Goal: Information Seeking & Learning: Find specific fact

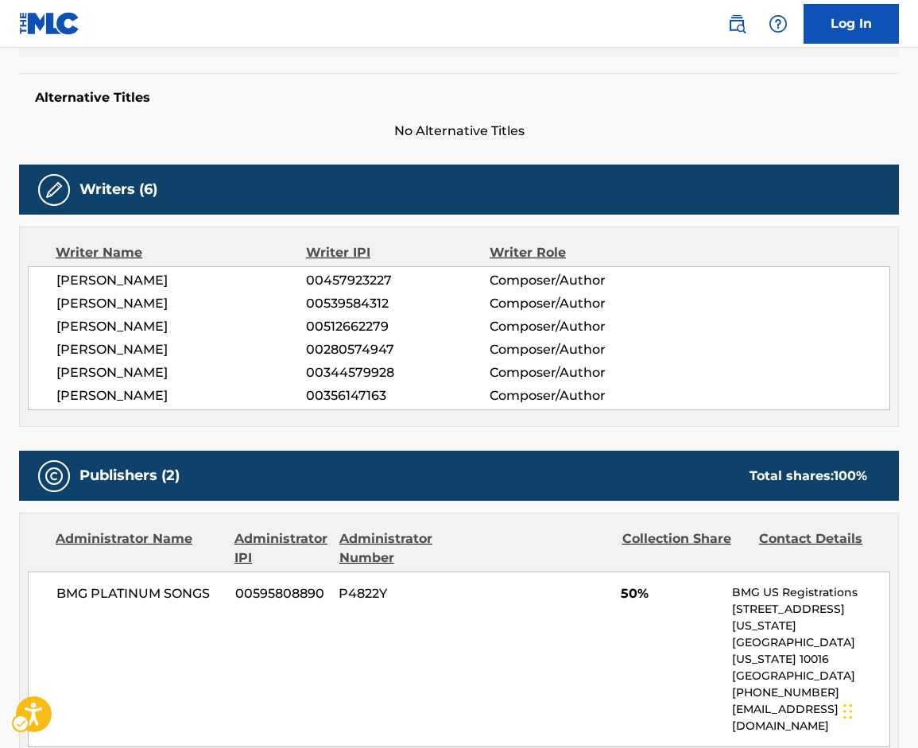
scroll to position [559, 0]
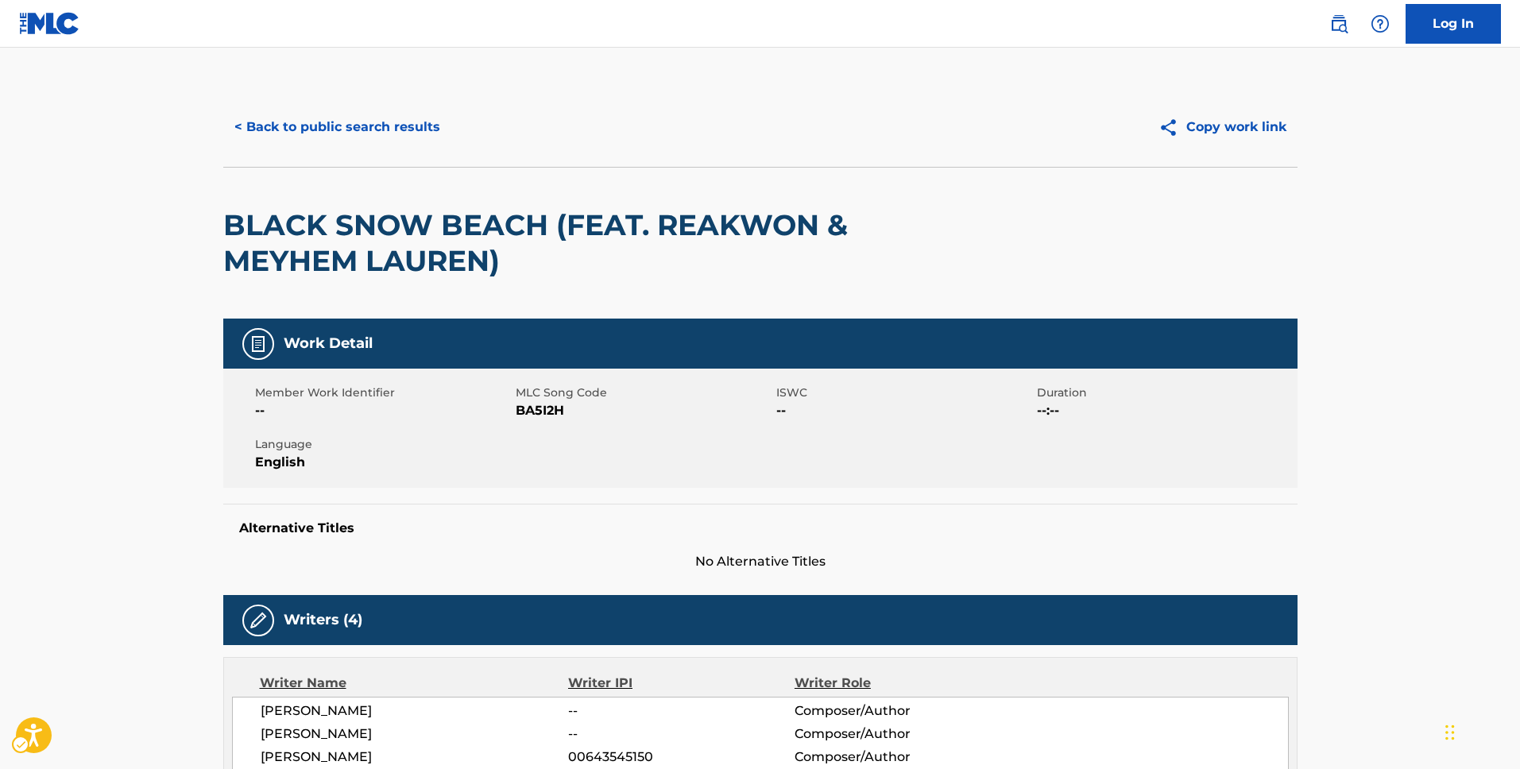
click at [852, 257] on h2 "BLACK SNOW BEACH (FEAT. REAKWON & MEYHEM LAUREN)" at bounding box center [545, 243] width 645 height 72
click at [227, 159] on div "< Back to public search results Copy work link" at bounding box center [760, 126] width 1074 height 79
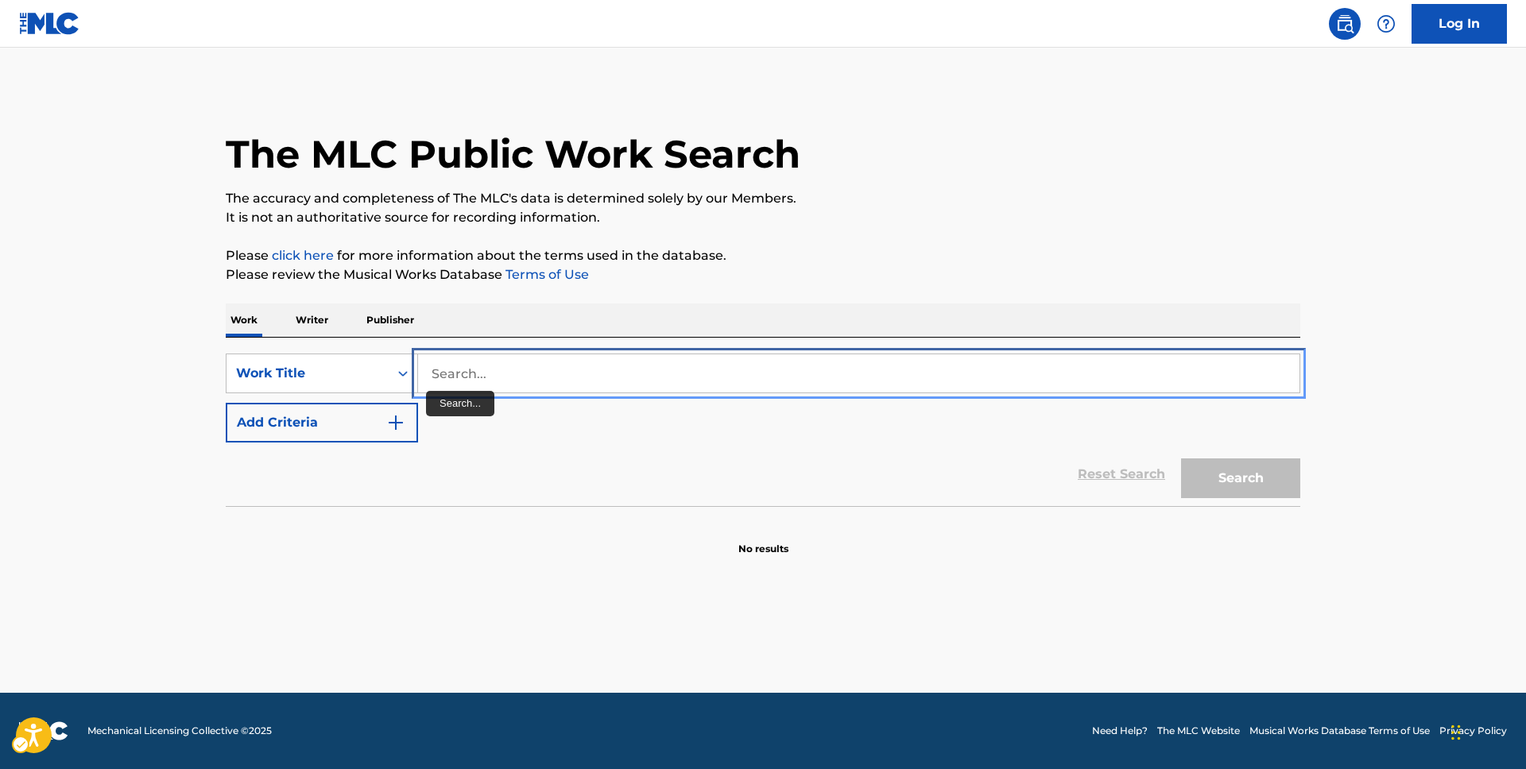
click at [434, 386] on input "Search..." at bounding box center [858, 373] width 881 height 38
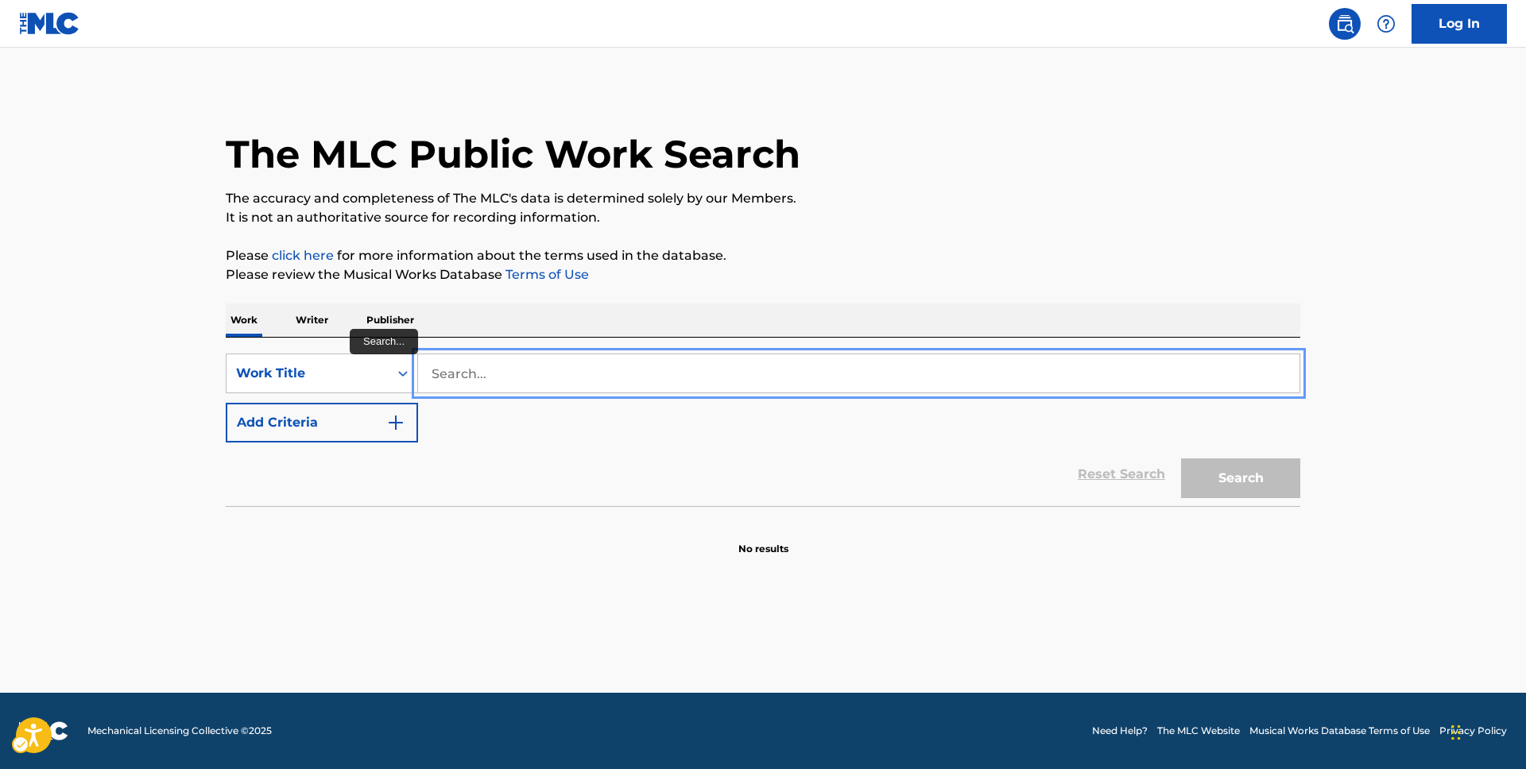
paste input "BOND ON METH"
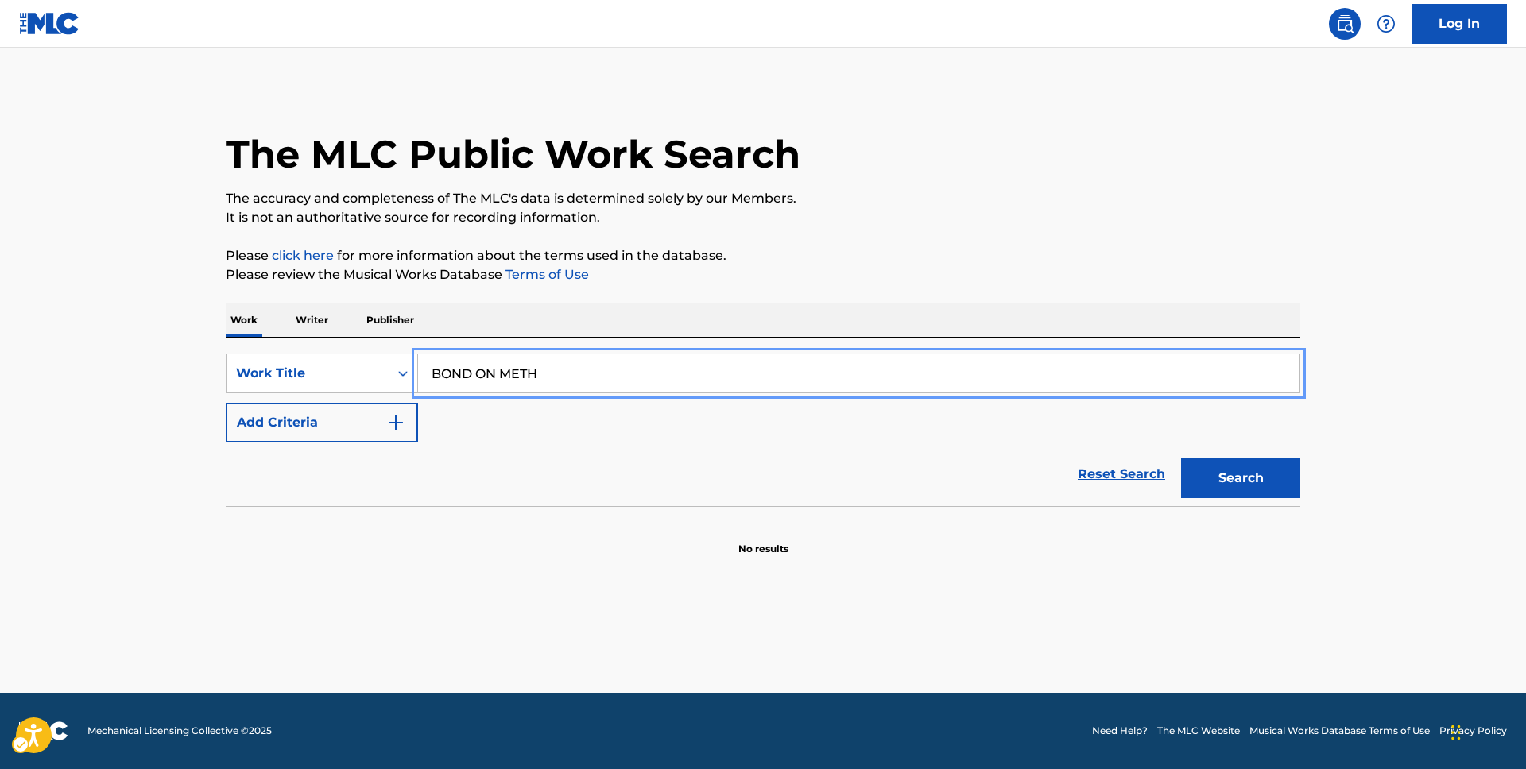
type input "BOND ON METH"
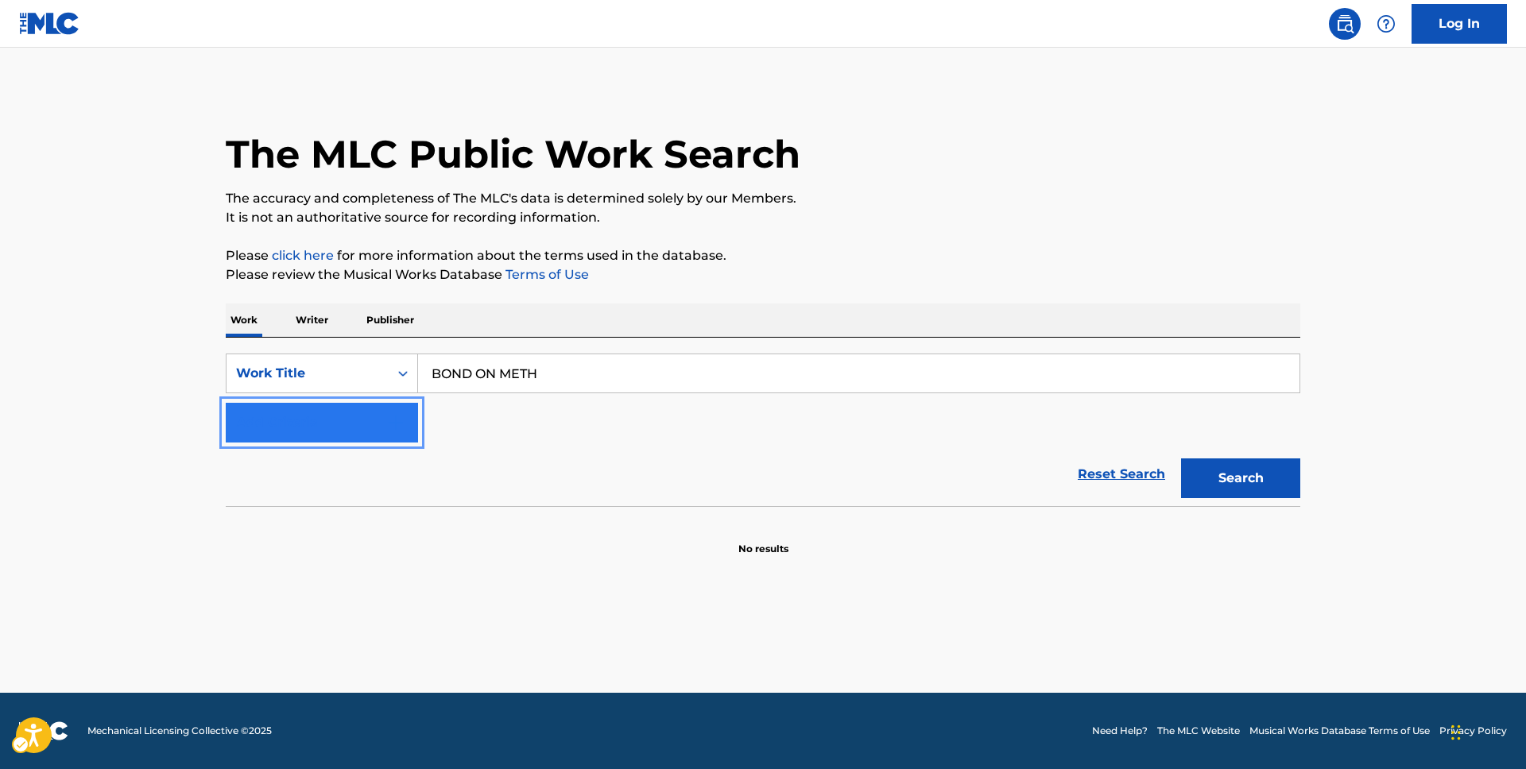
click at [392, 418] on img "Search Form" at bounding box center [395, 422] width 19 height 19
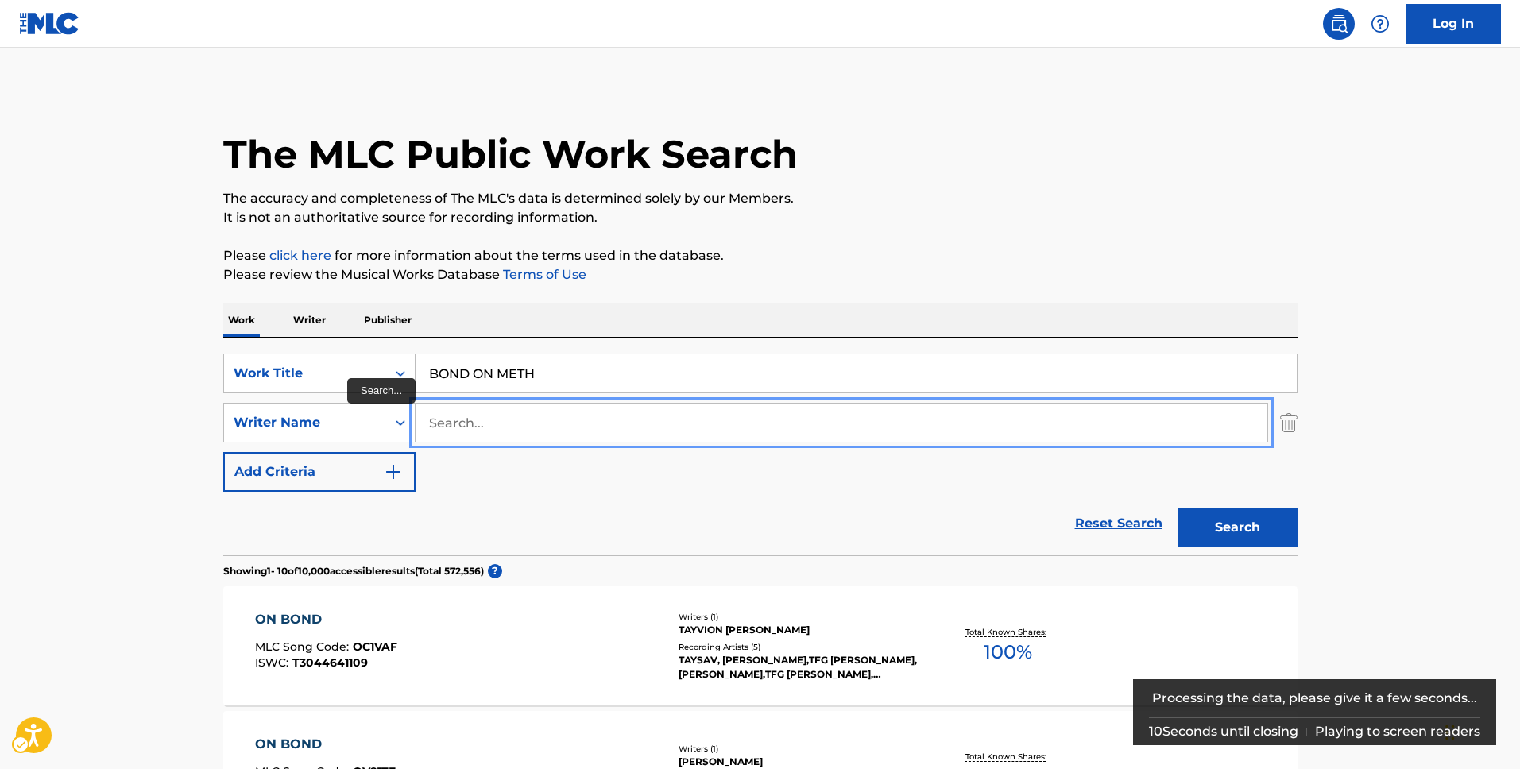
click at [516, 430] on input "Search..." at bounding box center [842, 423] width 852 height 38
click at [516, 431] on input "Search..." at bounding box center [842, 423] width 852 height 38
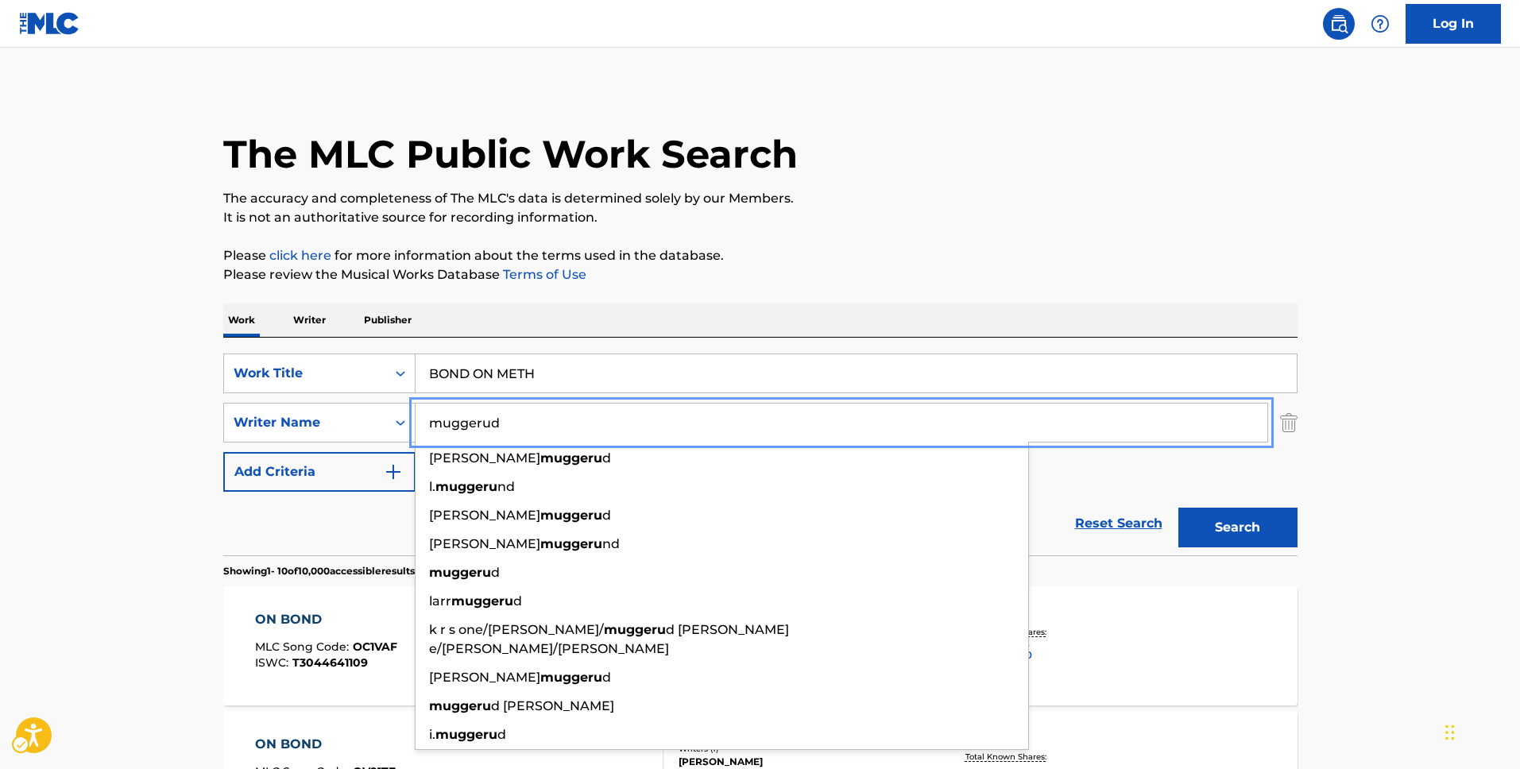
type input "muggerud"
click at [223, 452] on button "Add Criteria" at bounding box center [319, 472] width 192 height 40
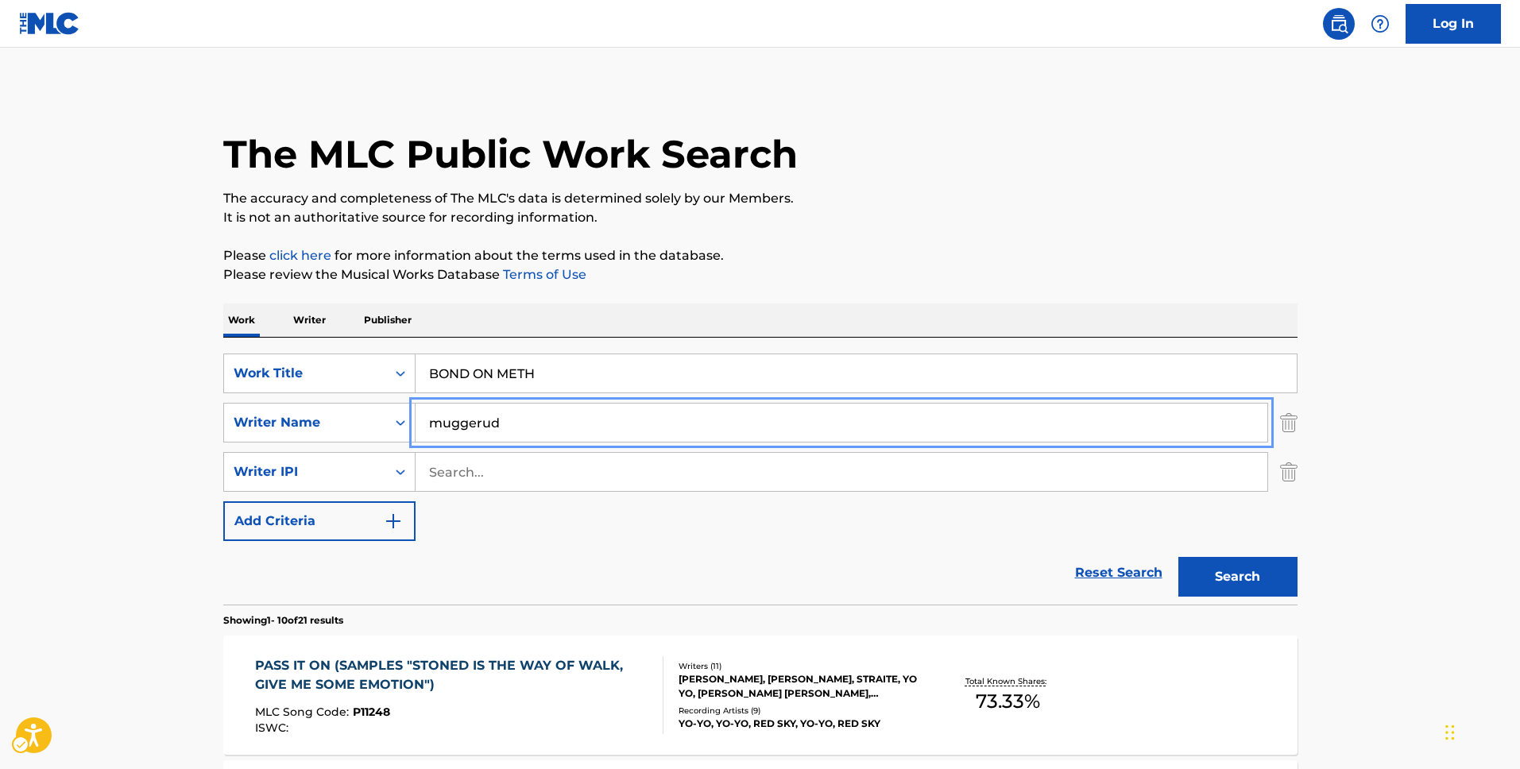
click at [1296, 474] on img "Search Form" at bounding box center [1288, 472] width 17 height 40
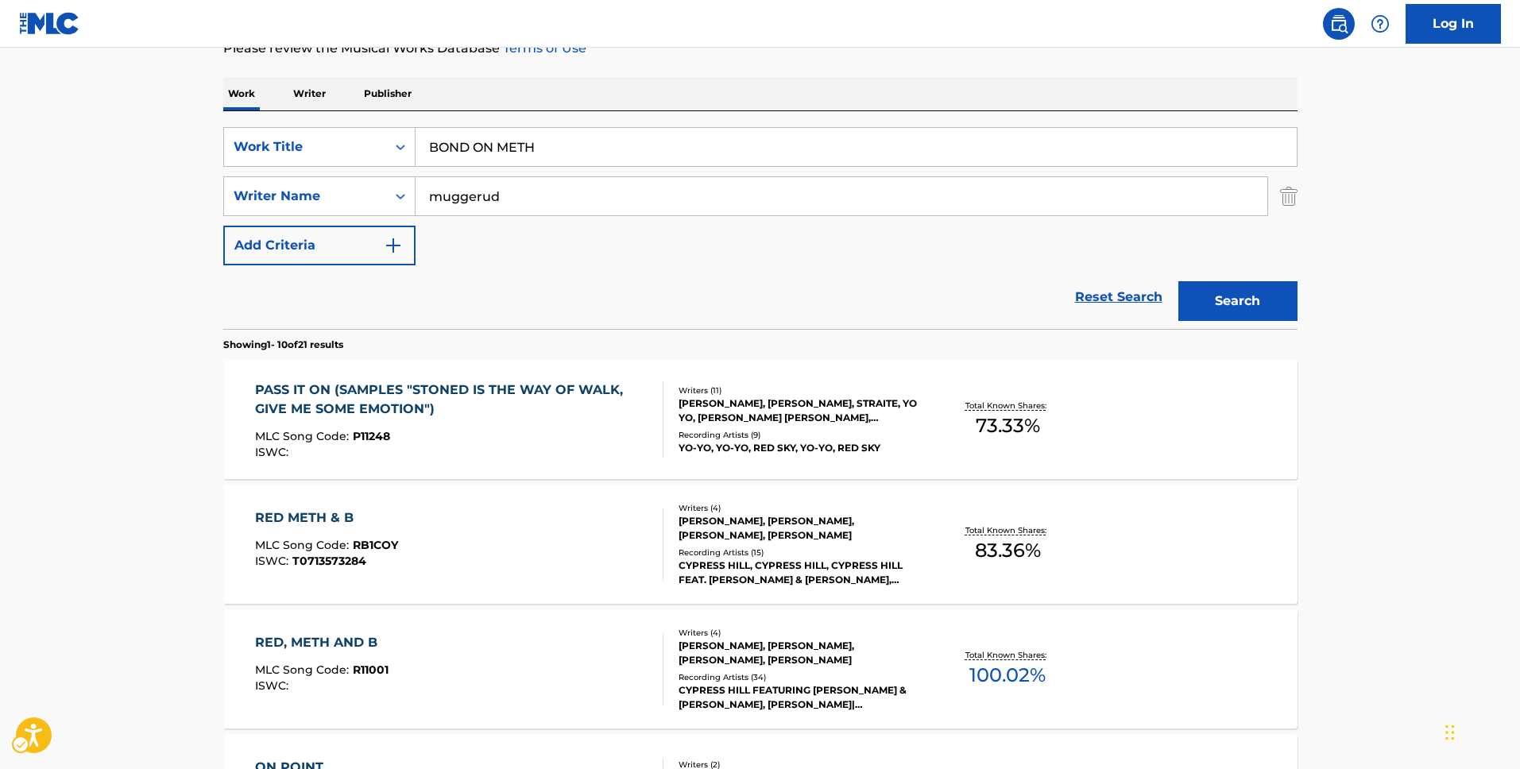
scroll to position [284, 0]
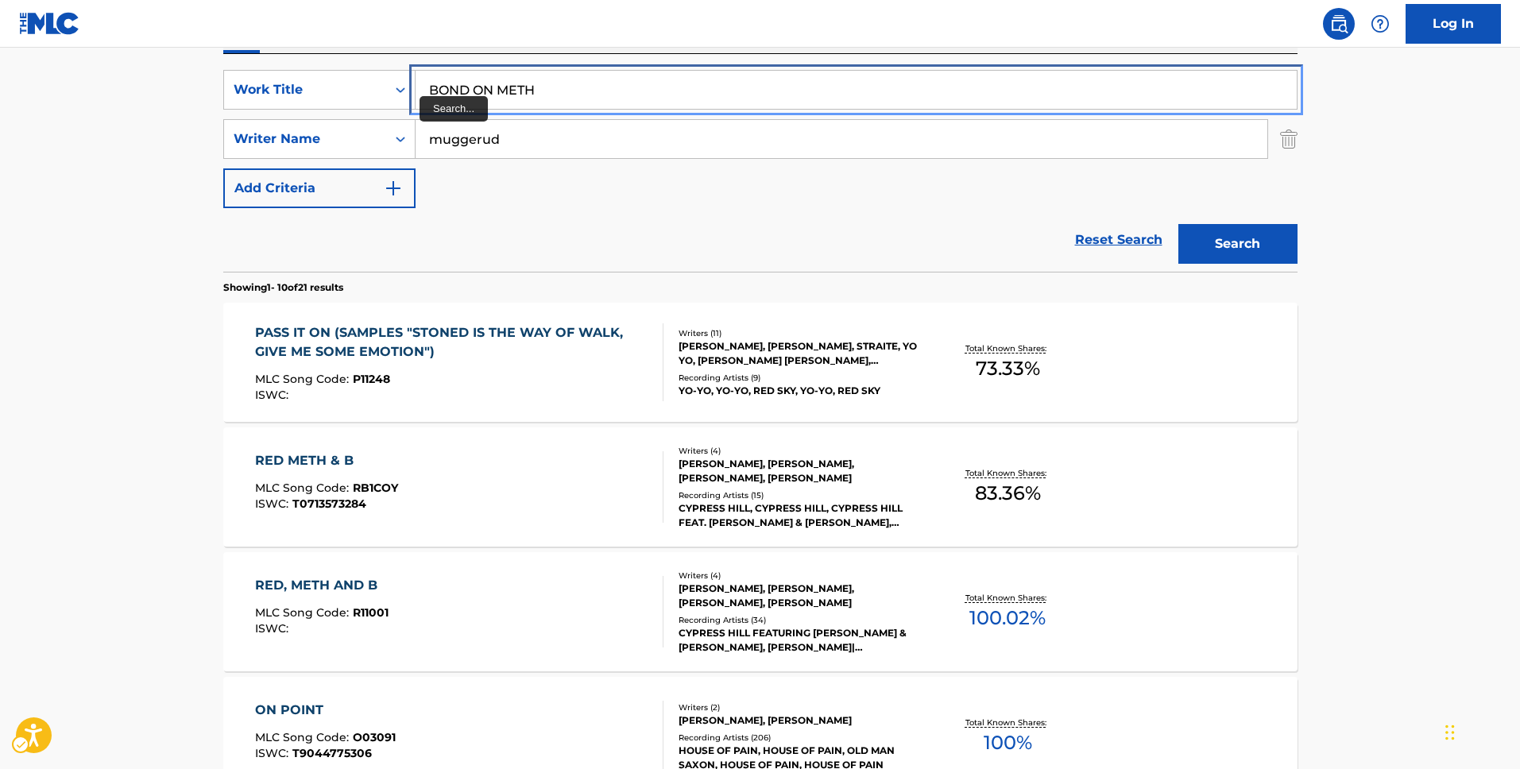
click at [466, 95] on input "BOND ON METH" at bounding box center [856, 90] width 881 height 38
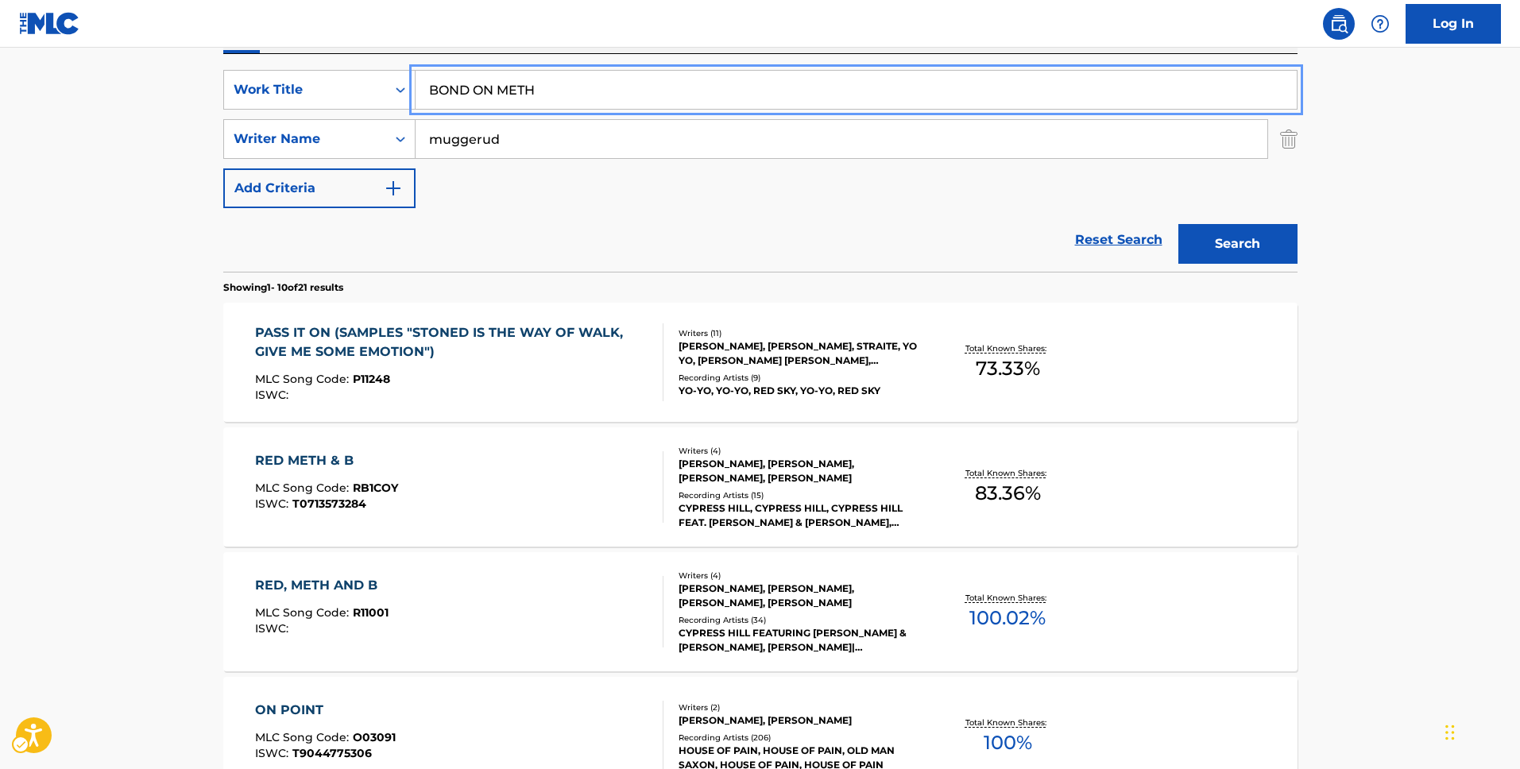
click at [466, 95] on input "BOND ON METH" at bounding box center [856, 90] width 881 height 38
paste input "G INTERLUDE (BONG HIT)"
type input "BONG INTERLUDE (BONG HIT)"
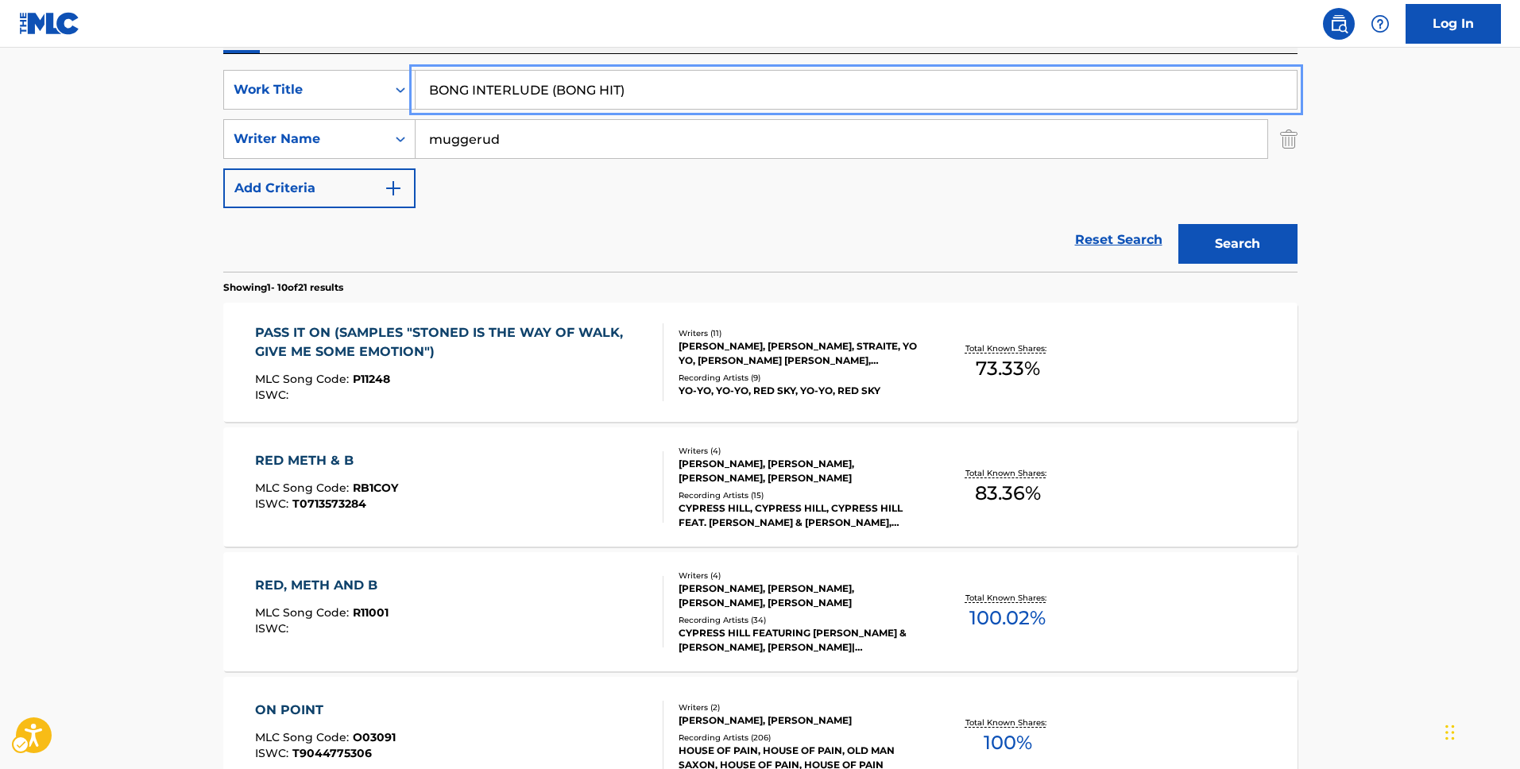
click at [0, 165] on main "The MLC Public Work Search The accuracy and completeness of The MLC's data is d…" at bounding box center [760, 699] width 1520 height 1871
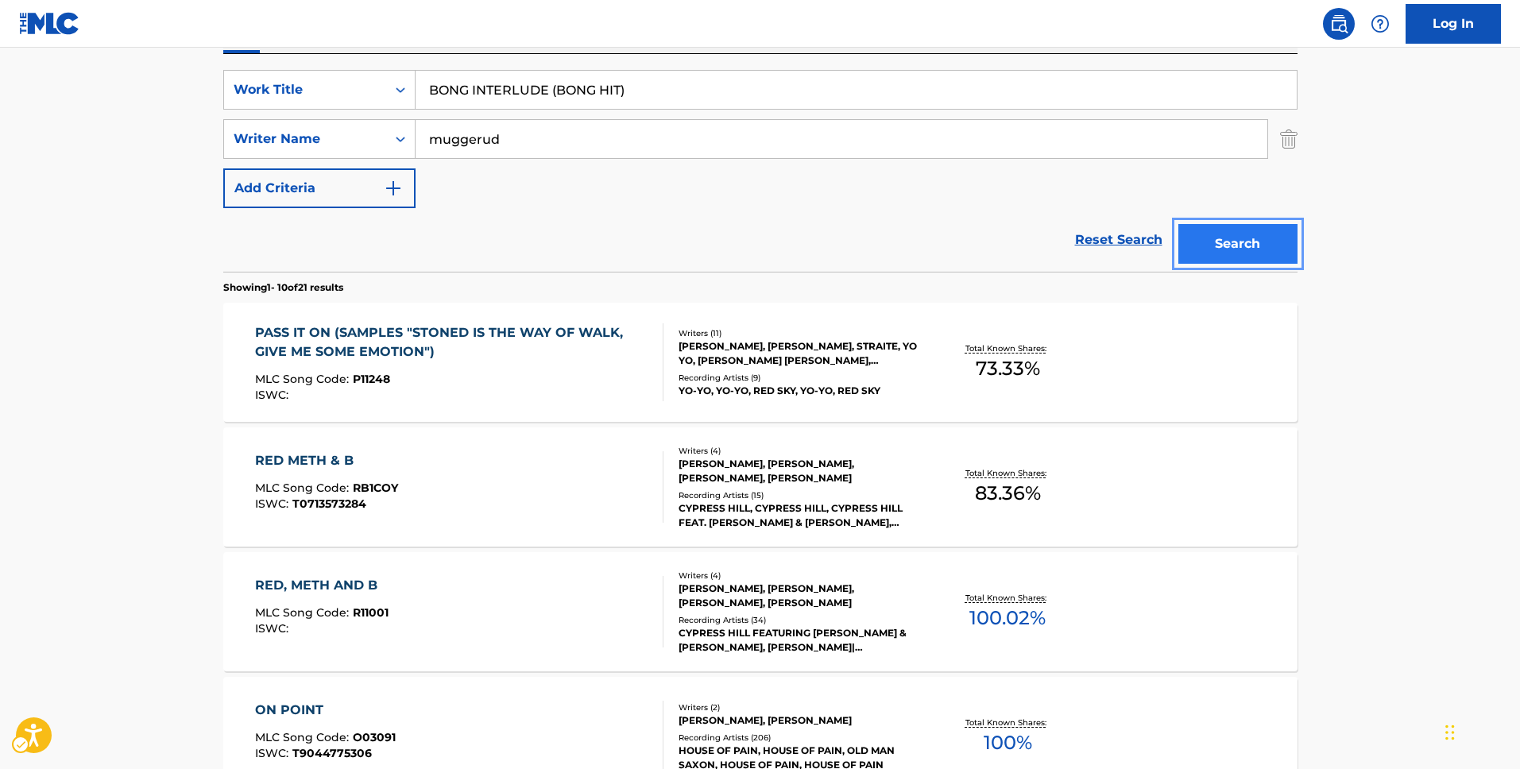
click at [1270, 237] on button "Search" at bounding box center [1238, 244] width 119 height 40
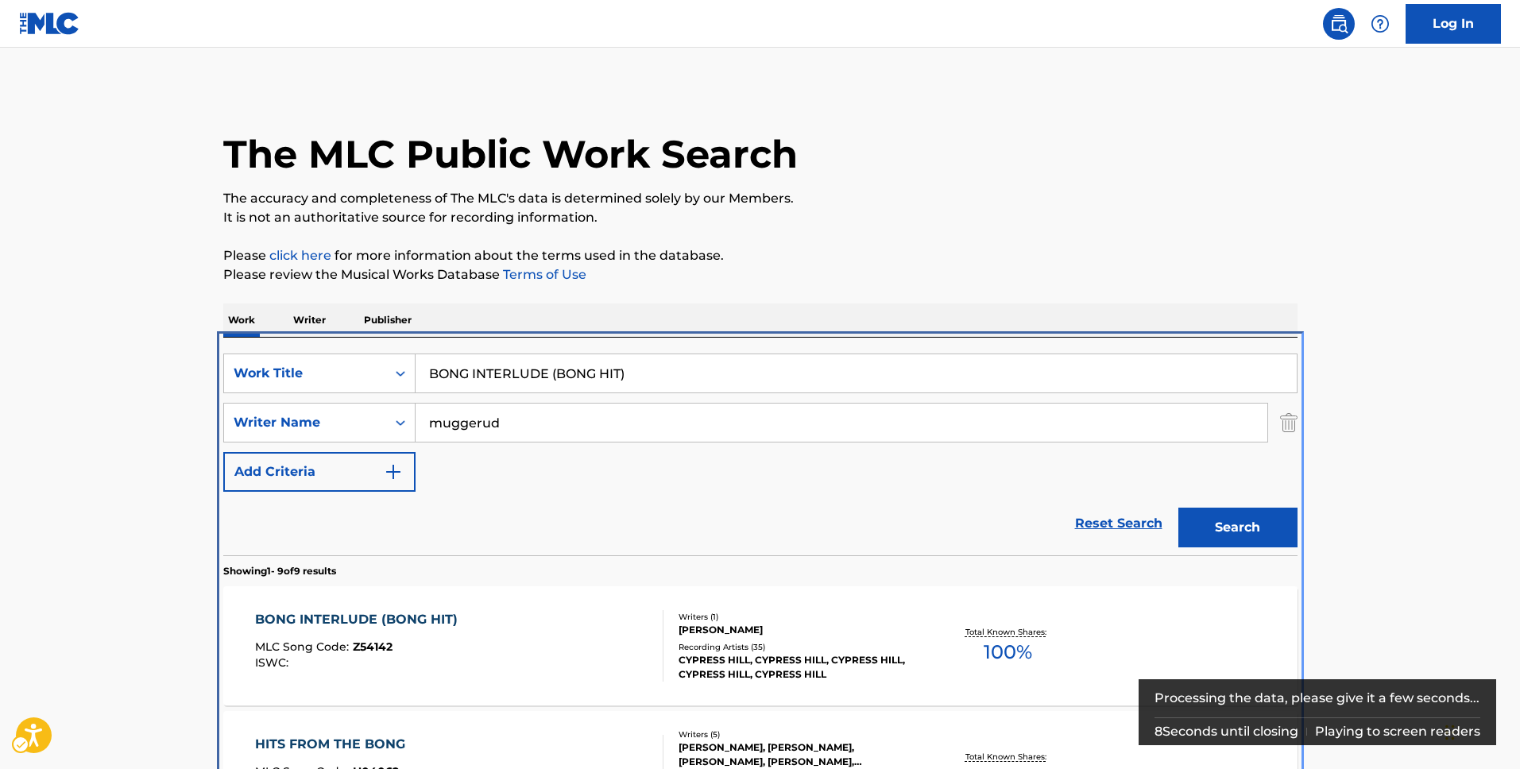
scroll to position [338, 0]
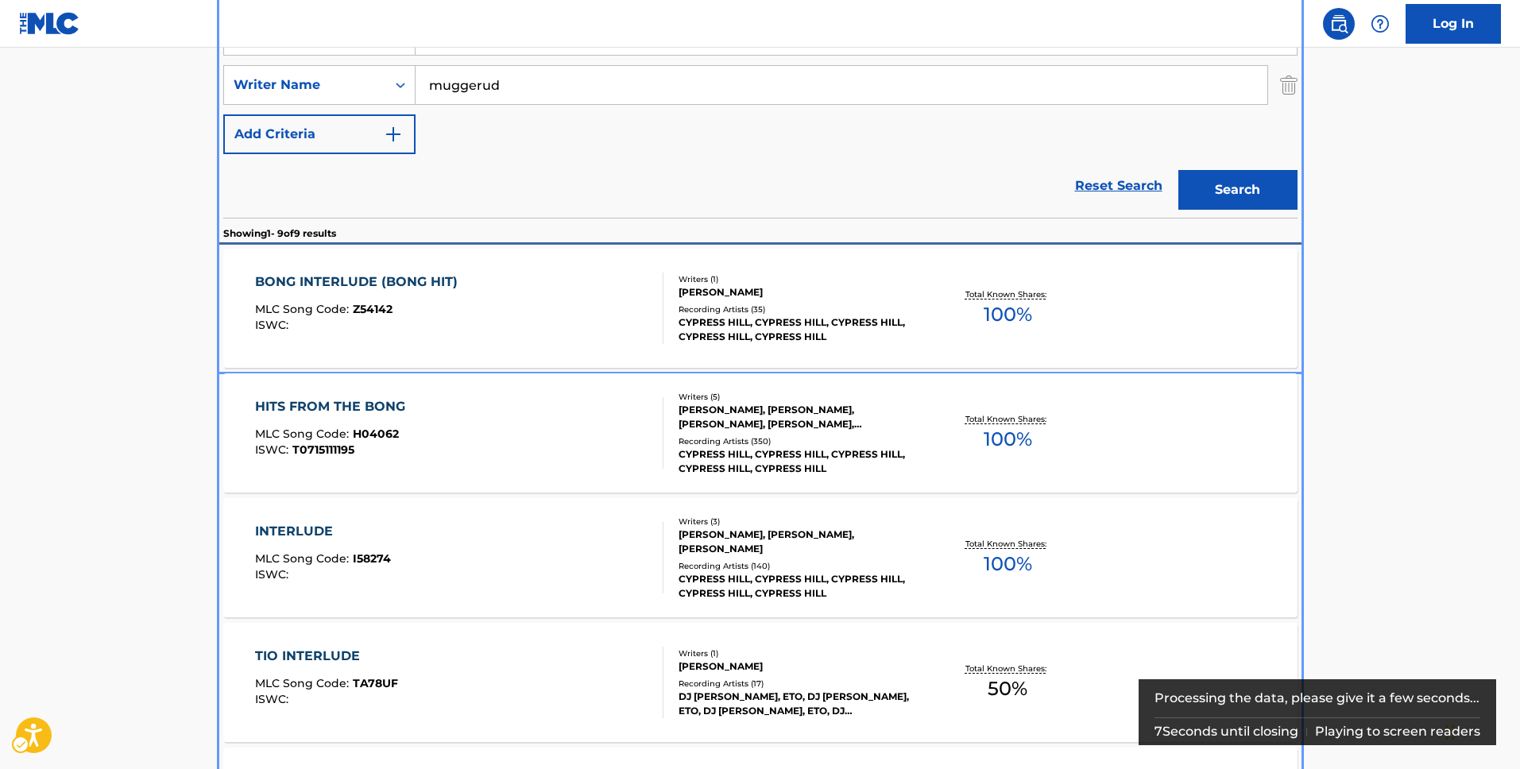
click at [455, 300] on div "BONG INTERLUDE (BONG HIT) MLC Song Code : Z54142 ISWC :" at bounding box center [360, 309] width 211 height 72
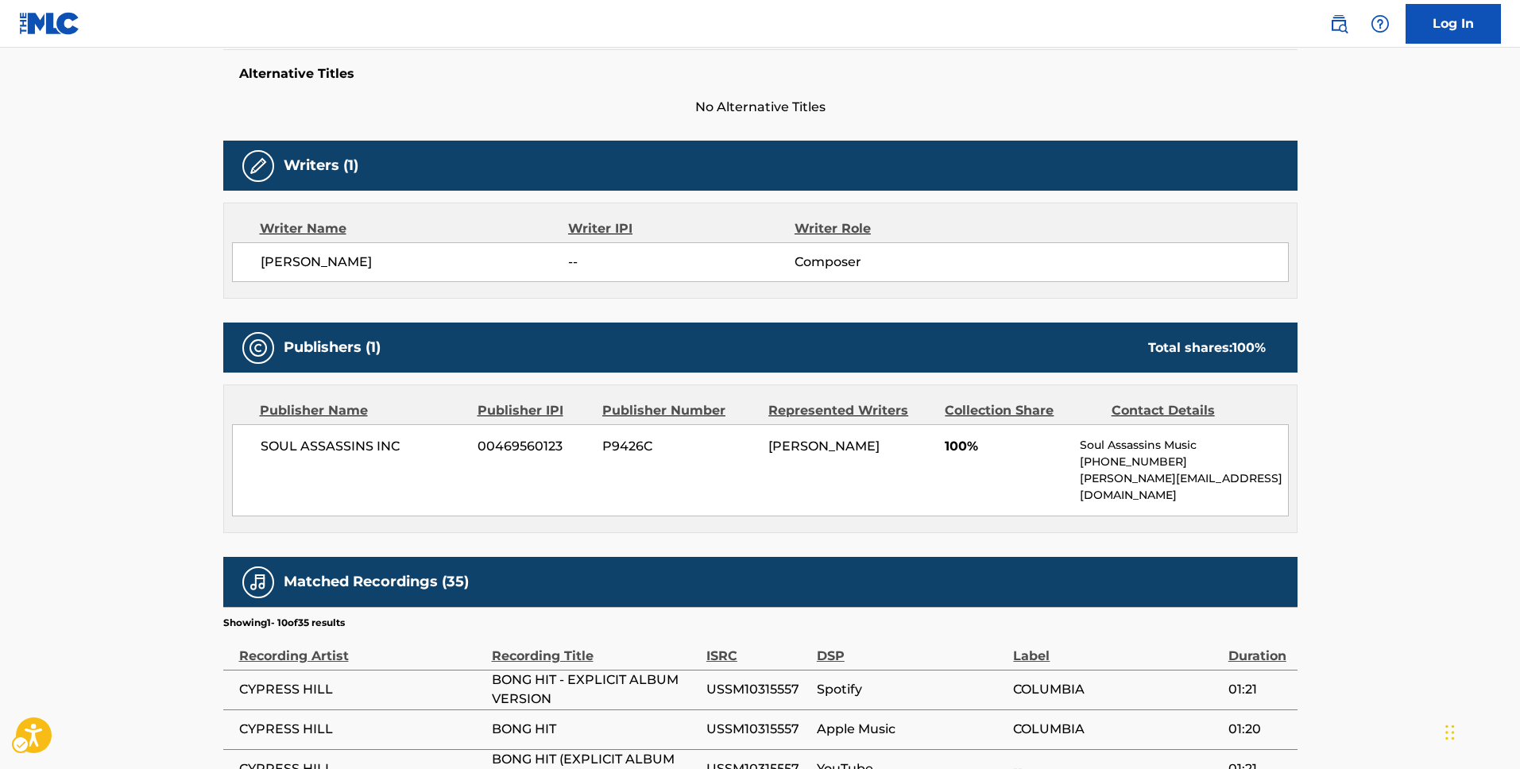
scroll to position [72, 0]
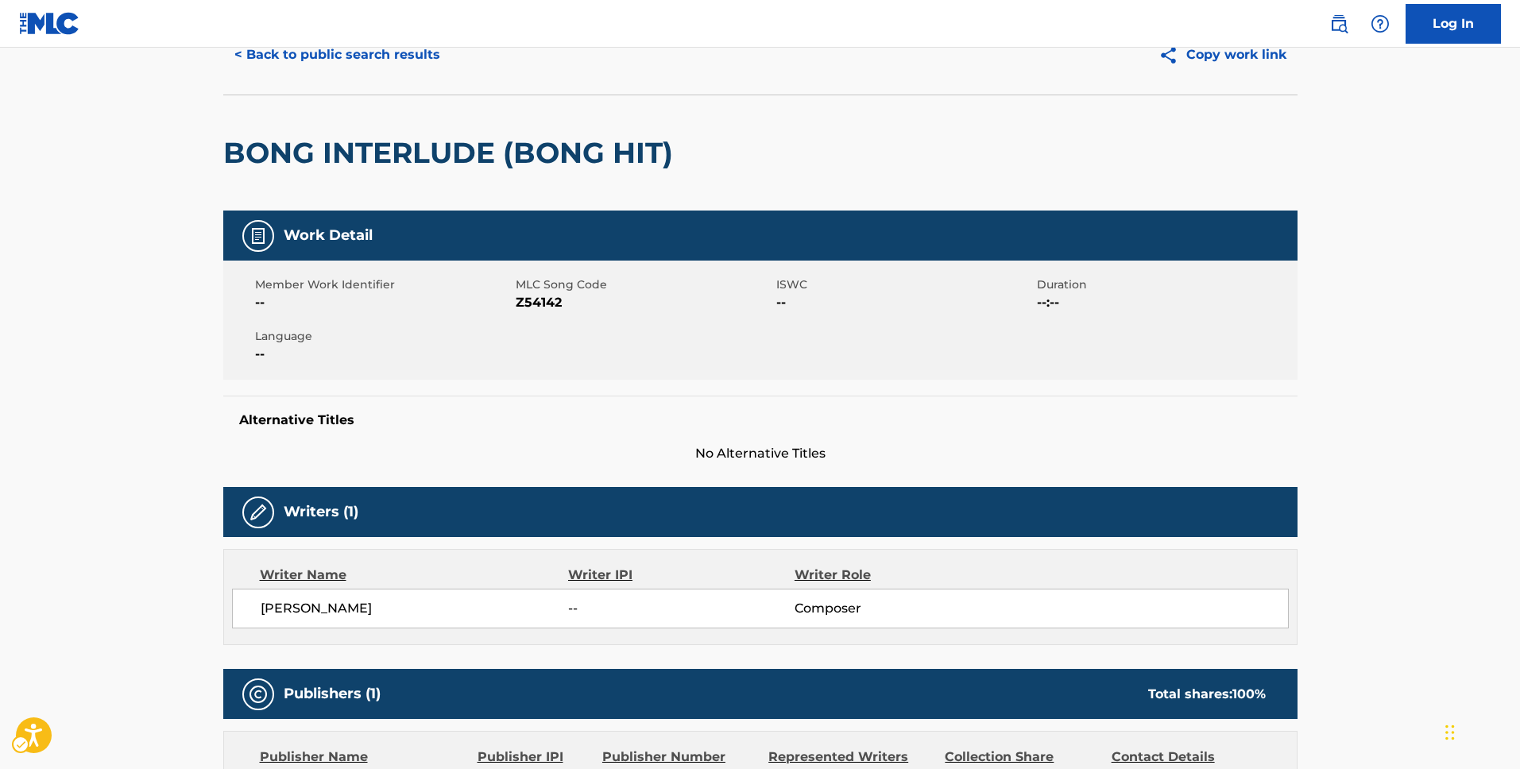
click at [446, 149] on h2 "BONG INTERLUDE (BONG HIT)" at bounding box center [452, 153] width 458 height 36
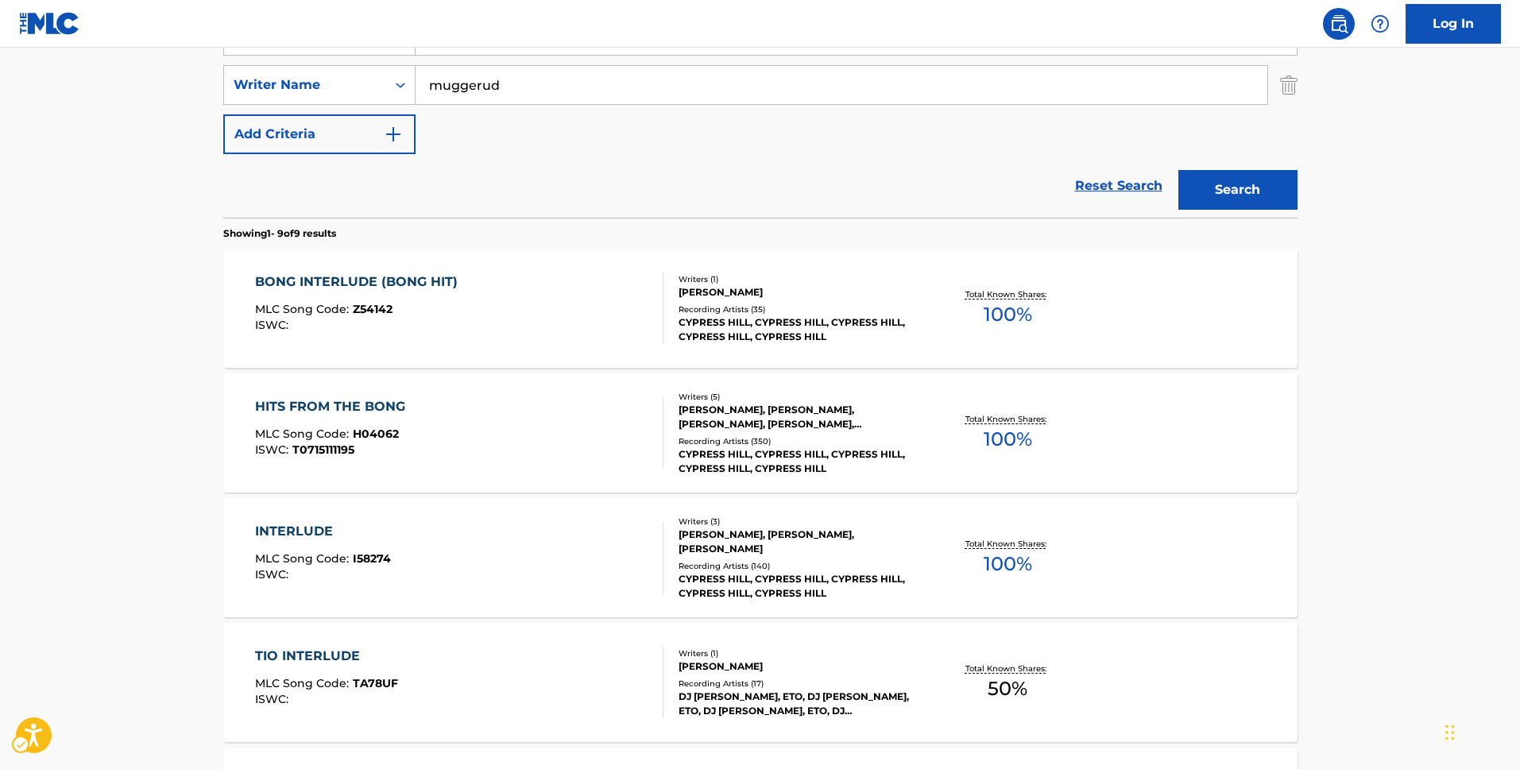
scroll to position [164, 0]
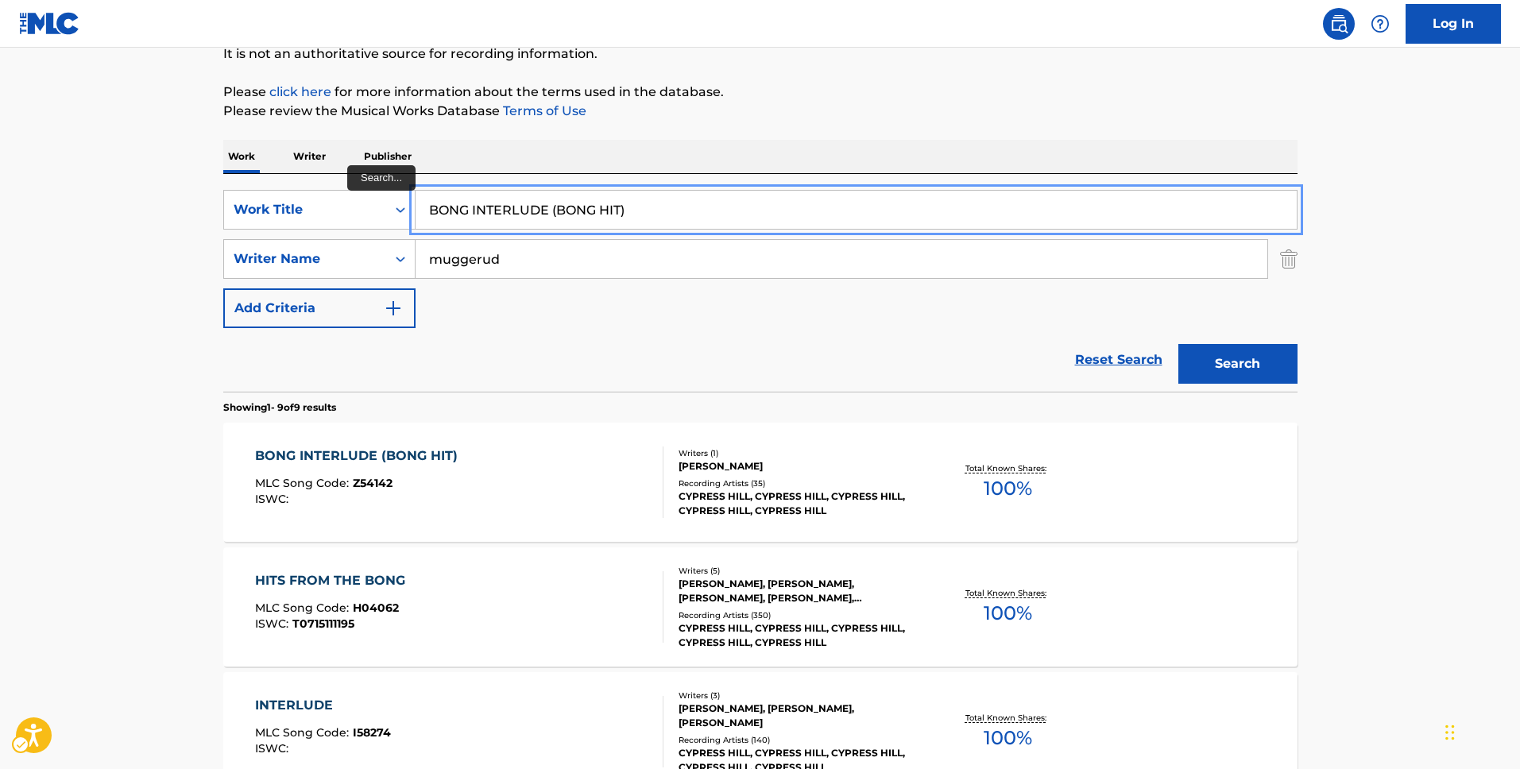
click at [556, 205] on input "BONG INTERLUDE (BONG HIT)" at bounding box center [856, 210] width 881 height 38
paste input "NWIT"
type input "BON NWIT"
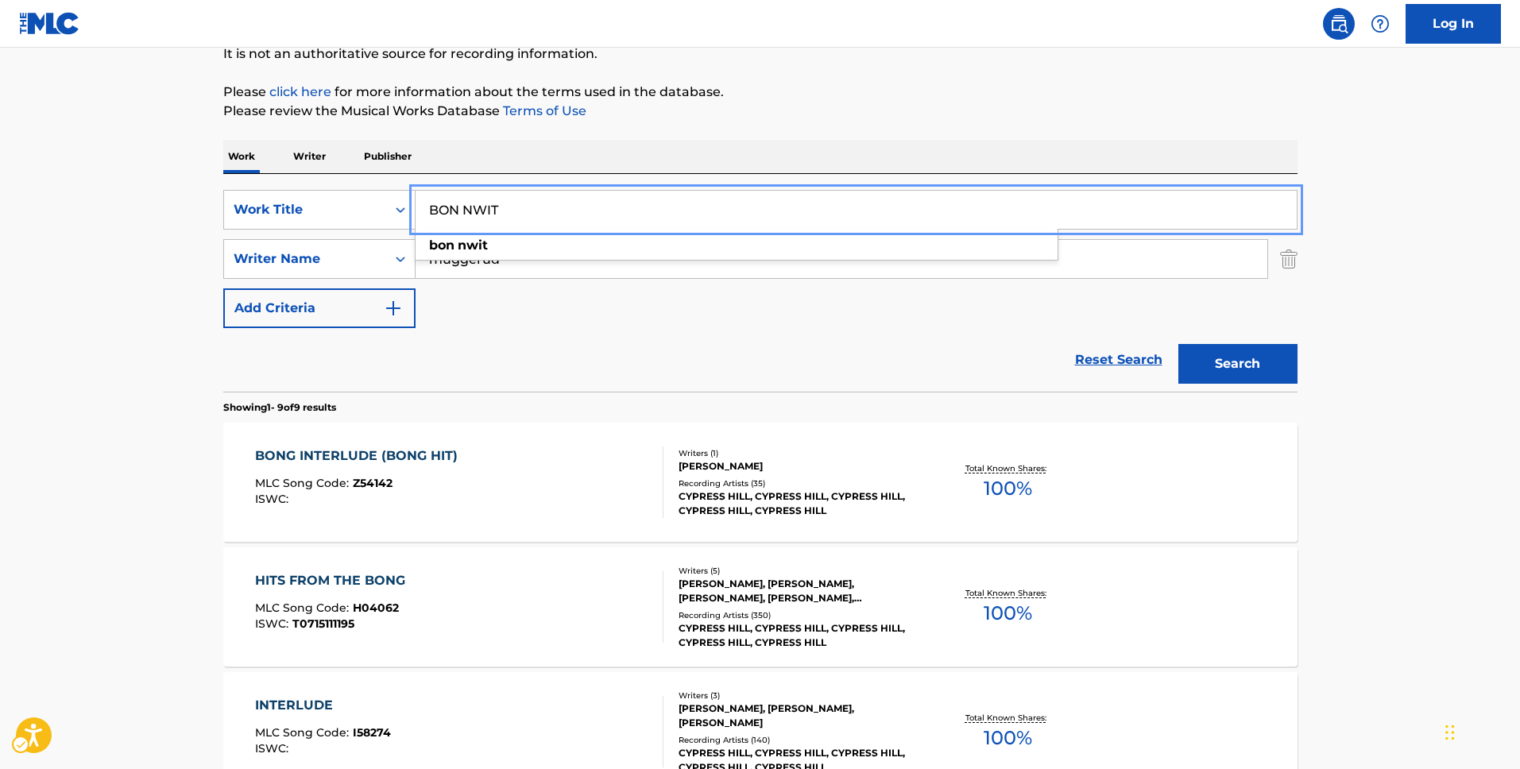
click at [857, 152] on div "Work Writer Publisher" at bounding box center [760, 156] width 1074 height 33
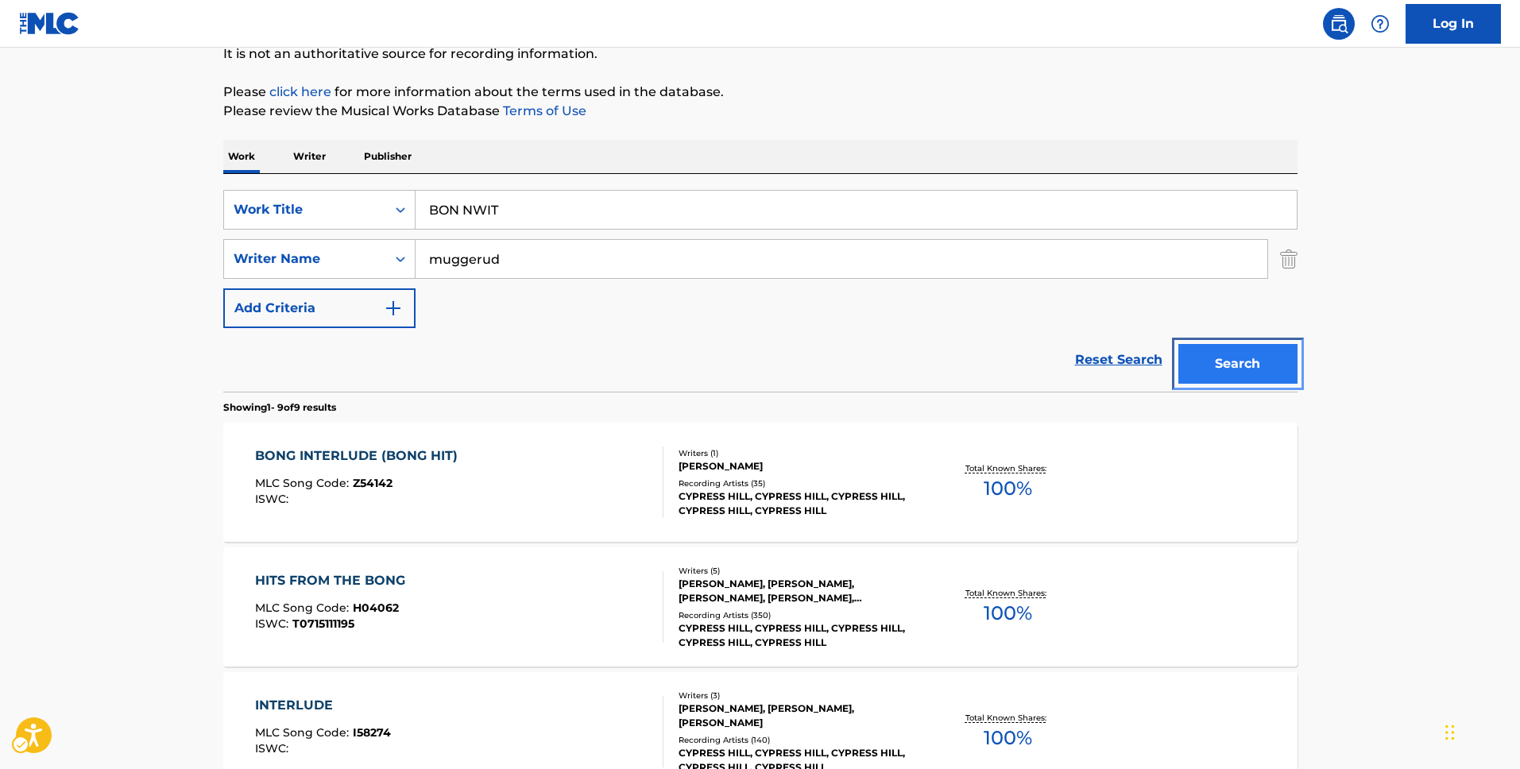
click at [1275, 349] on button "Search" at bounding box center [1238, 364] width 119 height 40
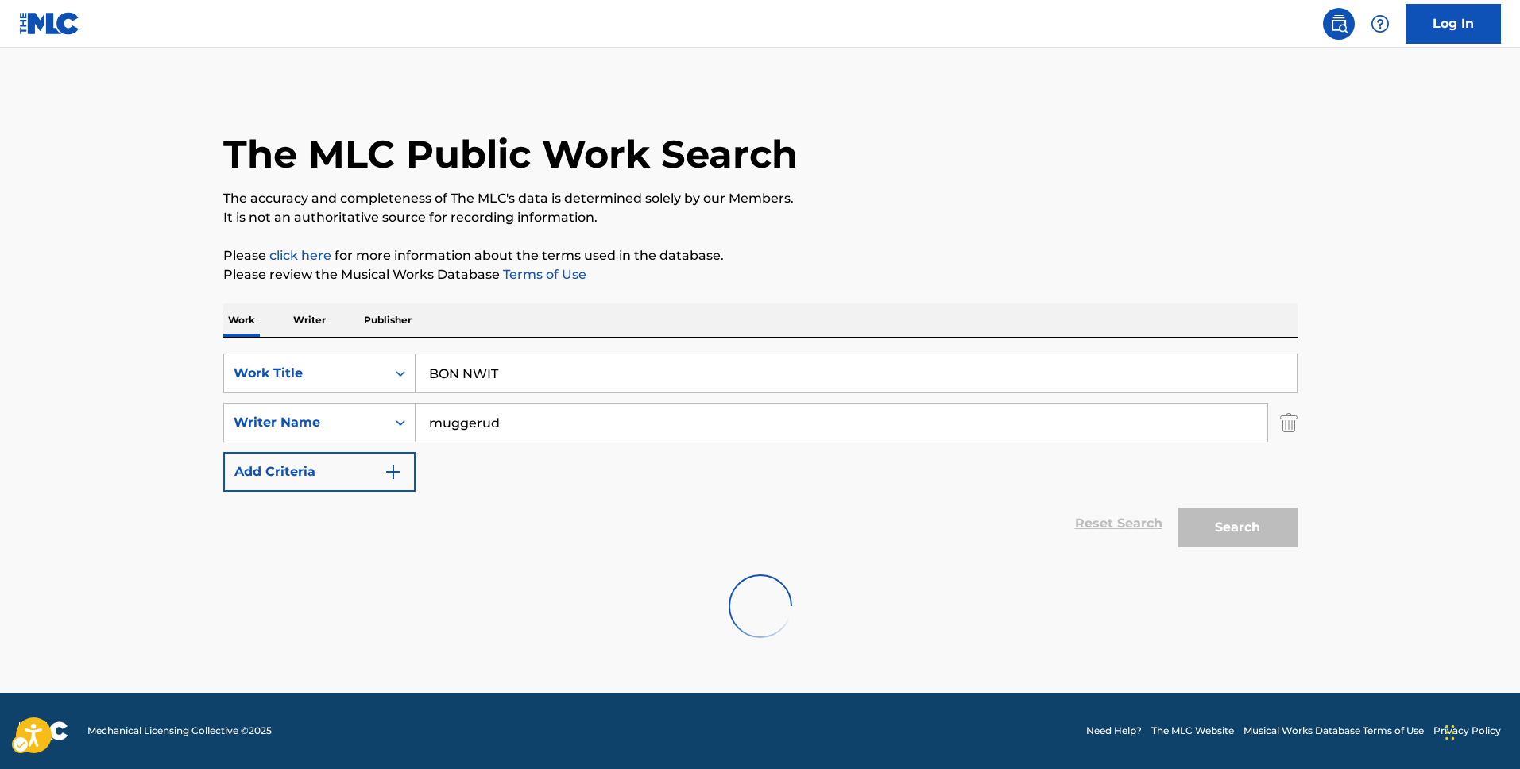
scroll to position [0, 0]
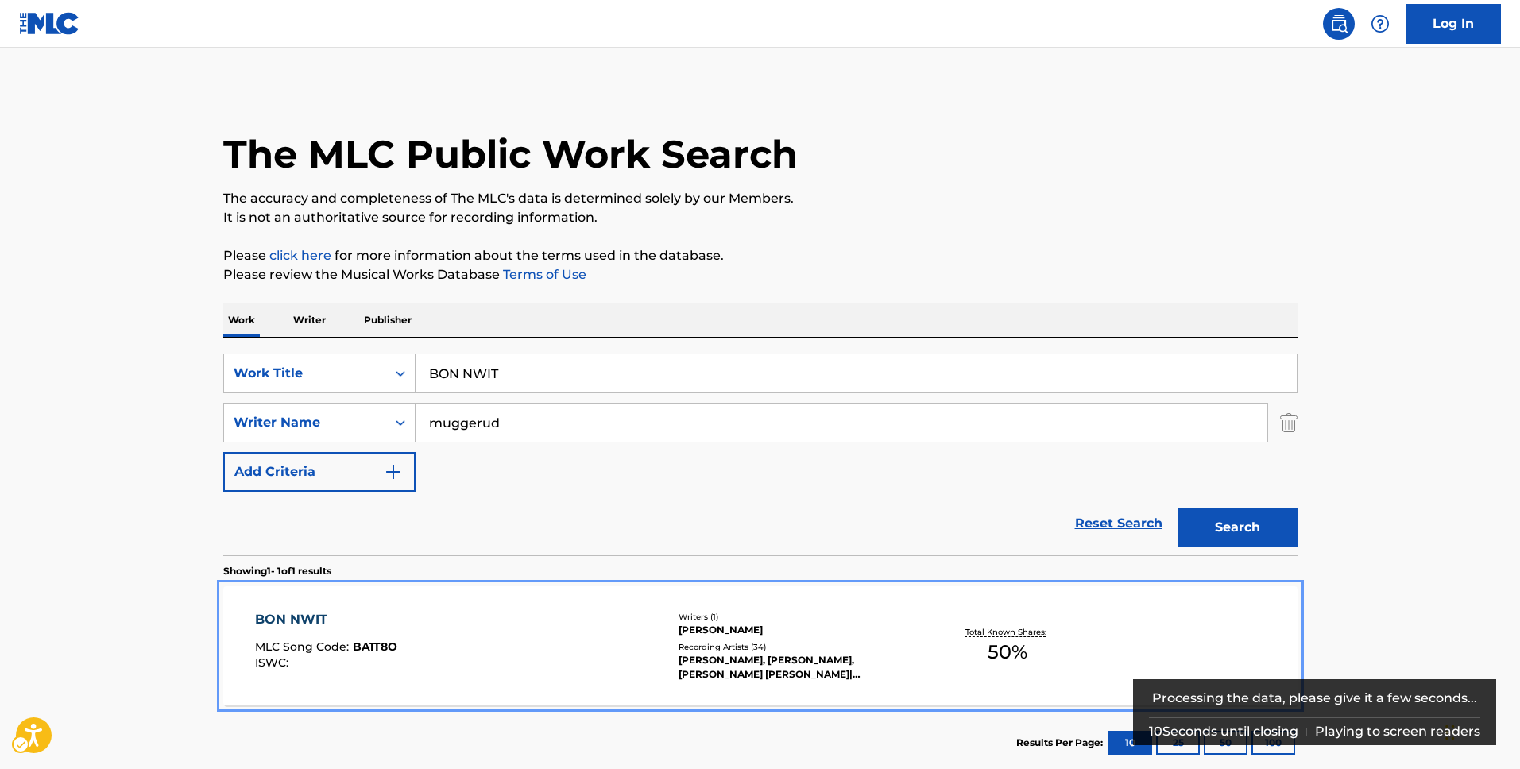
click at [446, 605] on div "BON NWIT MLC Song Code : BA1T8O ISWC : Writers ( 1 ) LARRY E MUGGERUD Recording…" at bounding box center [760, 646] width 1074 height 119
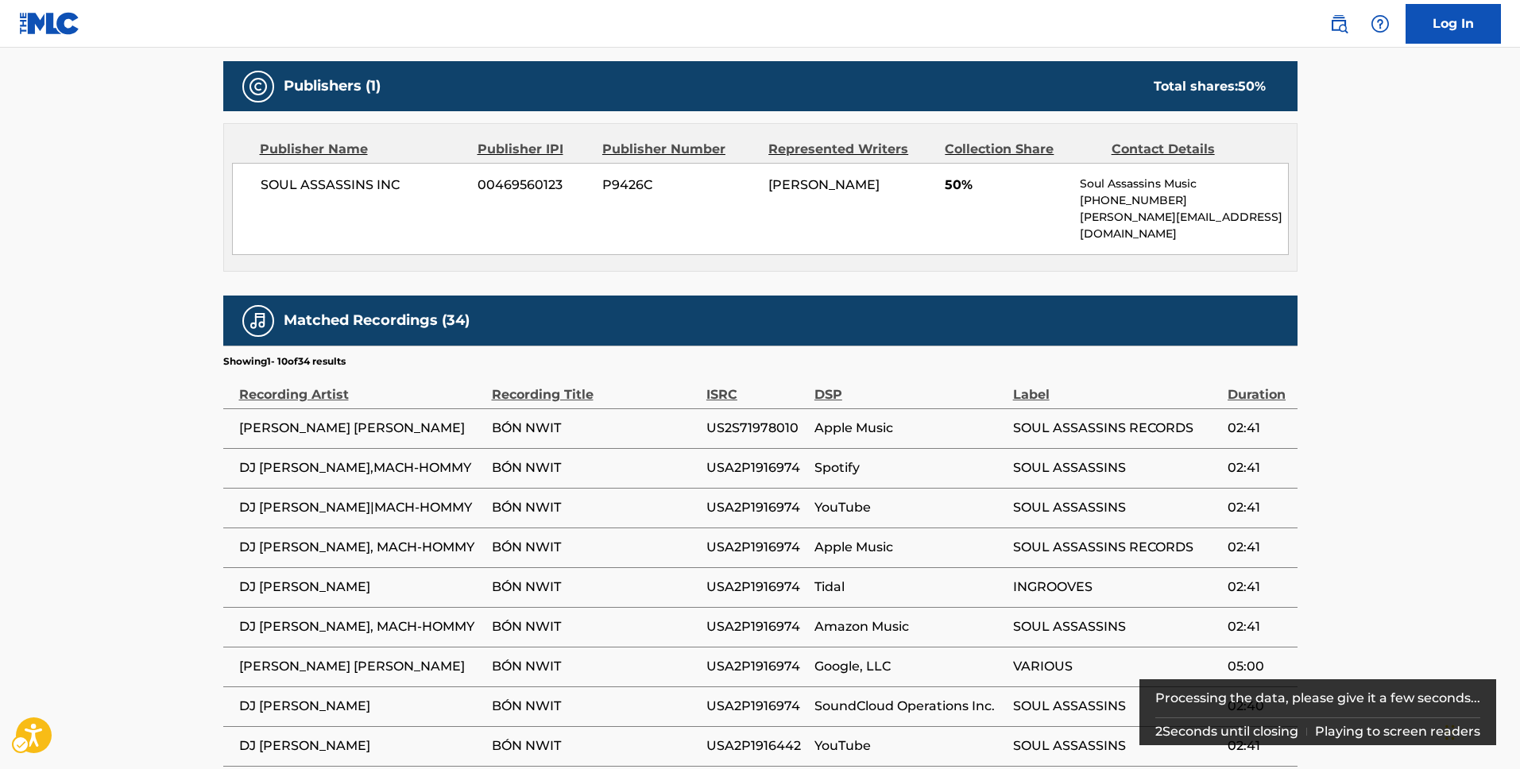
scroll to position [859, 0]
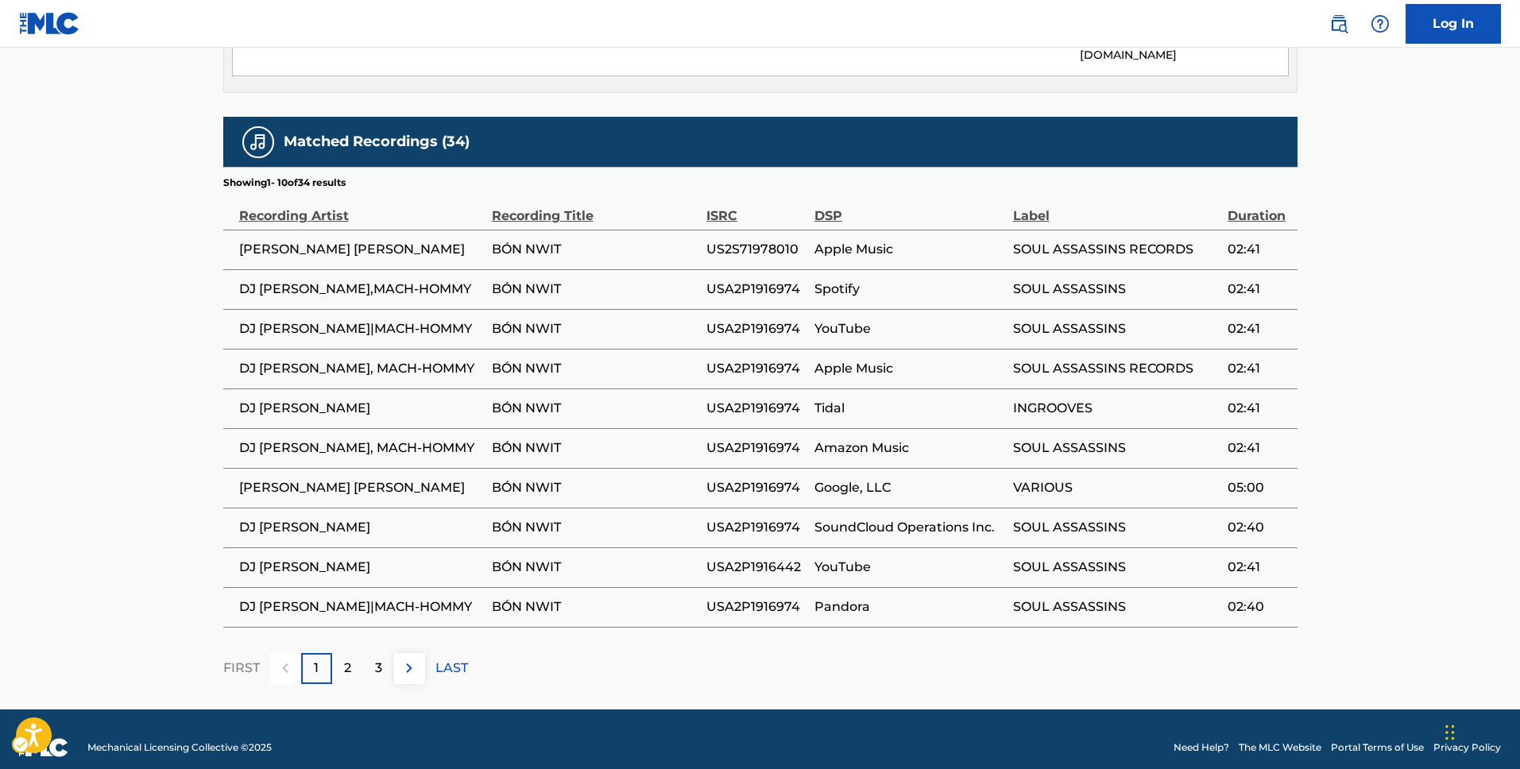
click at [622, 190] on div "Recording Title" at bounding box center [595, 208] width 207 height 36
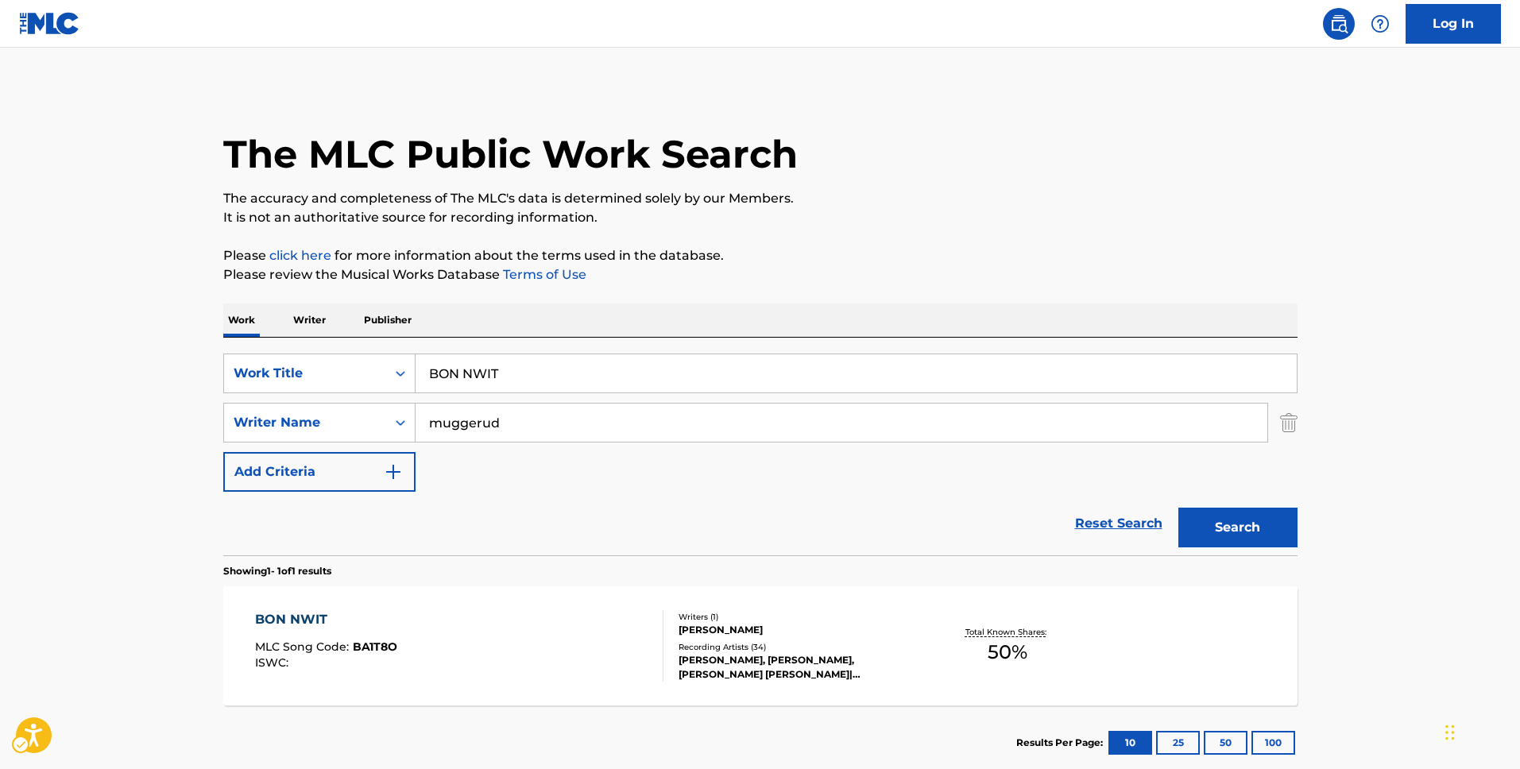
click at [688, 346] on div "SearchWithCriteriabef99619-1e5f-4798-b269-855733495848 Work Title BON NWIT Sear…" at bounding box center [760, 447] width 1074 height 218
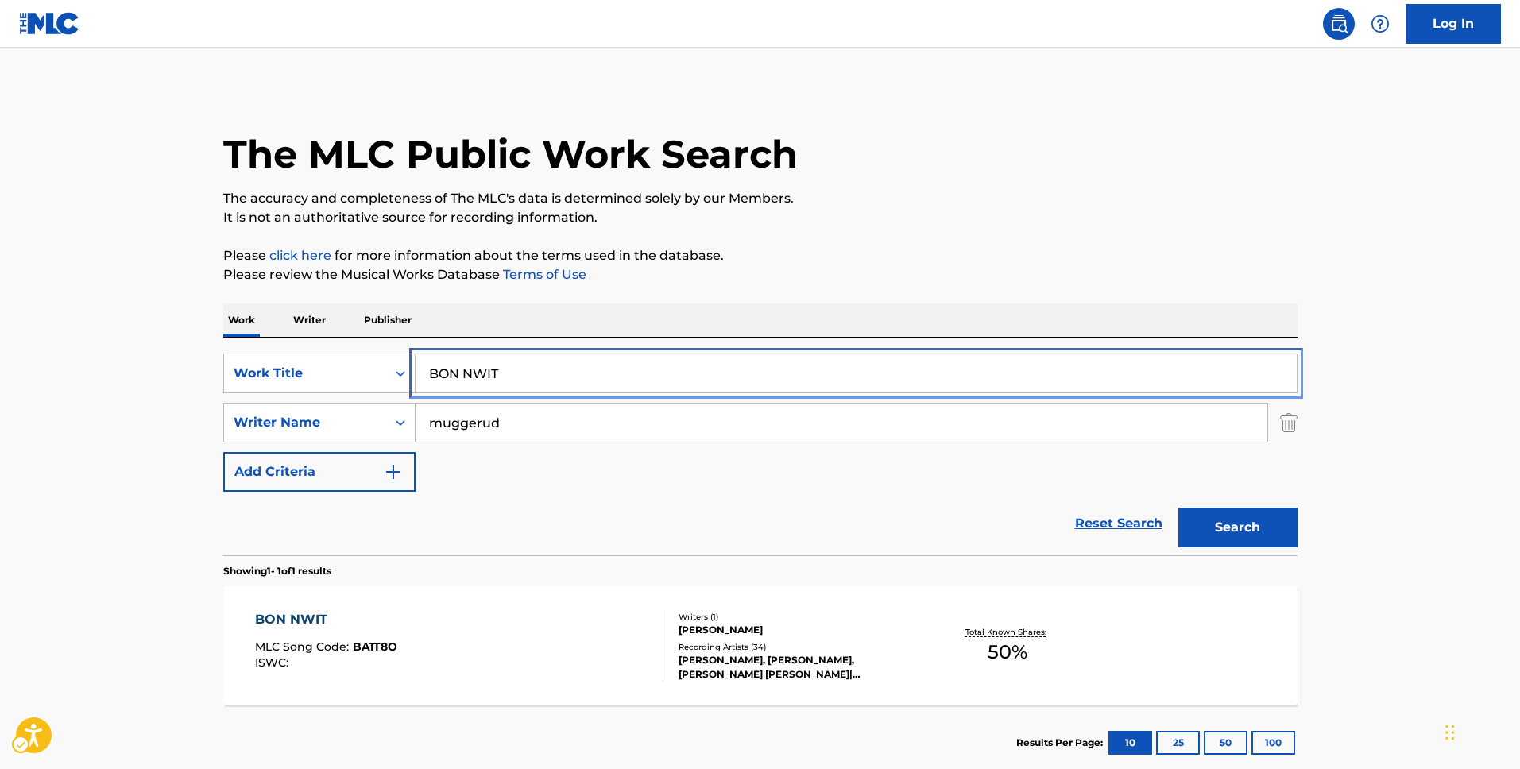
click at [687, 355] on input "BON NWIT" at bounding box center [856, 373] width 881 height 38
paste input "G INTERLUDE (BONG HIT)"
type input "BONG INTERLUDE (BONG HIT)"
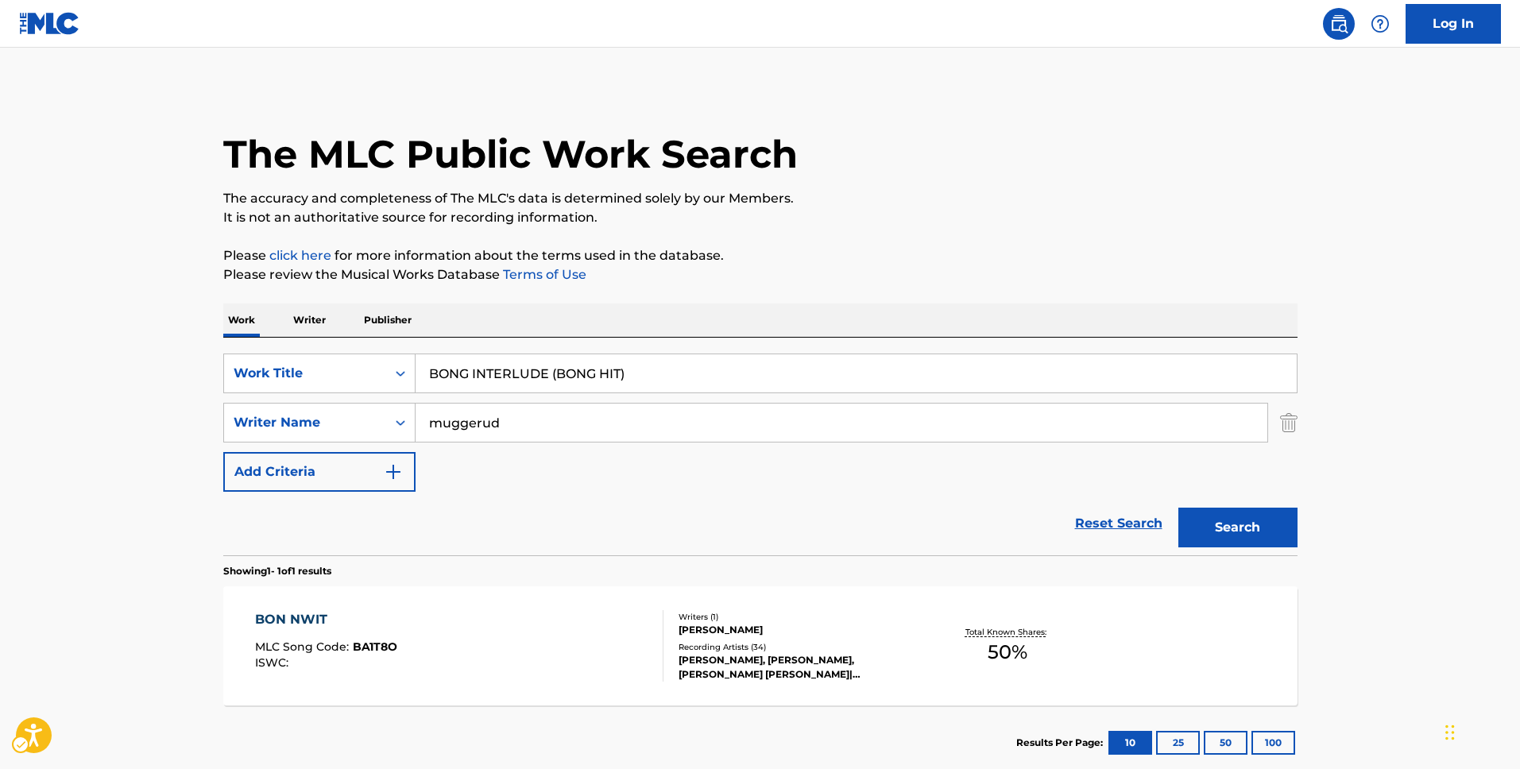
click at [954, 273] on p "Please review the Musical Works Database Terms of Use | New Window" at bounding box center [760, 274] width 1074 height 19
click at [1211, 514] on button "Search" at bounding box center [1238, 528] width 119 height 40
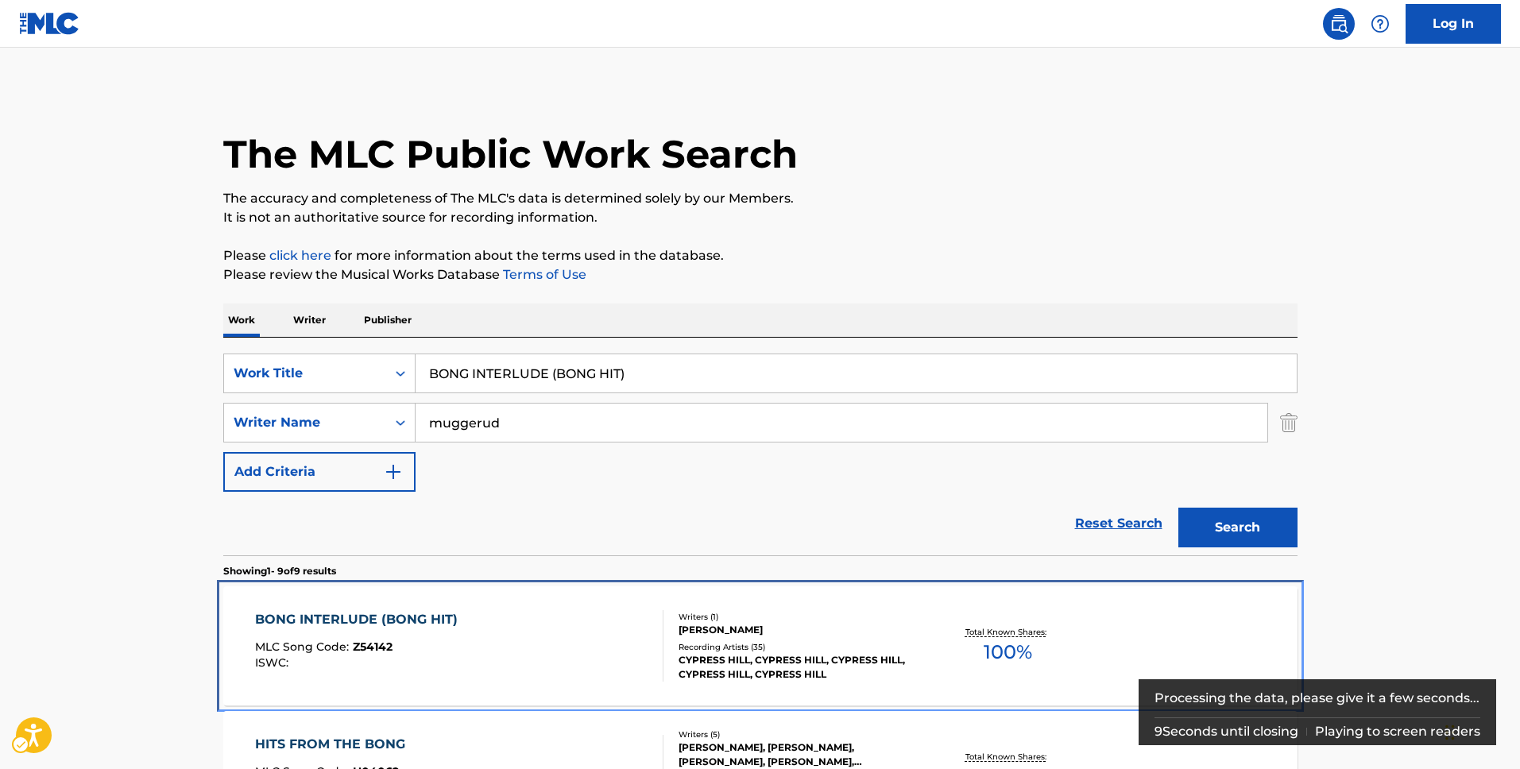
click at [467, 634] on div "BONG INTERLUDE (BONG HIT) MLC Song Code : Z54142 ISWC :" at bounding box center [459, 646] width 408 height 72
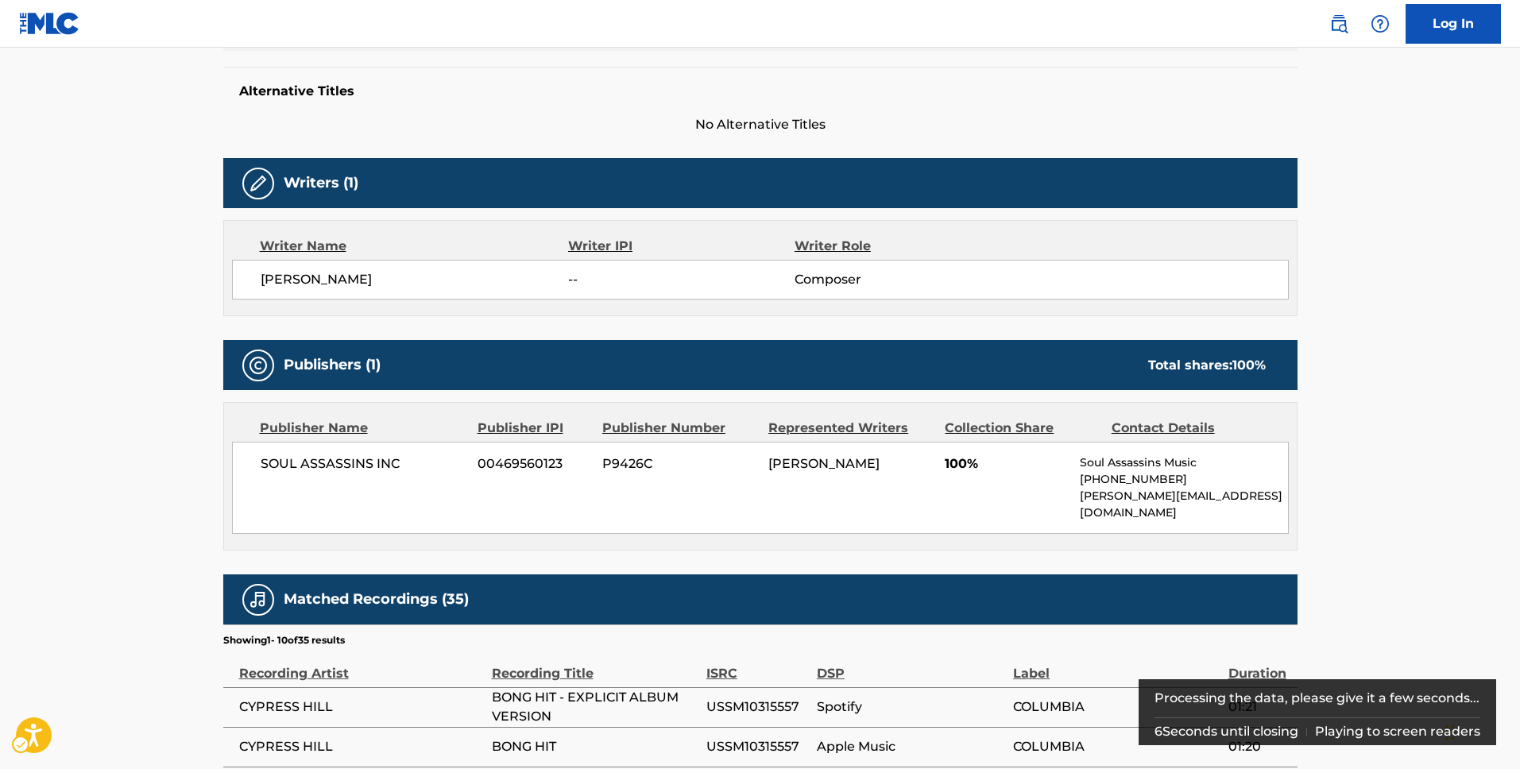
scroll to position [483, 0]
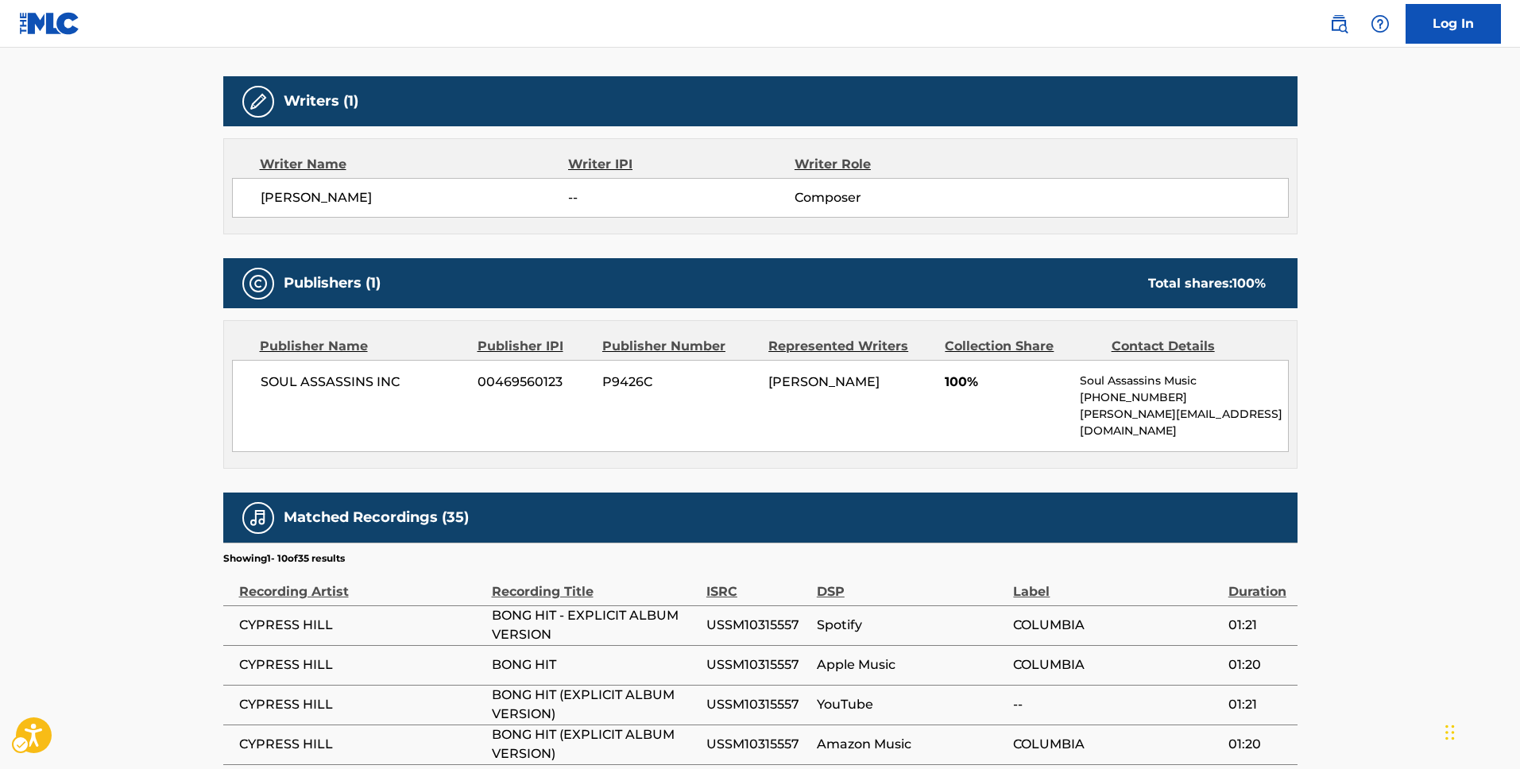
click at [374, 143] on div "Writer Name Writer IPI Writer Role LARRY MUGGERUD -- Composer" at bounding box center [760, 186] width 1074 height 96
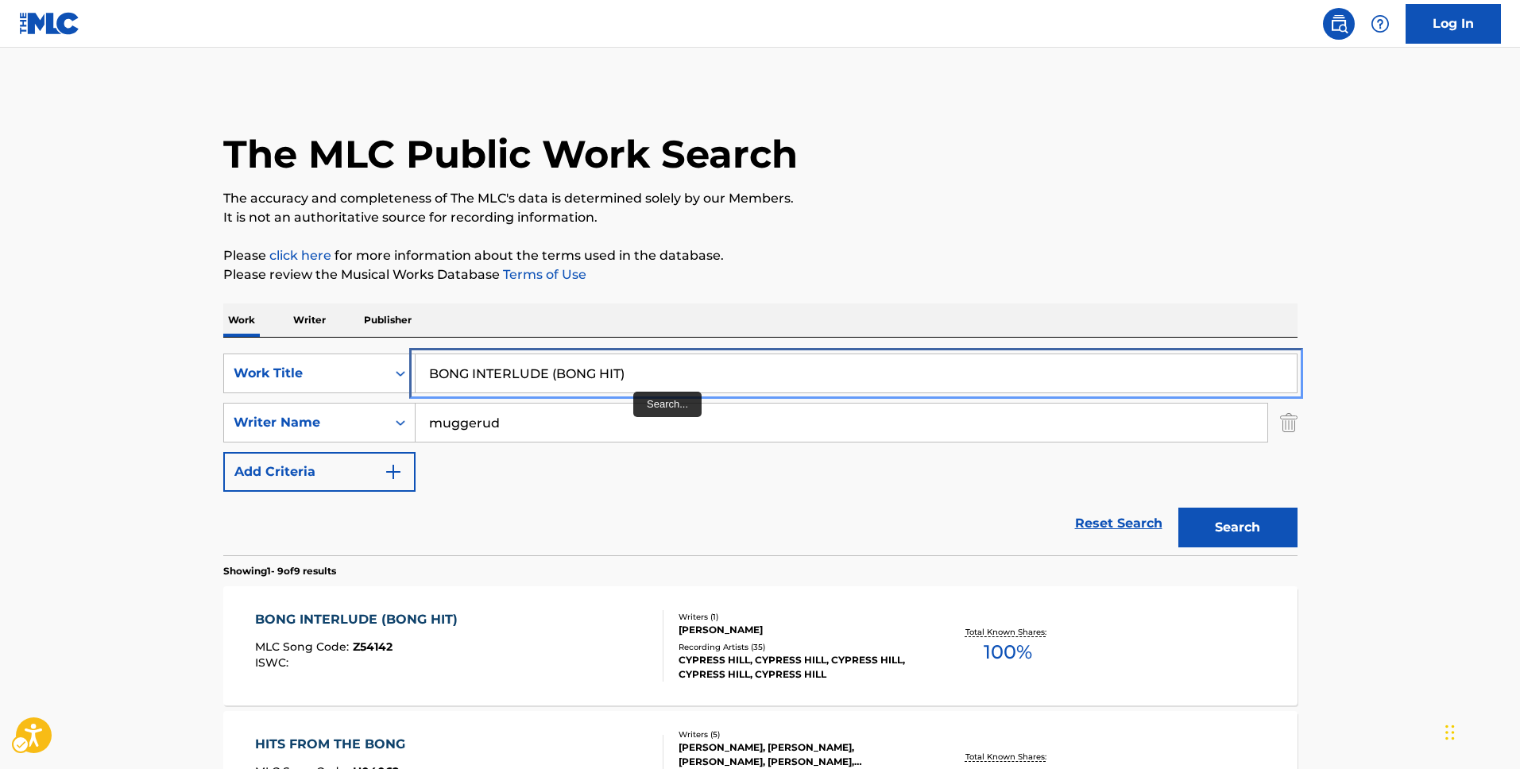
click at [635, 371] on input "BONG INTERLUDE (BONG HIT)" at bounding box center [856, 373] width 881 height 38
paste input "oom Biddy Bye Bye"
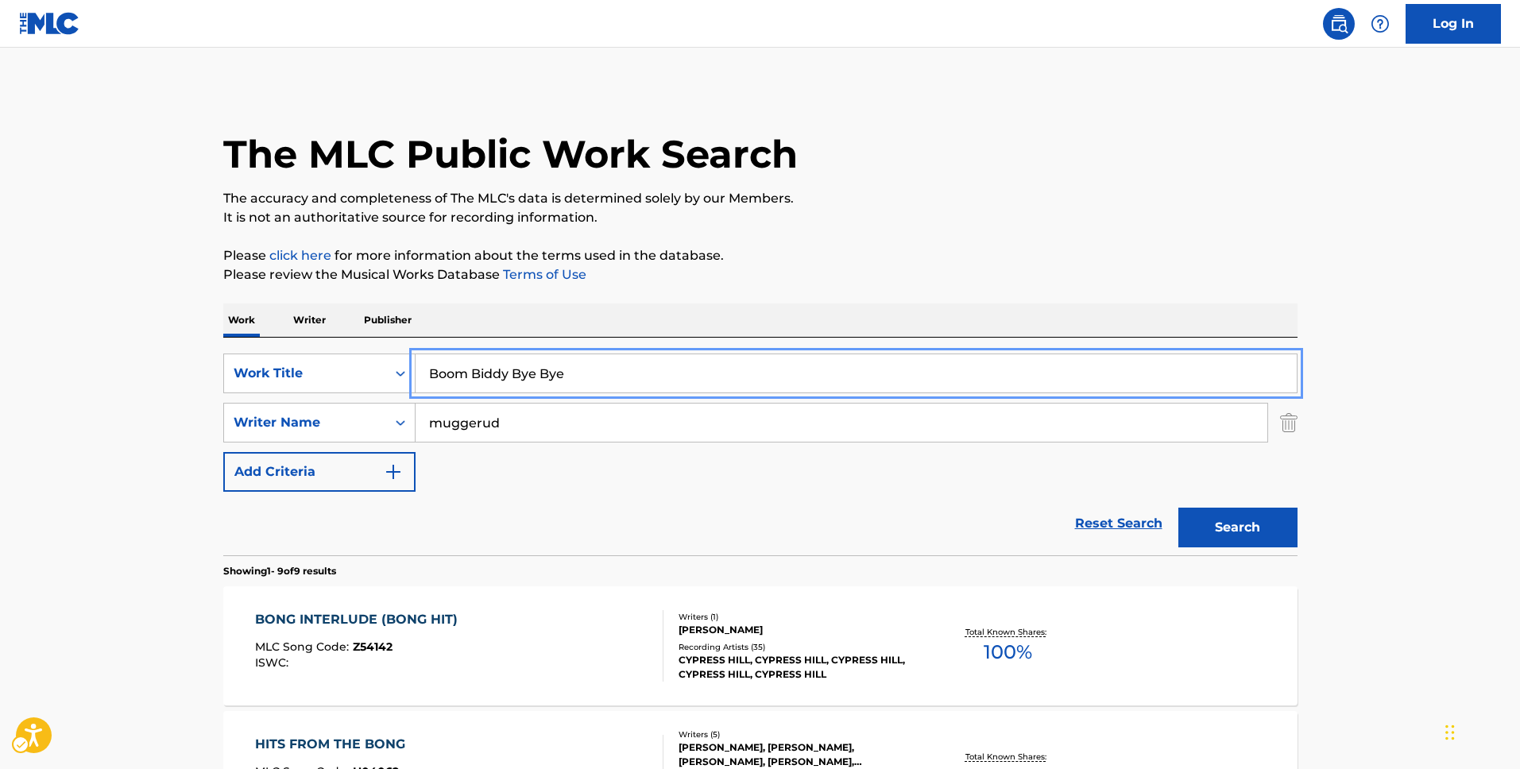
type input "Boom Biddy Bye Bye"
click at [950, 265] on p "Please review the Musical Works Database Terms of Use | New Window" at bounding box center [760, 274] width 1074 height 19
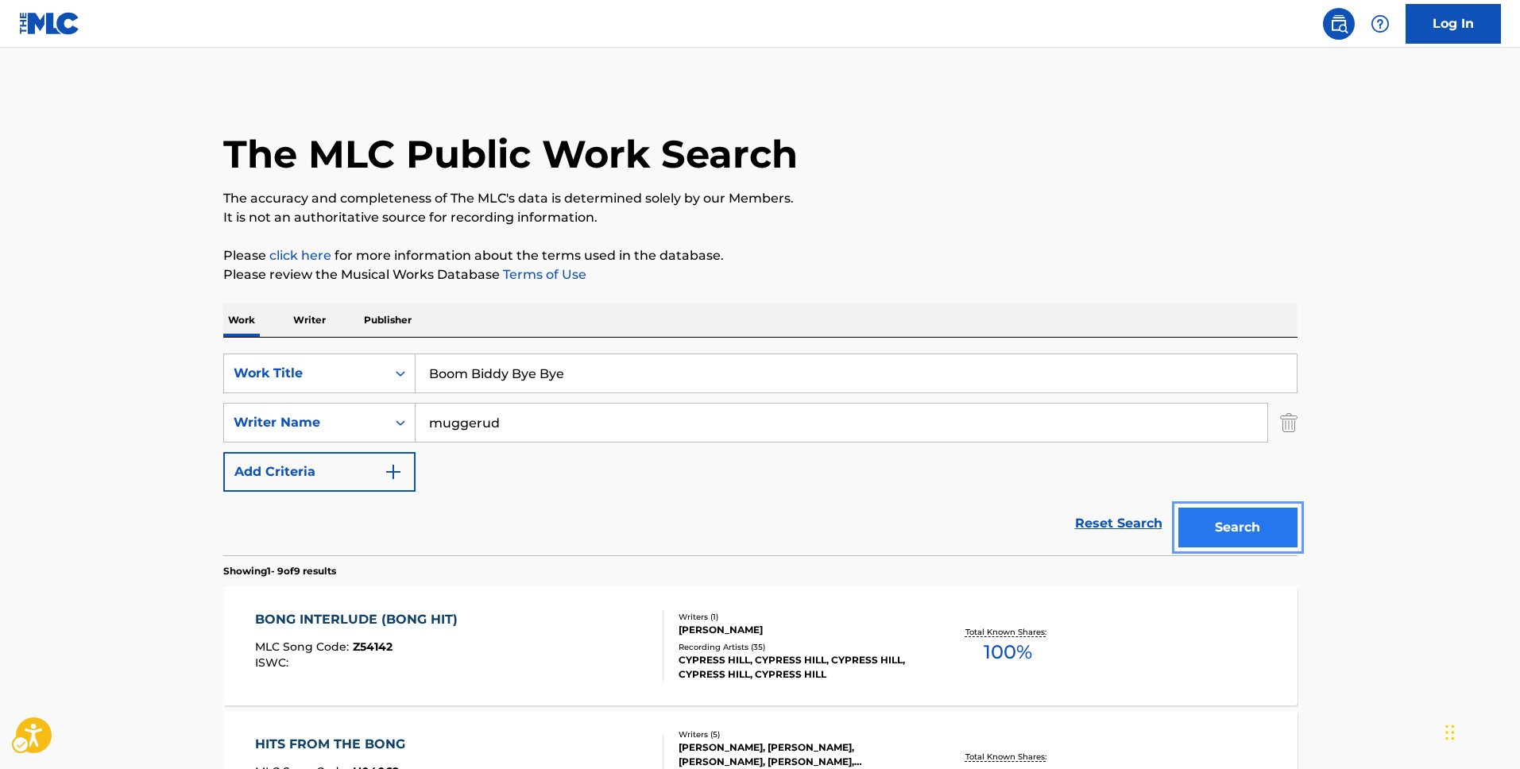
click at [1270, 520] on button "Search" at bounding box center [1238, 528] width 119 height 40
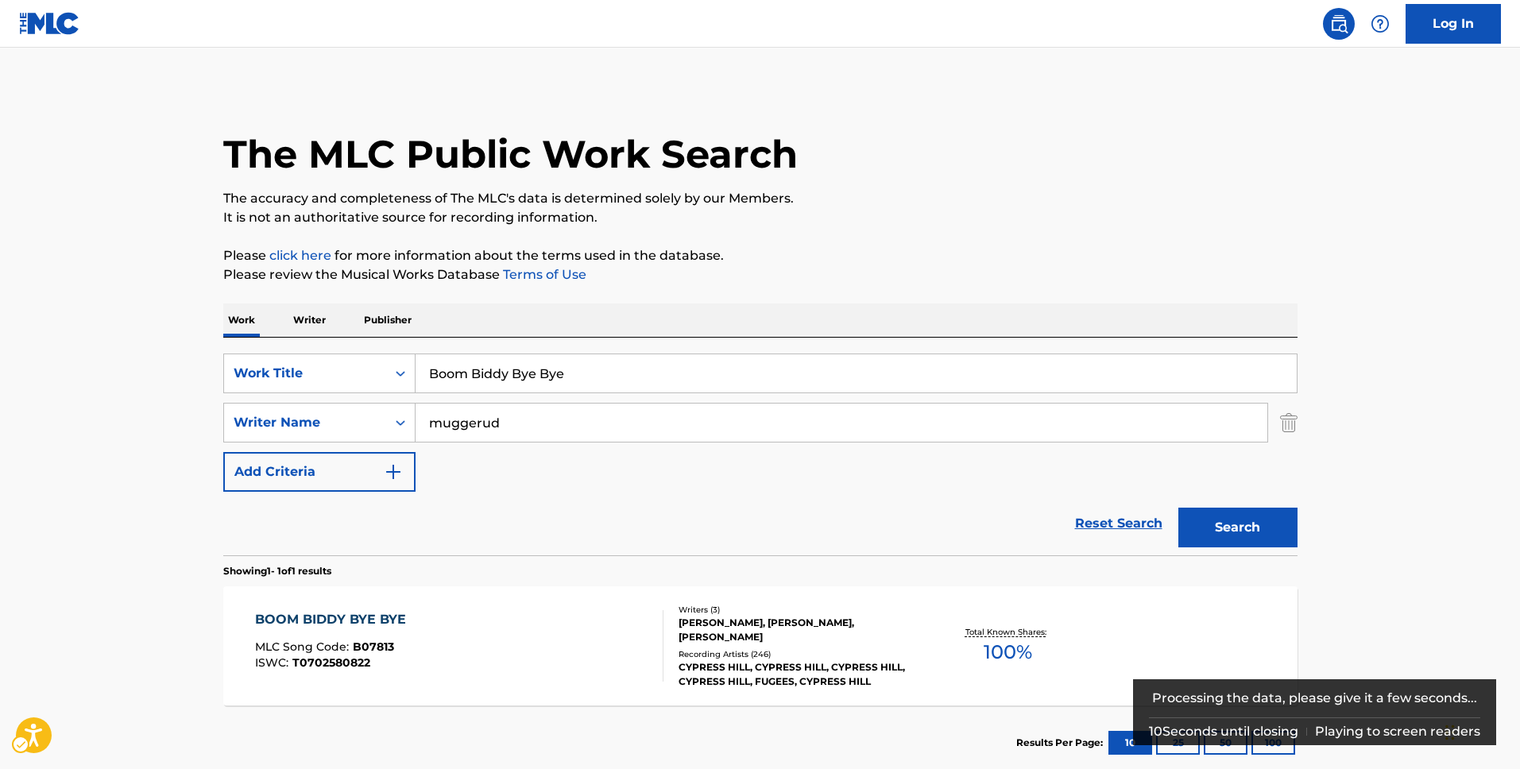
scroll to position [95, 0]
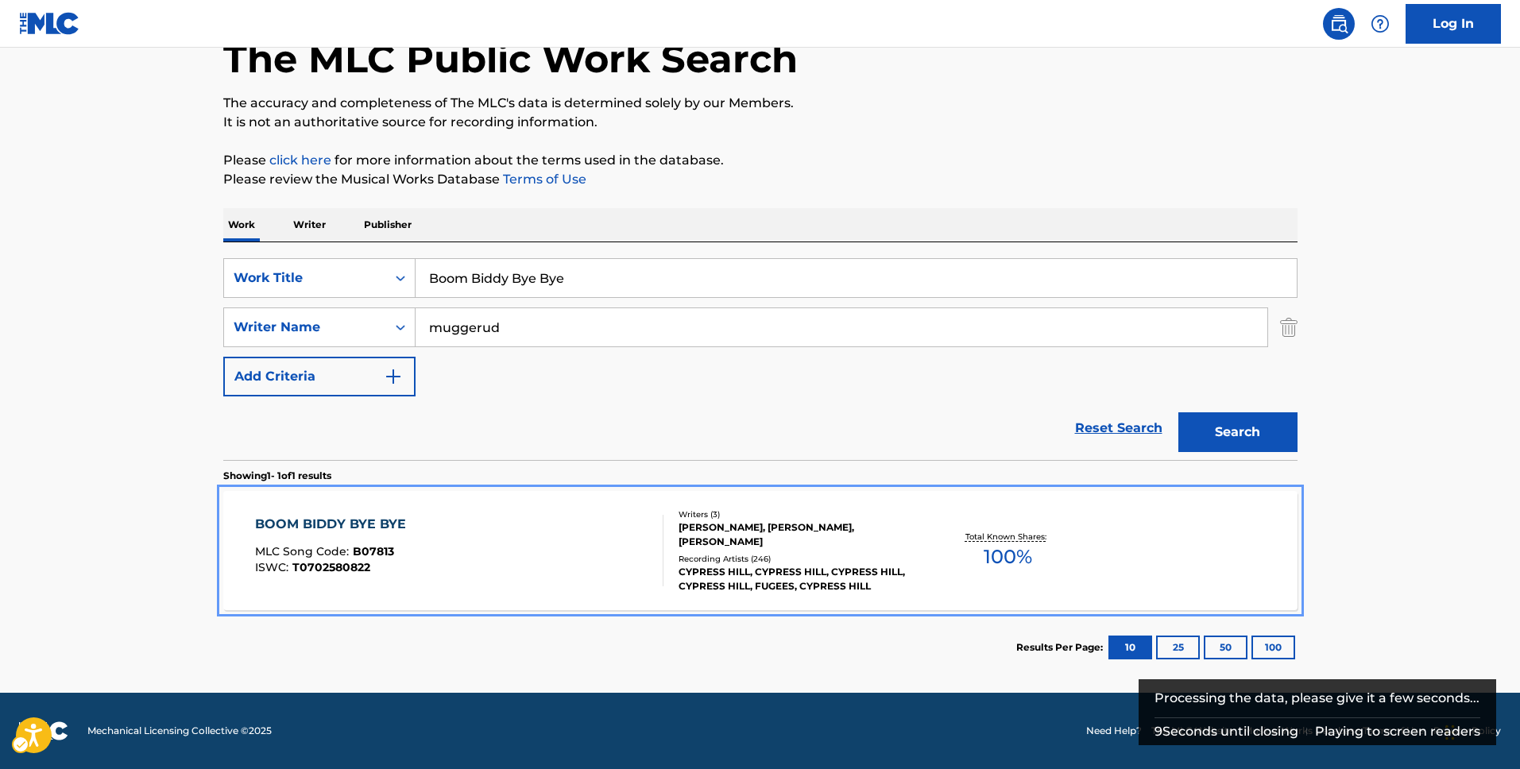
click at [449, 577] on div "BOOM BIDDY BYE BYE MLC Song Code : B07813 ISWC : T0702580822" at bounding box center [459, 551] width 408 height 72
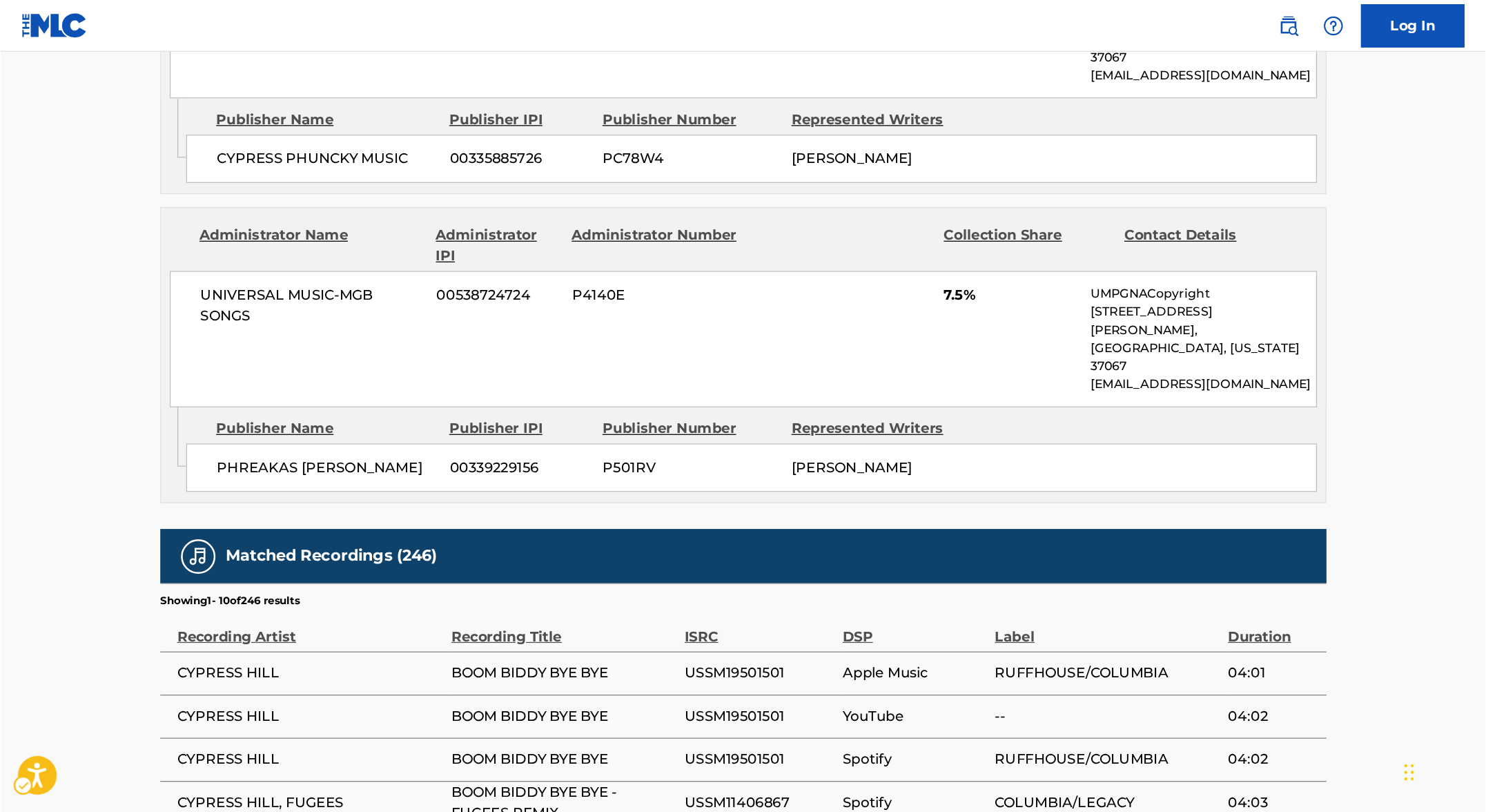
scroll to position [1315, 0]
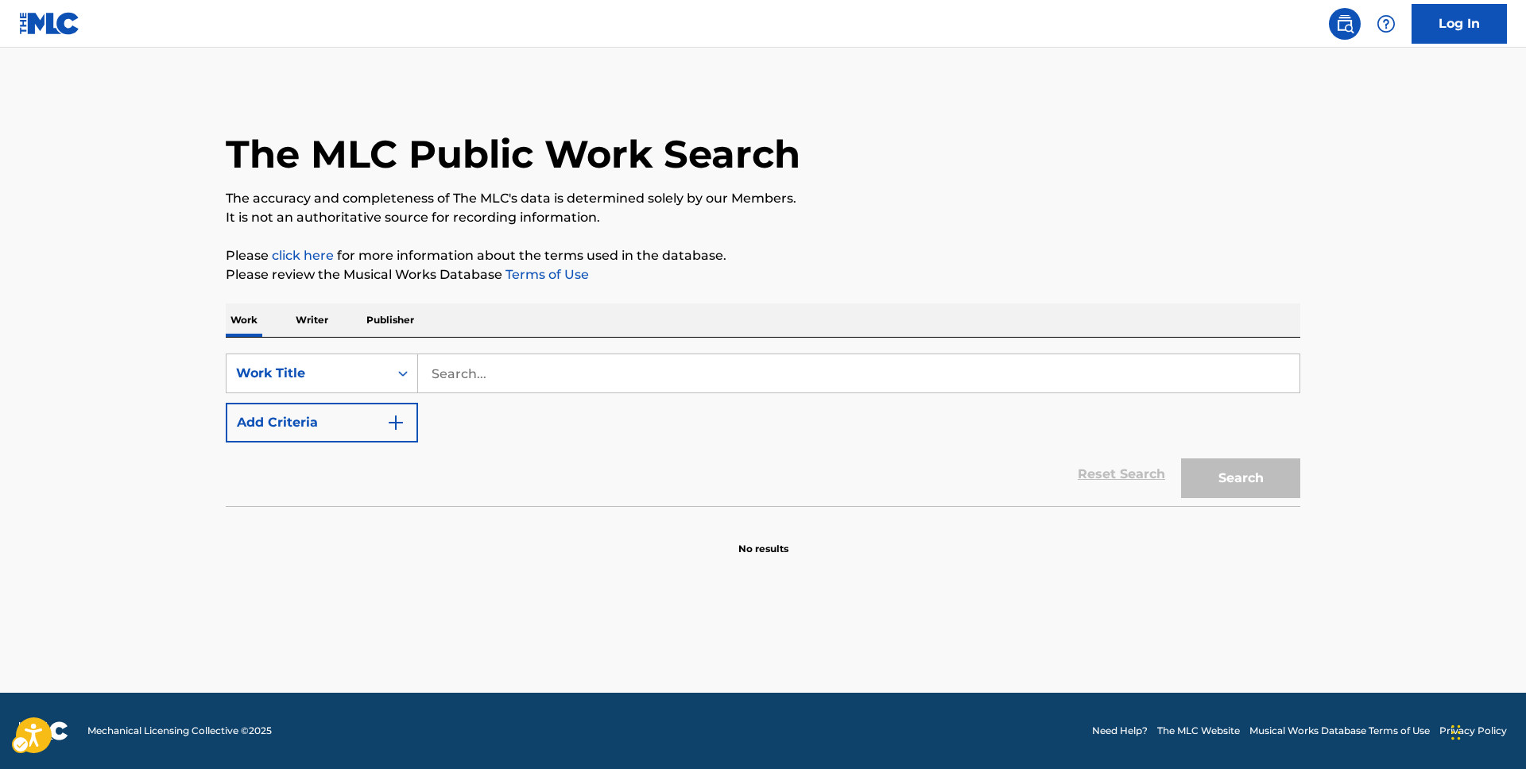
click at [476, 348] on div "SearchWithCriteriabe77fdb4-3f53-4524-b42e-a5f11242185f Work Title Add Criteria …" at bounding box center [763, 422] width 1074 height 168
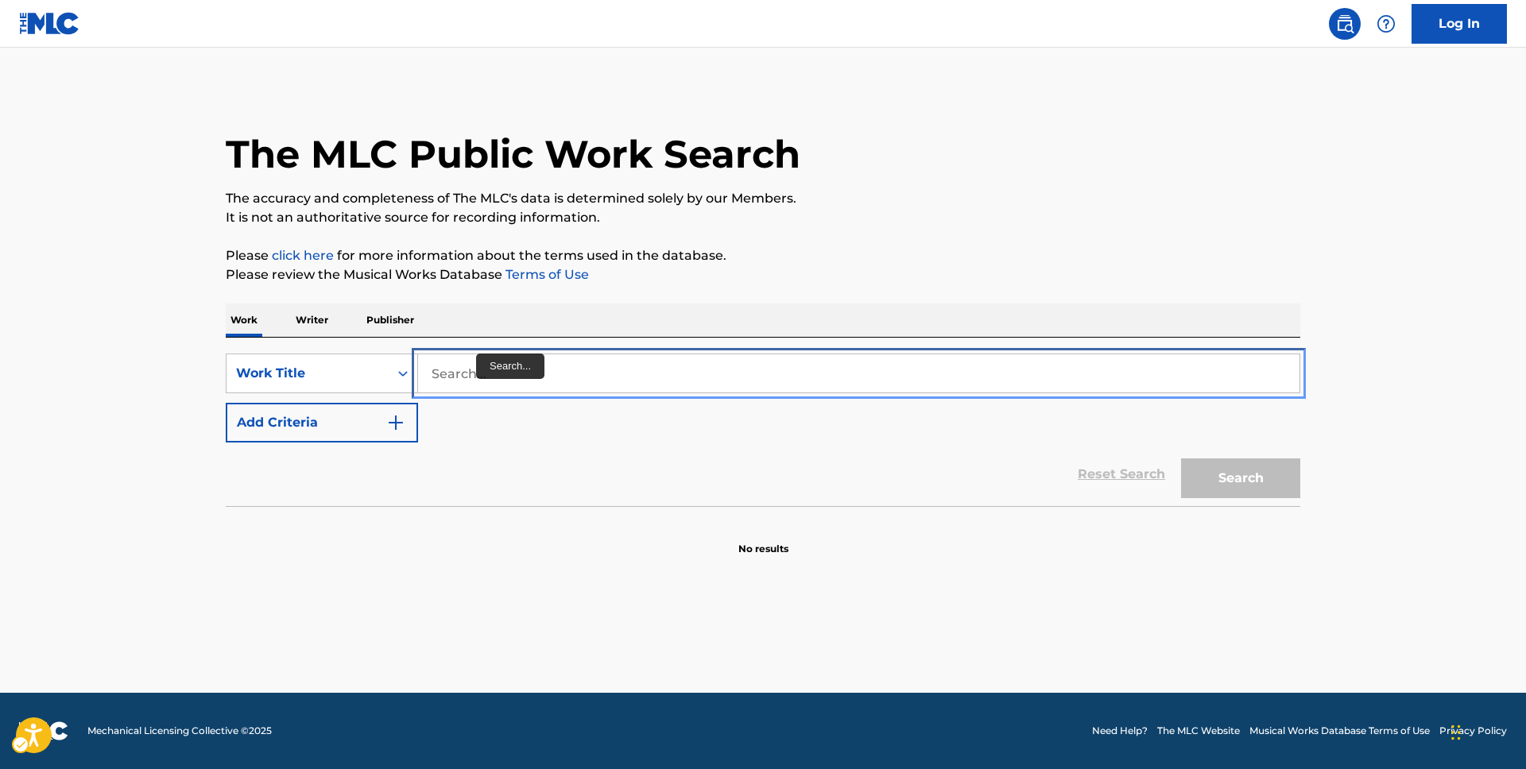
click at [475, 366] on input "Search..." at bounding box center [858, 373] width 881 height 38
paste input "Boom Biddy Bye Bye"
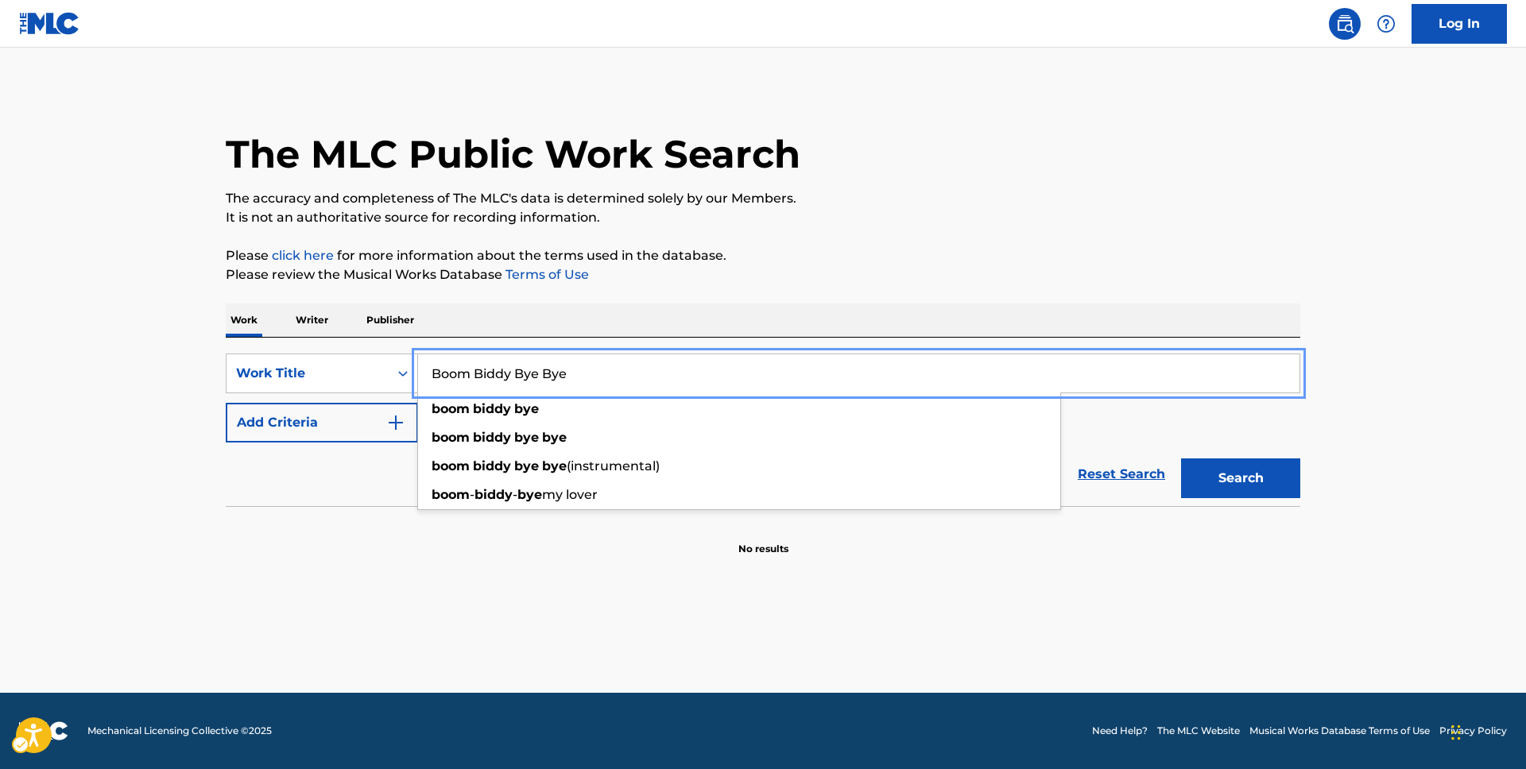
type input "Boom Biddy Bye Bye"
click at [334, 431] on button "Add Criteria" at bounding box center [322, 423] width 192 height 40
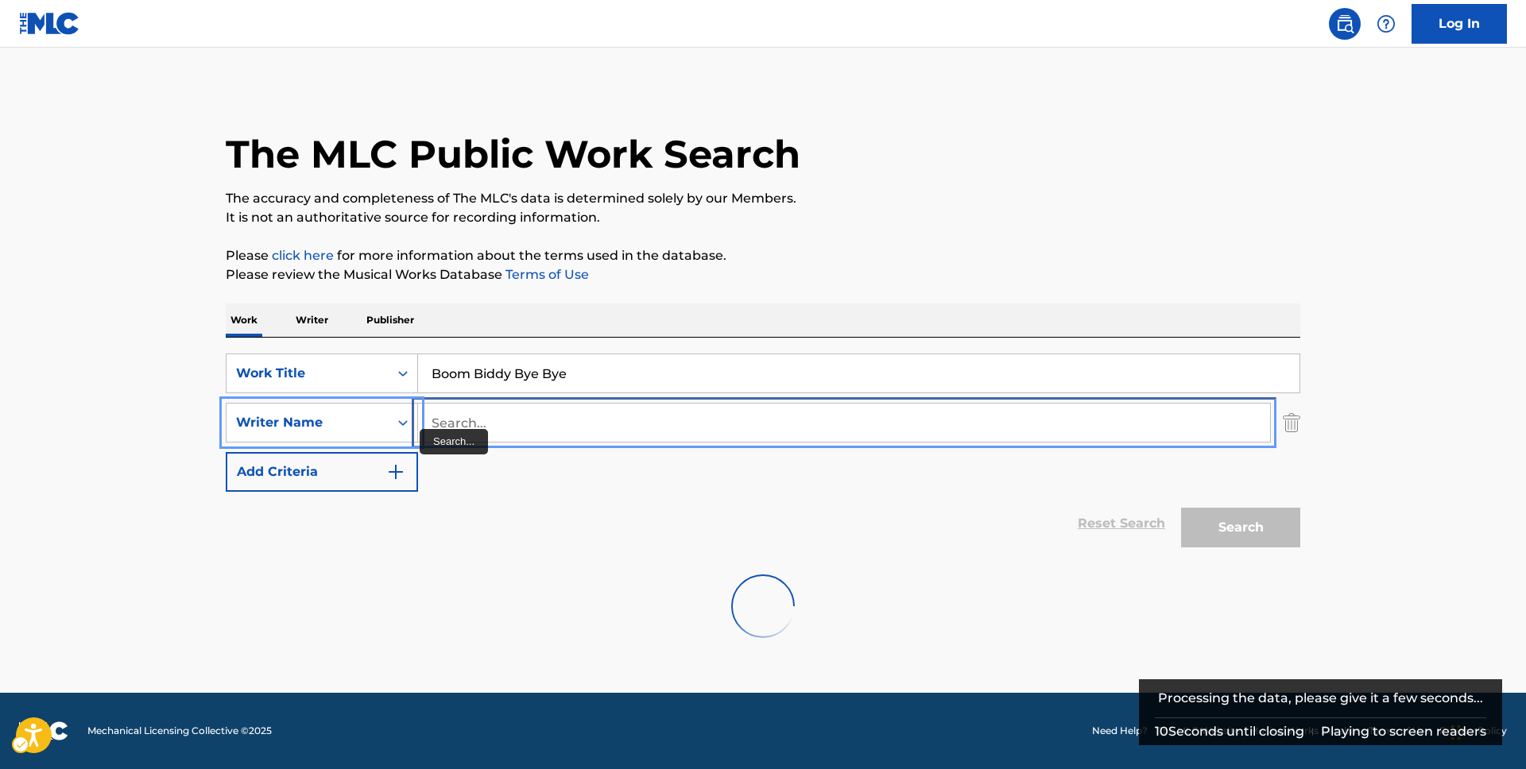
click at [490, 429] on input "Search..." at bounding box center [844, 423] width 852 height 38
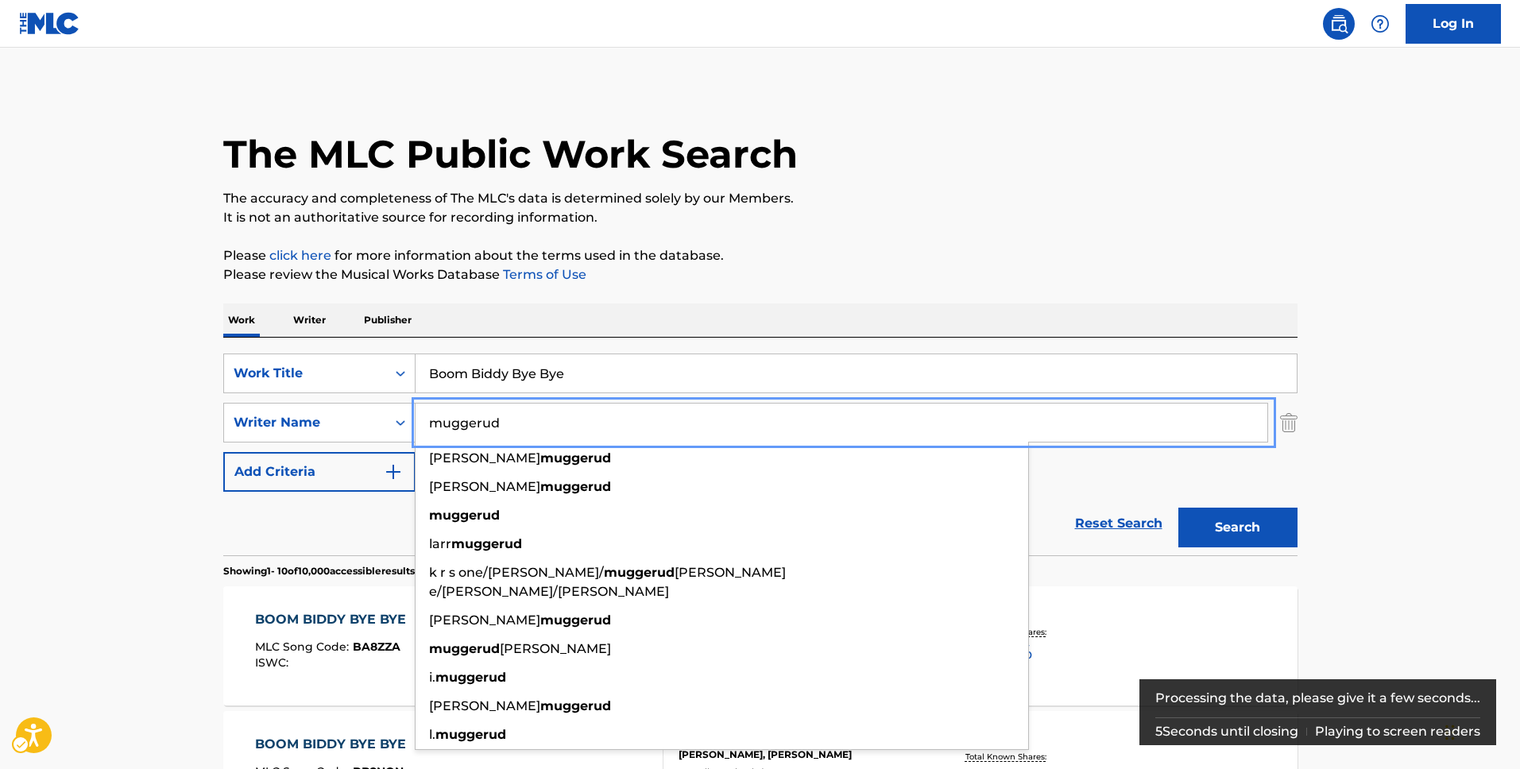
type input "muggerud"
click at [1060, 216] on p "It is not an authoritative source for recording information." at bounding box center [760, 217] width 1074 height 19
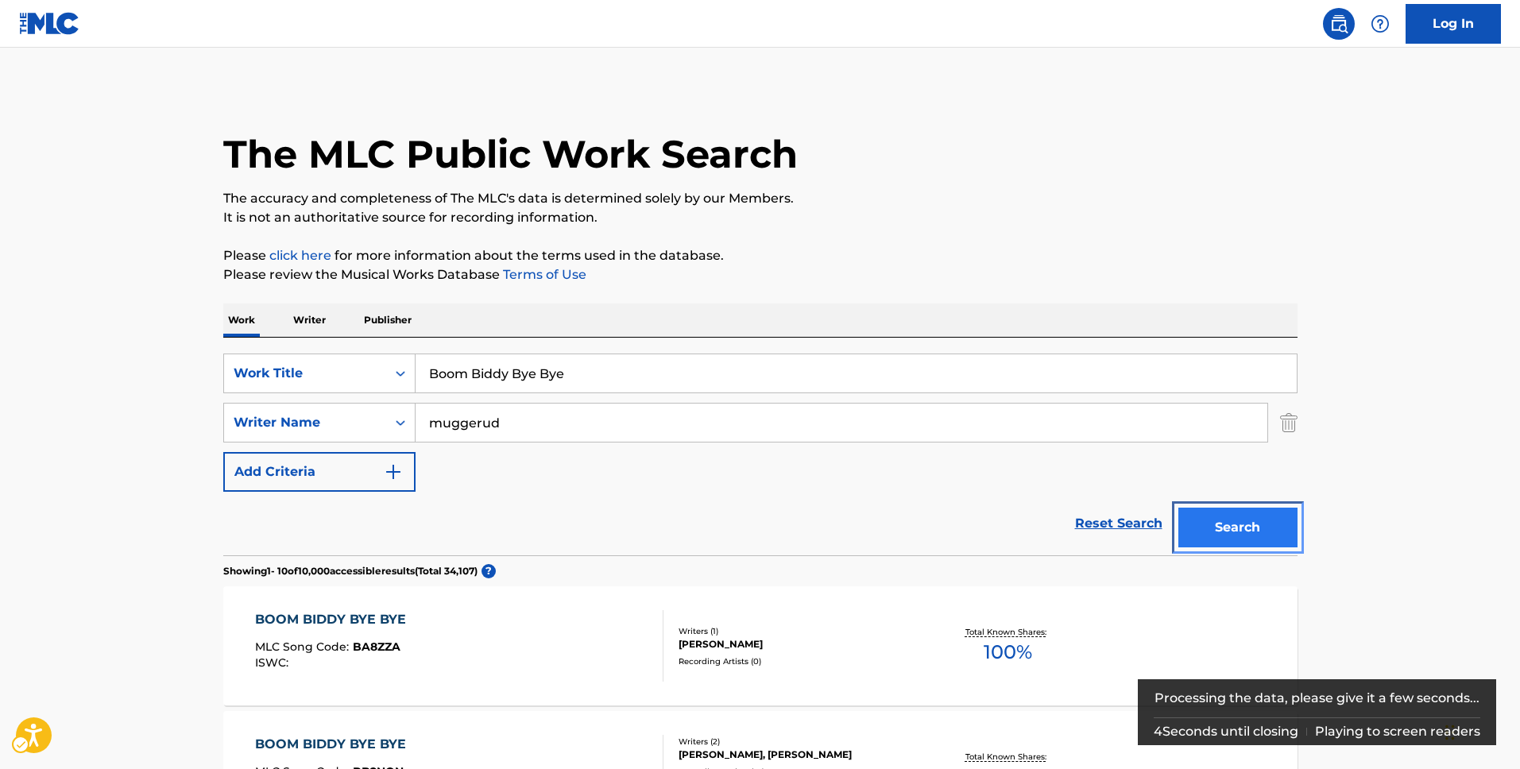
click at [1221, 516] on button "Search" at bounding box center [1238, 528] width 119 height 40
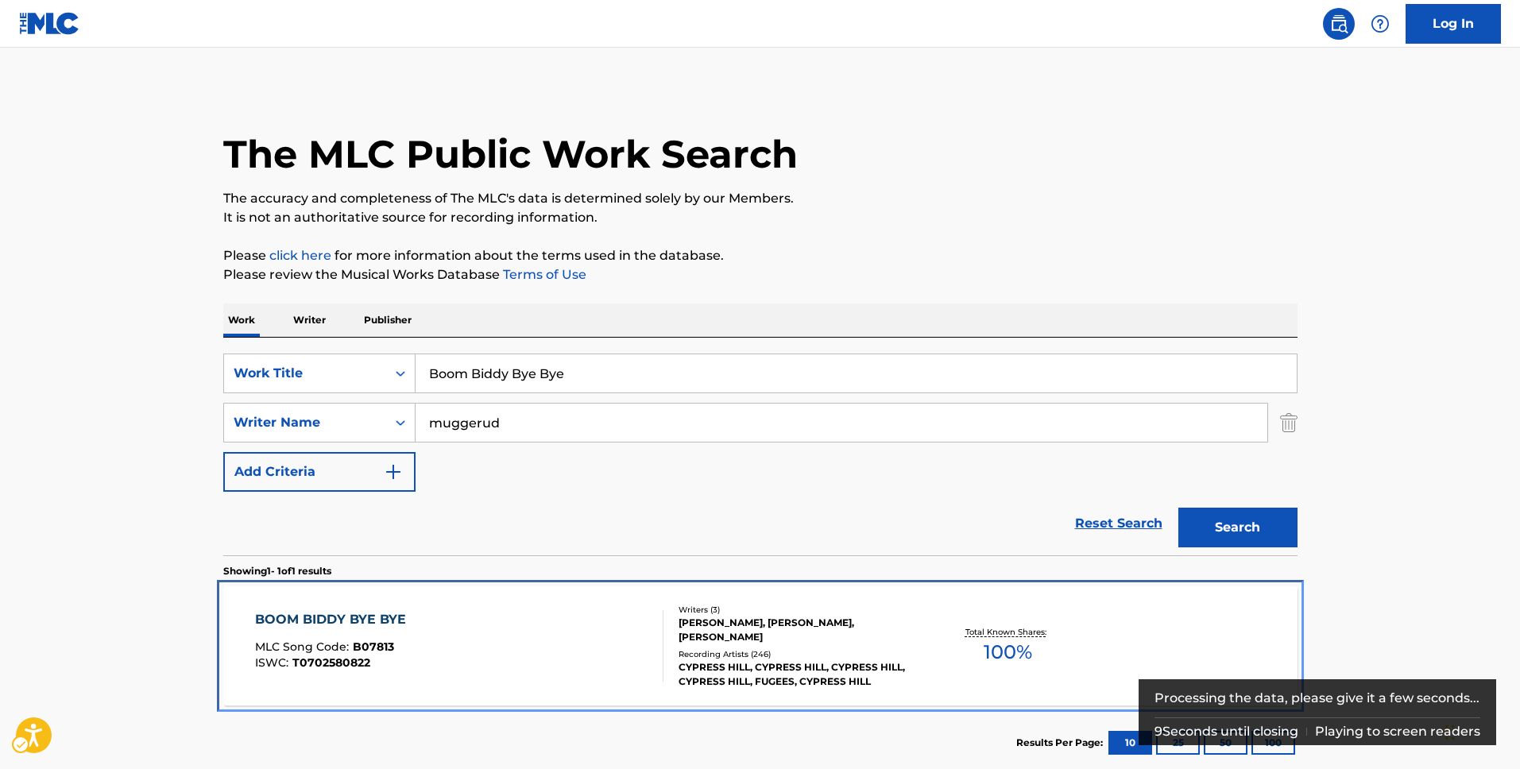
click at [387, 625] on div "BOOM BIDDY BYE BYE" at bounding box center [334, 619] width 159 height 19
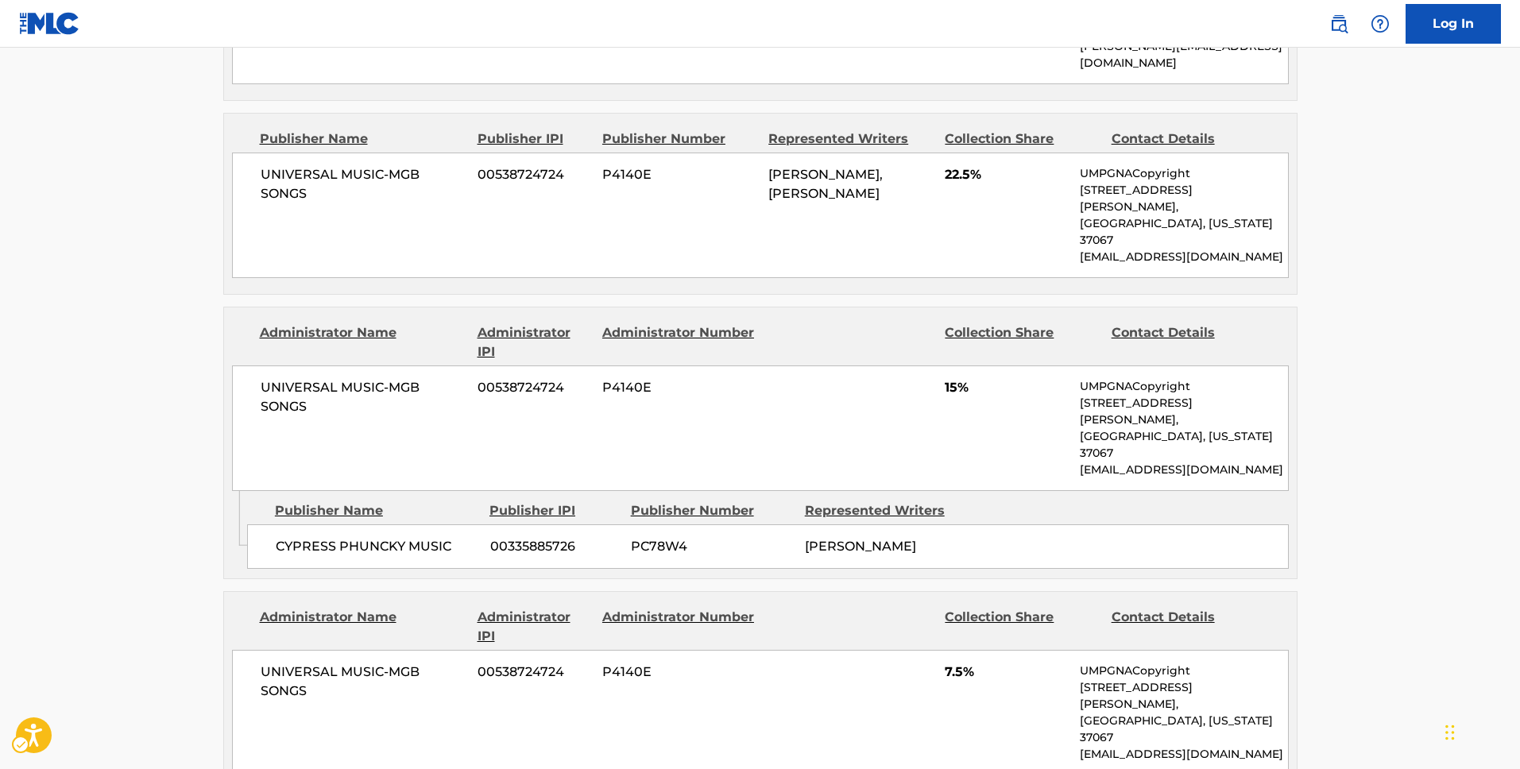
scroll to position [1094, 0]
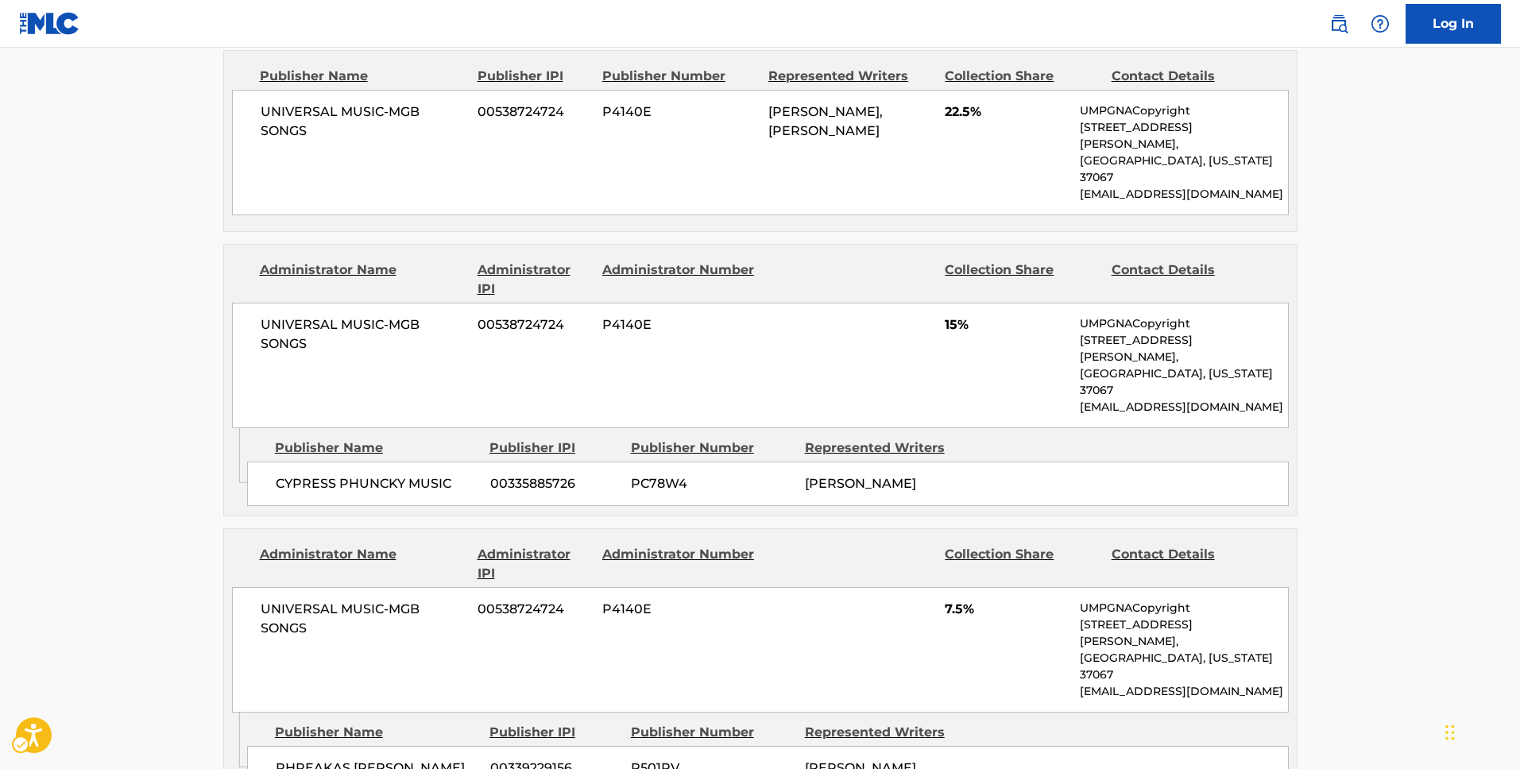
click at [245, 178] on div "Publisher Name Publisher IPI Publisher Number Represented Writers Collection Sh…" at bounding box center [760, 141] width 1073 height 180
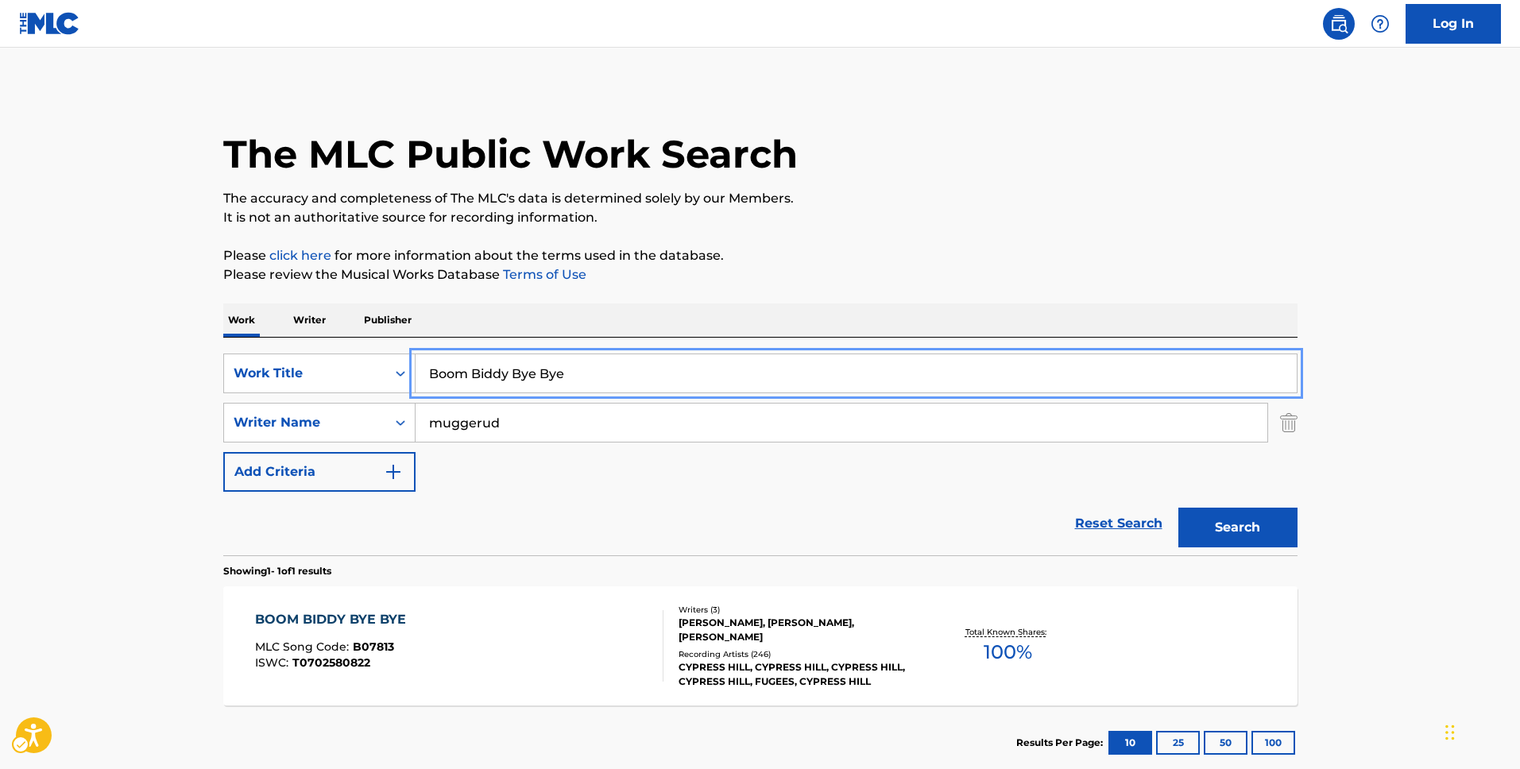
click at [560, 372] on input "Boom Biddy Bye Bye" at bounding box center [856, 373] width 881 height 38
paste input "OOYAH"
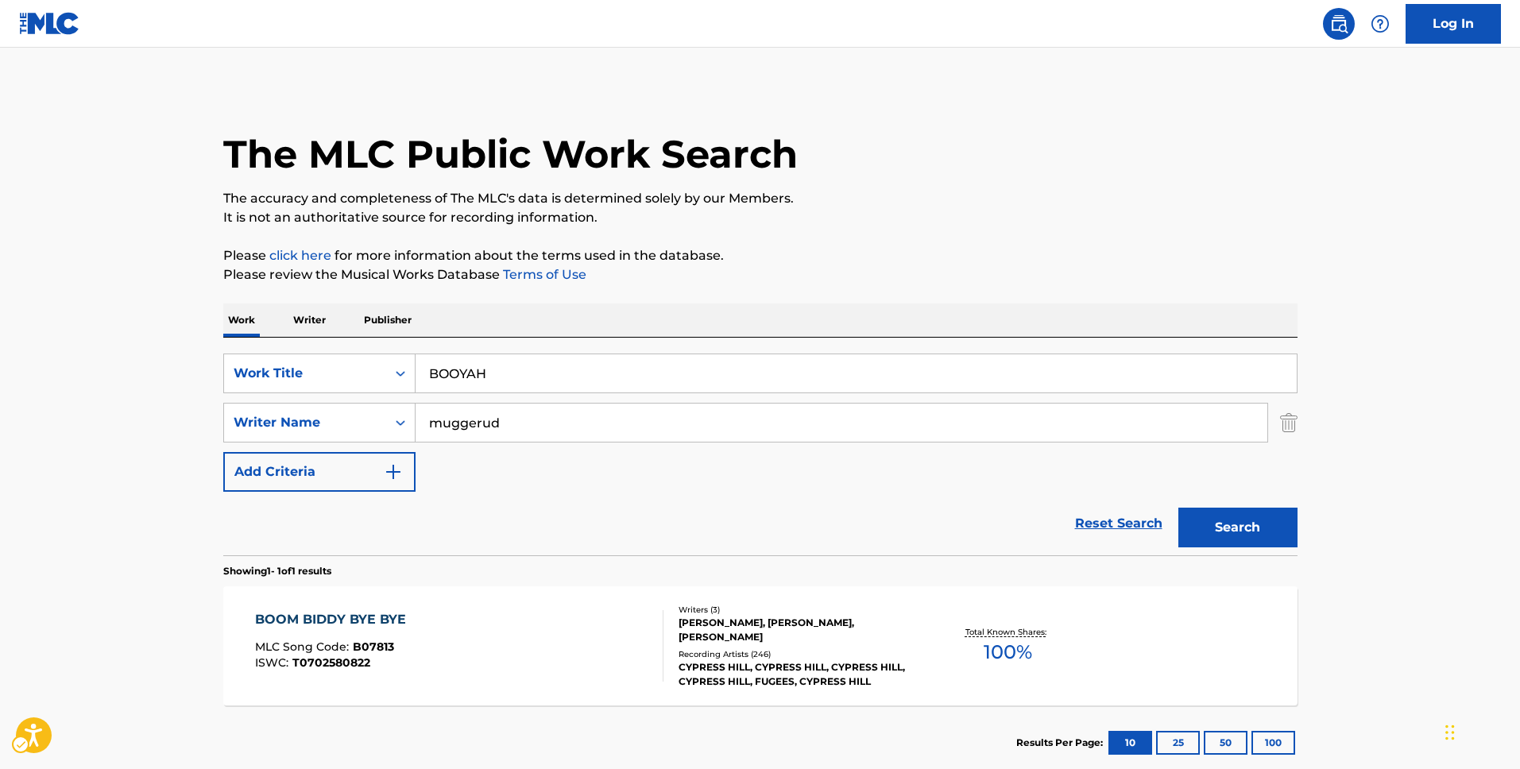
click at [1022, 260] on p "Please click here for more information about the terms used in the database." at bounding box center [760, 255] width 1074 height 19
click at [1260, 528] on button "Search" at bounding box center [1238, 528] width 119 height 40
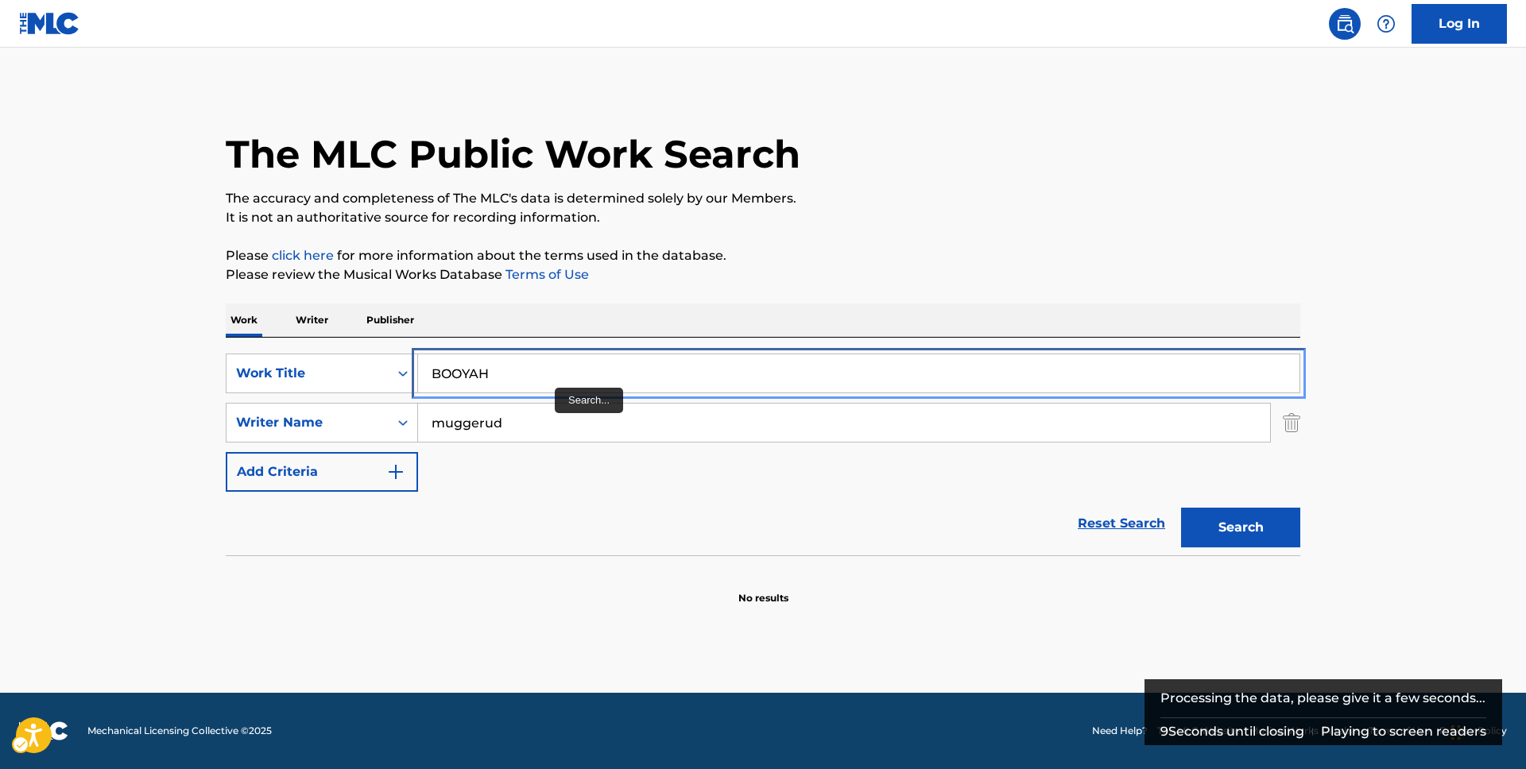
click at [516, 367] on input "BOOYAH" at bounding box center [858, 373] width 881 height 38
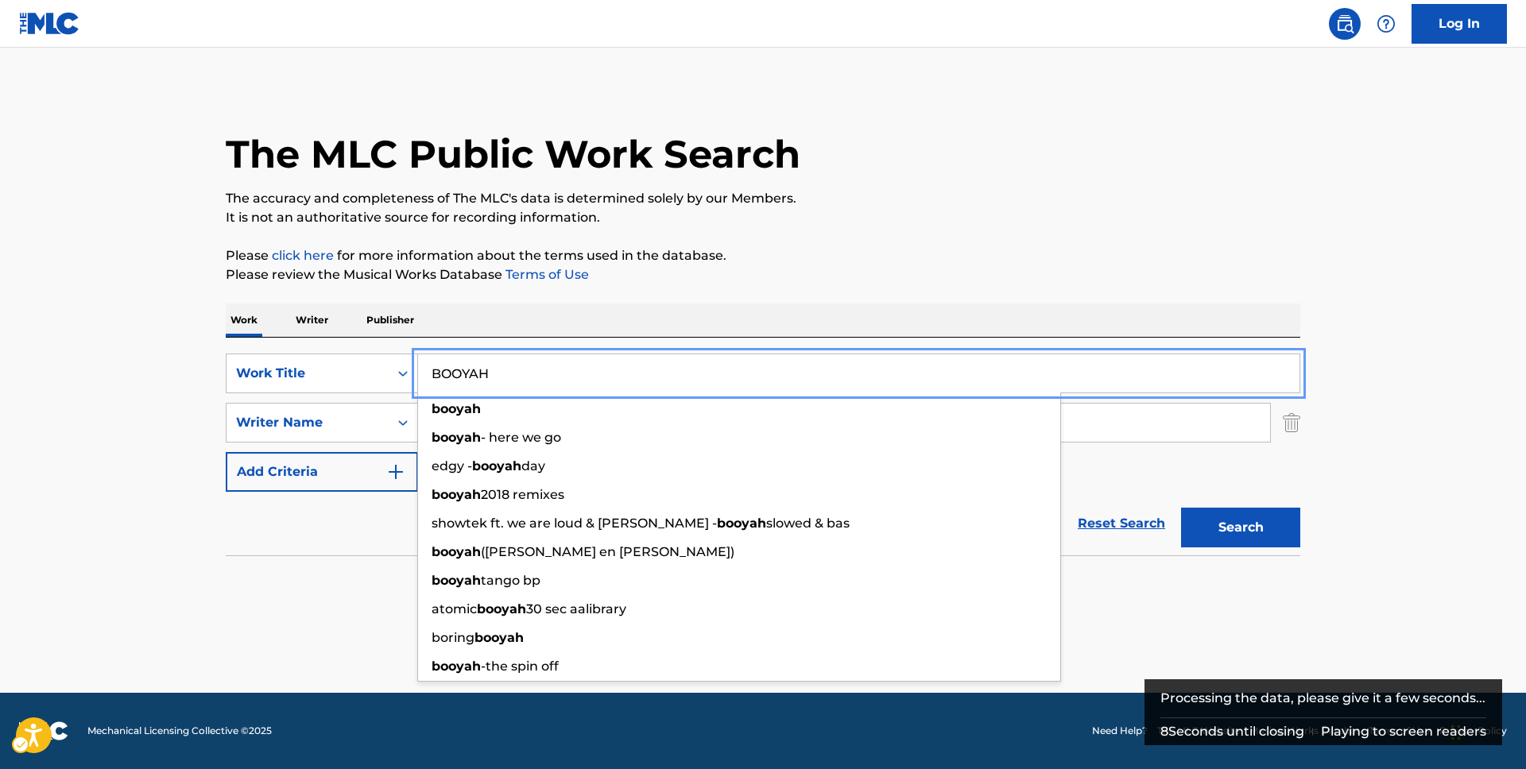
click at [516, 367] on input "BOOYAH" at bounding box center [858, 373] width 881 height 38
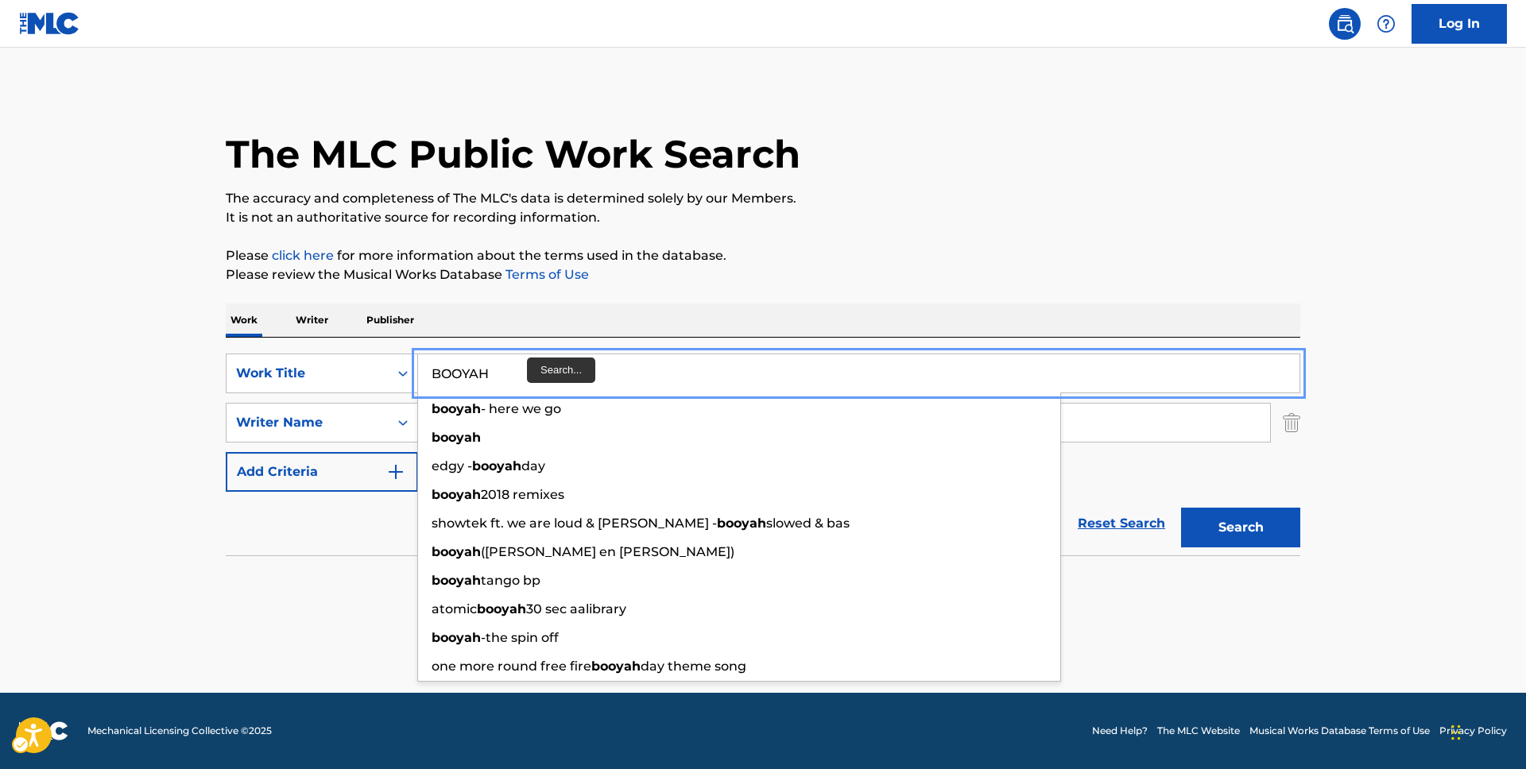
click at [527, 370] on input "BOOYAH" at bounding box center [858, 373] width 881 height 38
paste input "RN TO GET BUSY"
type input "BORN TO GET BUSY"
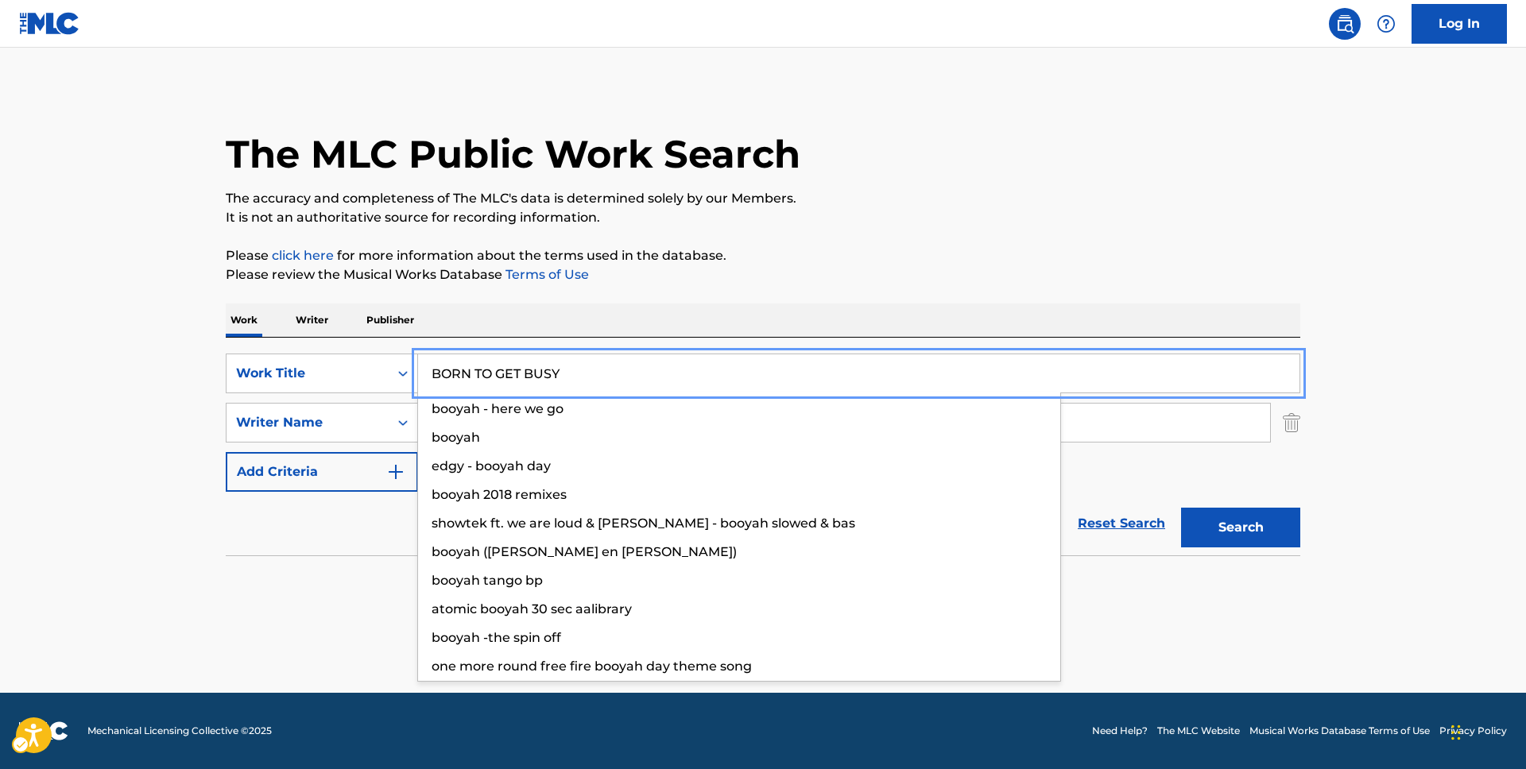
click at [831, 296] on div "The MLC Public Work Search The accuracy and completeness of The MLC's data is d…" at bounding box center [763, 346] width 1113 height 518
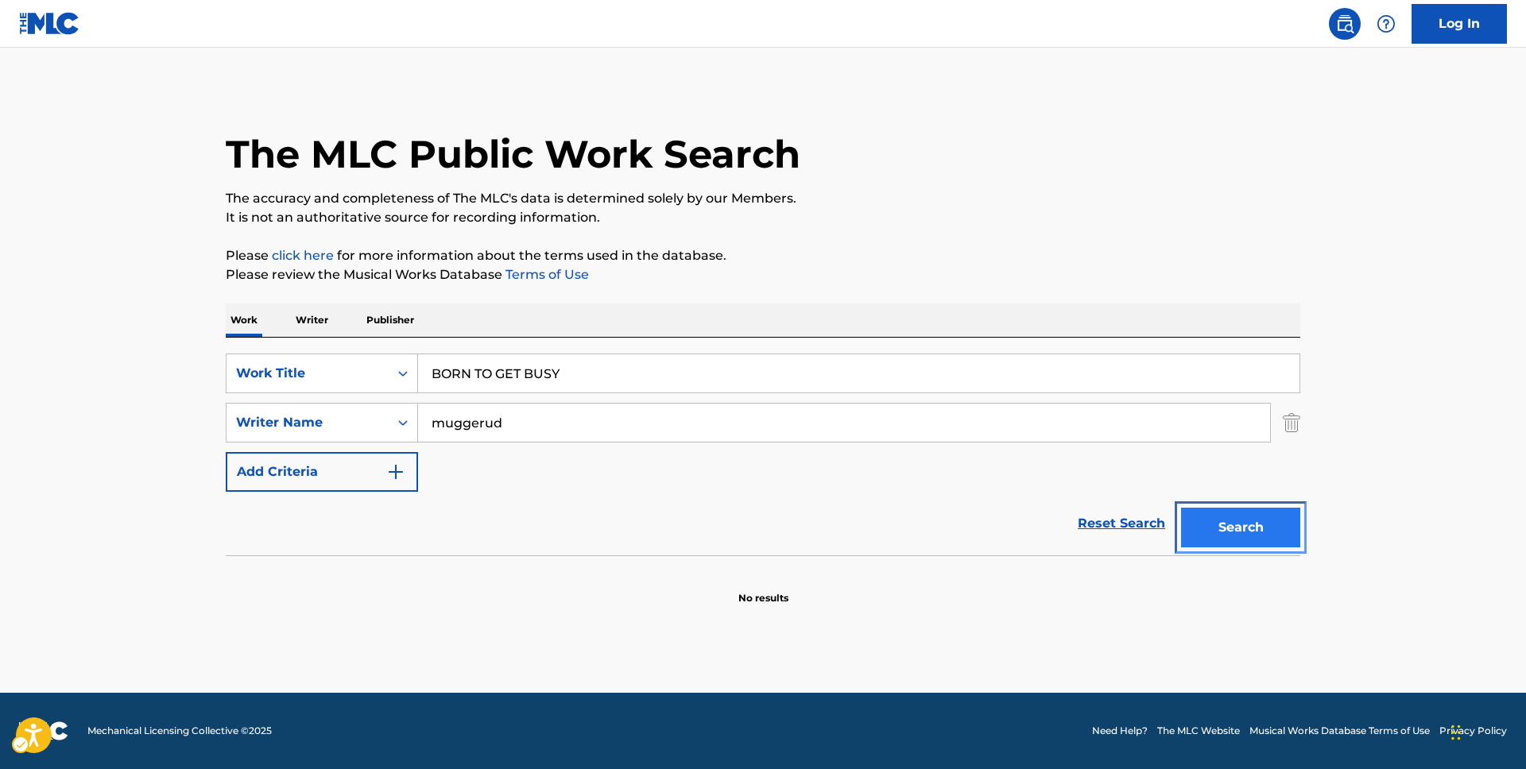
click at [1243, 536] on button "Search" at bounding box center [1240, 528] width 119 height 40
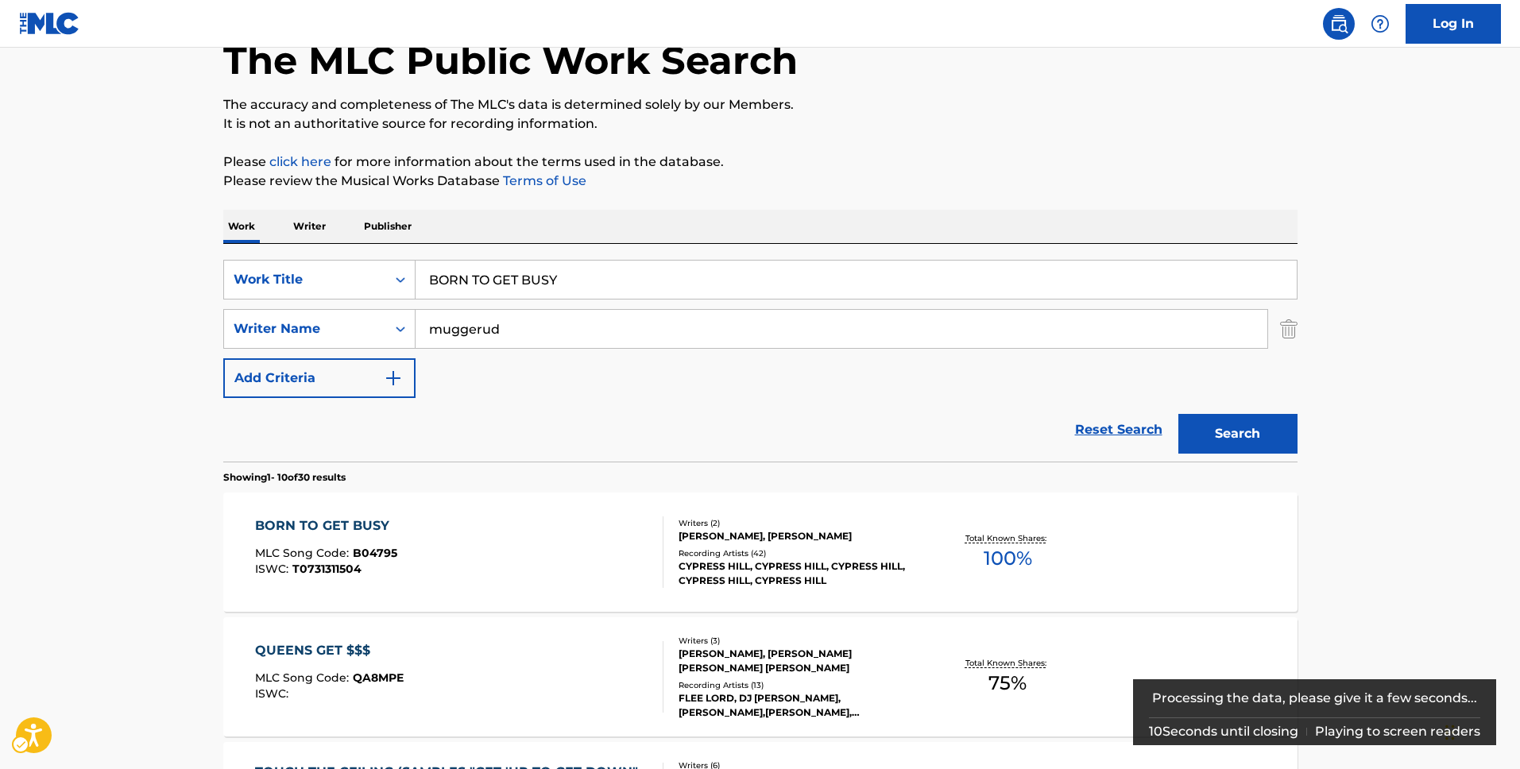
scroll to position [257, 0]
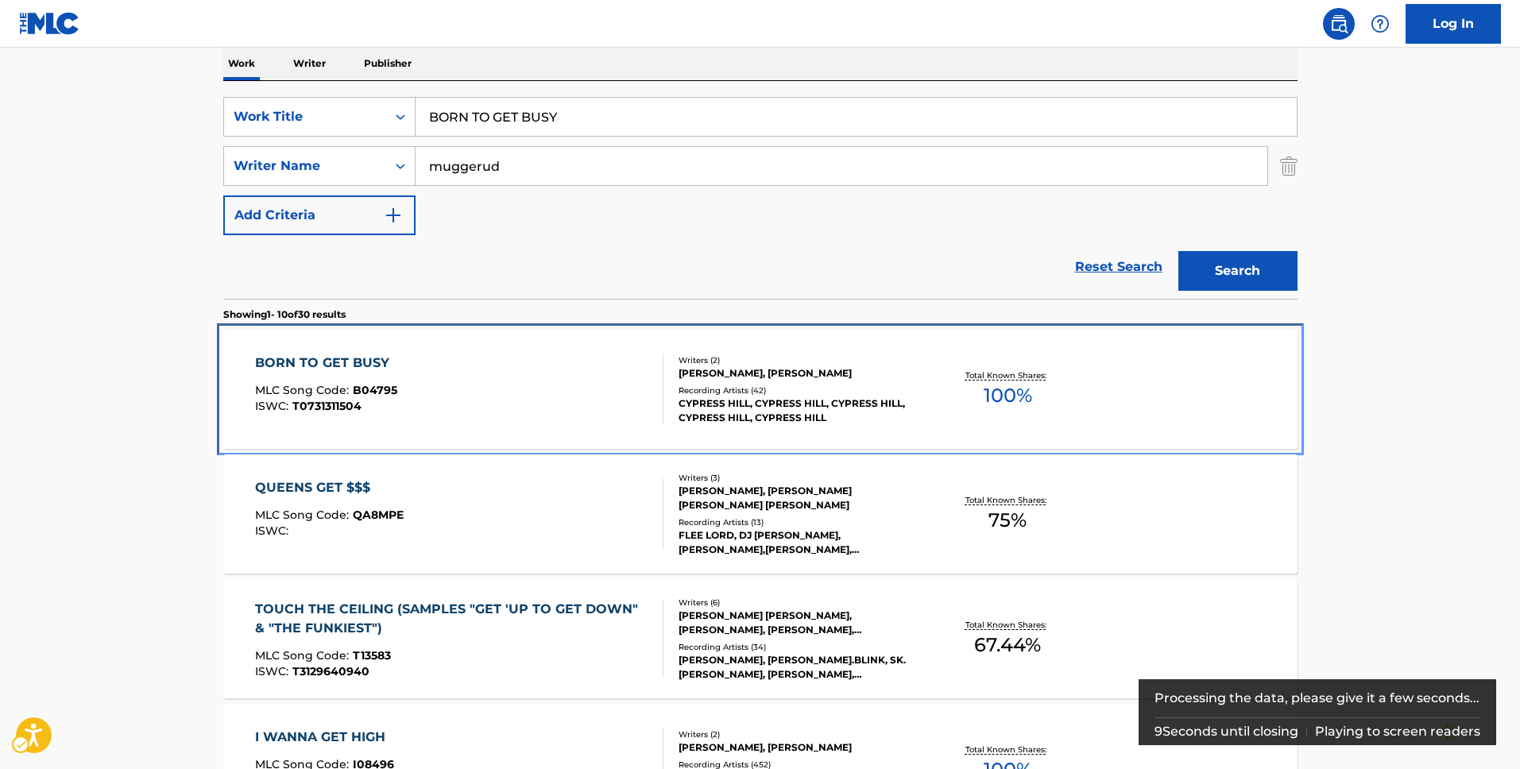
click at [397, 384] on div "BORN TO GET BUSY MLC Song Code : B04795 ISWC : T0731311504" at bounding box center [459, 390] width 408 height 72
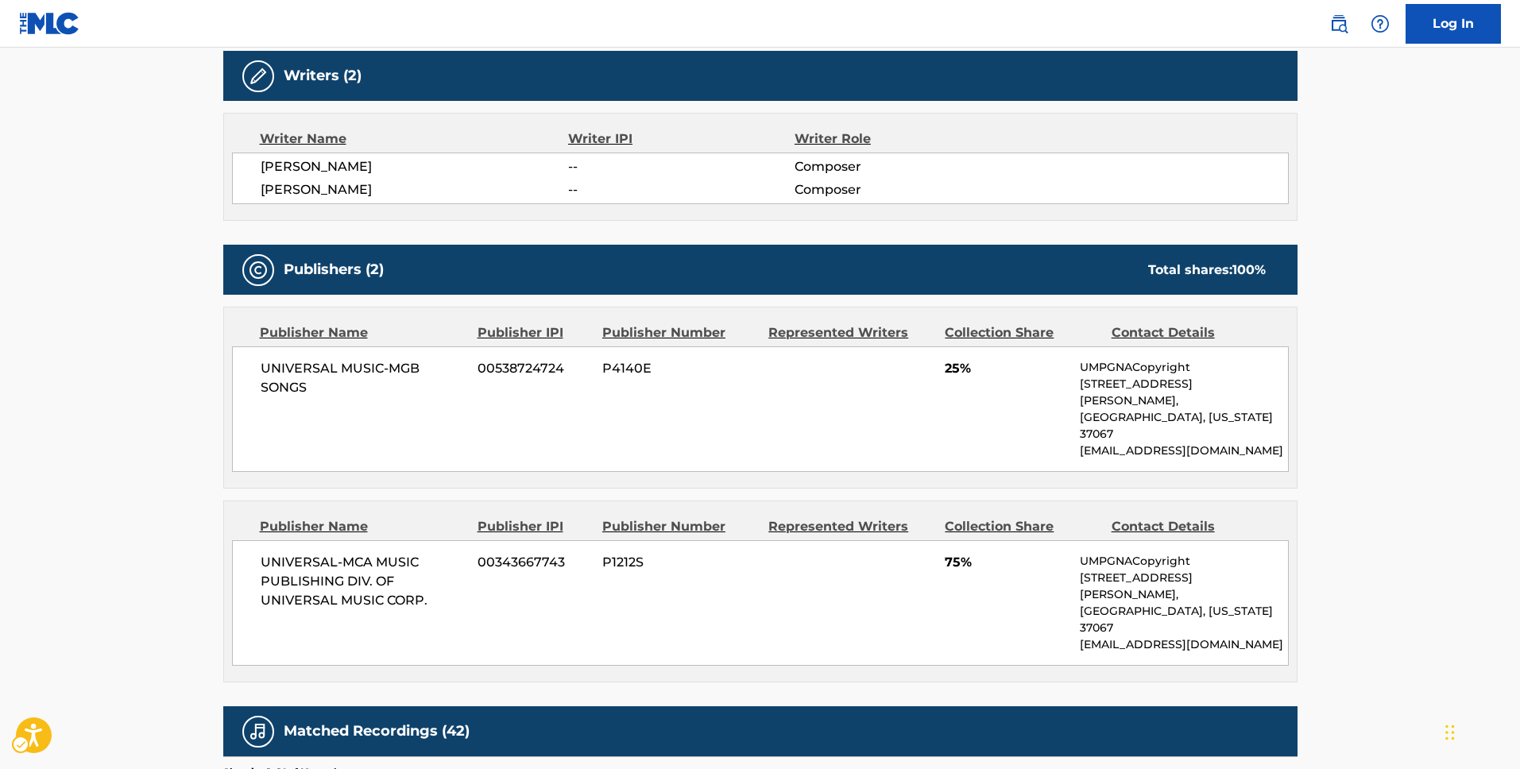
scroll to position [528, 0]
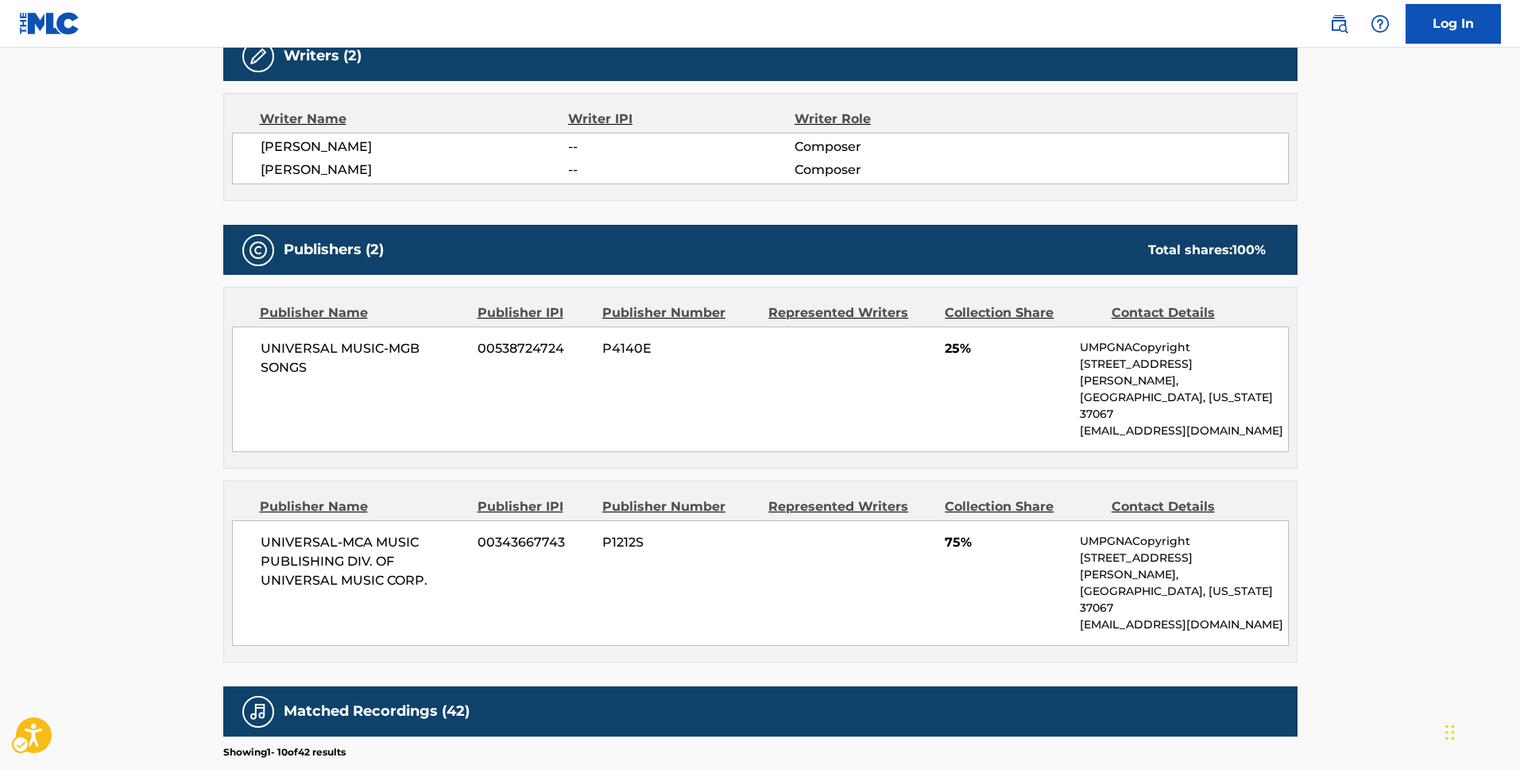
click at [296, 533] on span "UNIVERSAL-MCA MUSIC PUBLISHING DIV. OF UNIVERSAL MUSIC CORP." at bounding box center [364, 561] width 206 height 57
click at [844, 373] on div "UNIVERSAL MUSIC-MGB SONGS 00538724724 P4140E 25% UMPGNACopyright 1550 W. McEwen…" at bounding box center [760, 390] width 1057 height 126
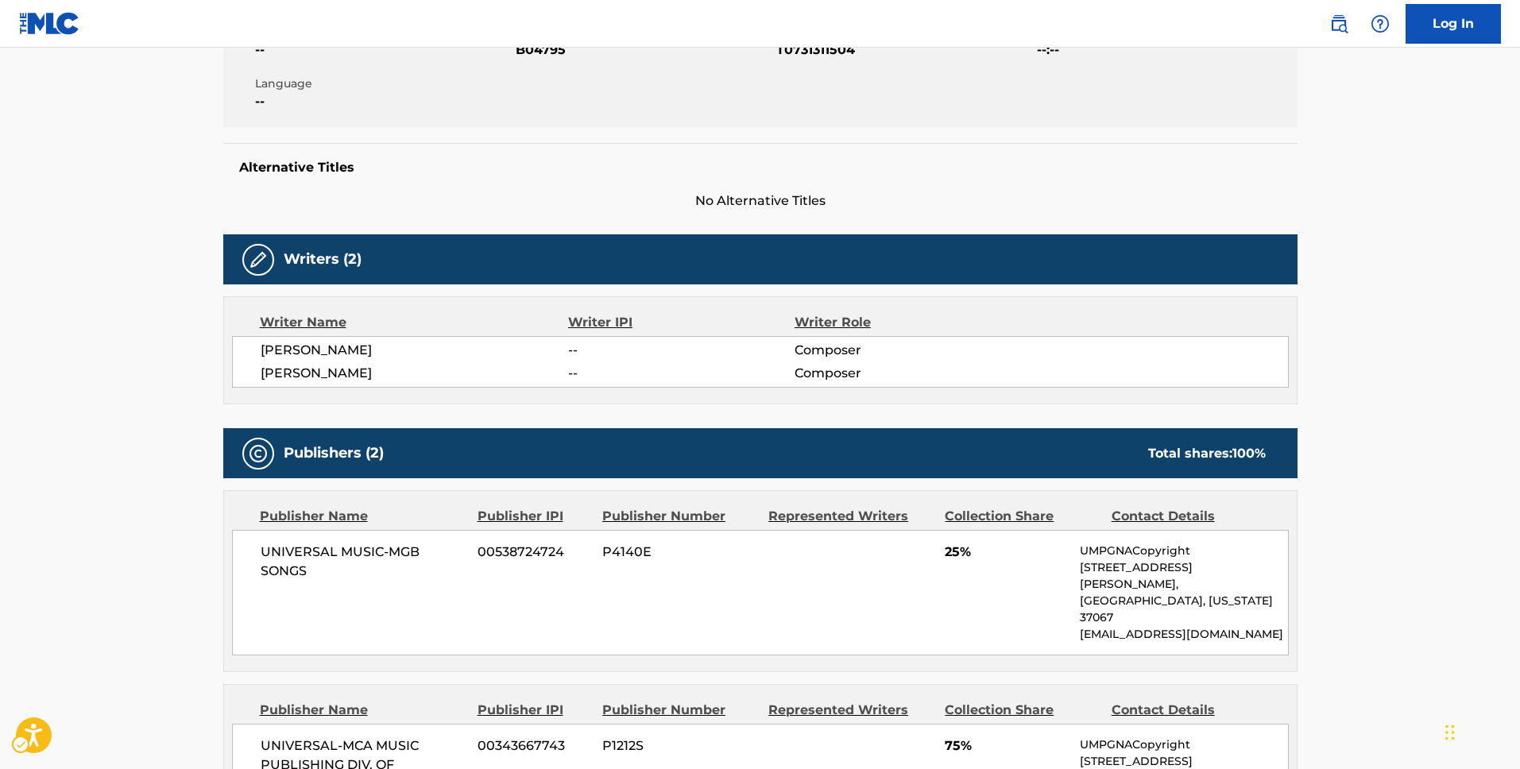
scroll to position [47, 0]
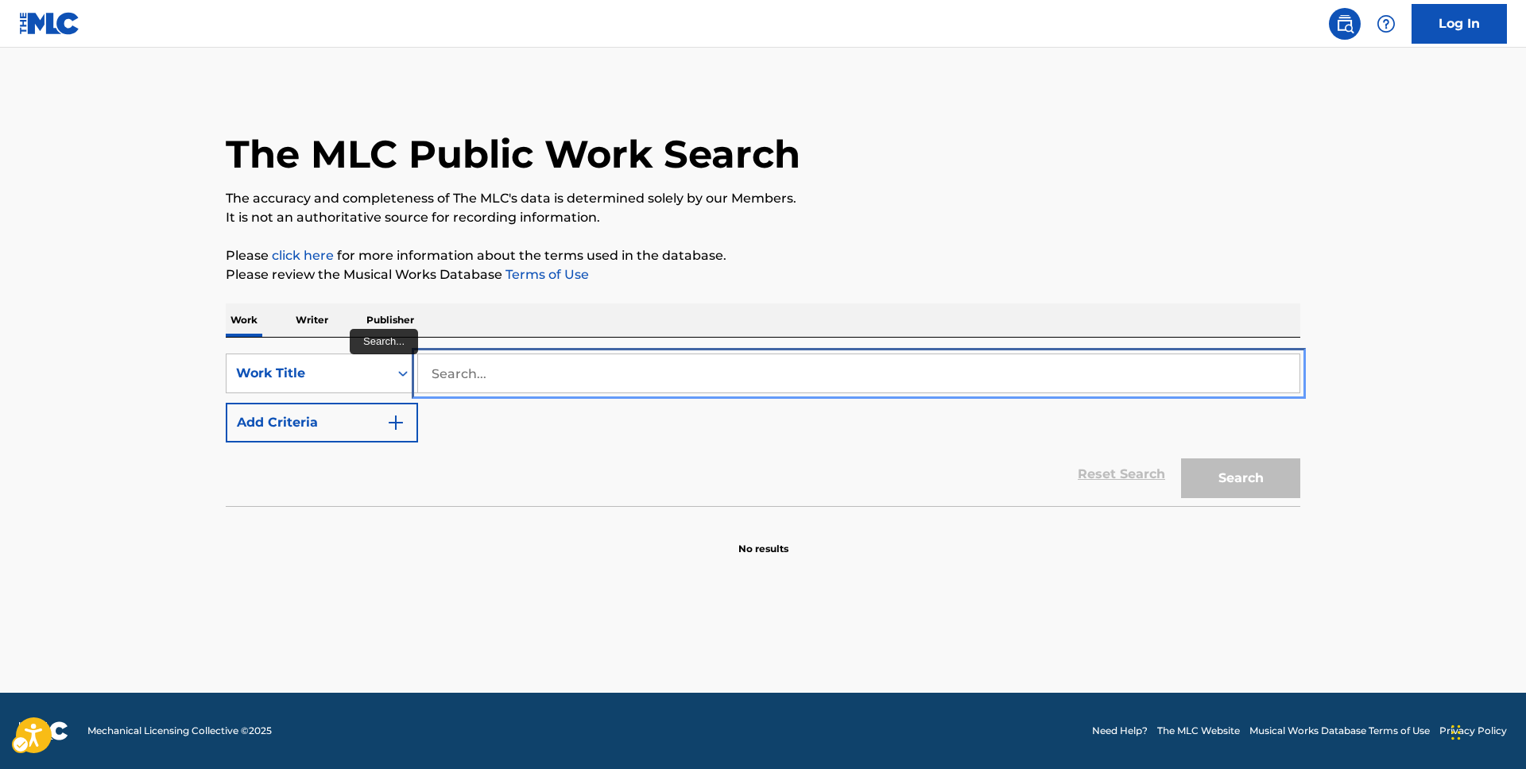
click at [488, 370] on input "Search..." at bounding box center [858, 373] width 881 height 38
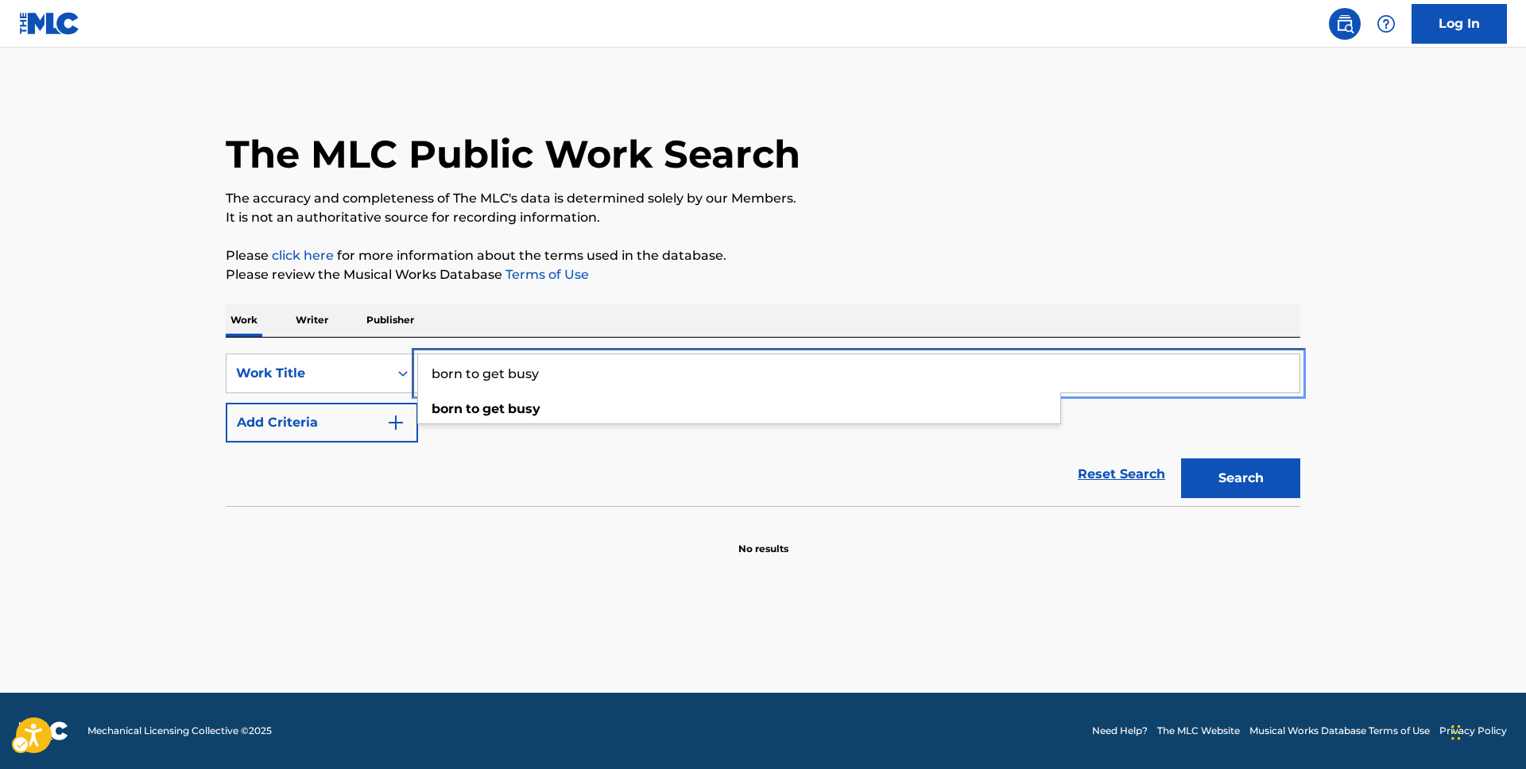
type input "born to get busy"
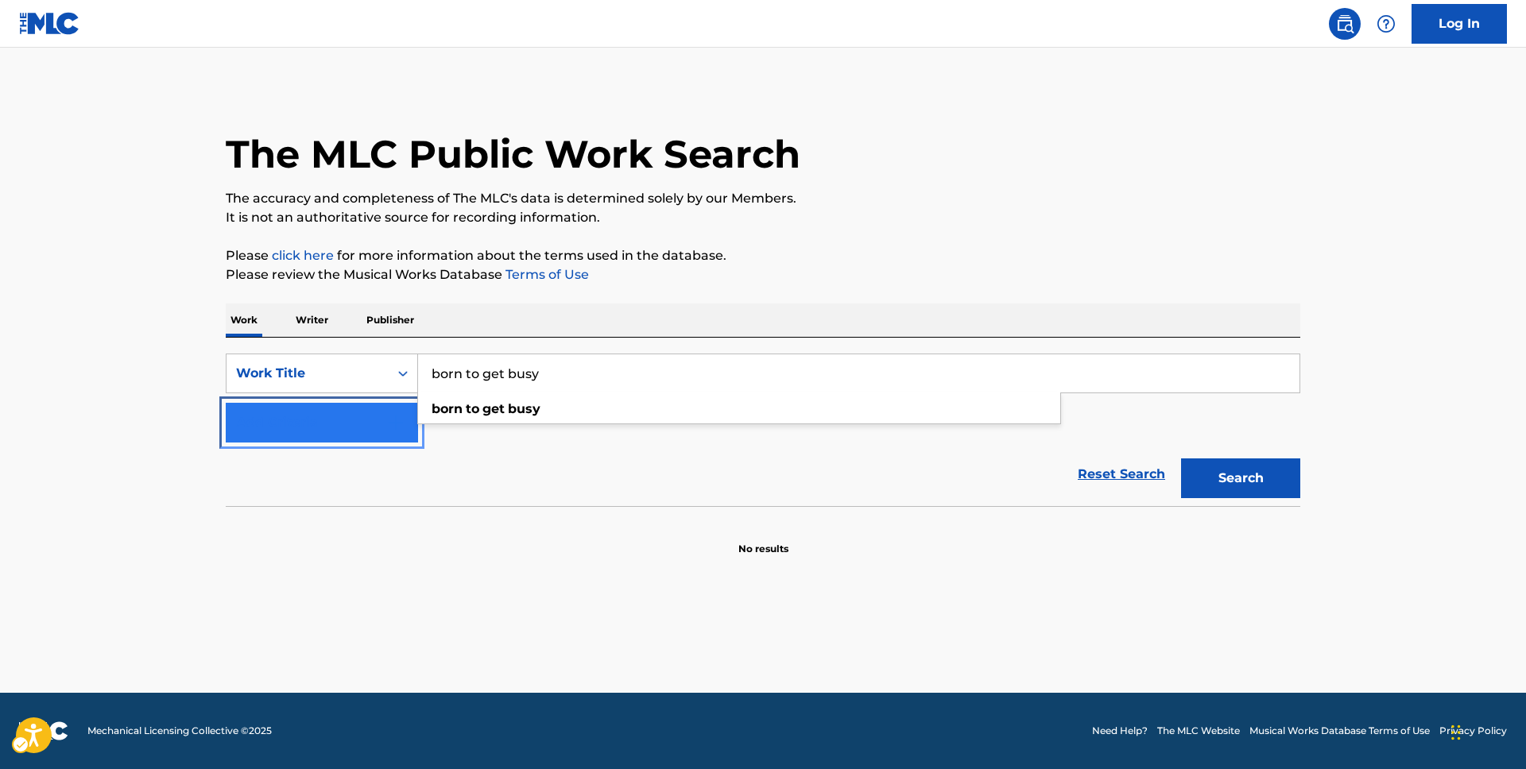
click at [318, 406] on button "Add Criteria" at bounding box center [322, 423] width 192 height 40
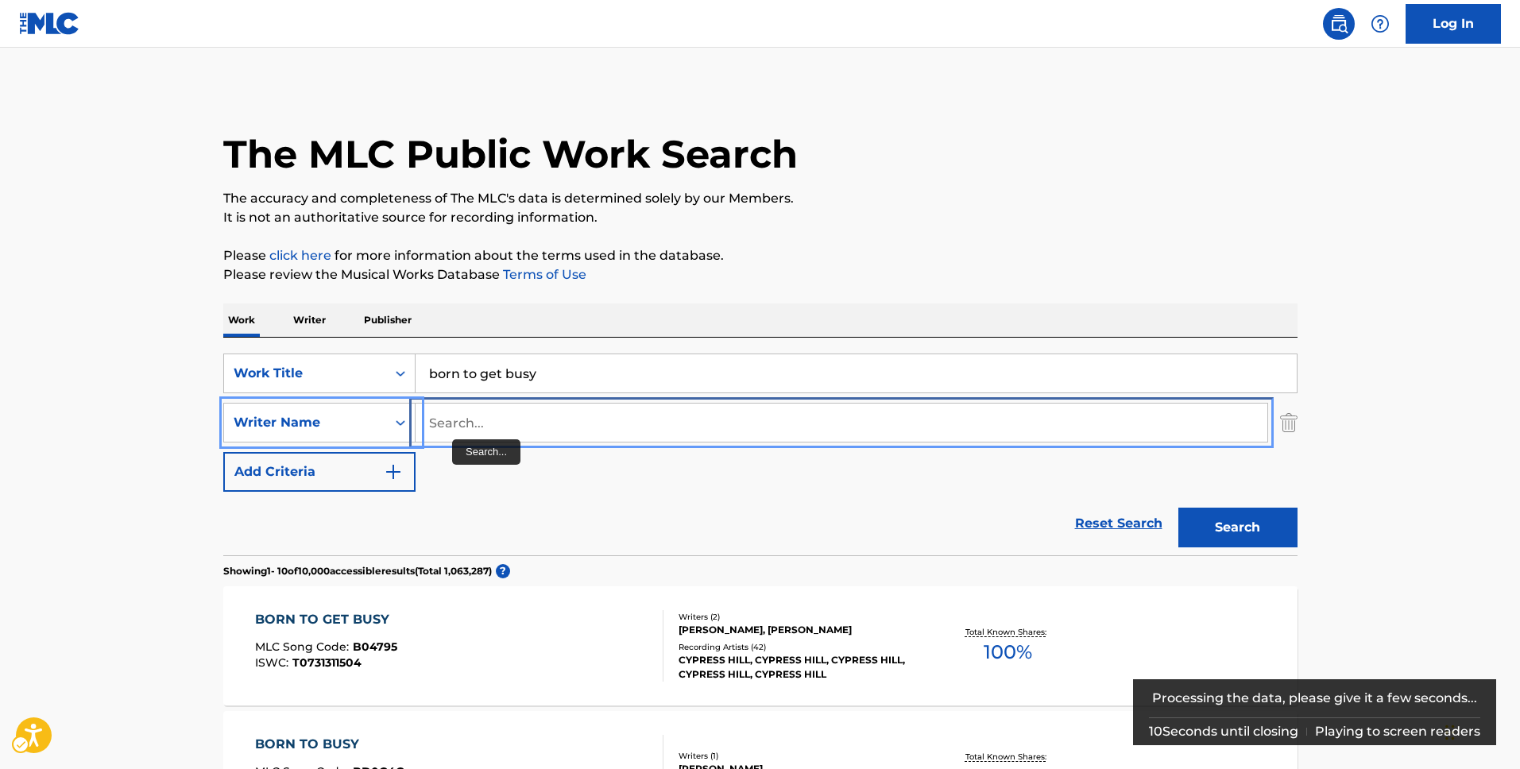
click at [459, 420] on input "Search..." at bounding box center [842, 423] width 852 height 38
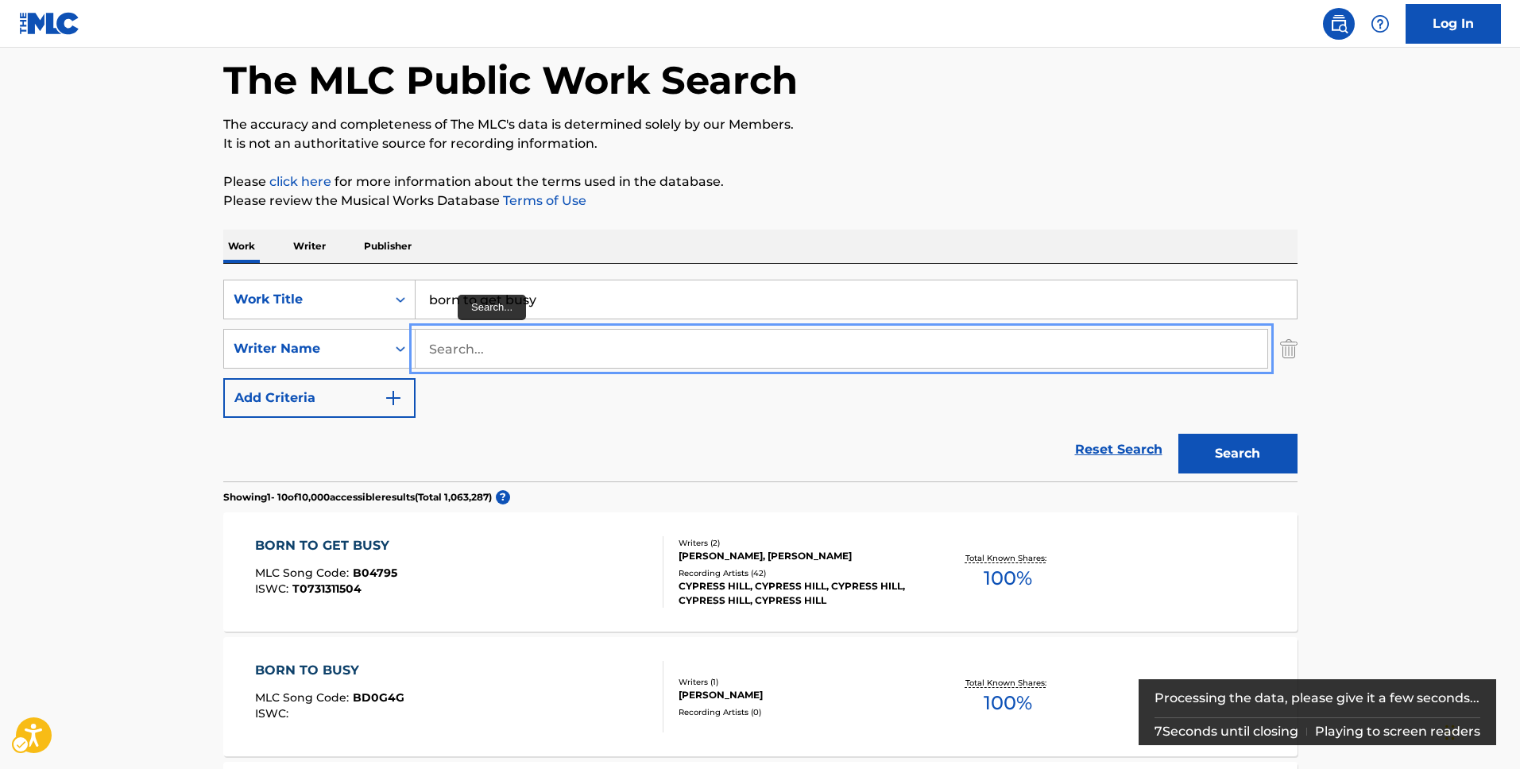
scroll to position [70, 0]
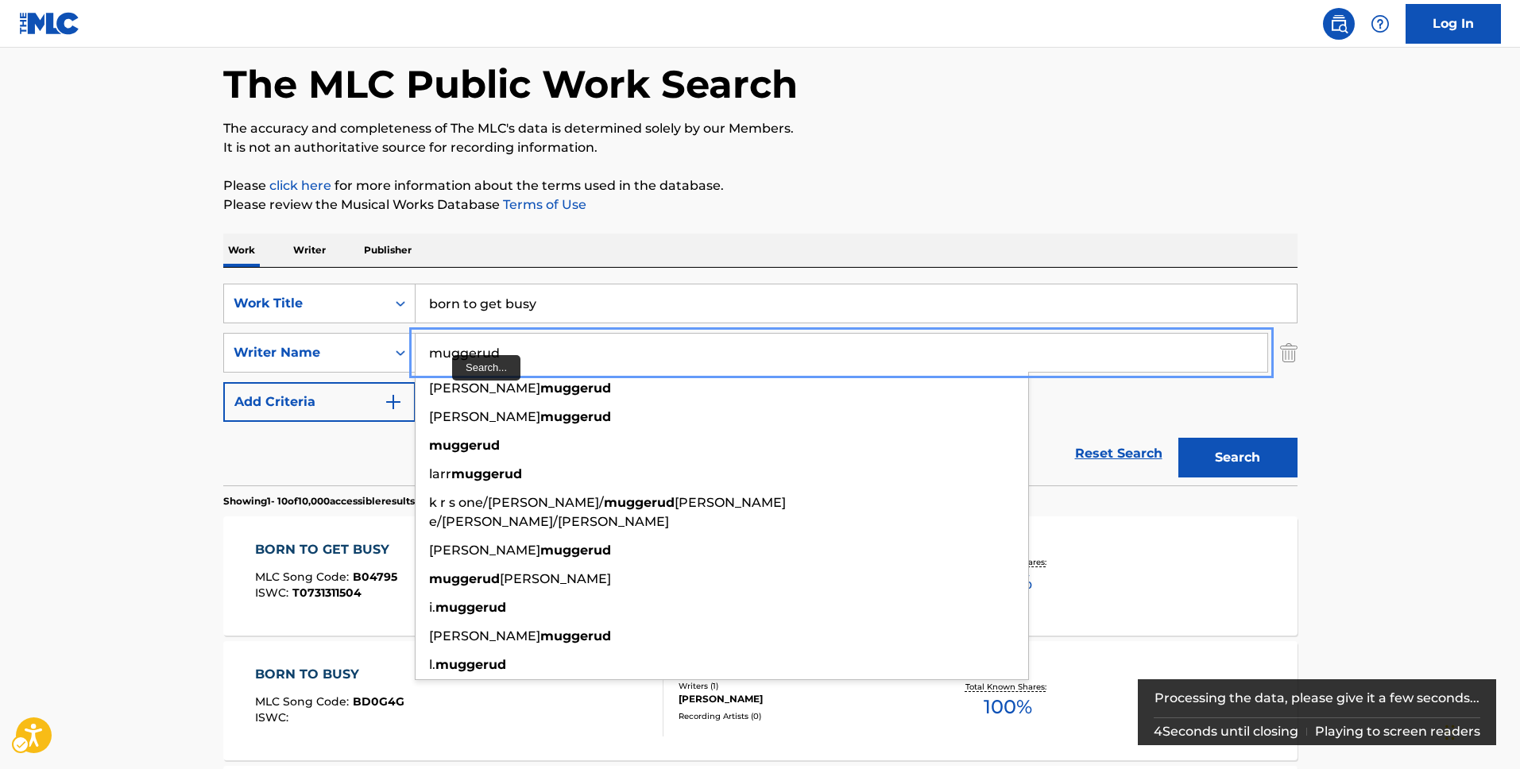
type input "muggerud"
click at [223, 382] on button "Add Criteria" at bounding box center [319, 402] width 192 height 40
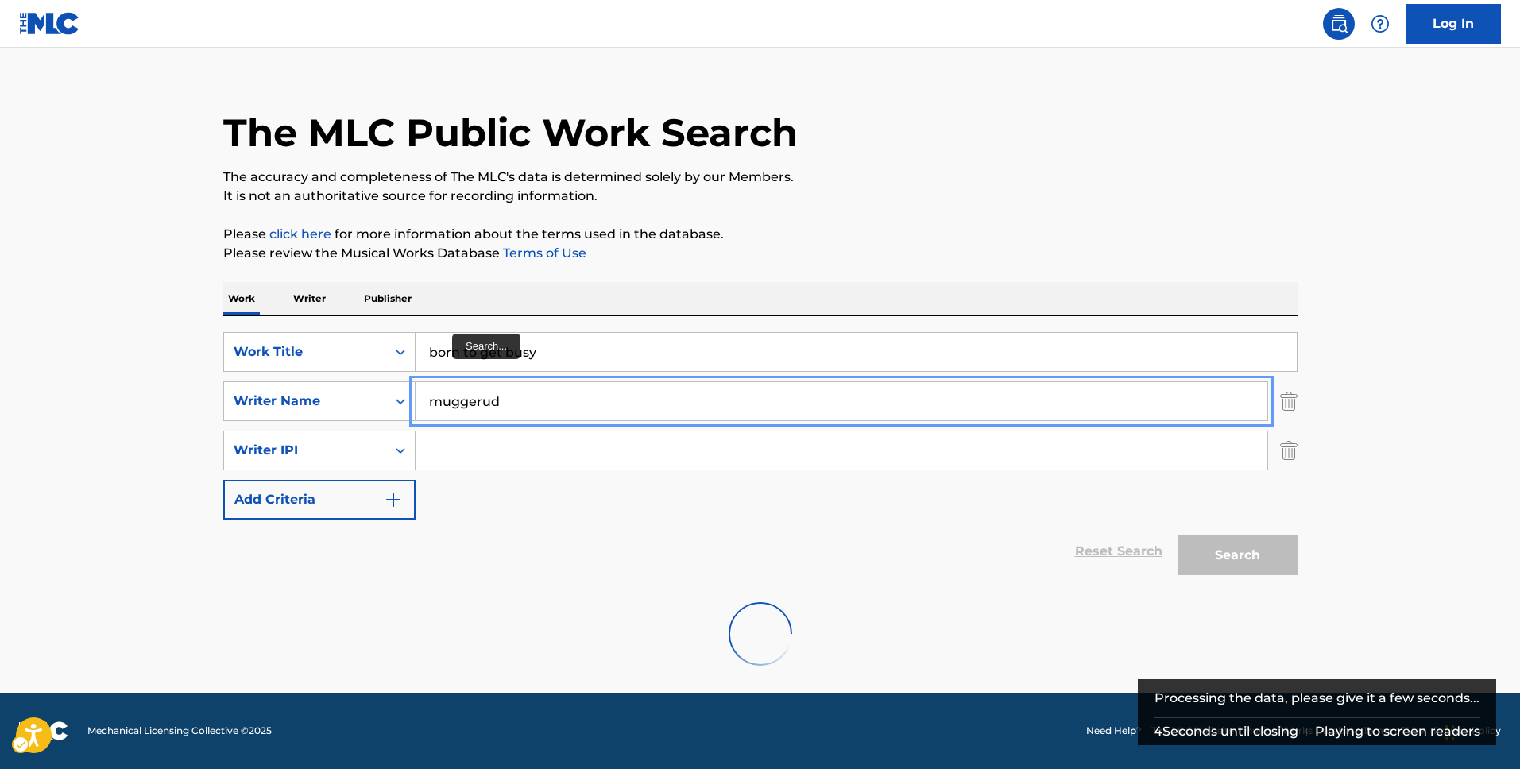
scroll to position [0, 0]
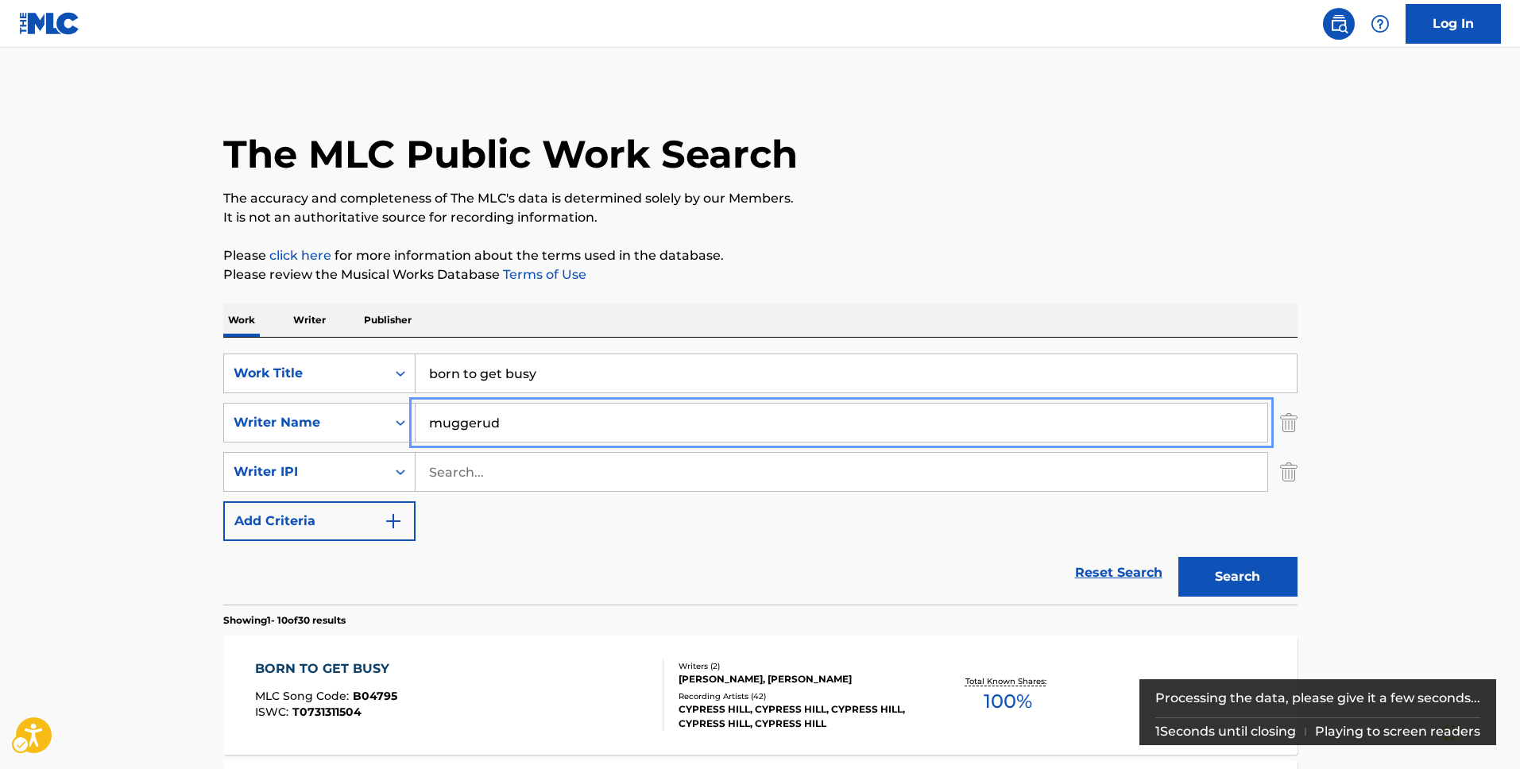
click at [1287, 472] on img "Search Form" at bounding box center [1288, 472] width 17 height 40
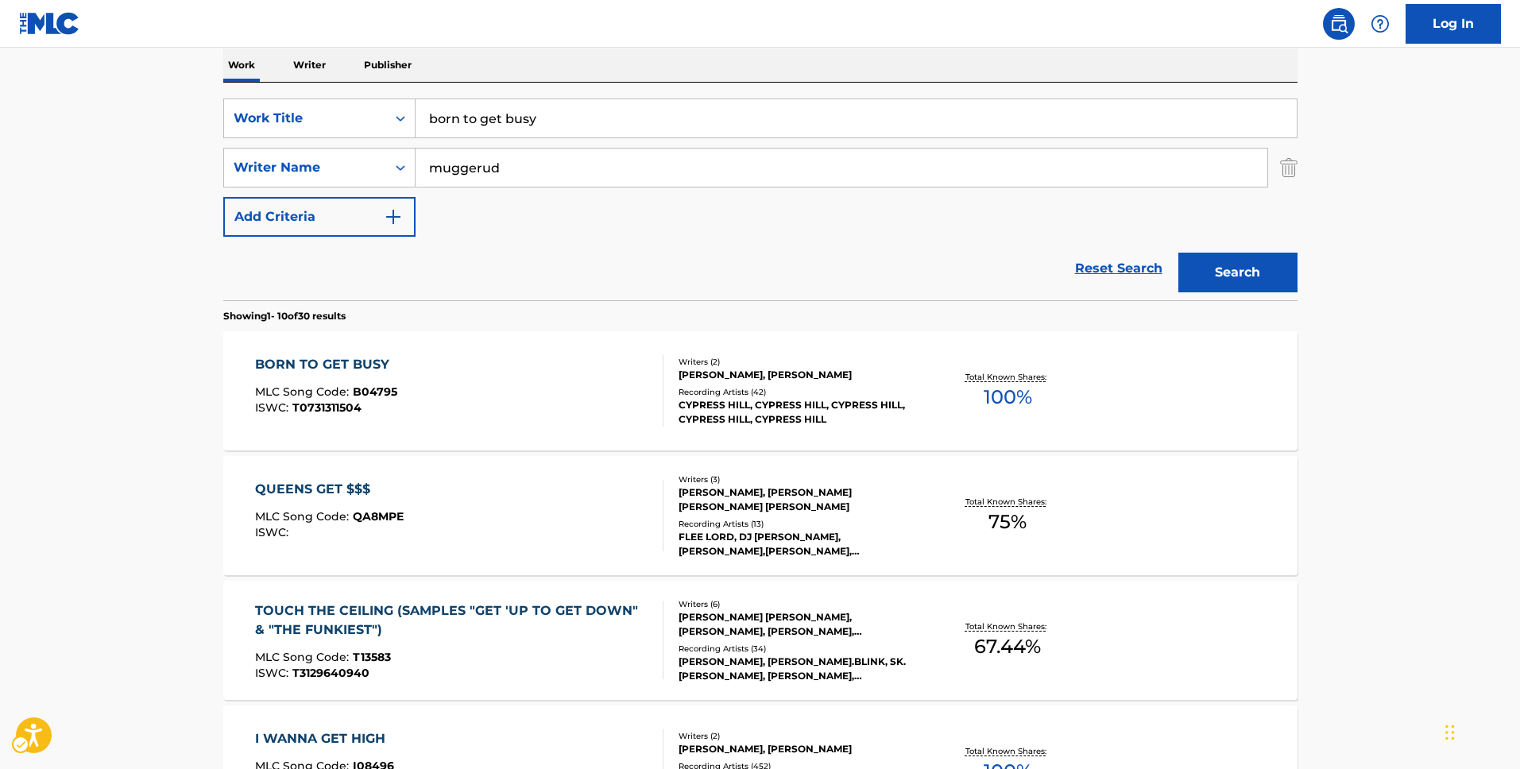
scroll to position [279, 0]
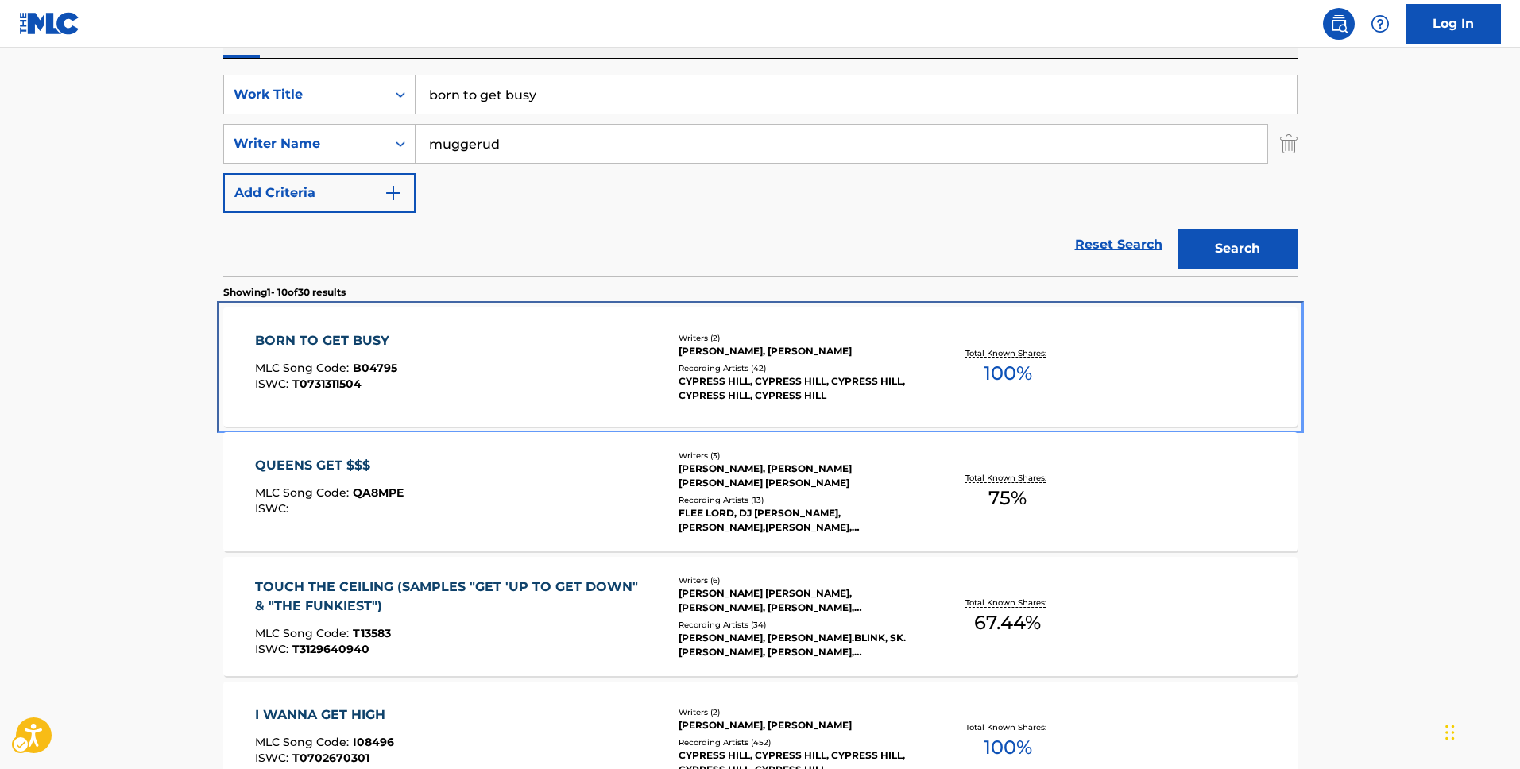
click at [486, 372] on div "BORN TO GET BUSY MLC Song Code : B04795 ISWC : T0731311504" at bounding box center [459, 367] width 408 height 72
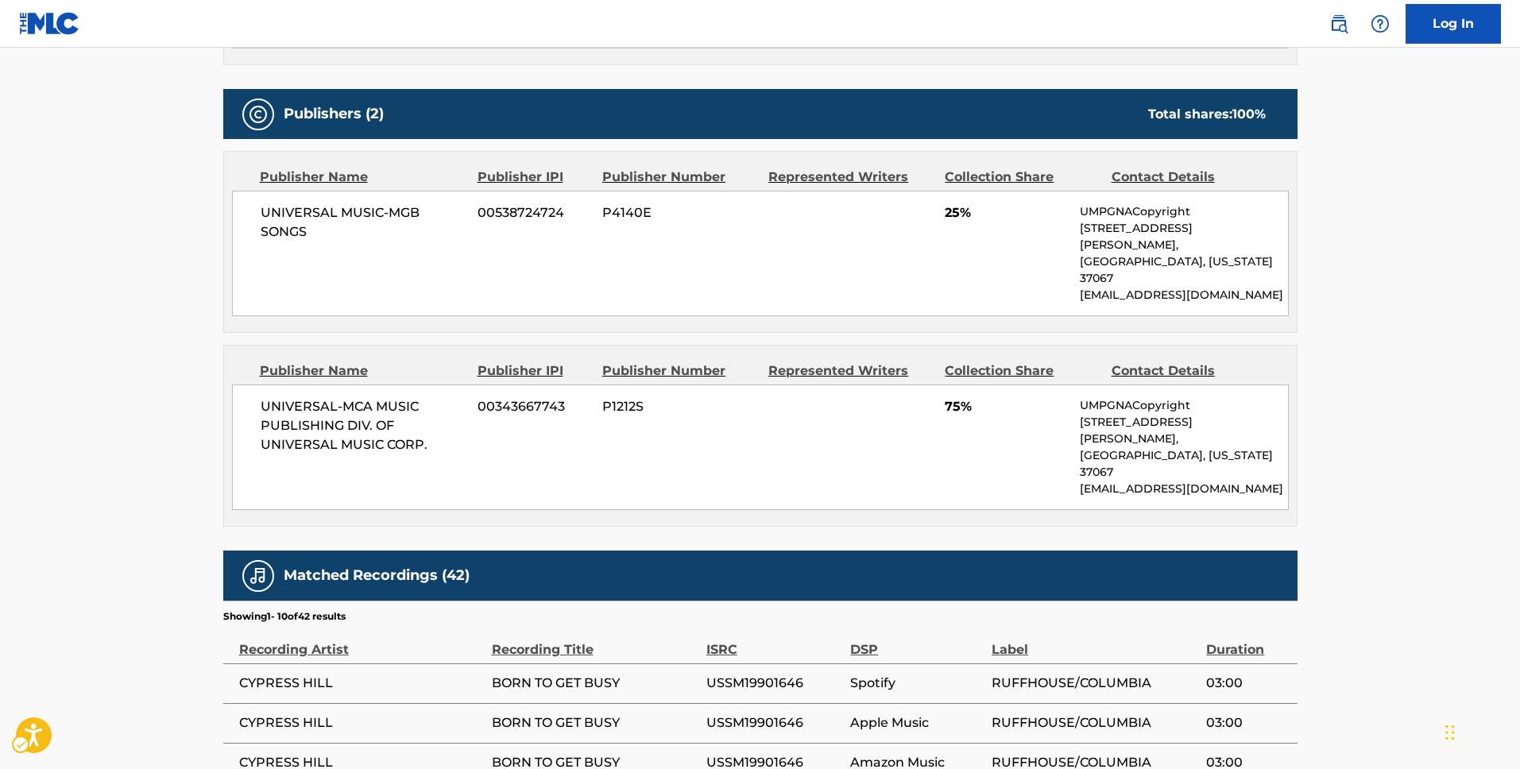
scroll to position [665, 0]
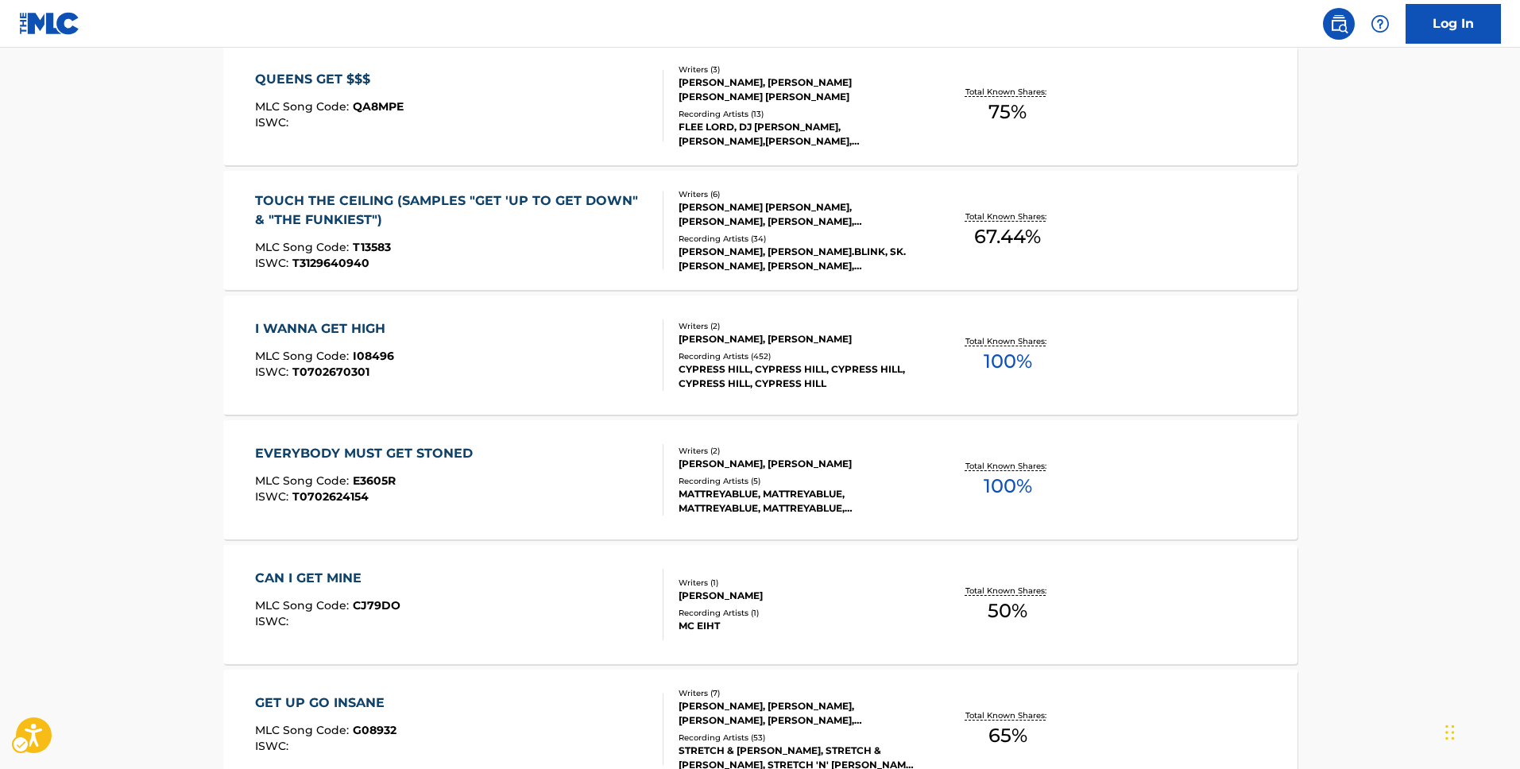
scroll to position [279, 0]
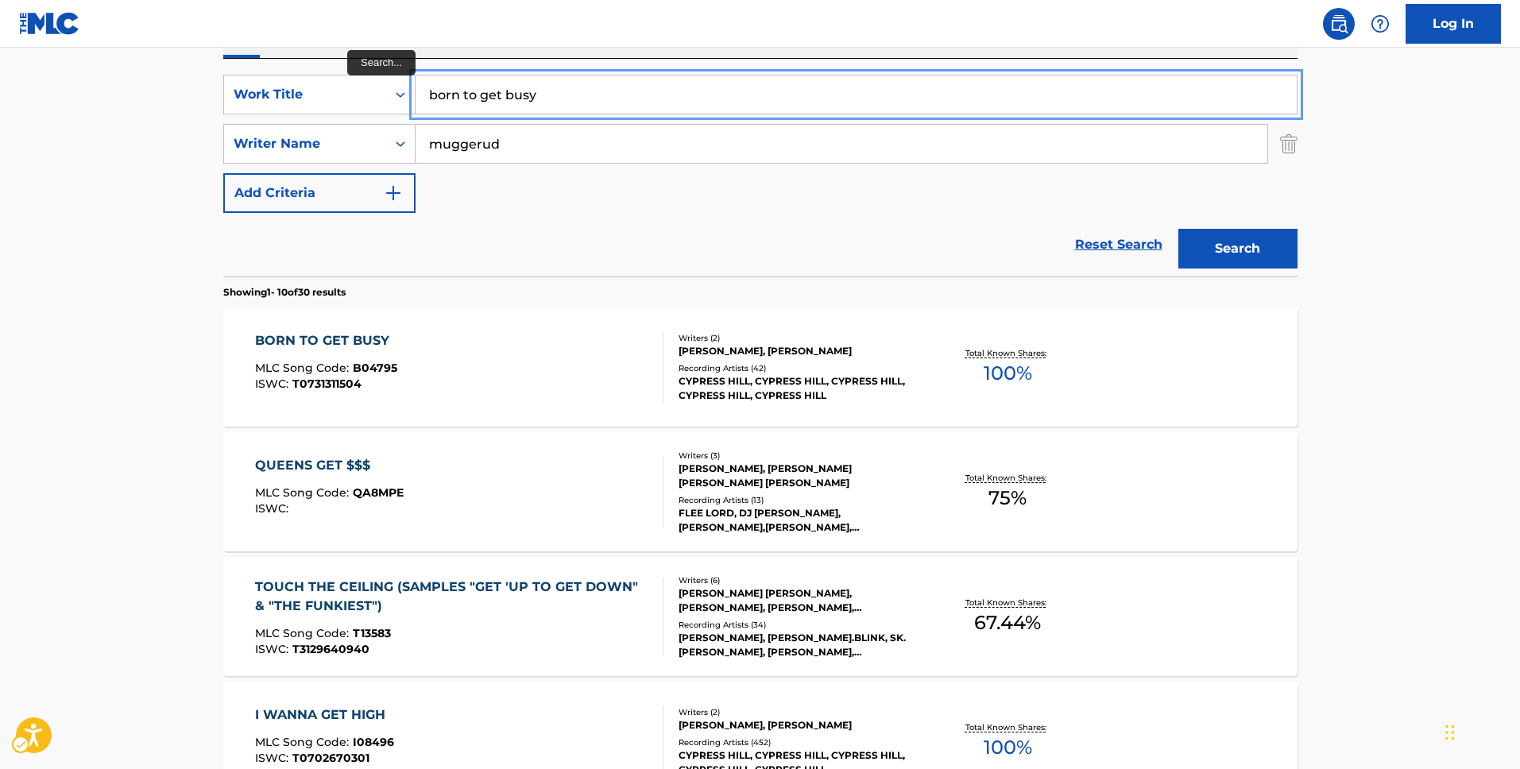
click at [509, 104] on input "born to get busy" at bounding box center [856, 94] width 881 height 38
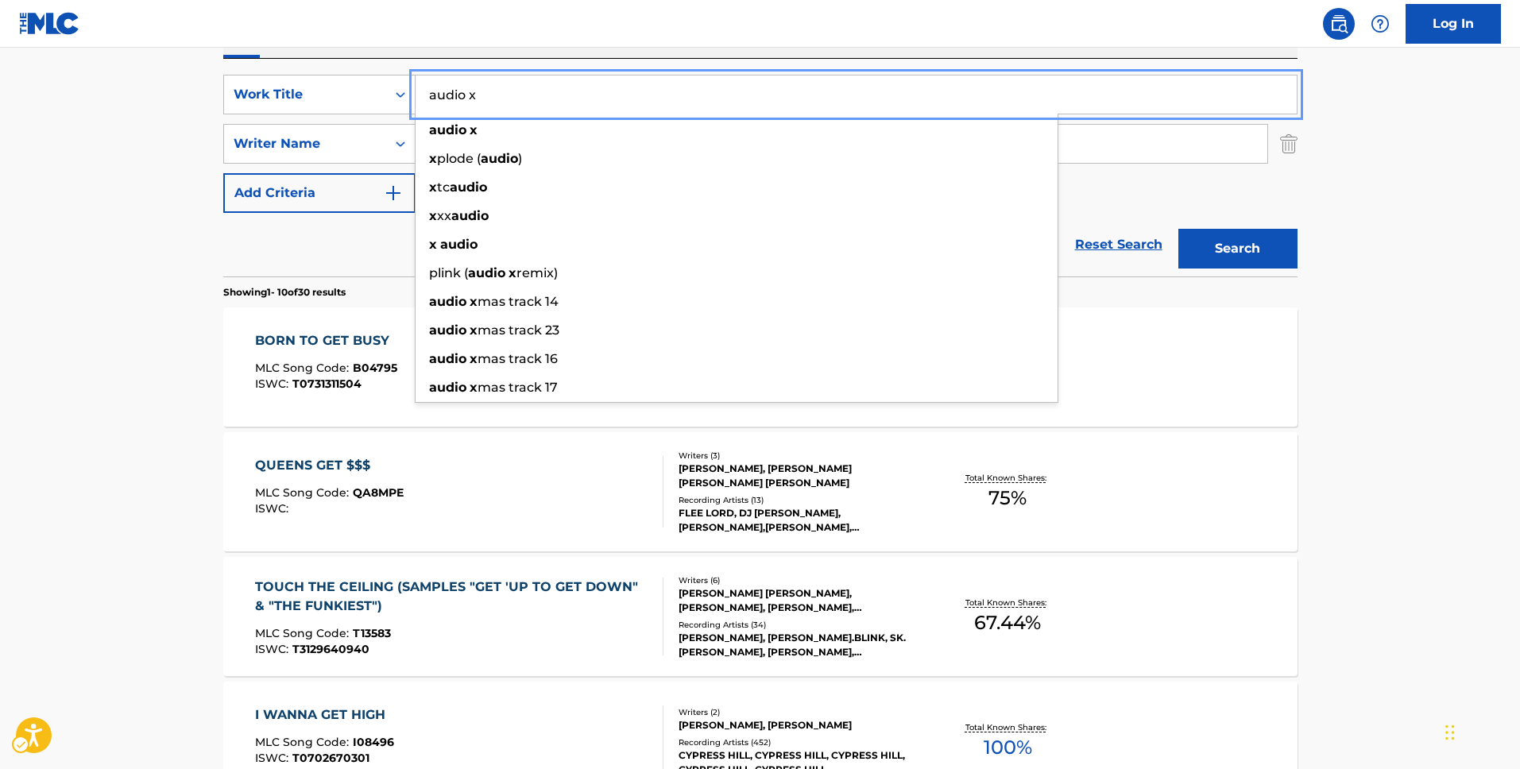
type input "audio x"
click at [1240, 180] on div "SearchWithCriteria4eecea4e-c161-4885-81c8-ed7a4ca47263 Work Title audio x audio…" at bounding box center [760, 144] width 1074 height 138
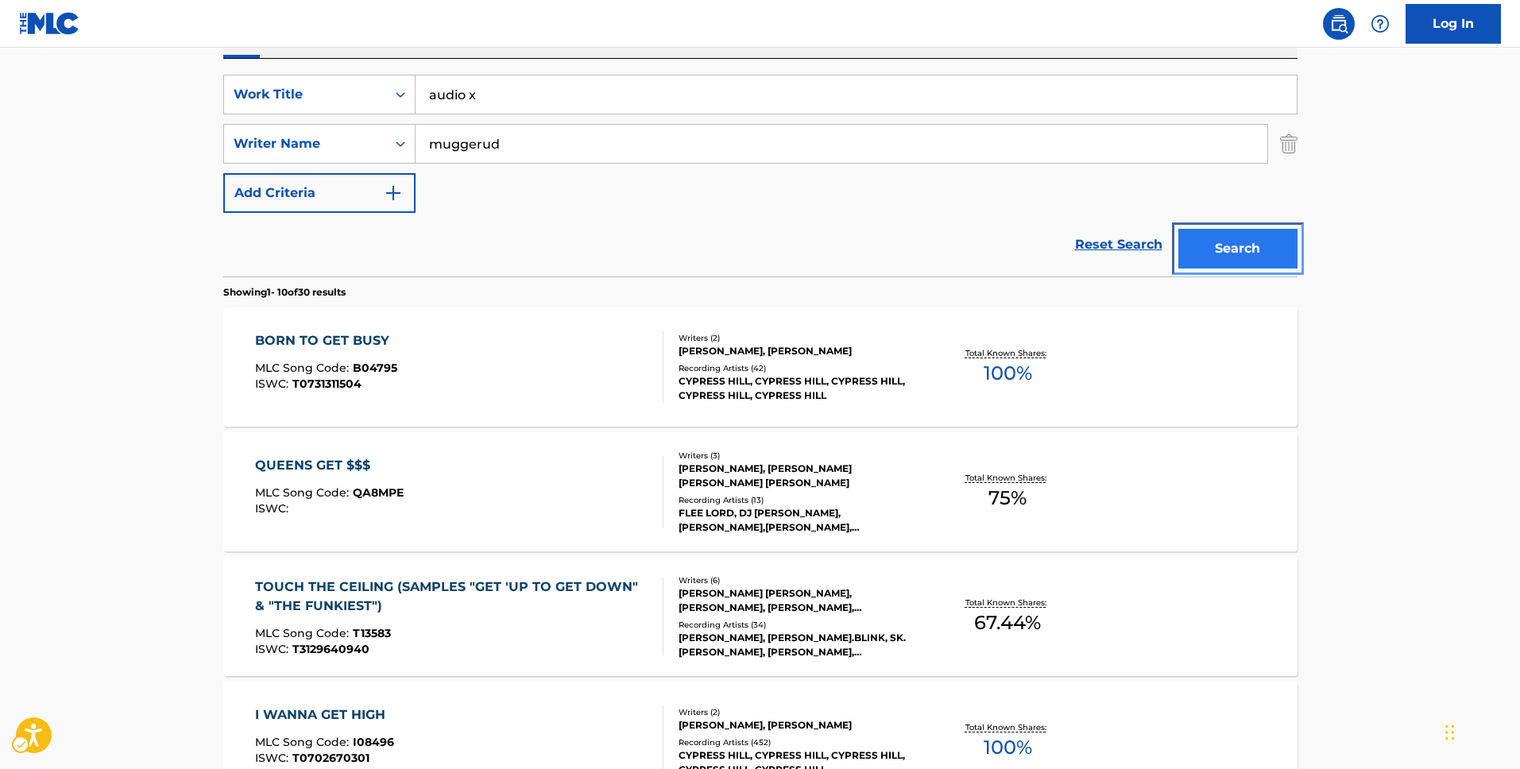
click at [1210, 231] on button "Search" at bounding box center [1238, 249] width 119 height 40
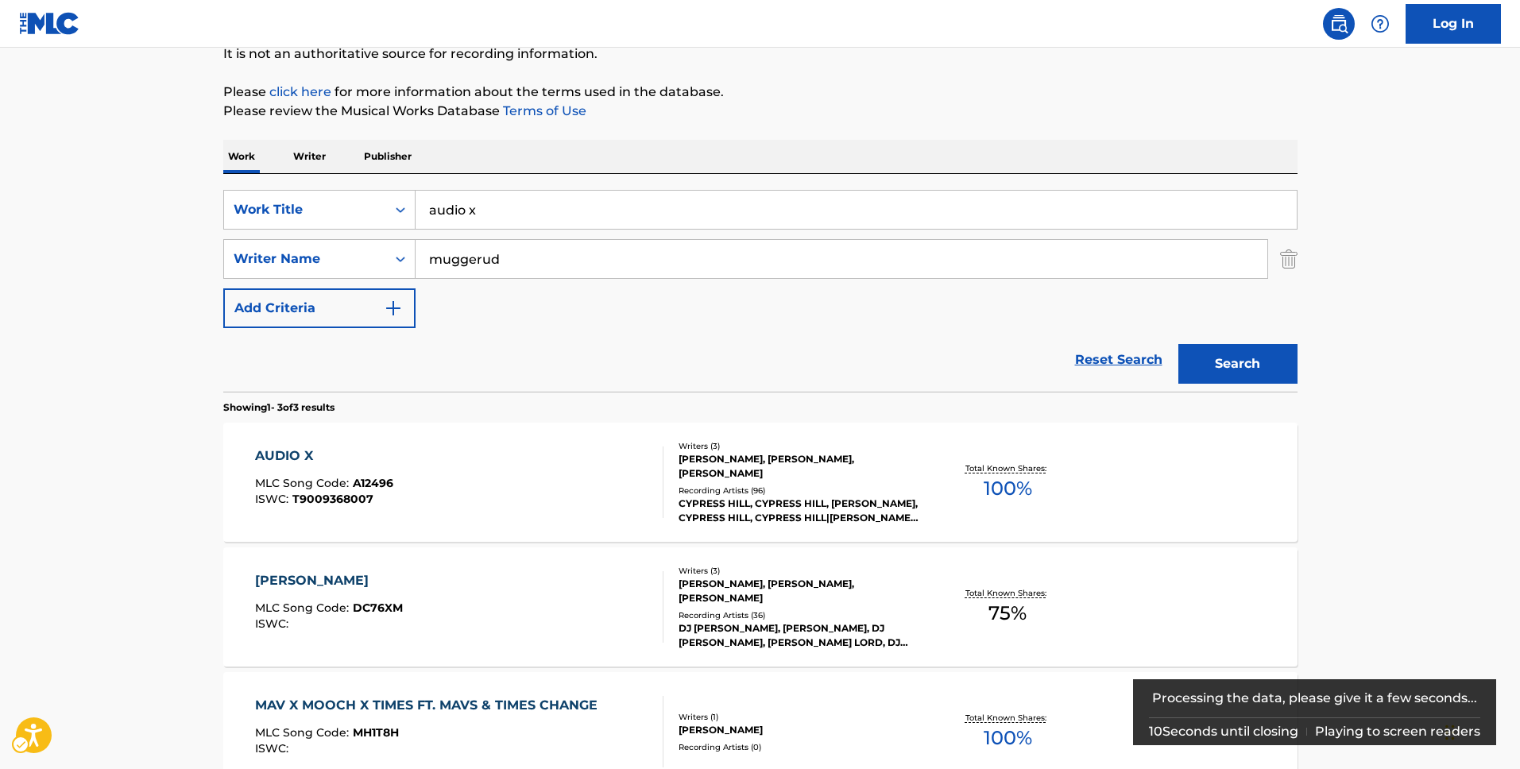
scroll to position [165, 0]
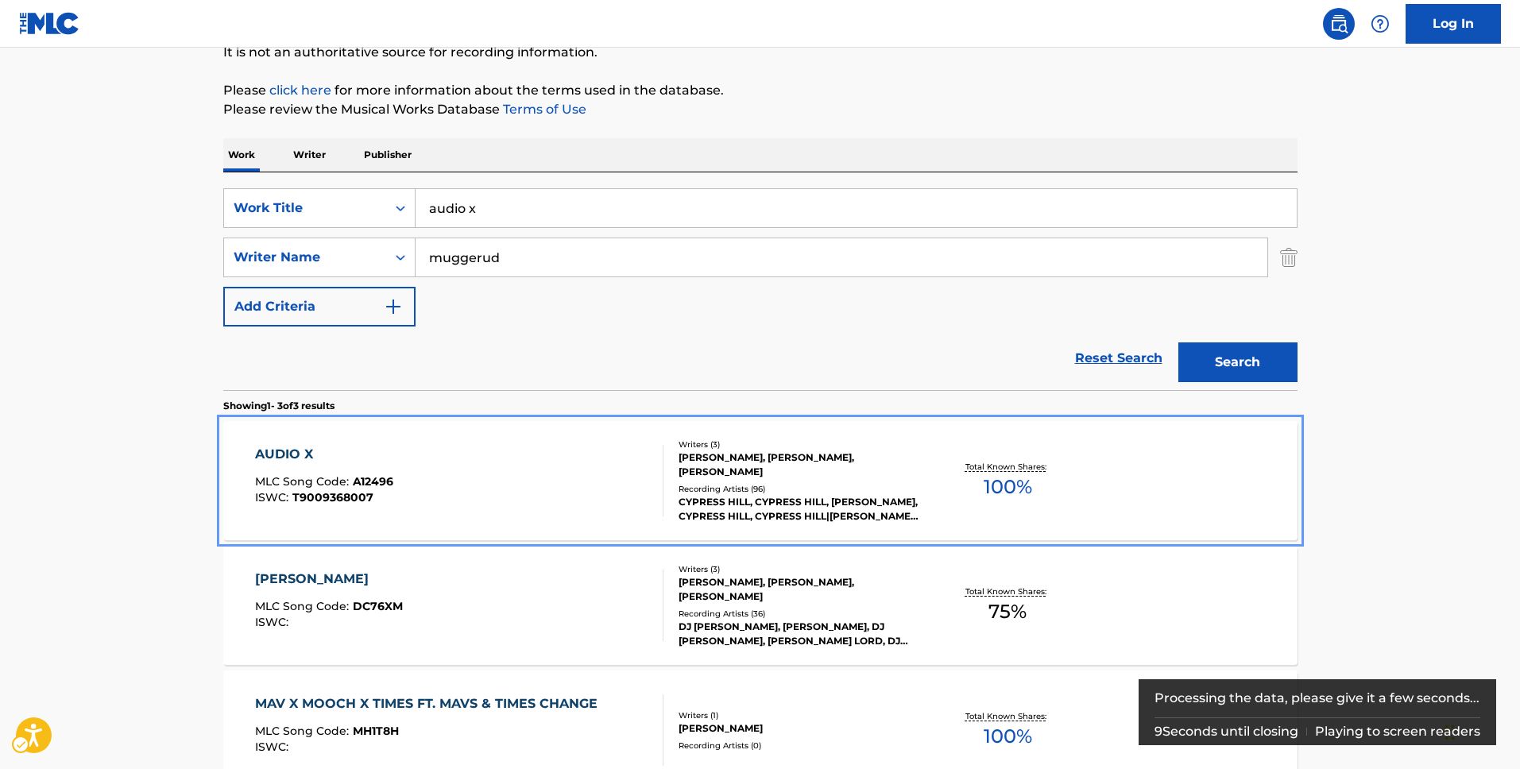
click at [277, 455] on div "AUDIO X" at bounding box center [324, 454] width 138 height 19
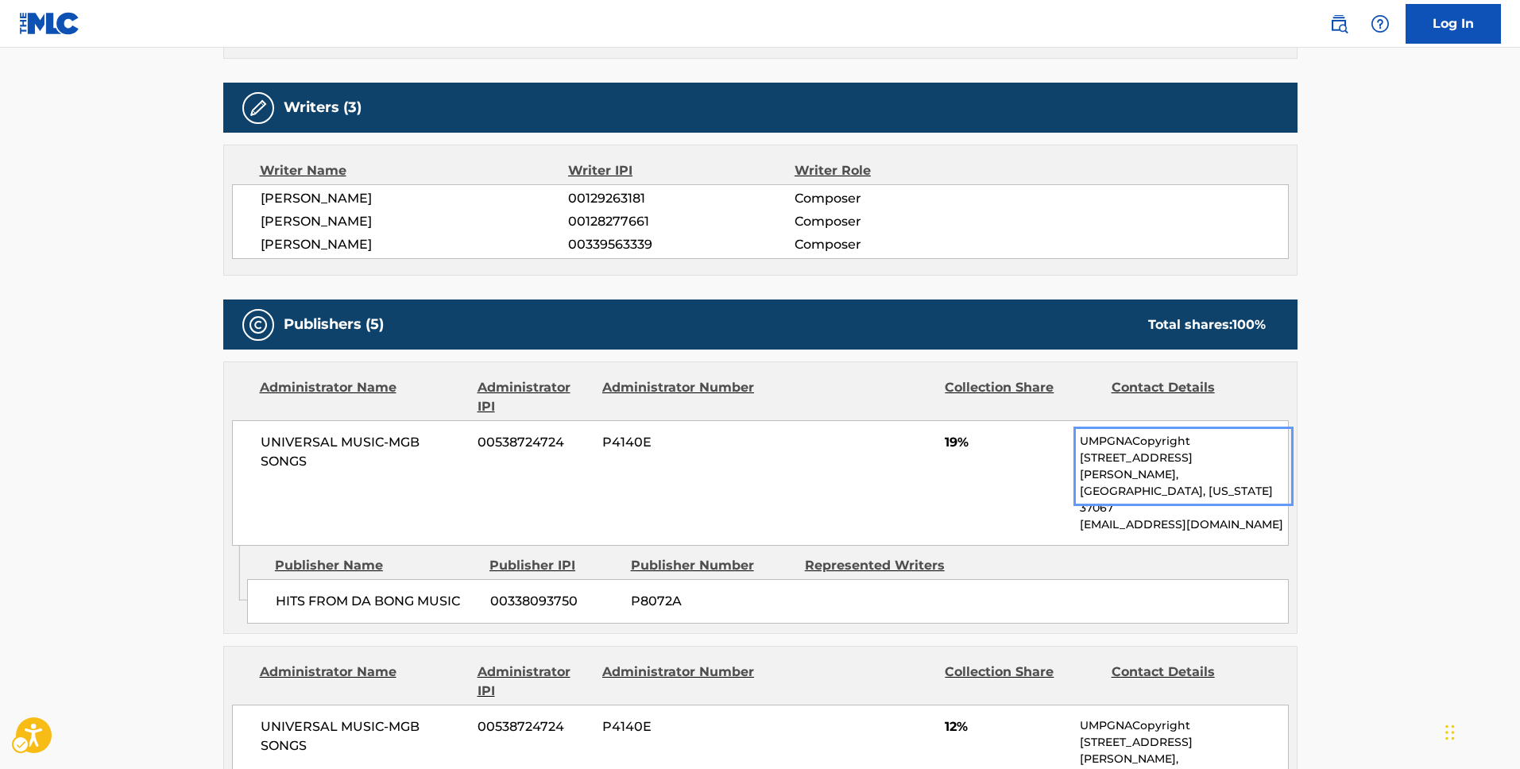
scroll to position [562, 0]
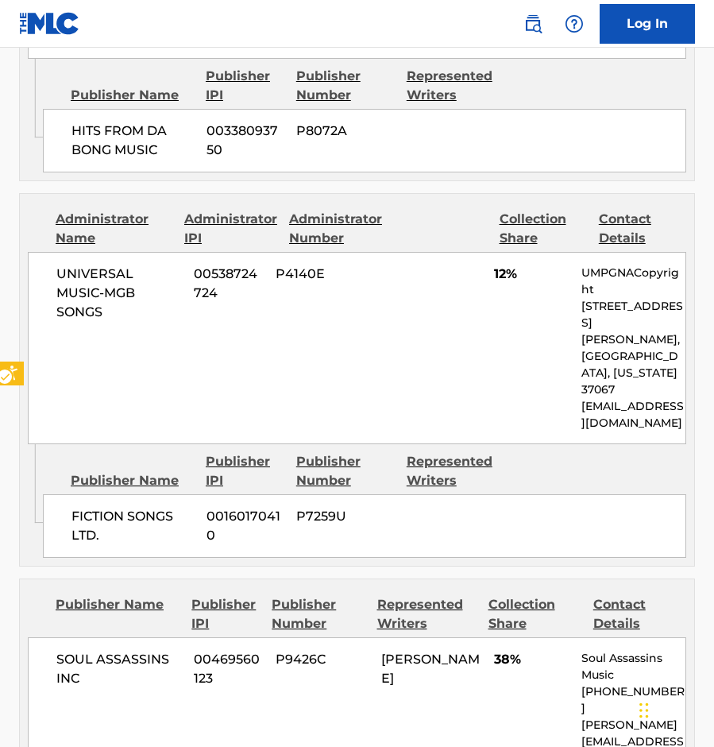
scroll to position [0, 0]
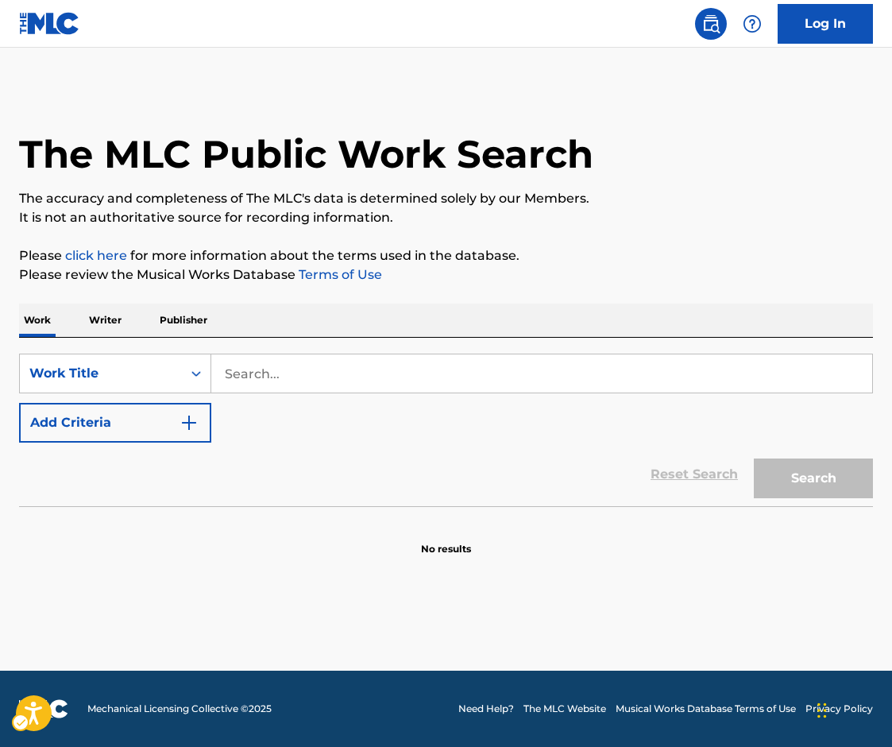
click at [276, 396] on div "SearchWithCriteria38714498-c86b-4e80-ac29-e5cf8267fd34 Work Title Add Criteria" at bounding box center [446, 398] width 854 height 89
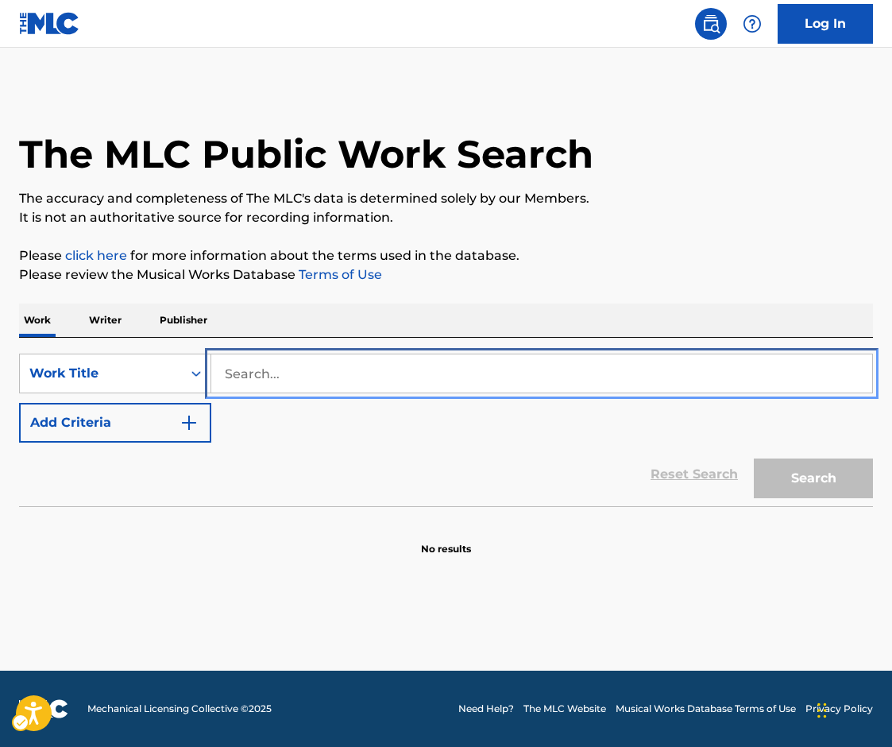
click at [298, 372] on input "Search..." at bounding box center [541, 373] width 661 height 38
paste input "2 PIECES OF DRAMA"
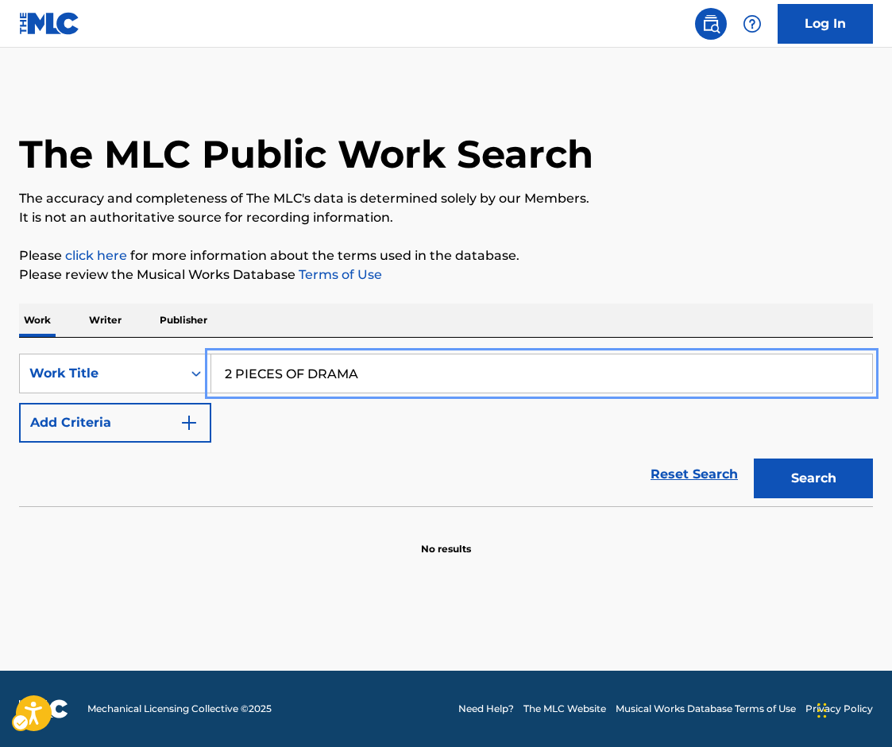
type input "2 PIECES OF DRAMA"
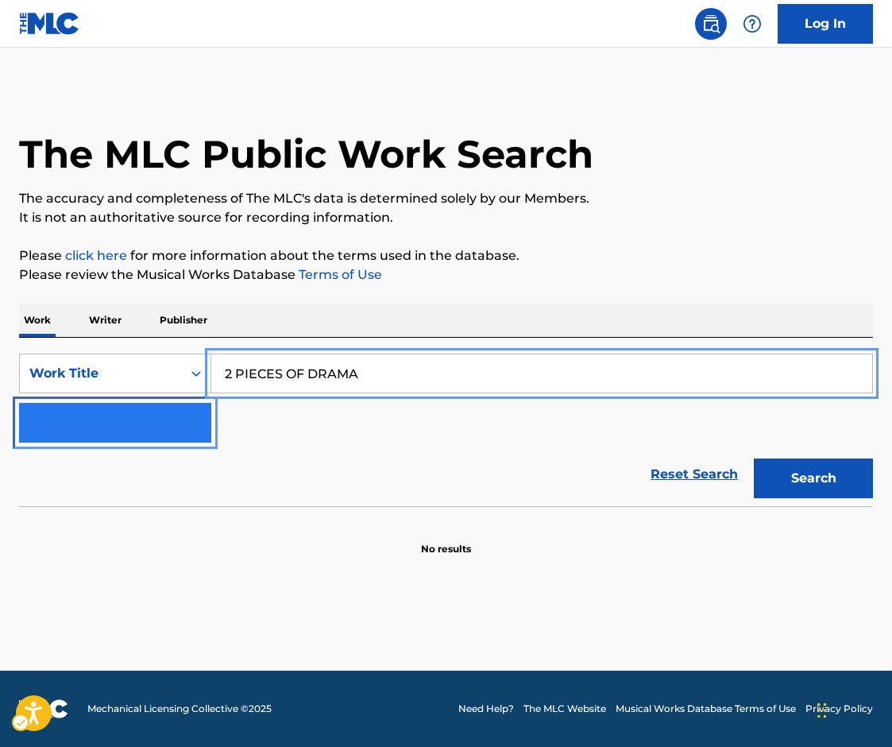
click at [160, 420] on button "Add Criteria" at bounding box center [115, 423] width 192 height 40
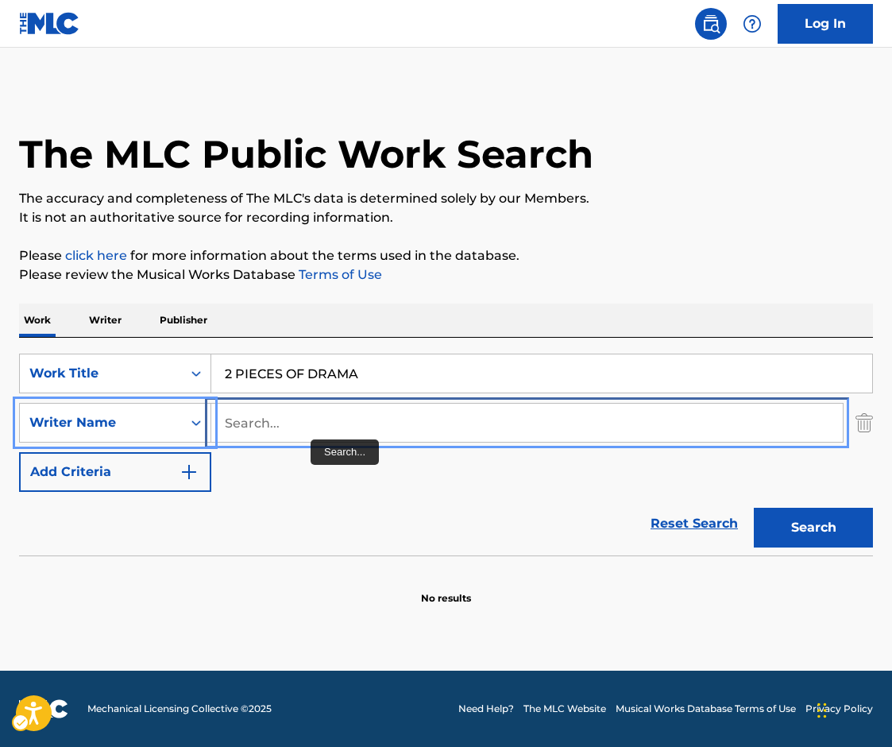
click at [323, 428] on input "Search..." at bounding box center [527, 423] width 632 height 38
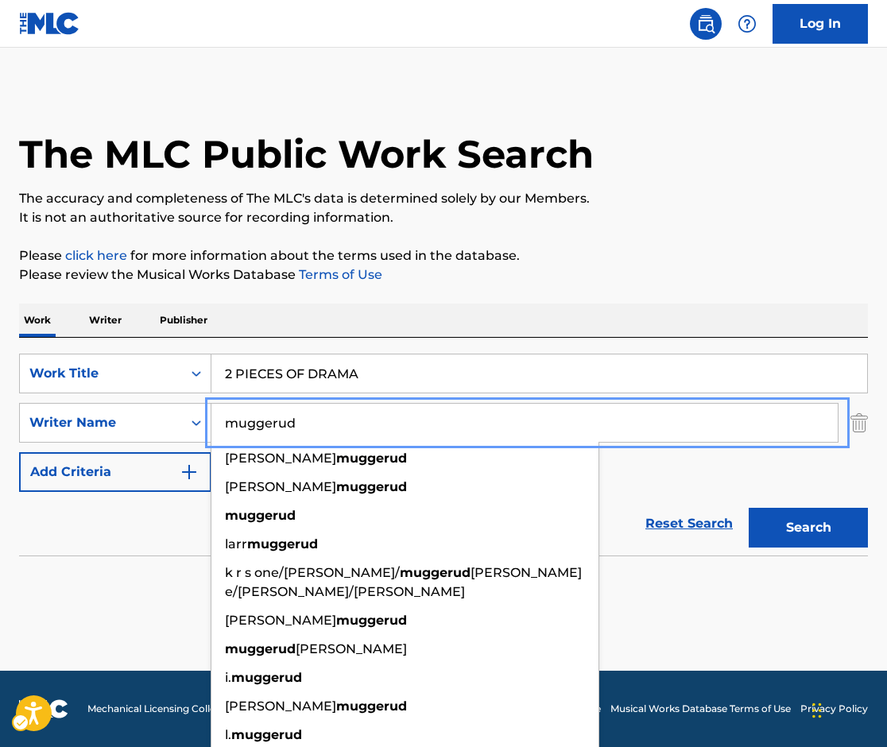
type input "muggerud"
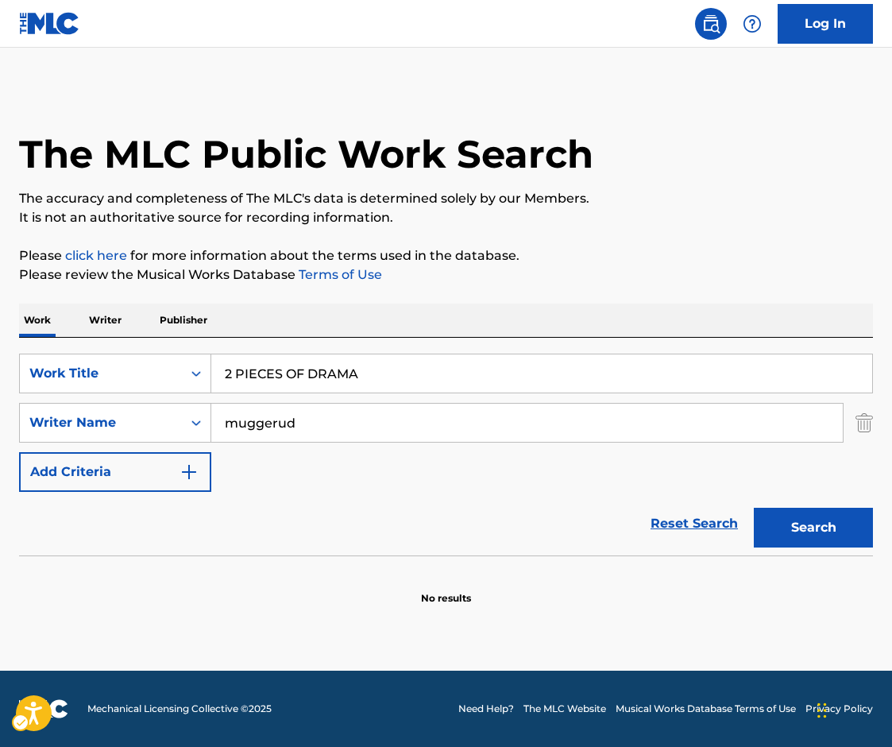
click at [714, 494] on div "Search" at bounding box center [809, 524] width 127 height 64
click at [714, 521] on button "Search" at bounding box center [813, 528] width 119 height 40
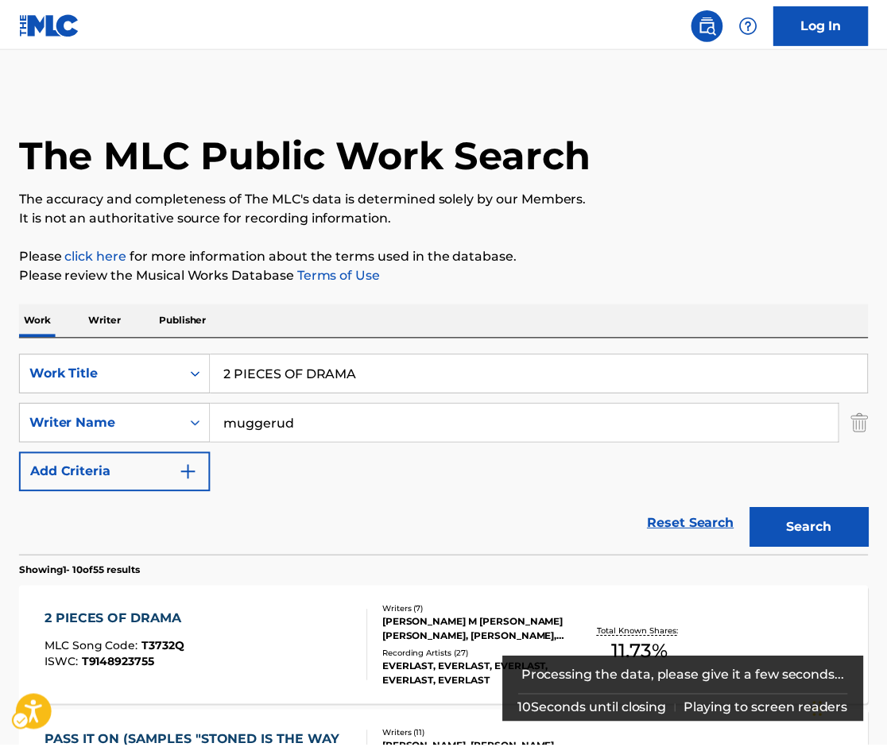
scroll to position [8, 0]
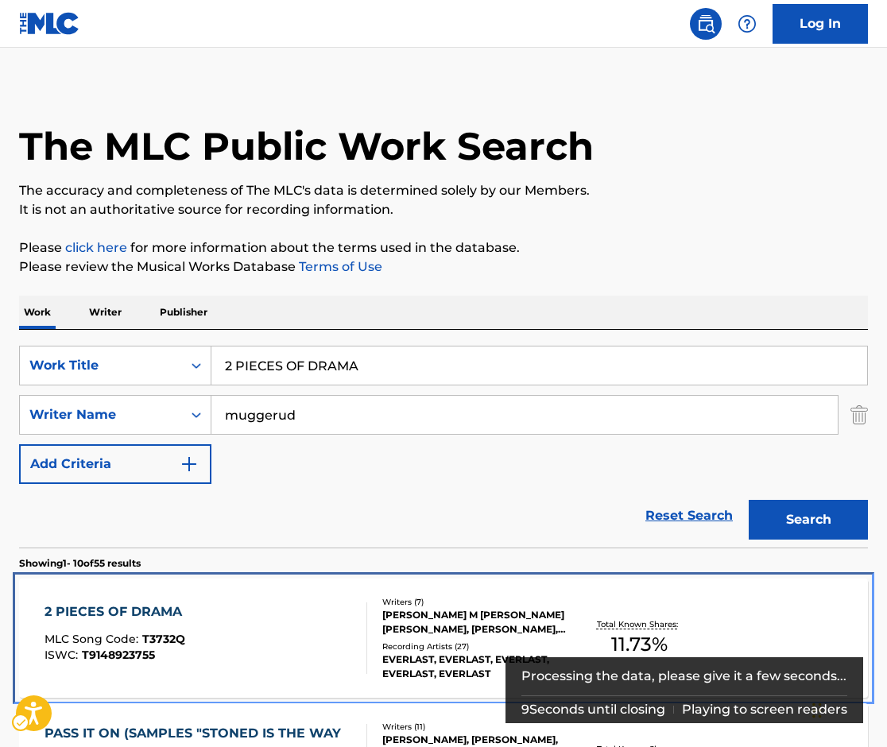
click at [153, 606] on div "2 PIECES OF DRAMA" at bounding box center [117, 611] width 145 height 19
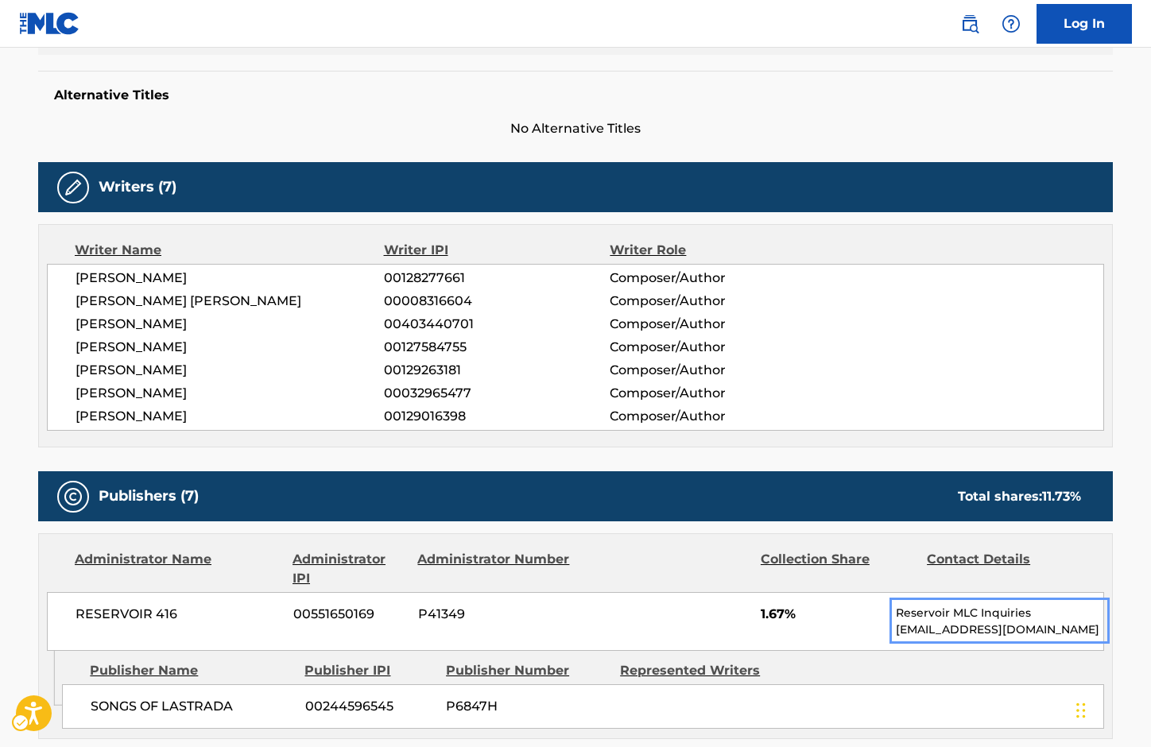
scroll to position [399, 0]
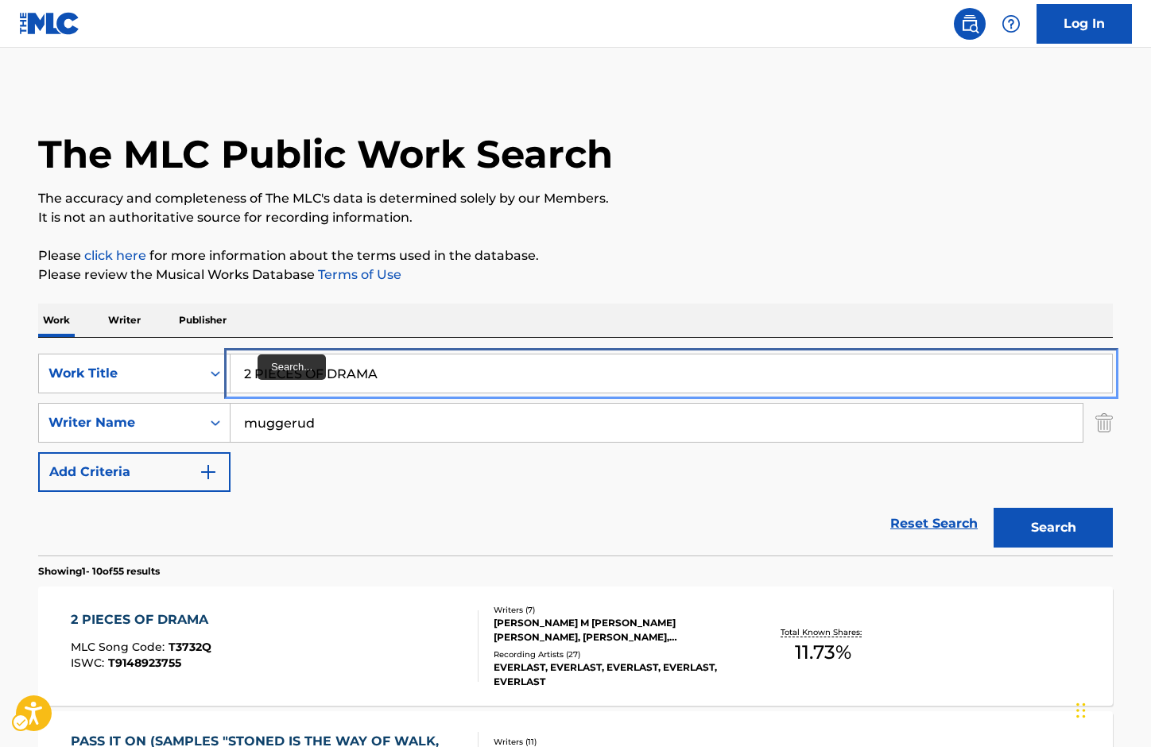
click at [251, 368] on input "2 PIECES OF DRAMA" at bounding box center [670, 373] width 881 height 38
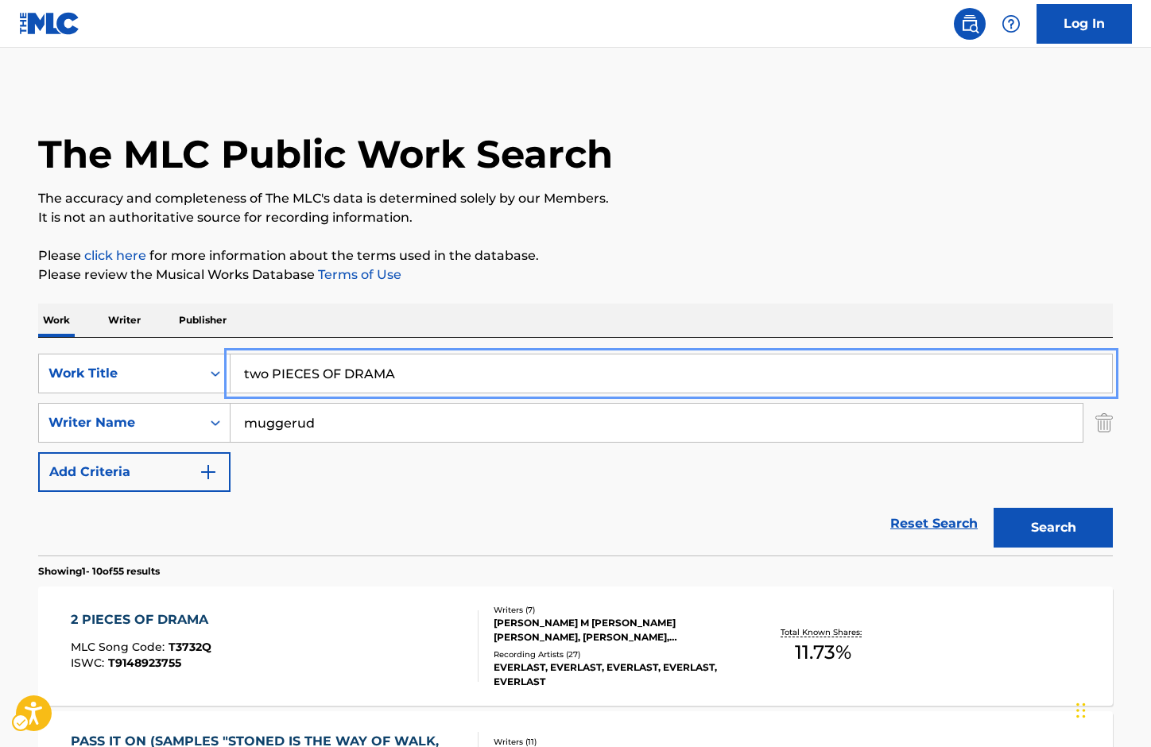
type input "two PIECES OF DRAMA"
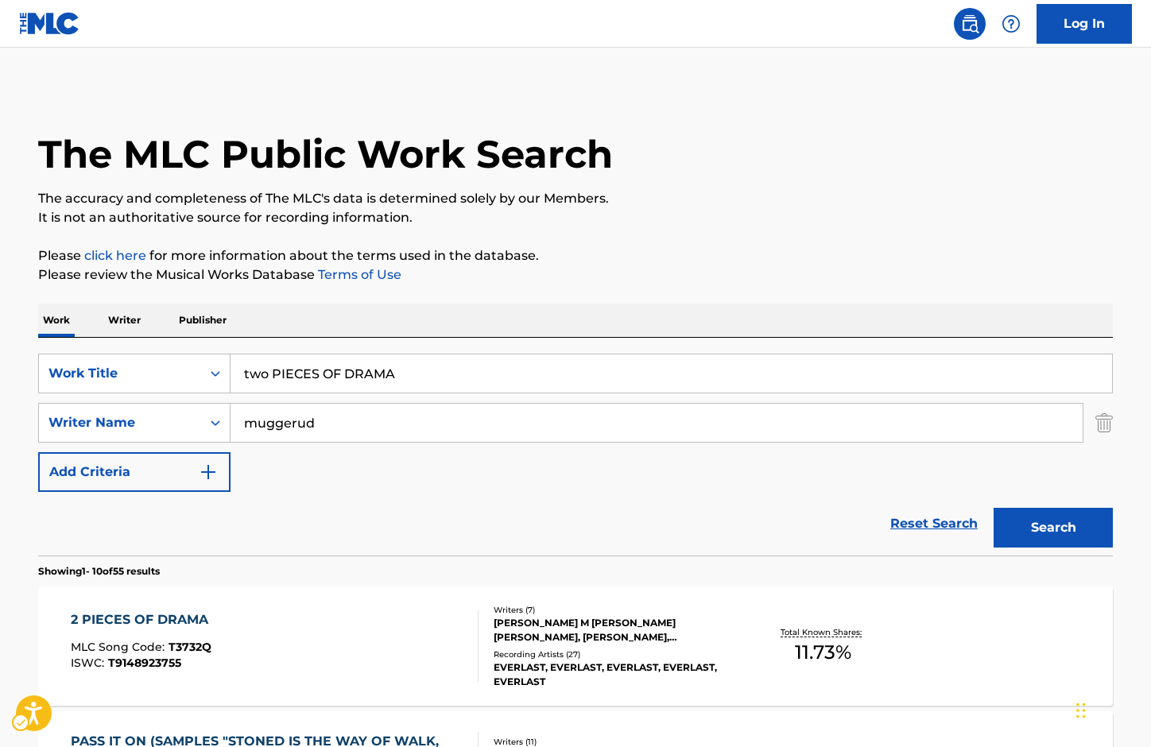
click at [652, 281] on p "Please review the Musical Works Database Terms of Use | New Window" at bounding box center [575, 274] width 1074 height 19
click at [714, 521] on button "Search" at bounding box center [1052, 528] width 119 height 40
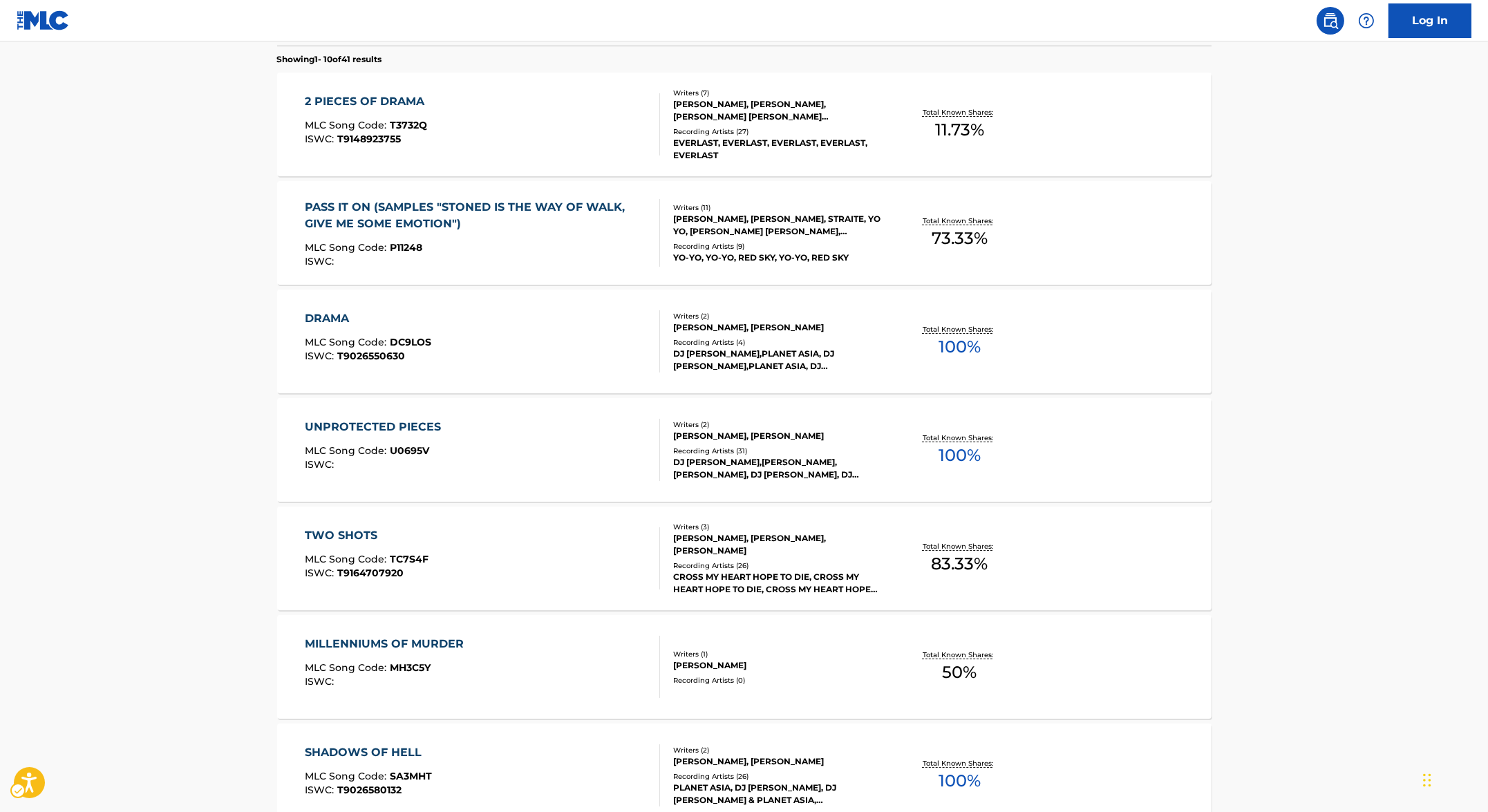
scroll to position [446, 0]
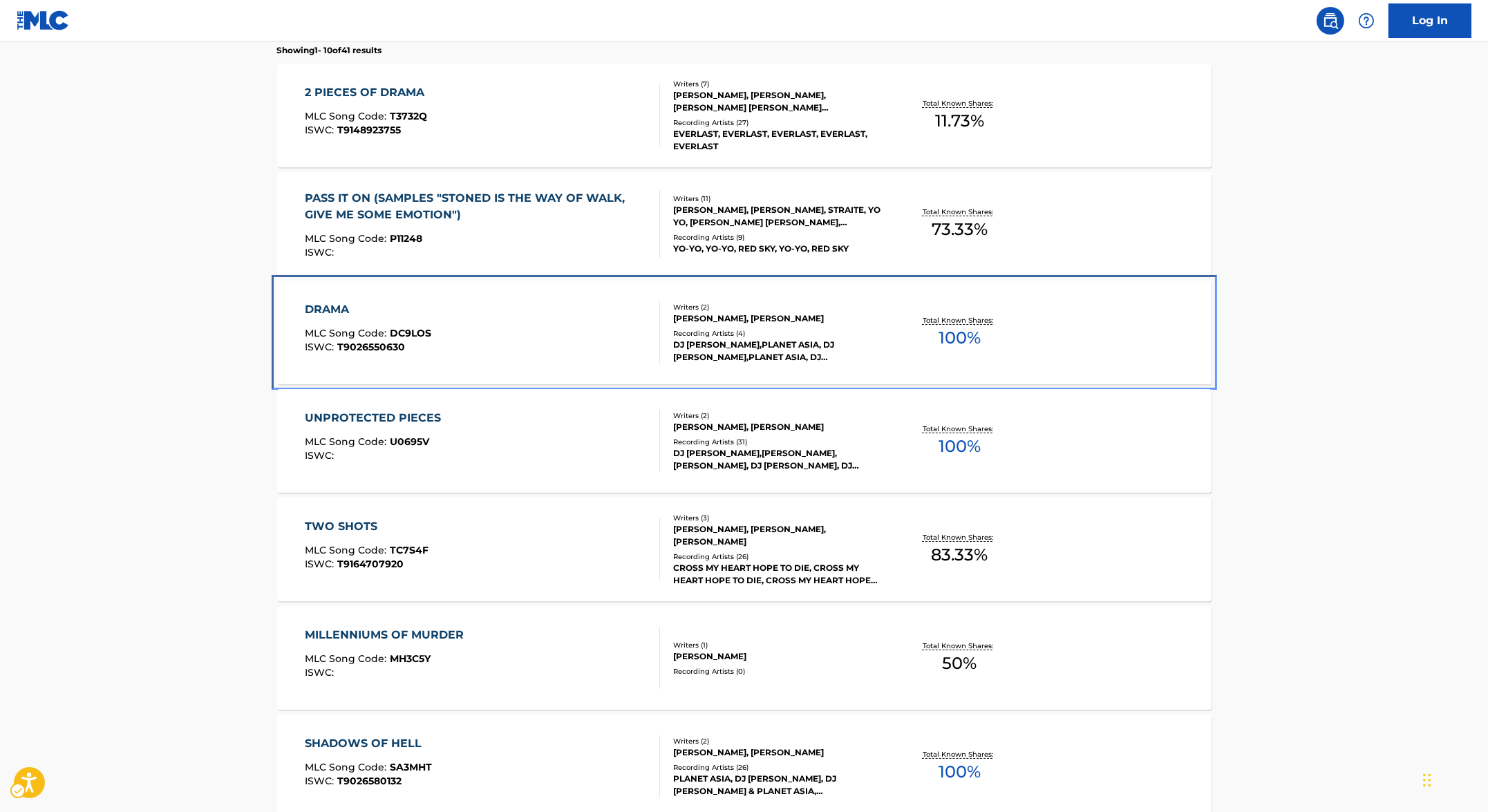
click at [325, 303] on div "DRAMA" at bounding box center [367, 309] width 126 height 17
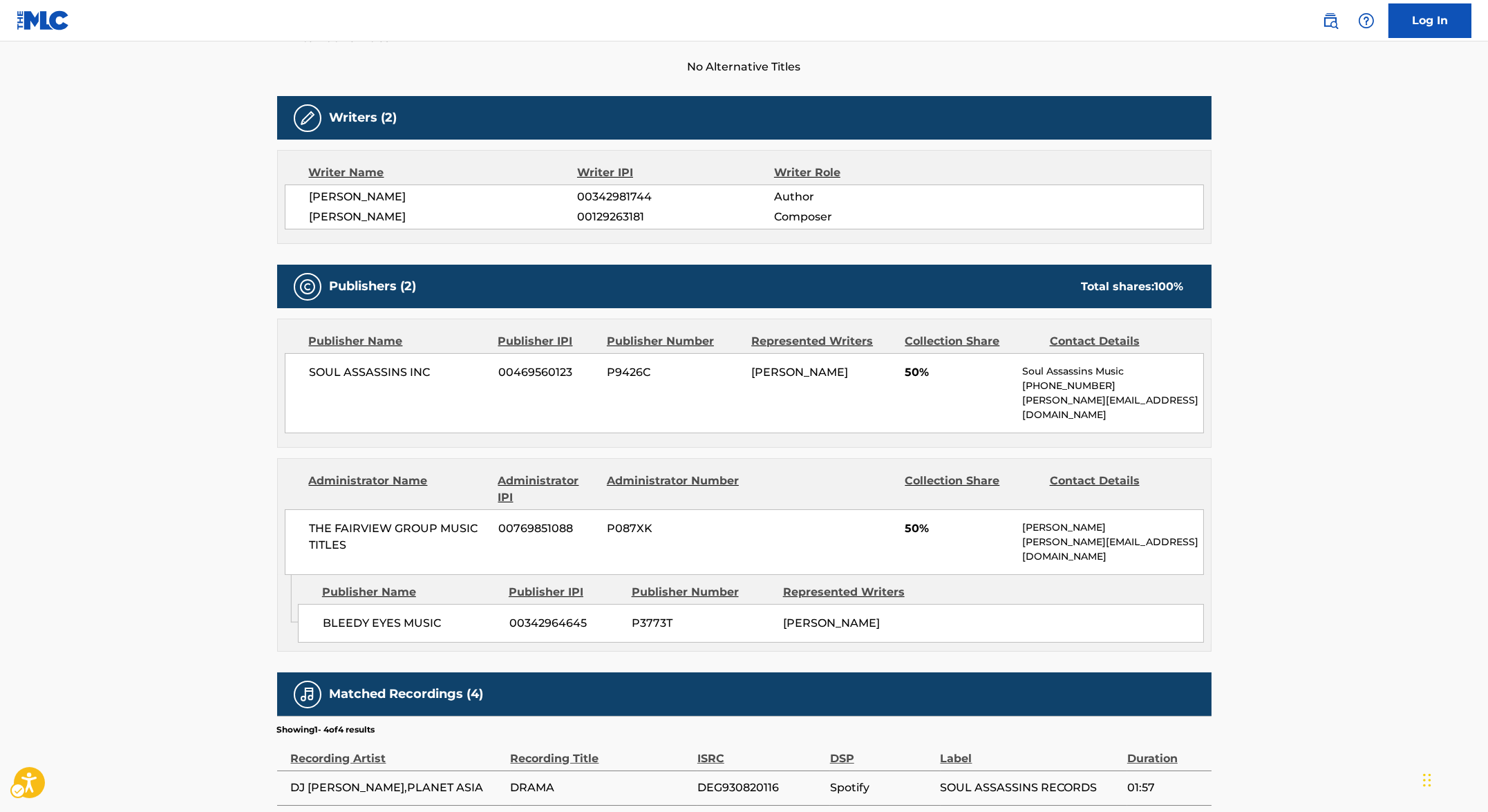
scroll to position [545, 0]
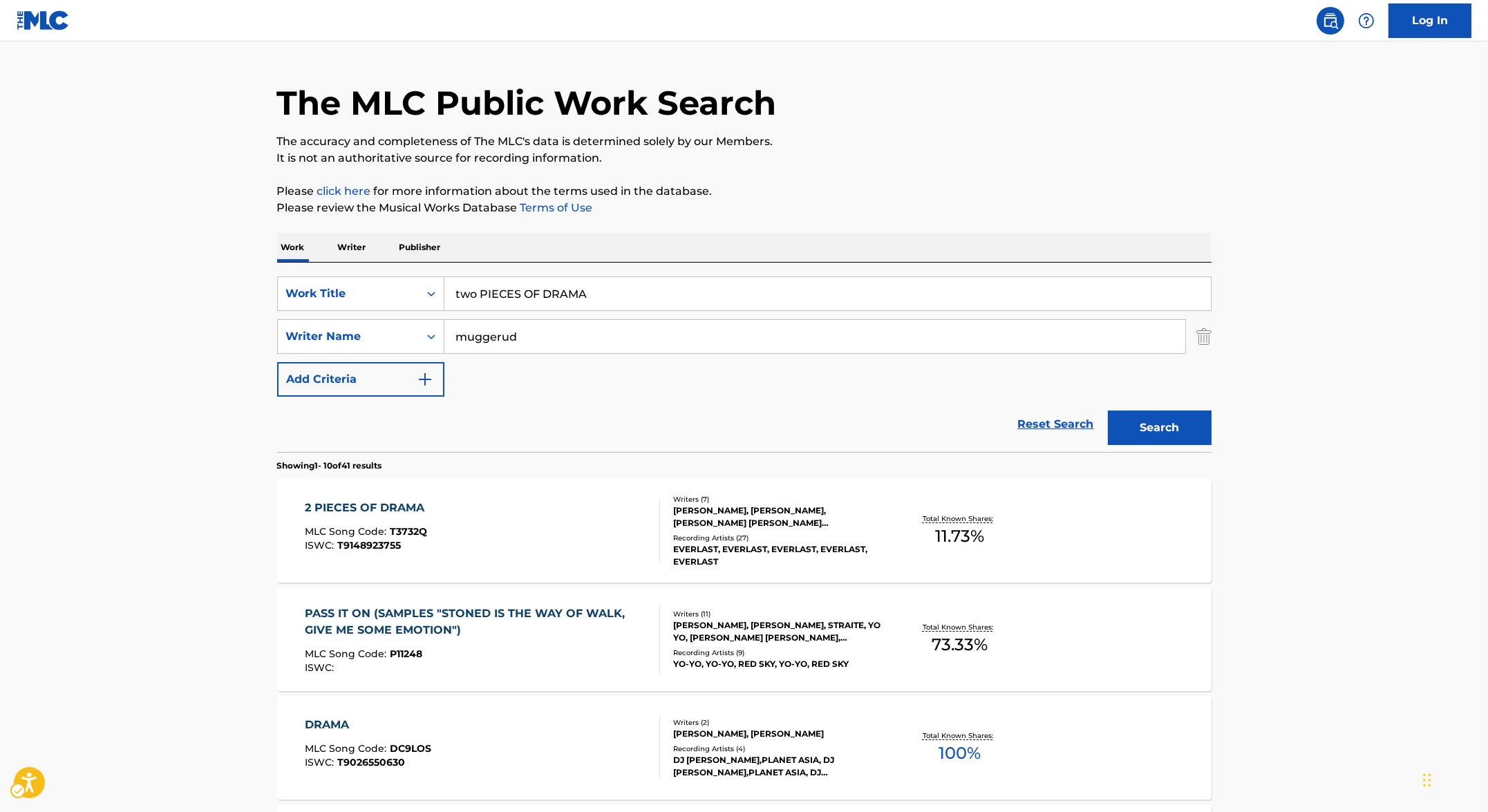
scroll to position [15, 0]
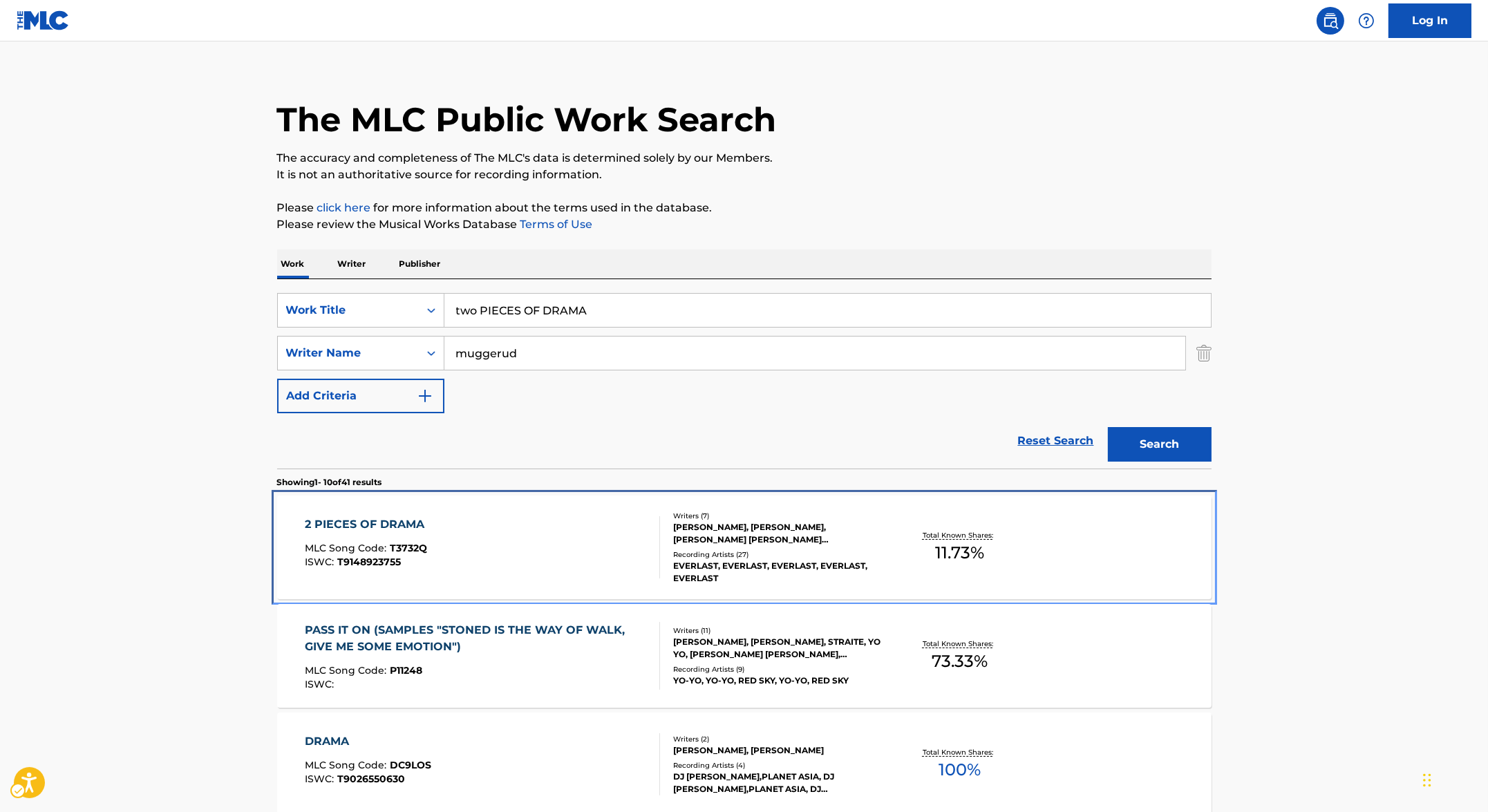
click at [379, 519] on div "2 PIECES OF DRAMA" at bounding box center [367, 524] width 126 height 17
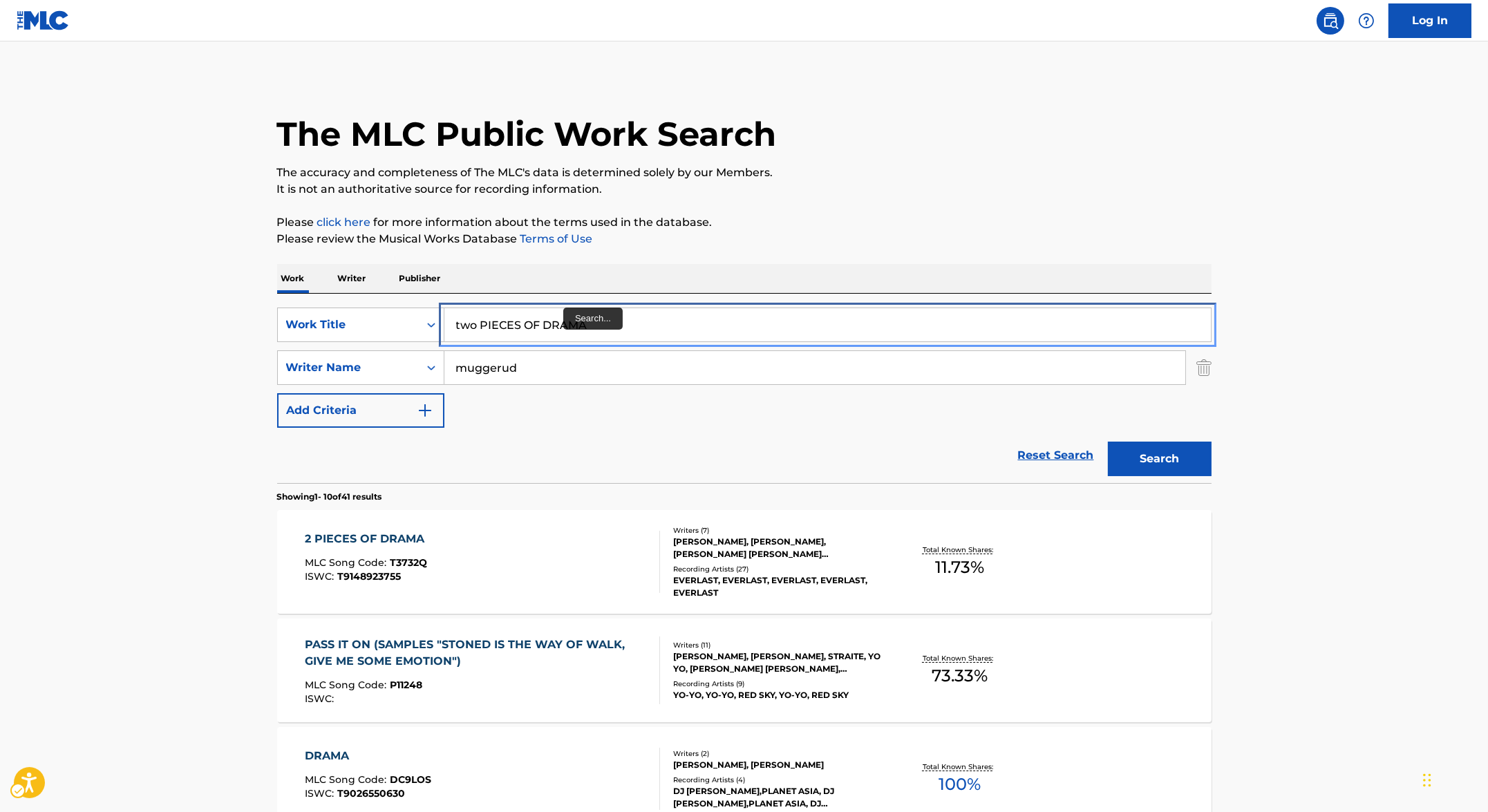
click at [571, 325] on input "two PIECES OF DRAMA" at bounding box center [827, 324] width 766 height 33
paste input "3 LIL' PUTOS"
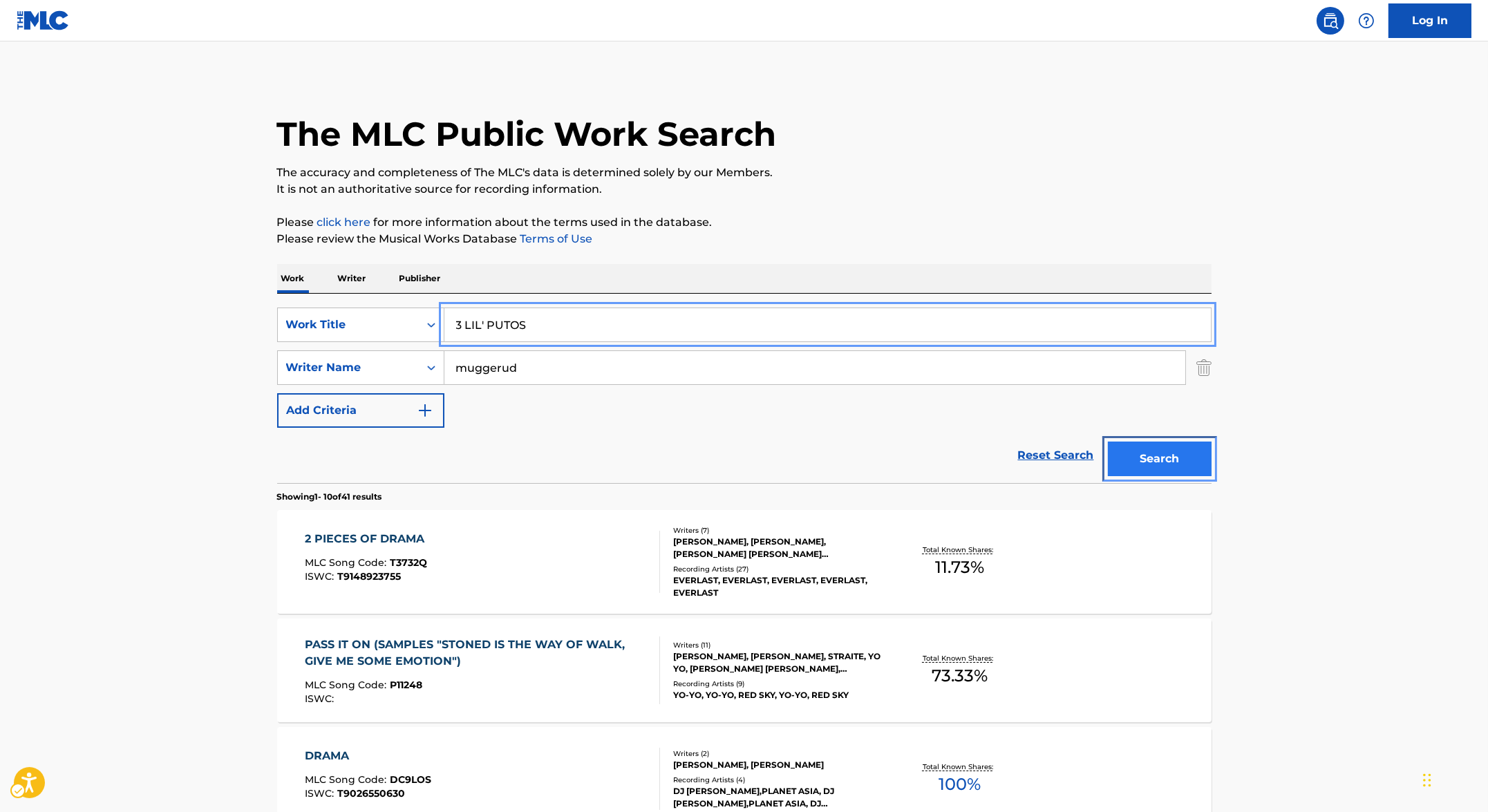
click at [621, 466] on button "Search" at bounding box center [1159, 459] width 103 height 35
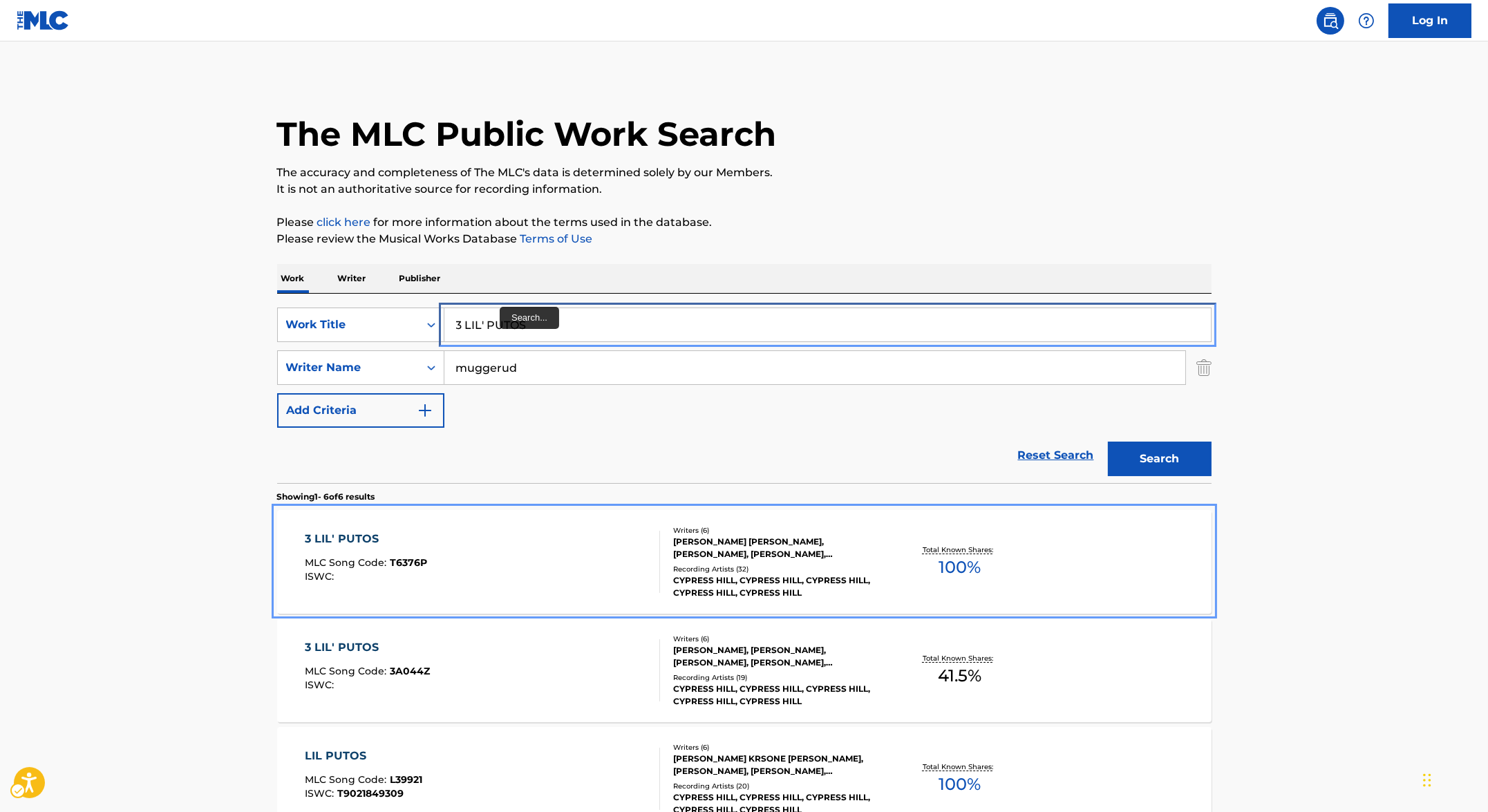
click at [464, 325] on input "3 LIL' PUTOS" at bounding box center [827, 324] width 766 height 33
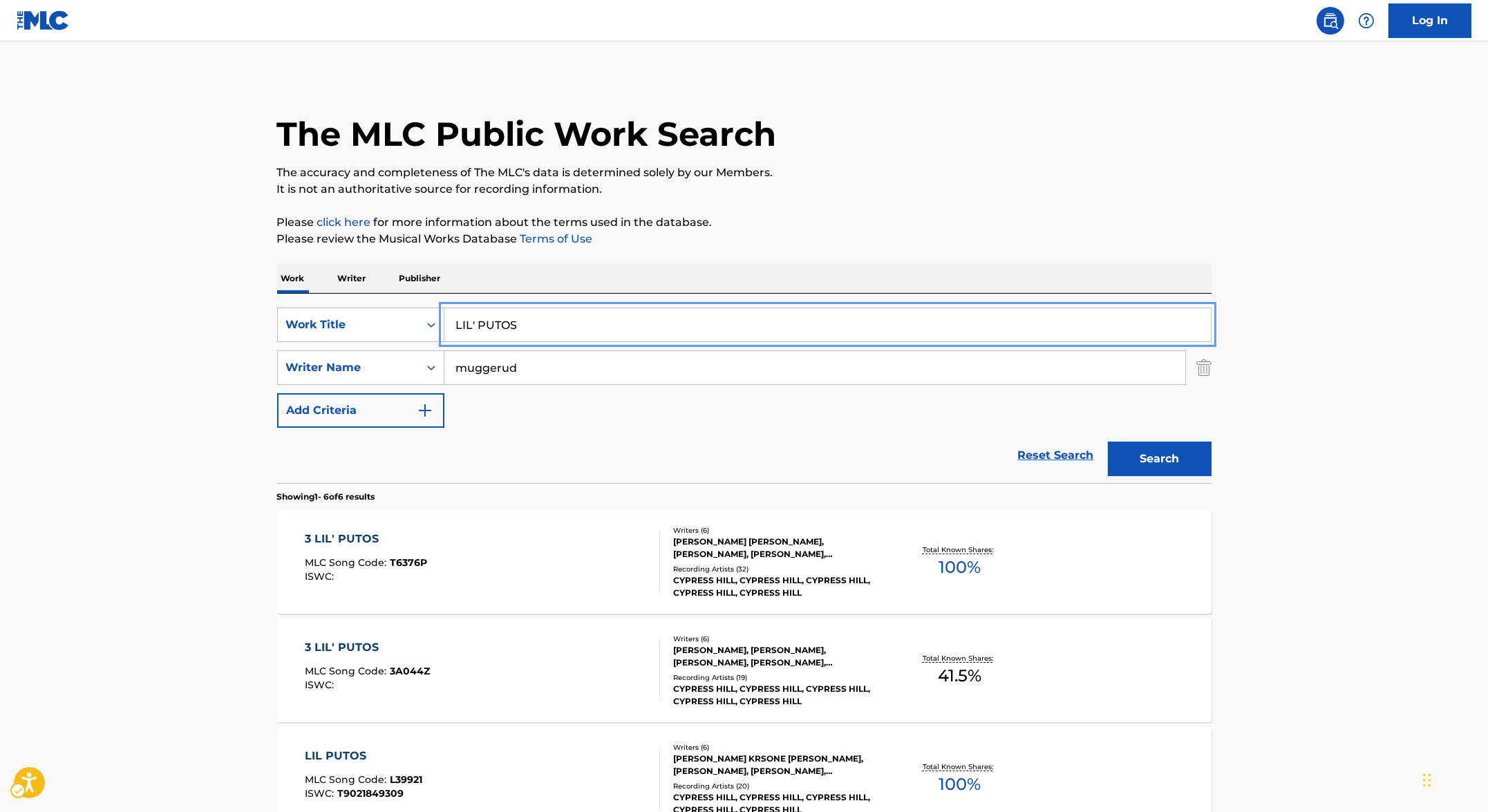
click at [621, 442] on button "Search" at bounding box center [1159, 459] width 103 height 35
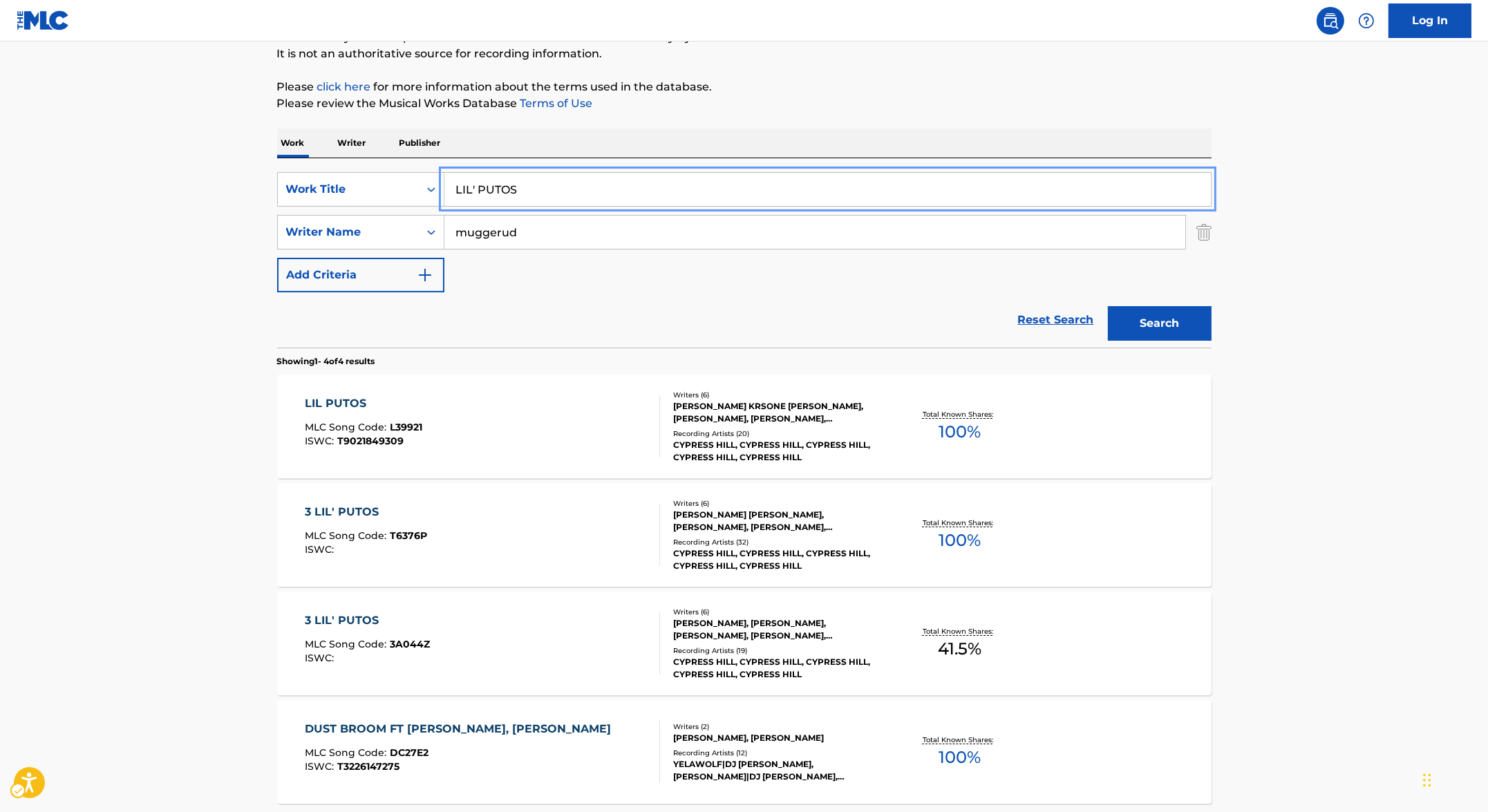
scroll to position [143, 0]
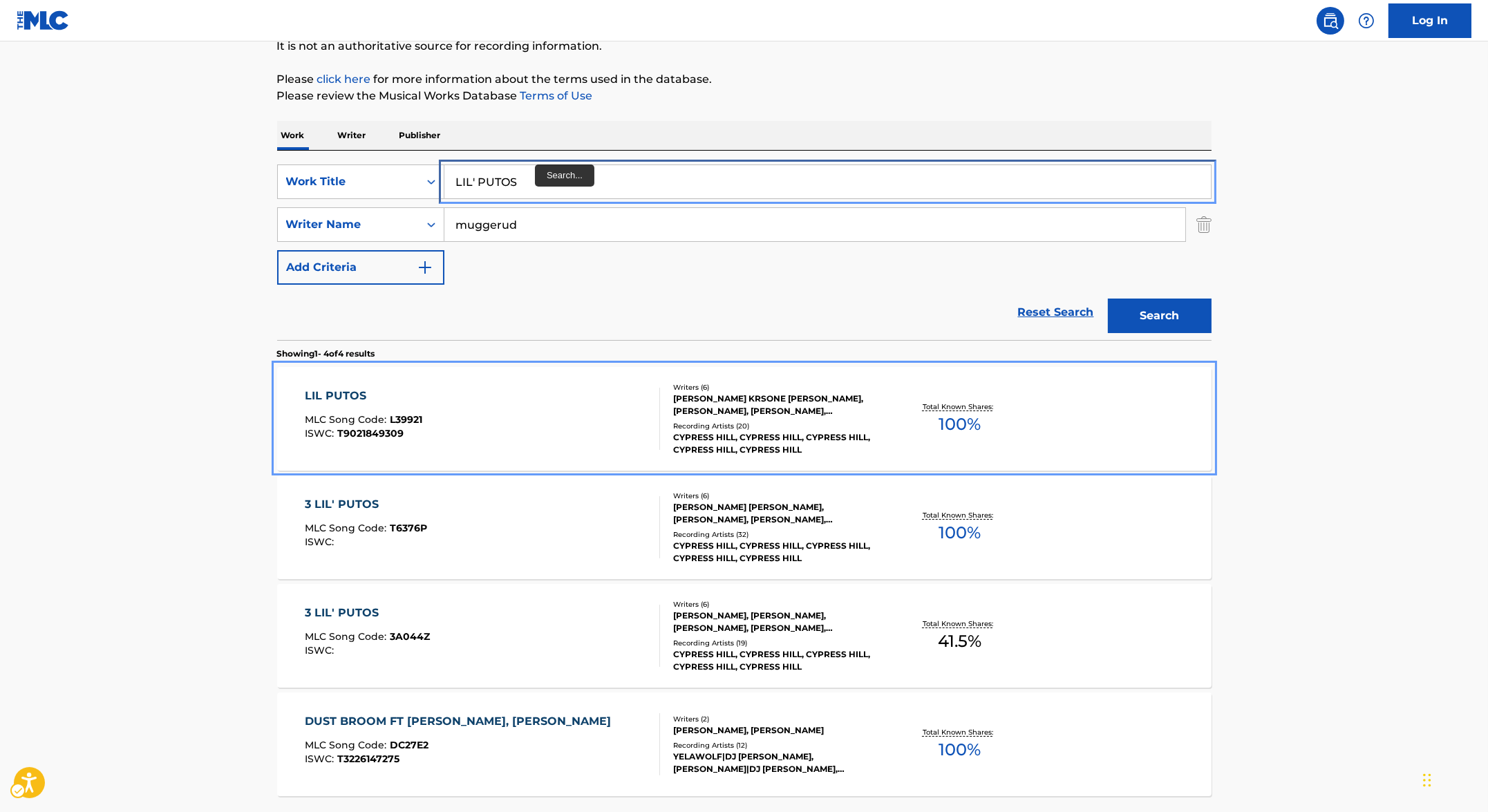
click at [514, 188] on input "LIL' PUTOS" at bounding box center [827, 182] width 766 height 33
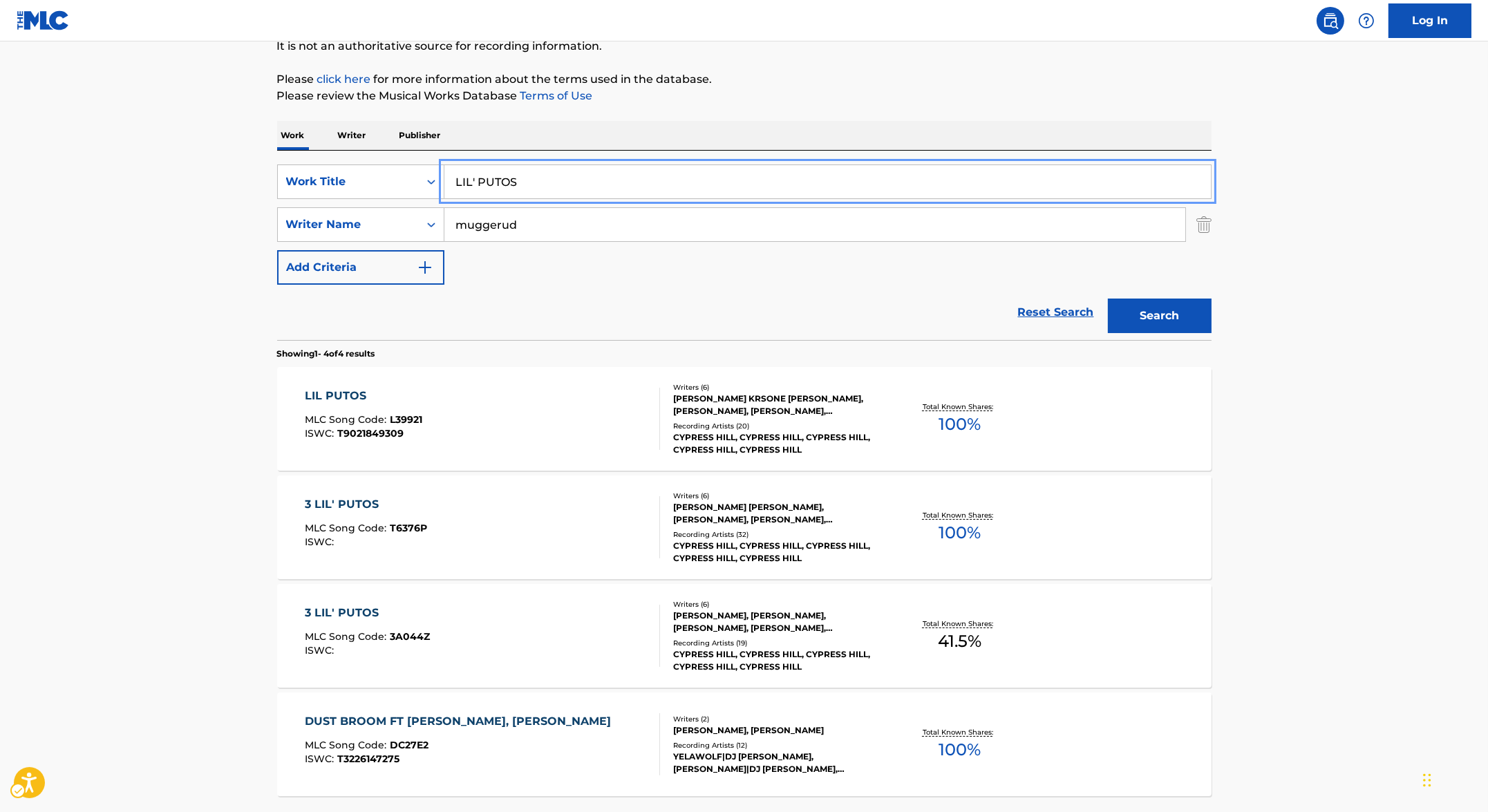
click at [514, 188] on input "LIL' PUTOS" at bounding box center [827, 182] width 766 height 33
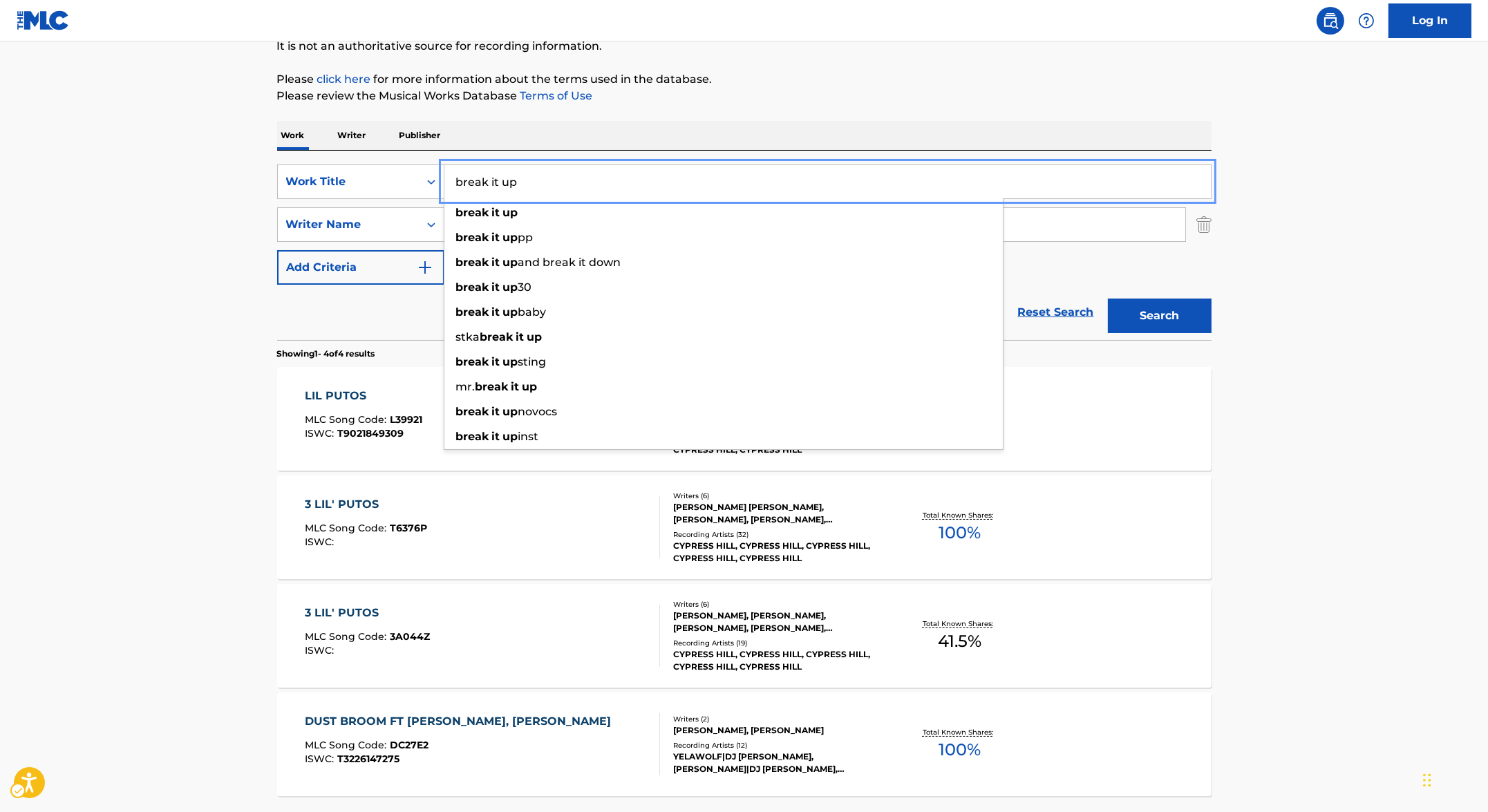
type input "break it up"
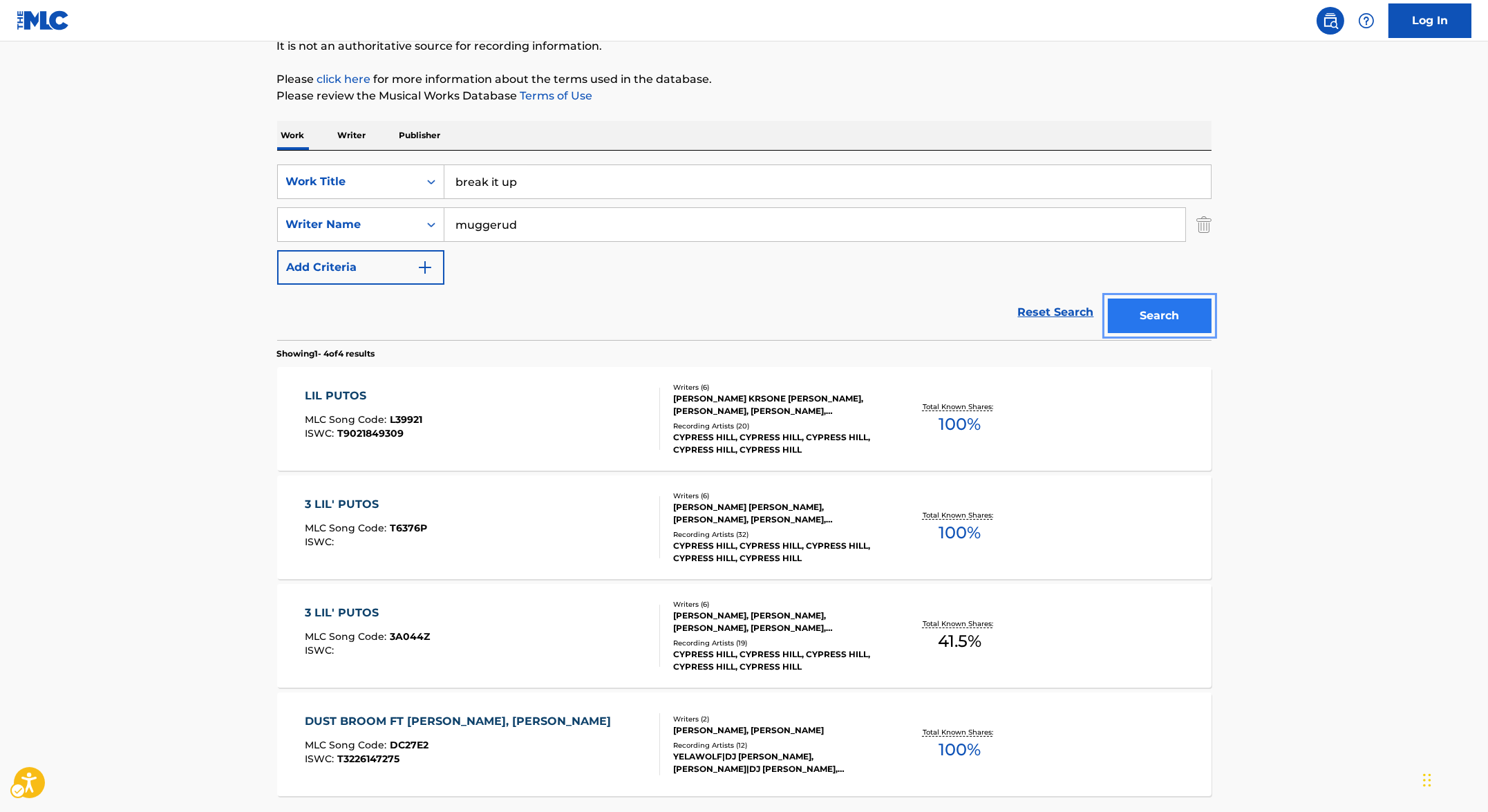
click at [621, 309] on button "Search" at bounding box center [1159, 316] width 103 height 35
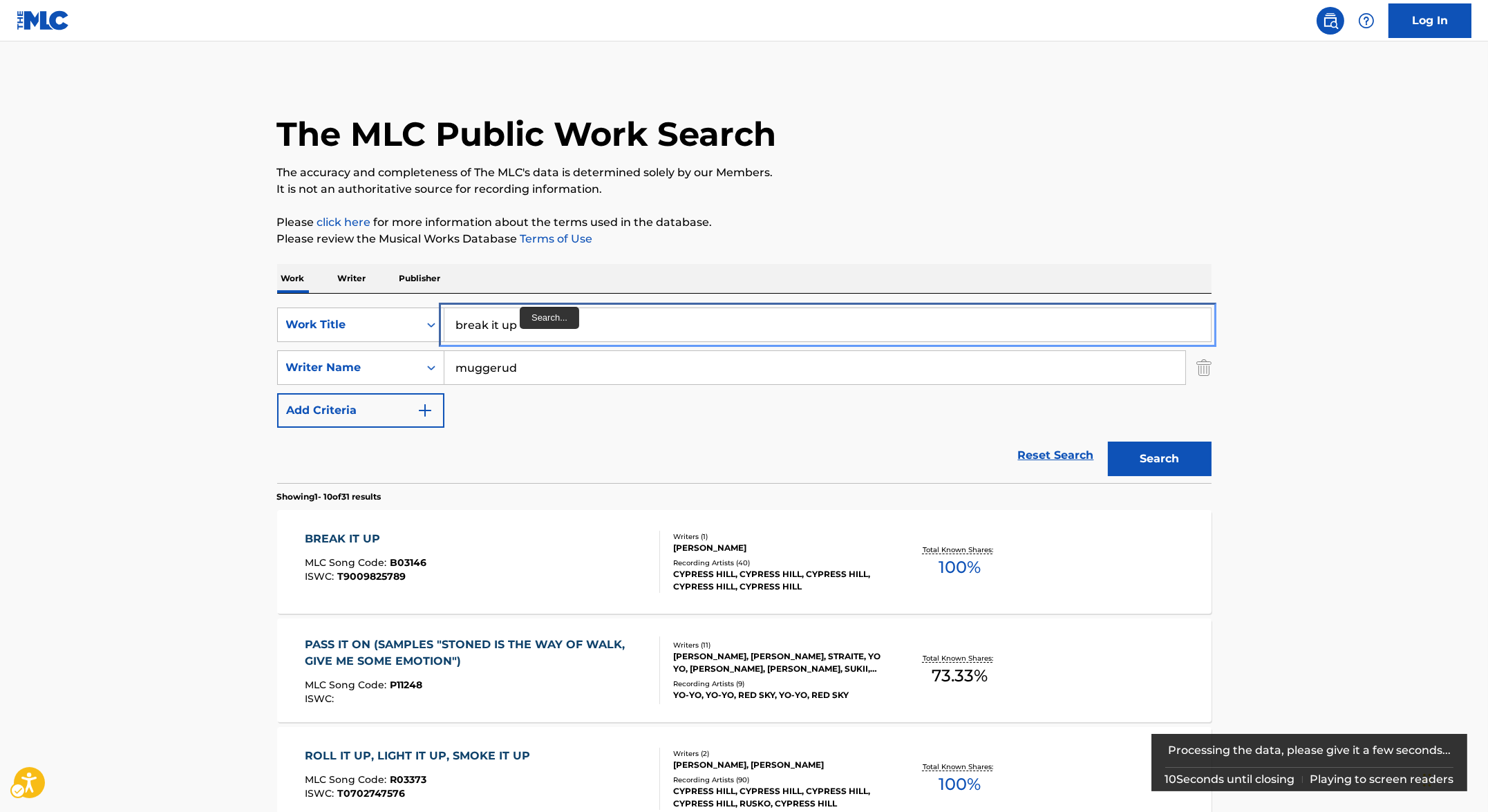
click at [488, 320] on input "break it up" at bounding box center [827, 324] width 766 height 33
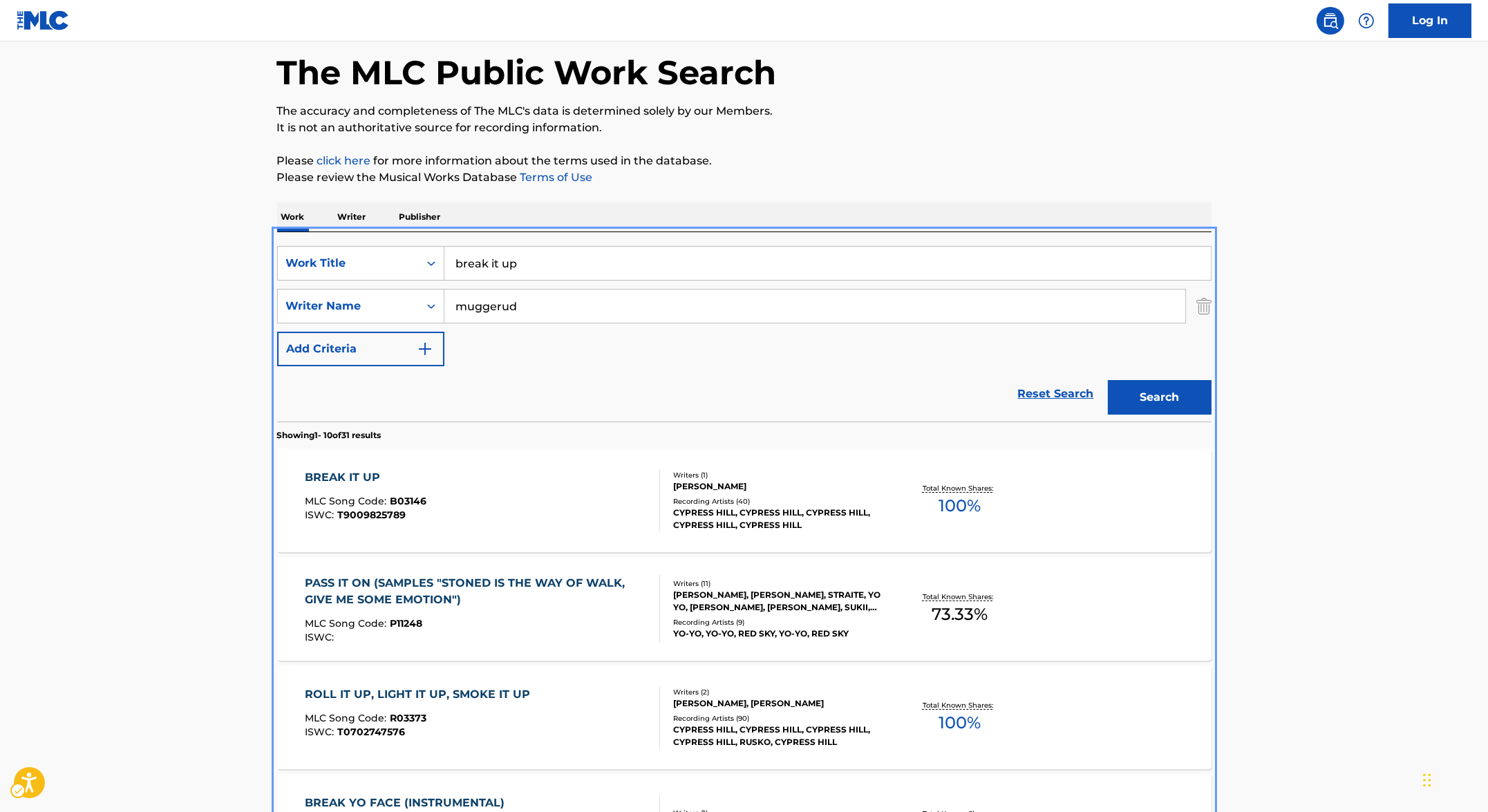
scroll to position [59, 0]
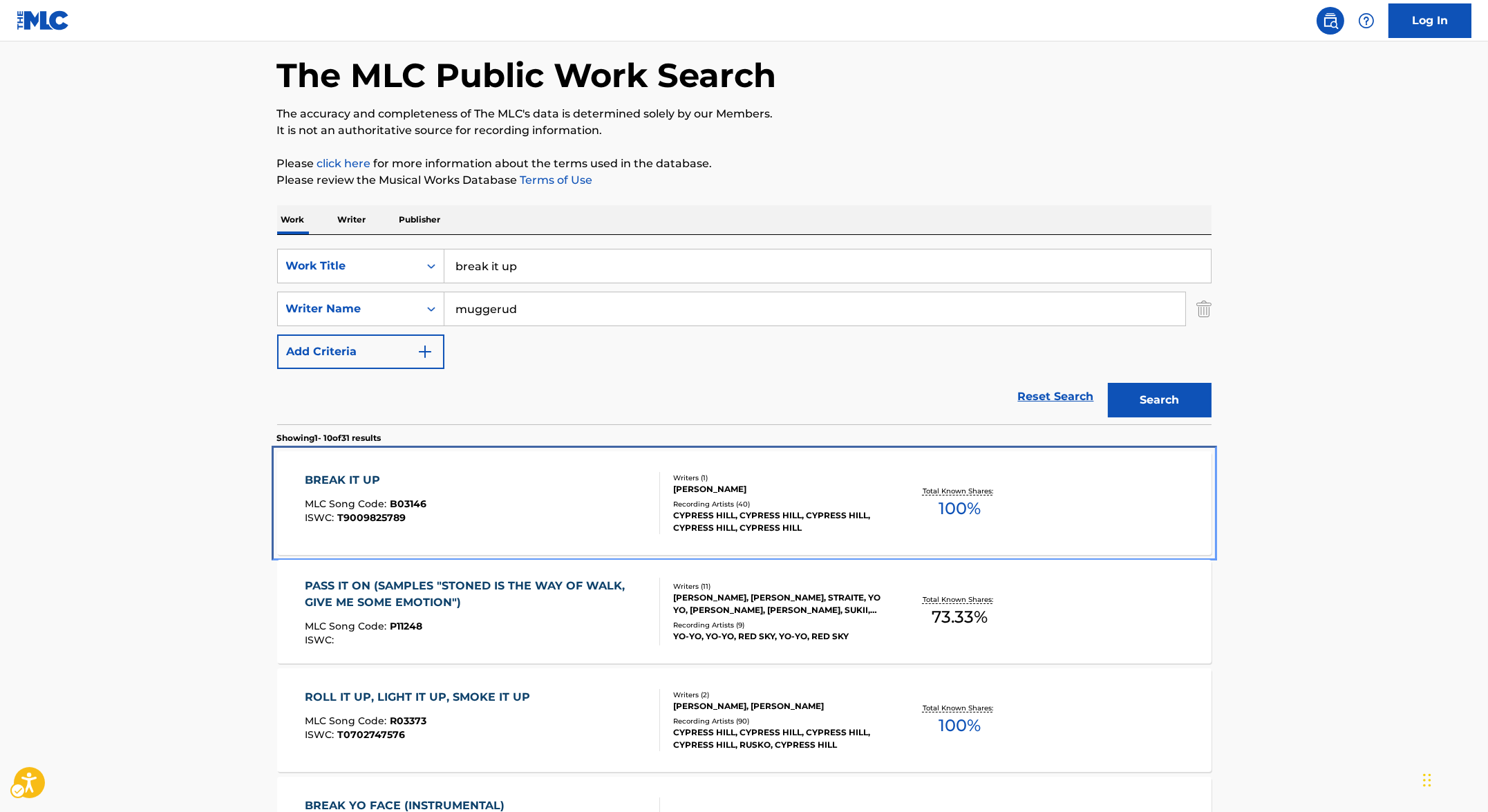
click at [332, 489] on div "BREAK IT UP MLC Song Code : B03146 ISWC : T9009825789" at bounding box center [365, 503] width 122 height 63
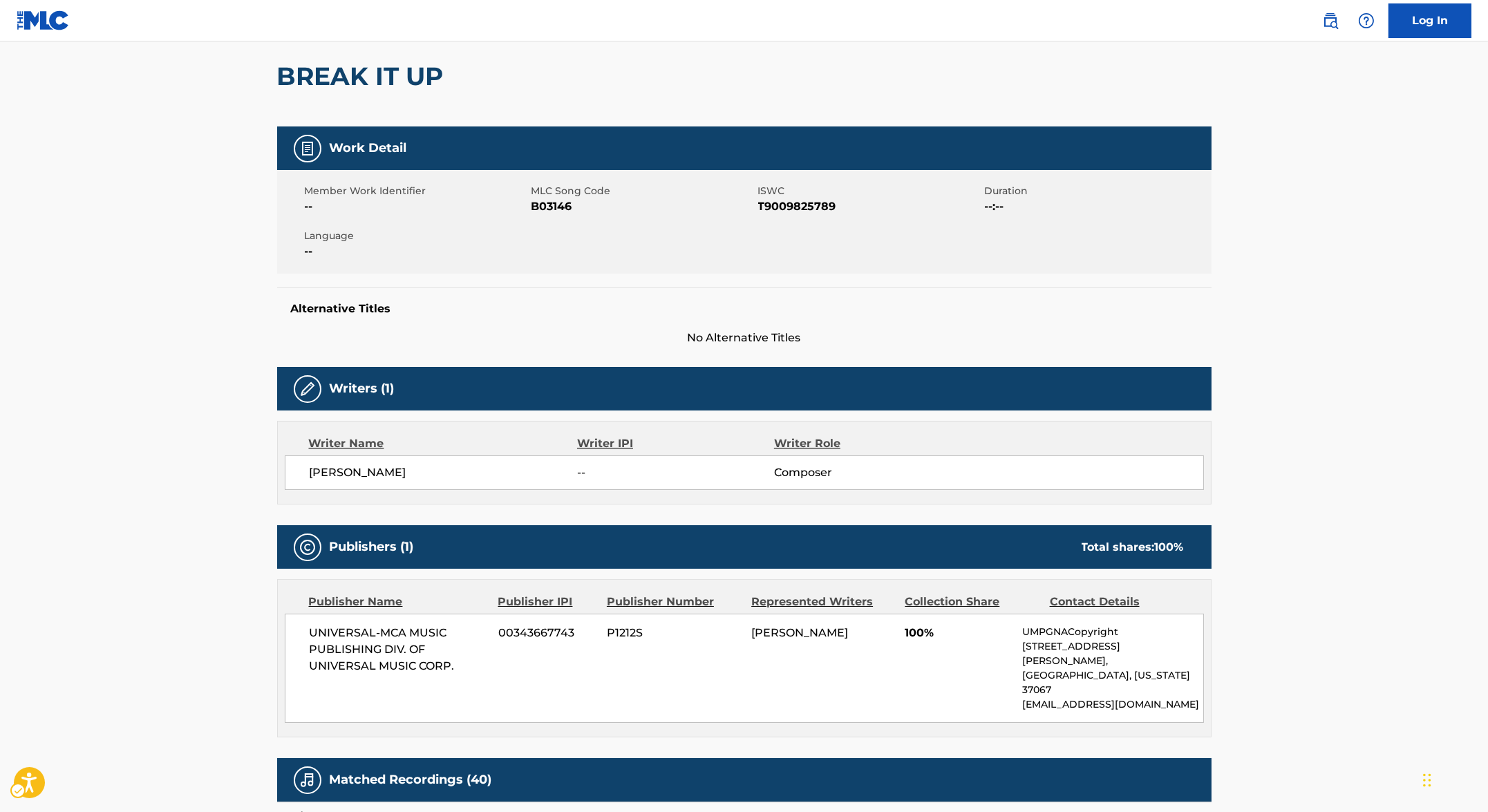
scroll to position [97, 0]
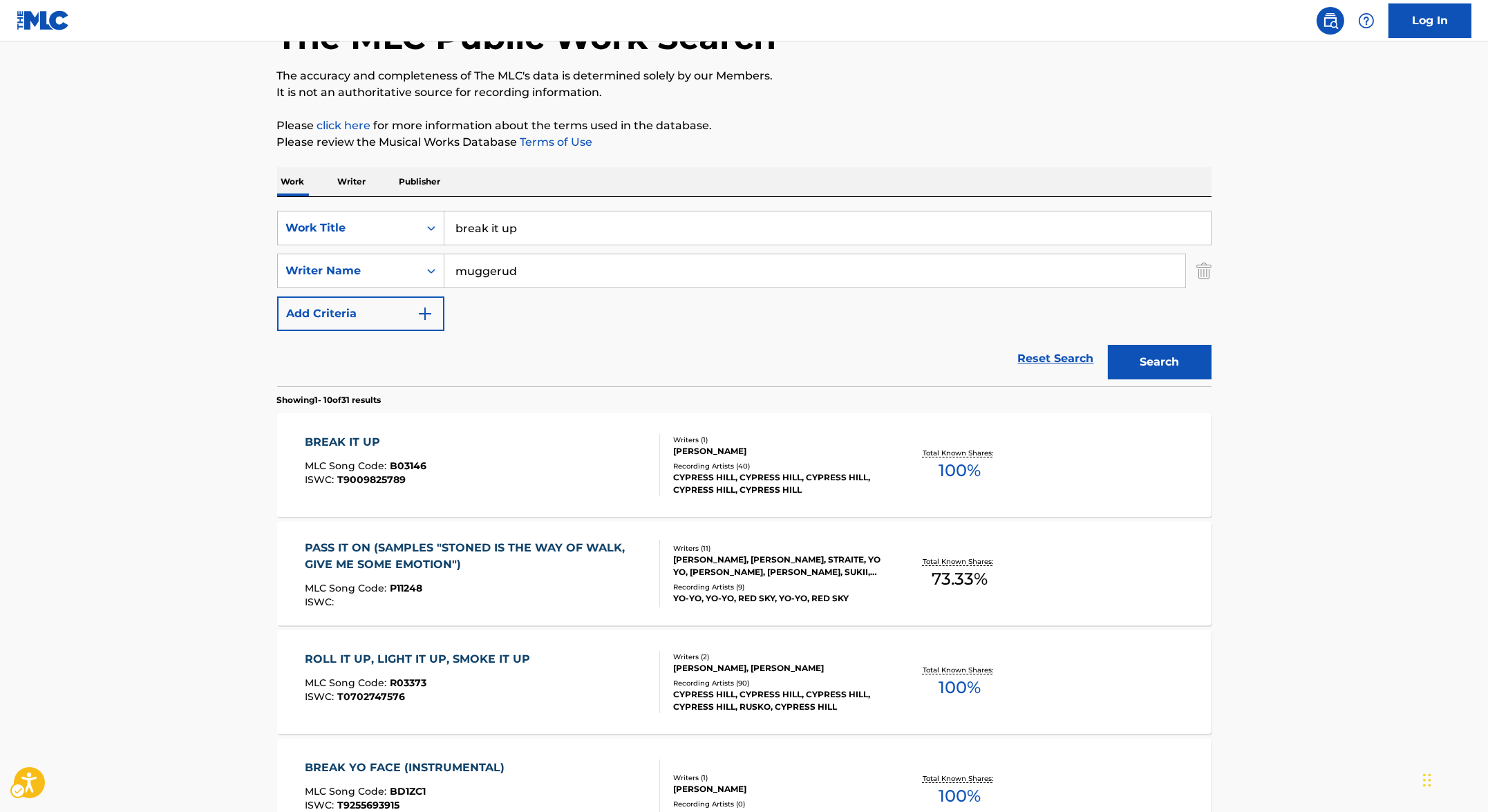
scroll to position [59, 0]
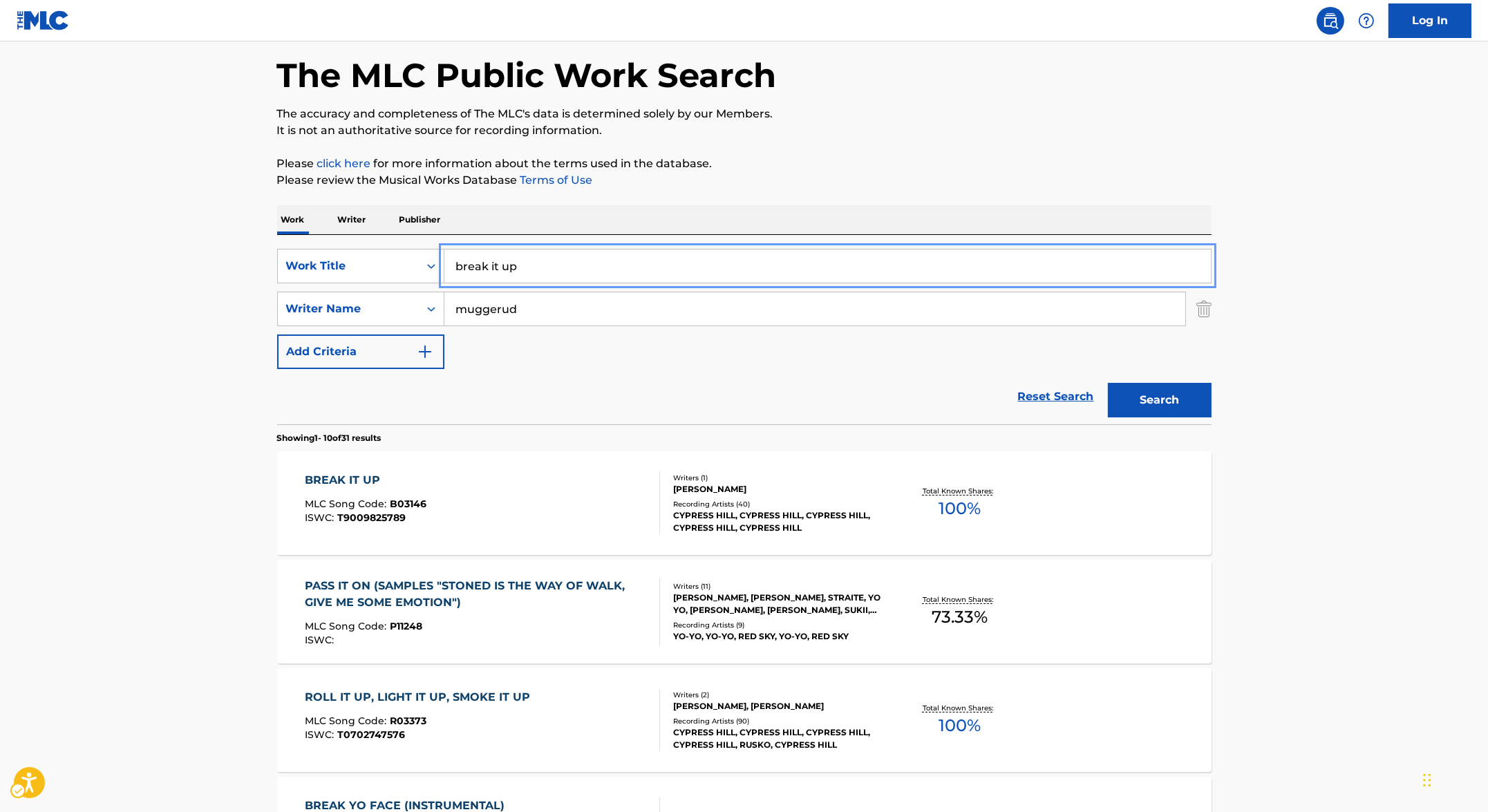
click at [540, 262] on input "break it up" at bounding box center [827, 266] width 766 height 33
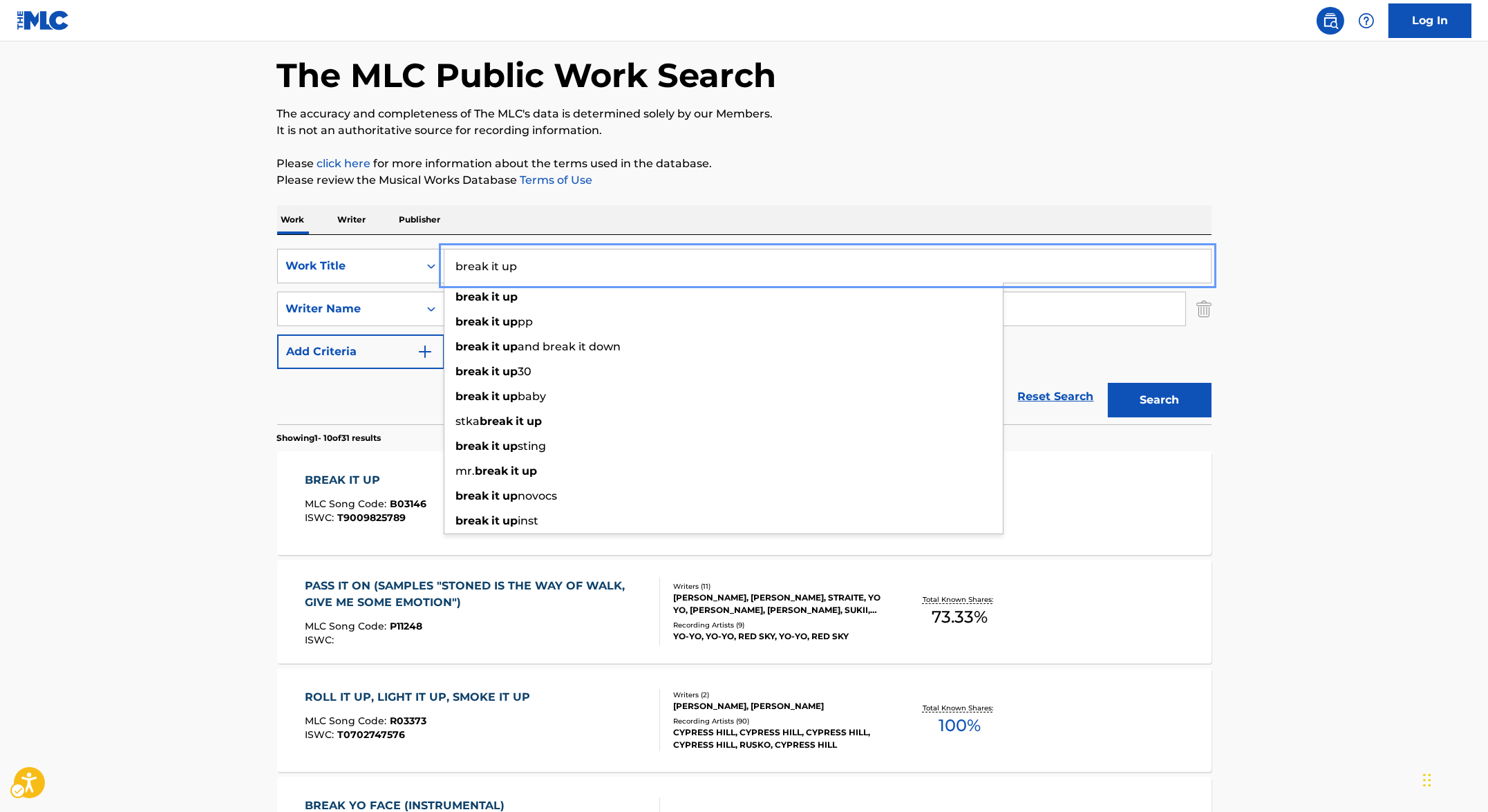
paste input "CAN I GET A HIT"
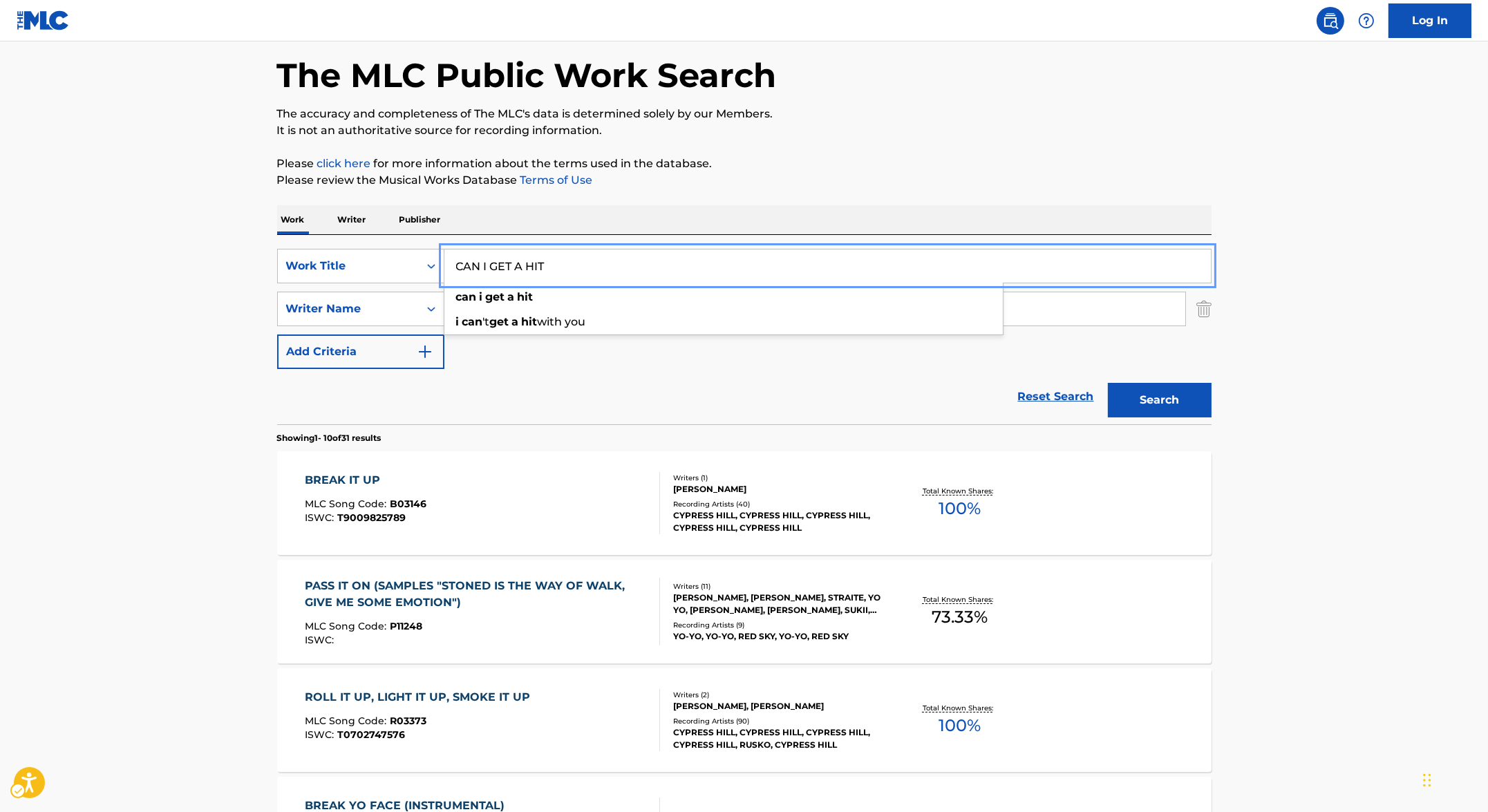
type input "CAN I GET A HIT"
click at [621, 403] on button "Search" at bounding box center [1159, 400] width 103 height 35
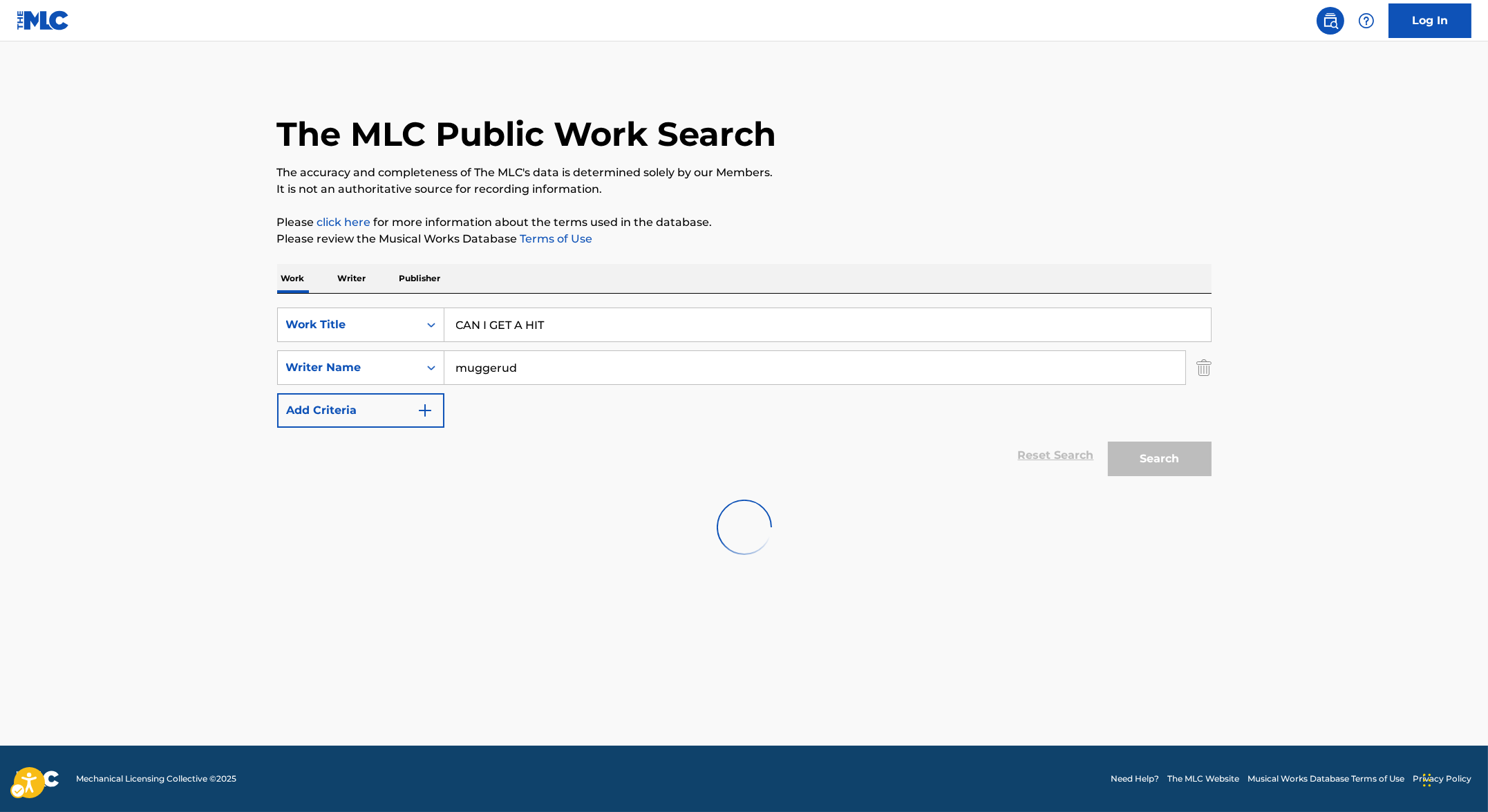
scroll to position [0, 0]
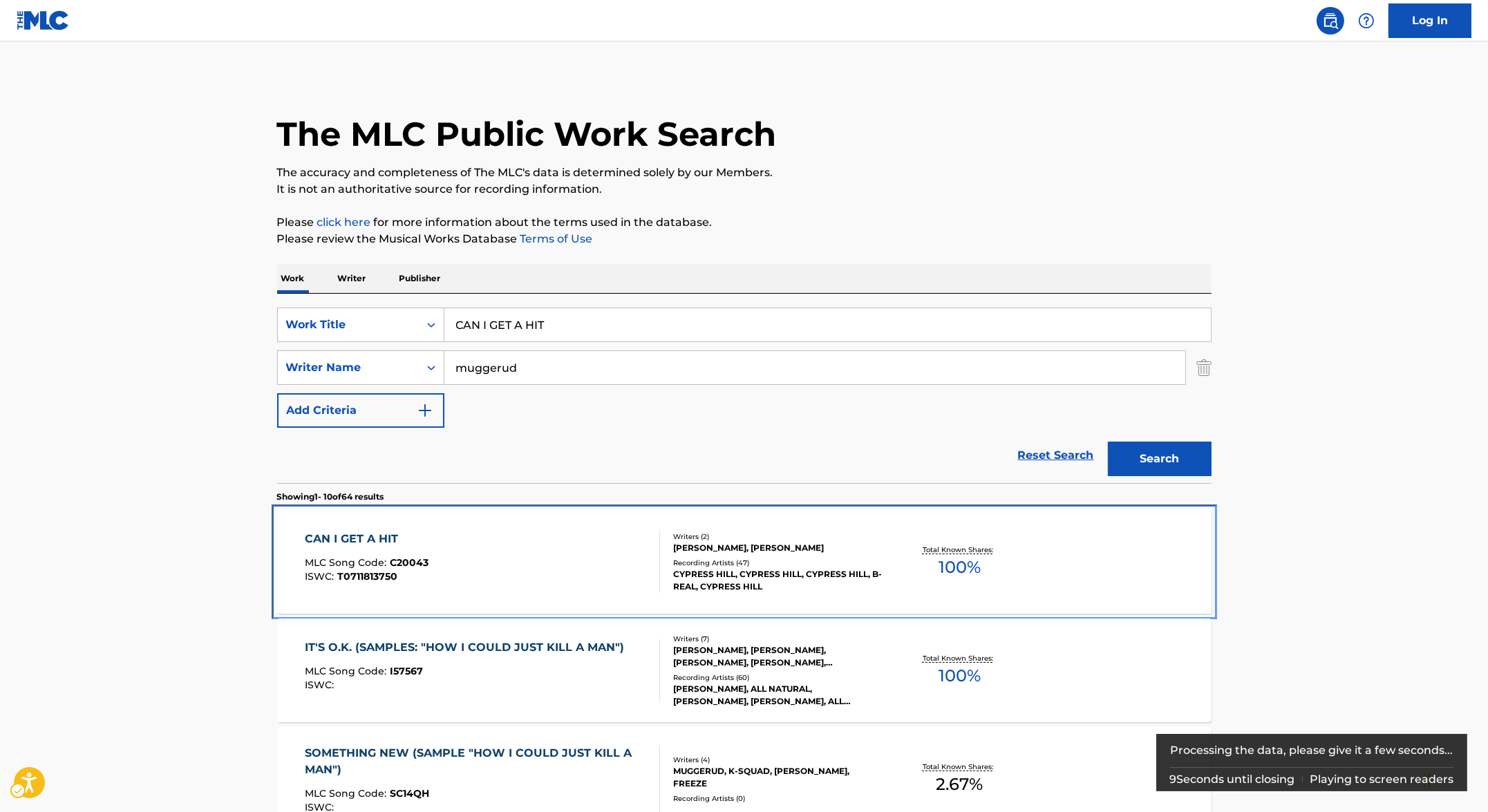
click at [383, 537] on div "CAN I GET A HIT" at bounding box center [366, 538] width 123 height 17
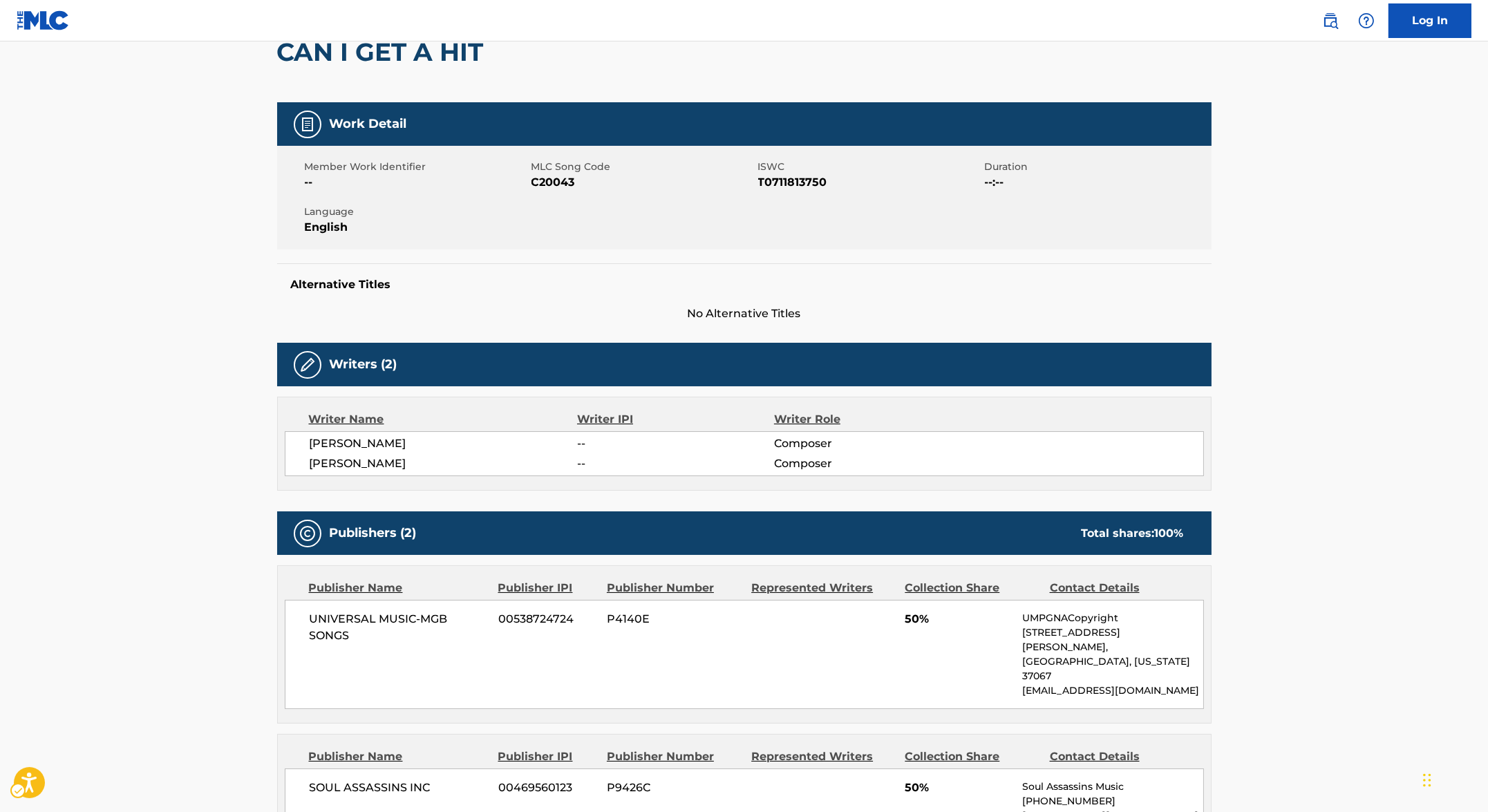
scroll to position [136, 0]
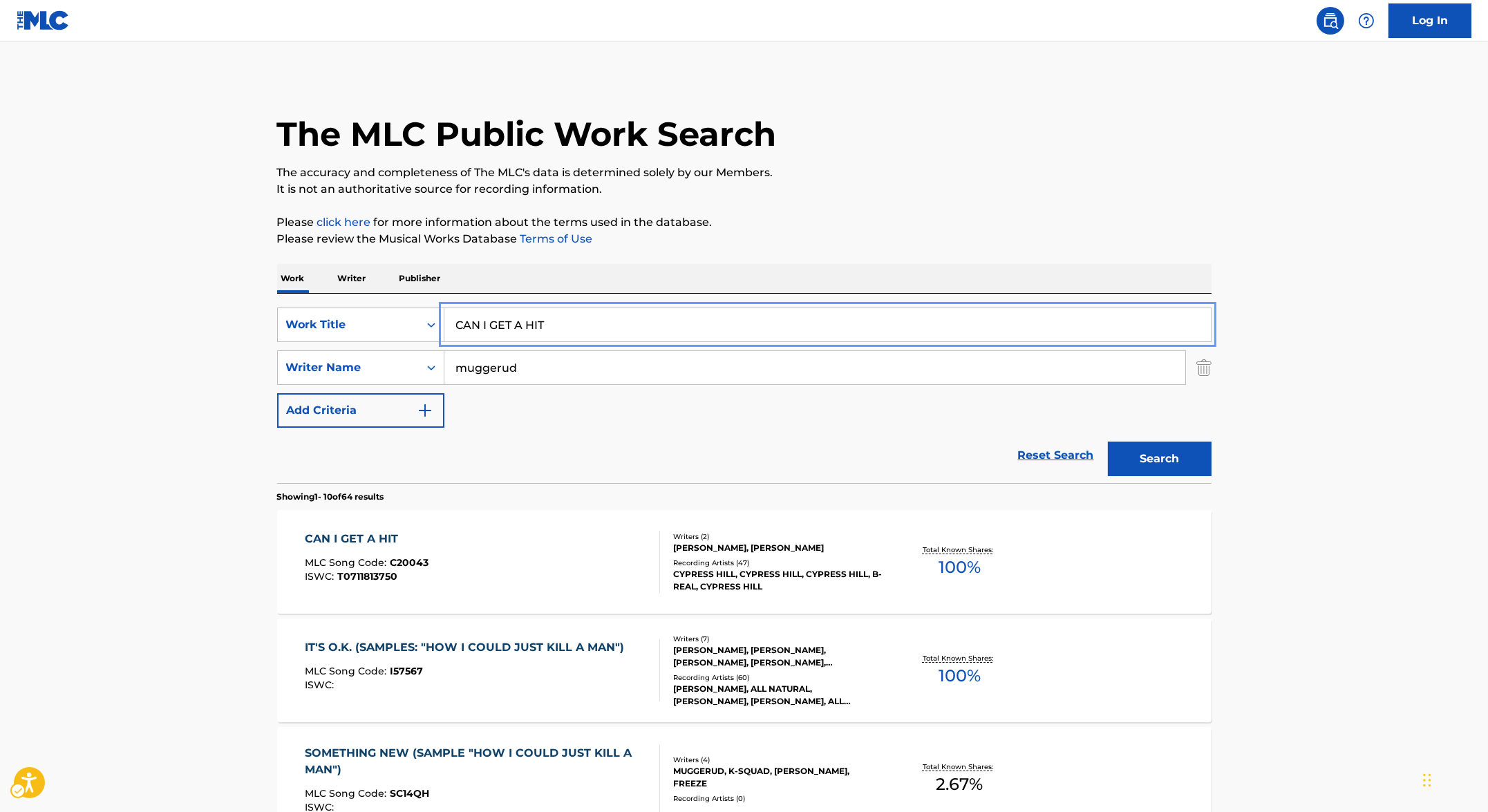
click at [490, 316] on input "CAN I GET A HIT" at bounding box center [827, 324] width 766 height 33
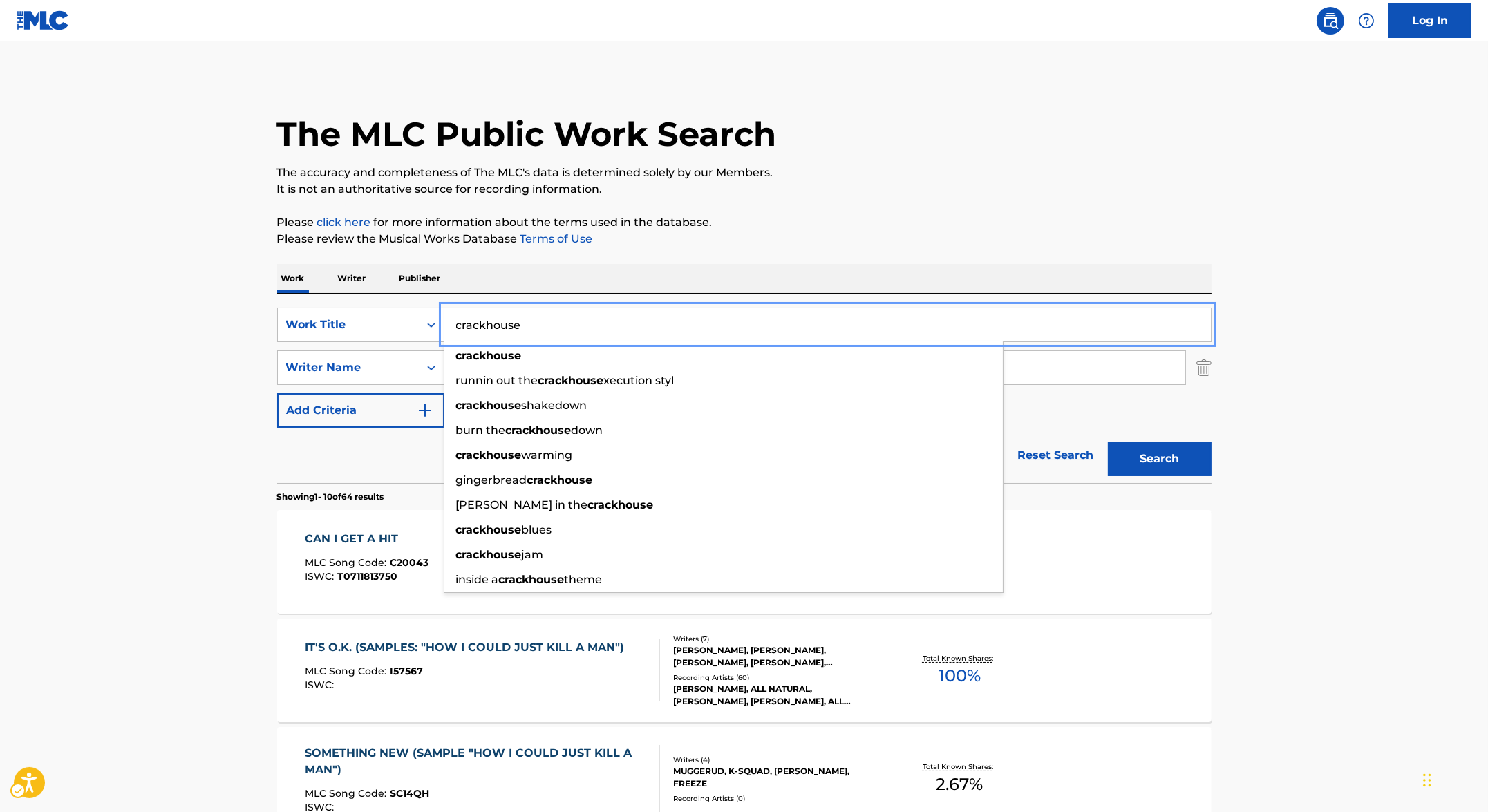
type input "crackhouse"
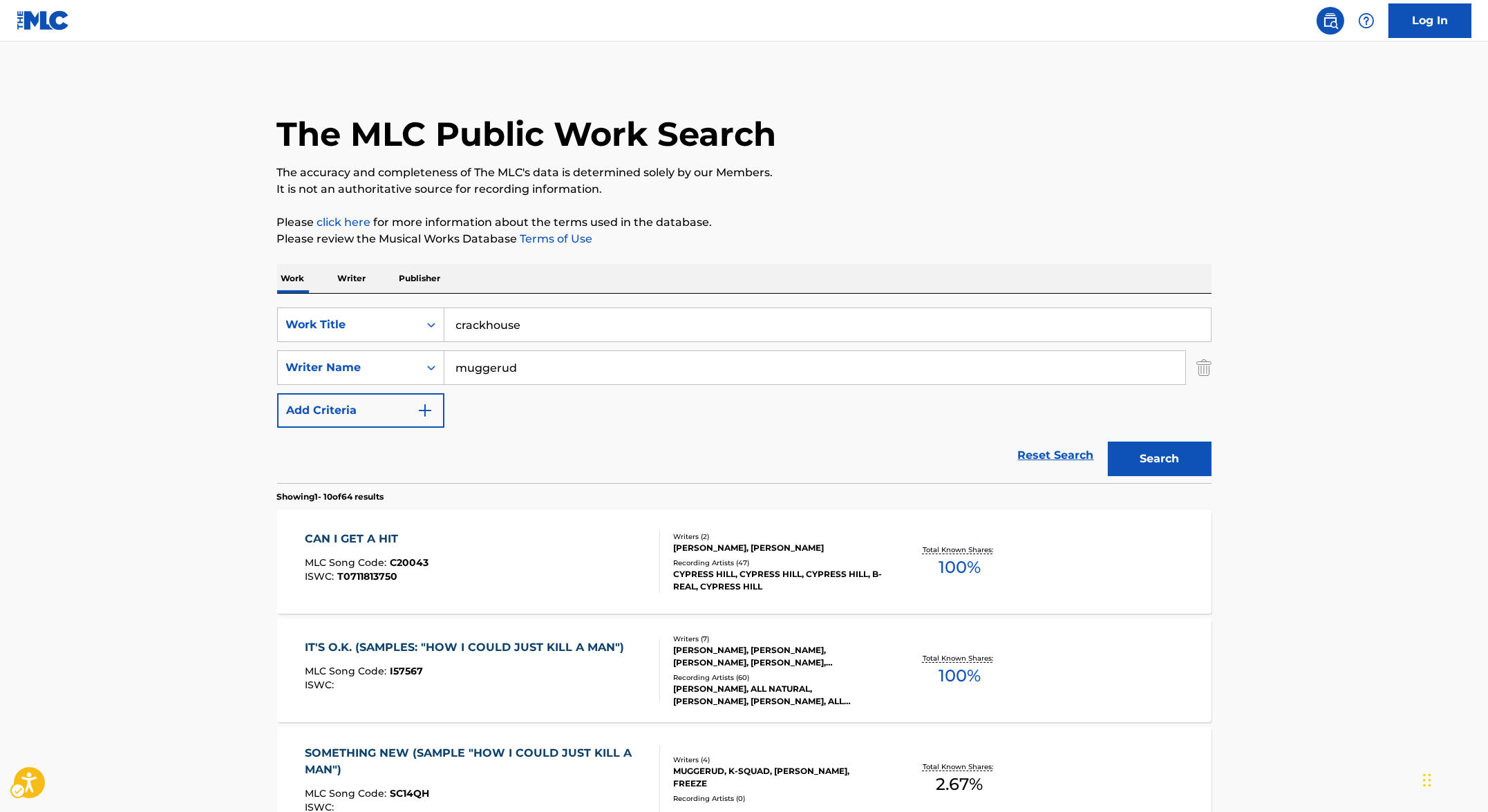
click at [621, 264] on div "Work Writer Publisher" at bounding box center [744, 278] width 934 height 29
click at [621, 470] on button "Search" at bounding box center [1159, 459] width 103 height 35
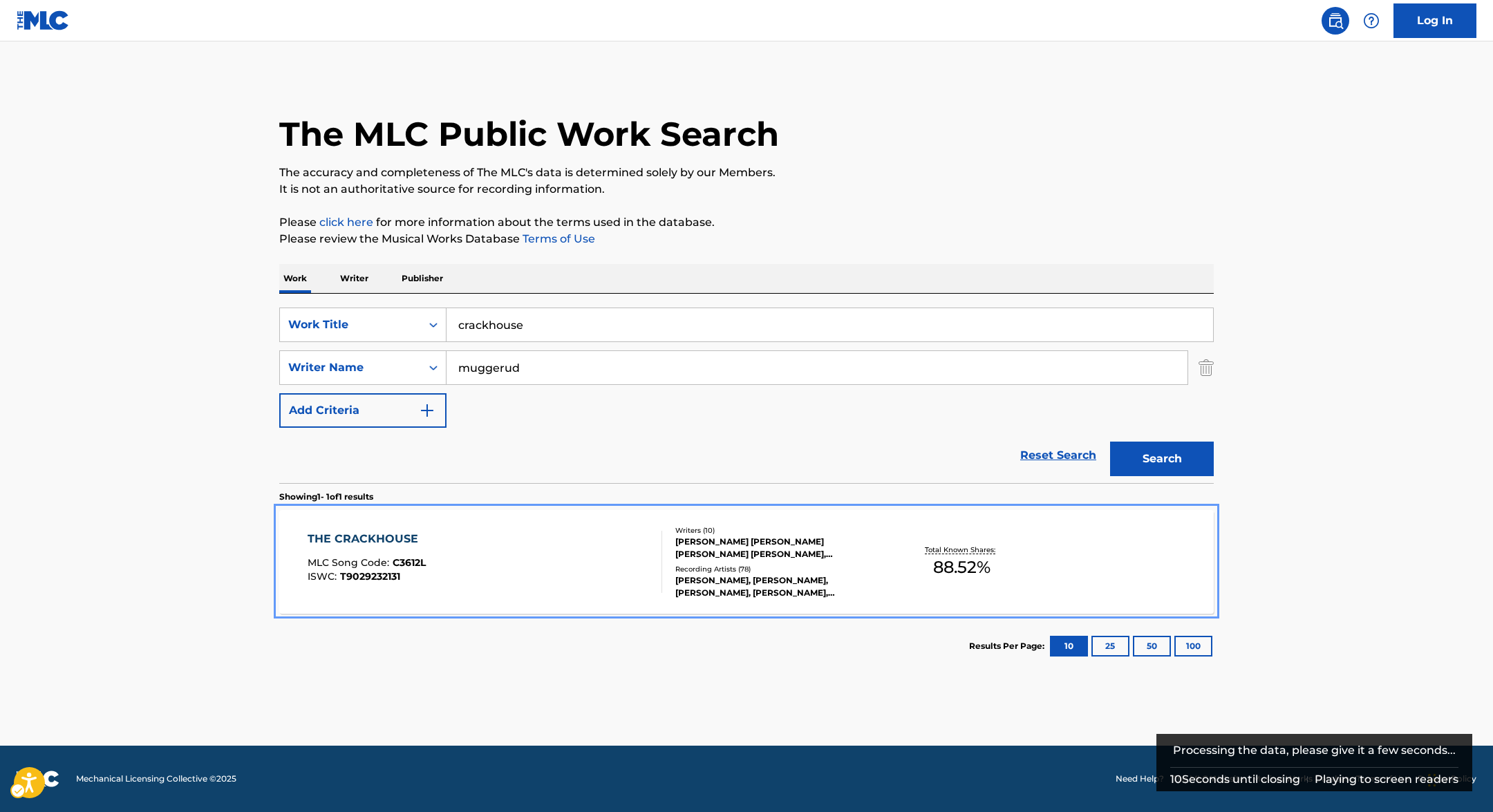
click at [415, 547] on div "THE CRACKHOUSE MLC Song Code : C3612L ISWC : T9029232131" at bounding box center [367, 562] width 118 height 63
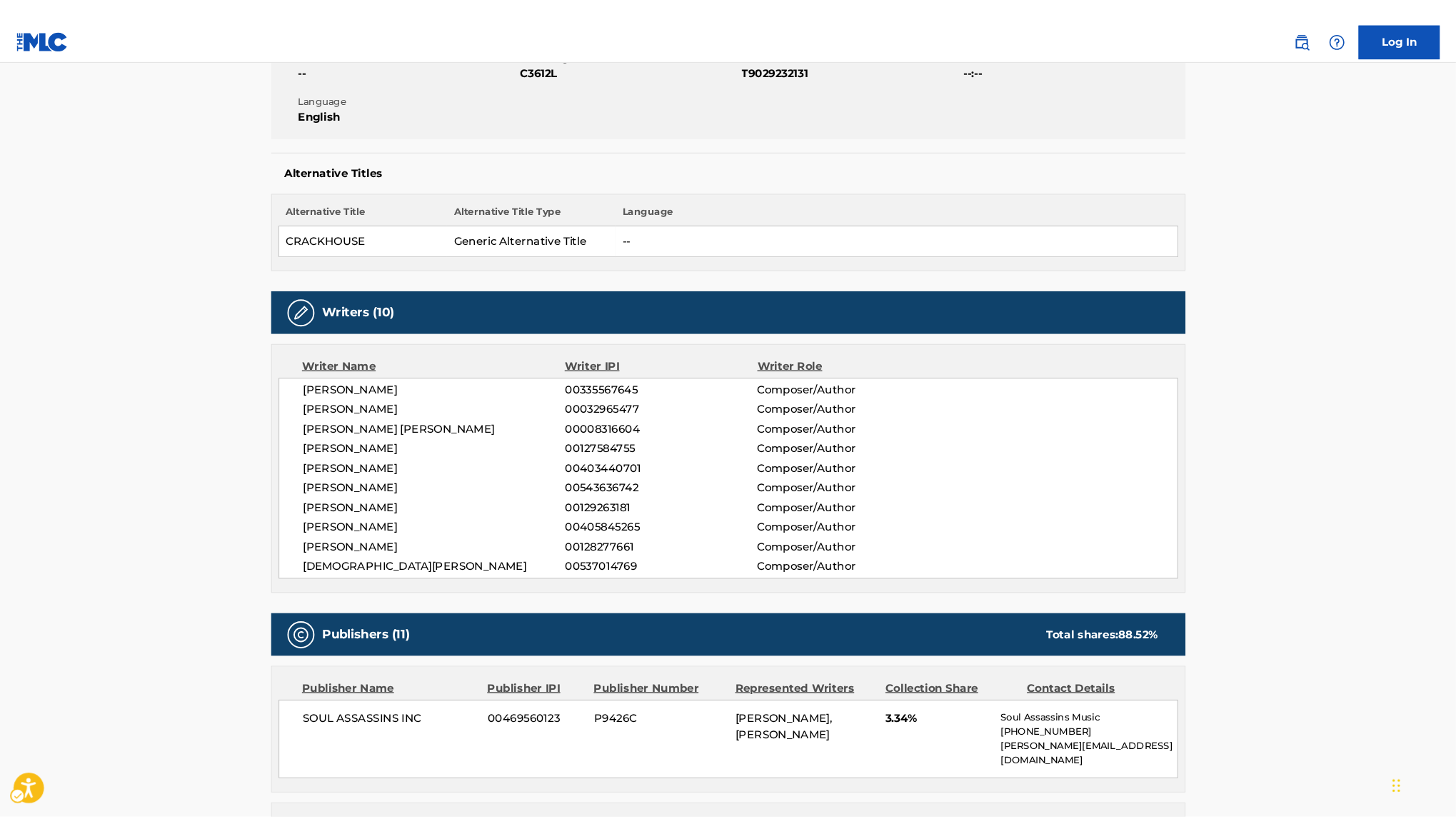
scroll to position [284, 0]
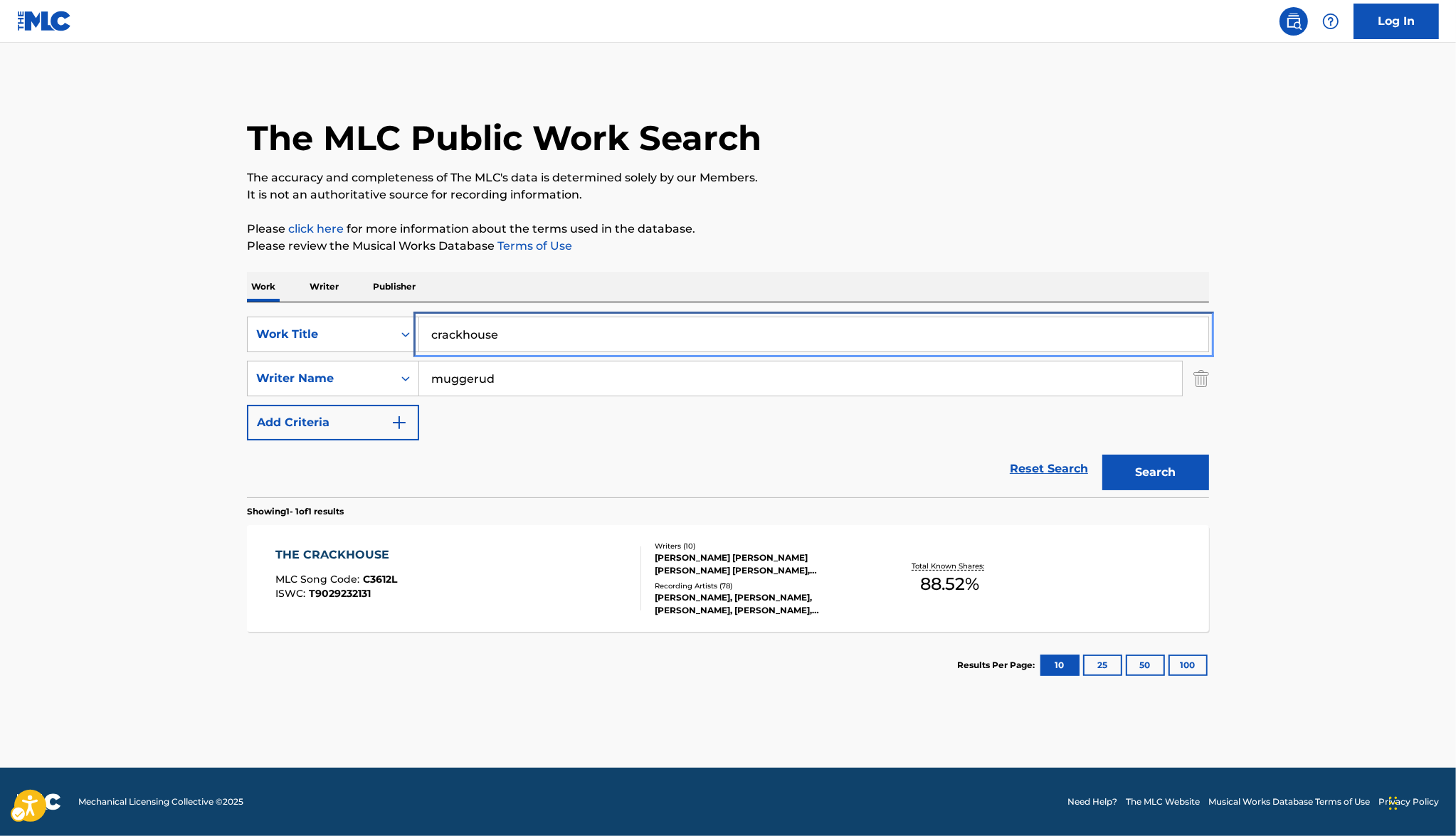
click at [467, 337] on input "crackhouse" at bounding box center [813, 334] width 789 height 34
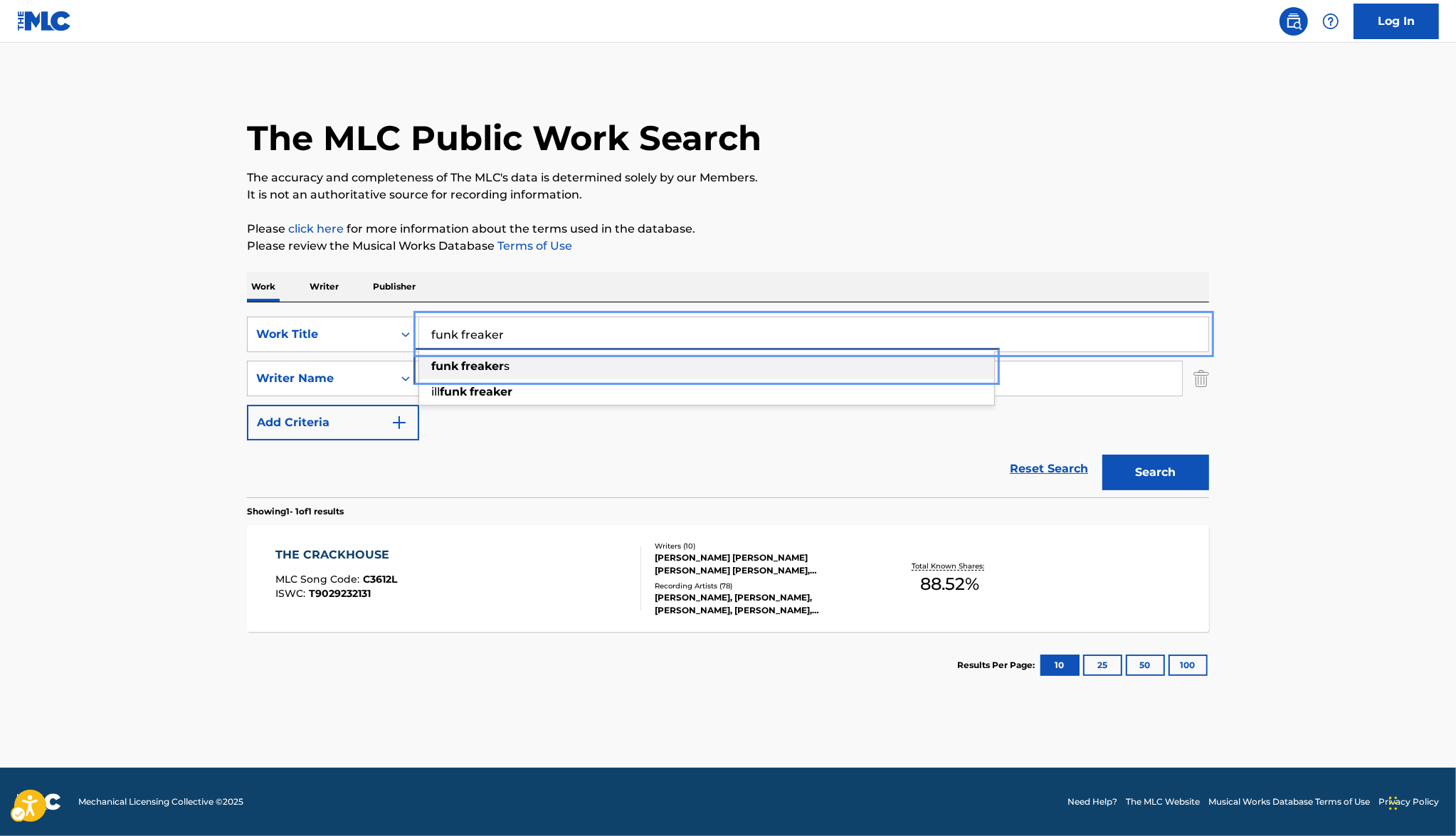
click at [590, 366] on div "funk freaker s" at bounding box center [707, 366] width 575 height 26
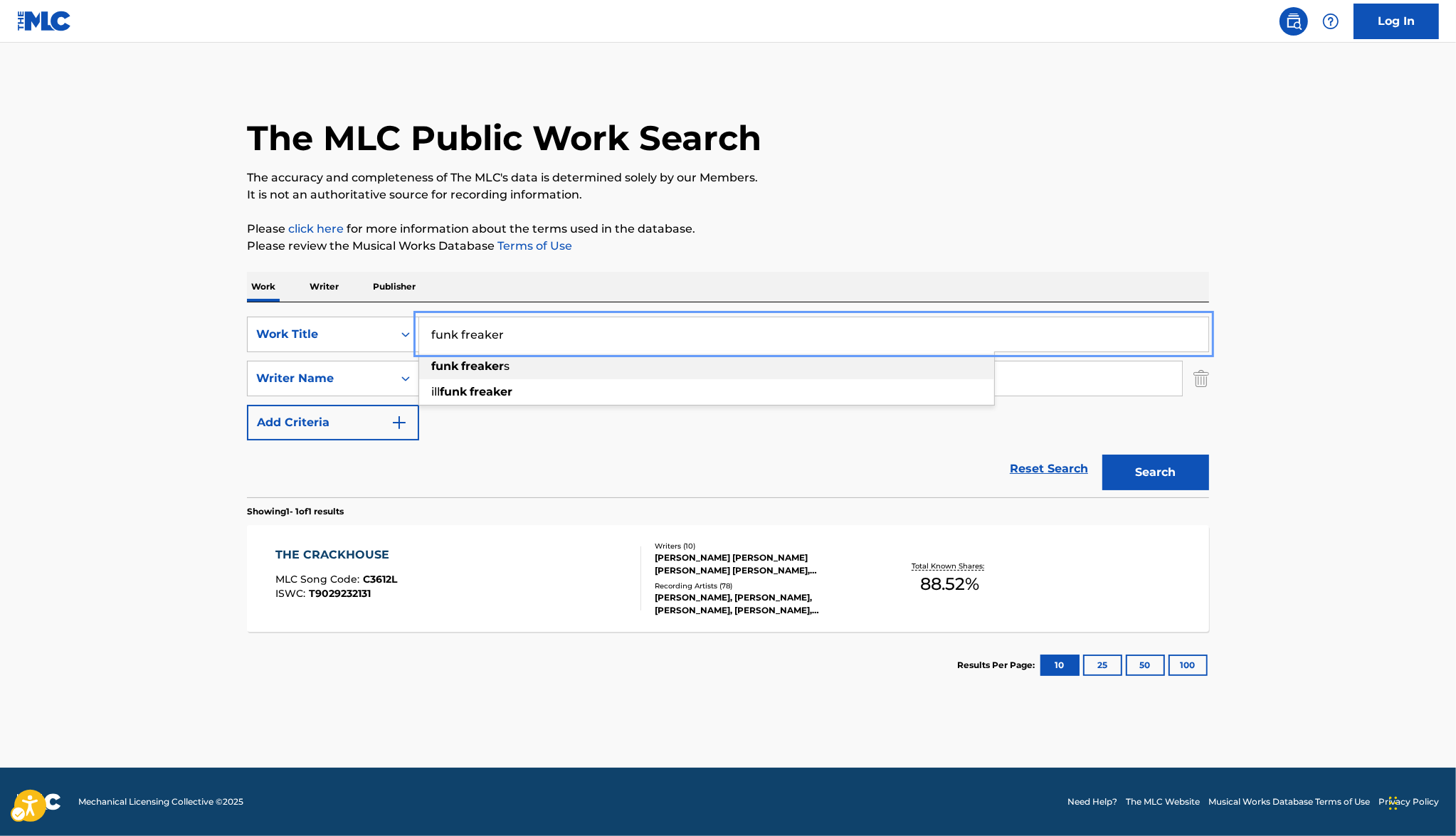
type input "funk freakers"
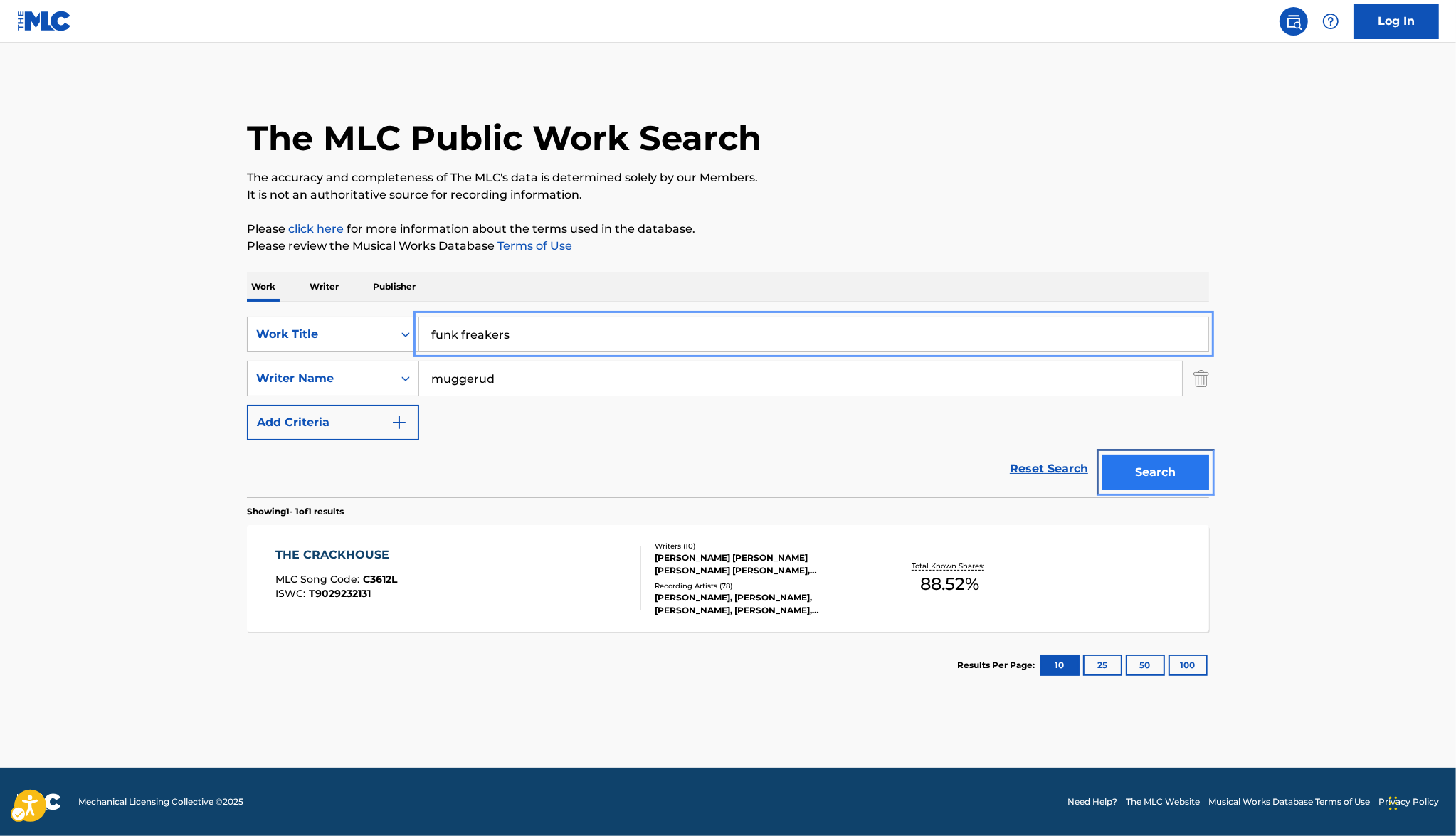
click at [639, 459] on button "Search" at bounding box center [1155, 473] width 107 height 36
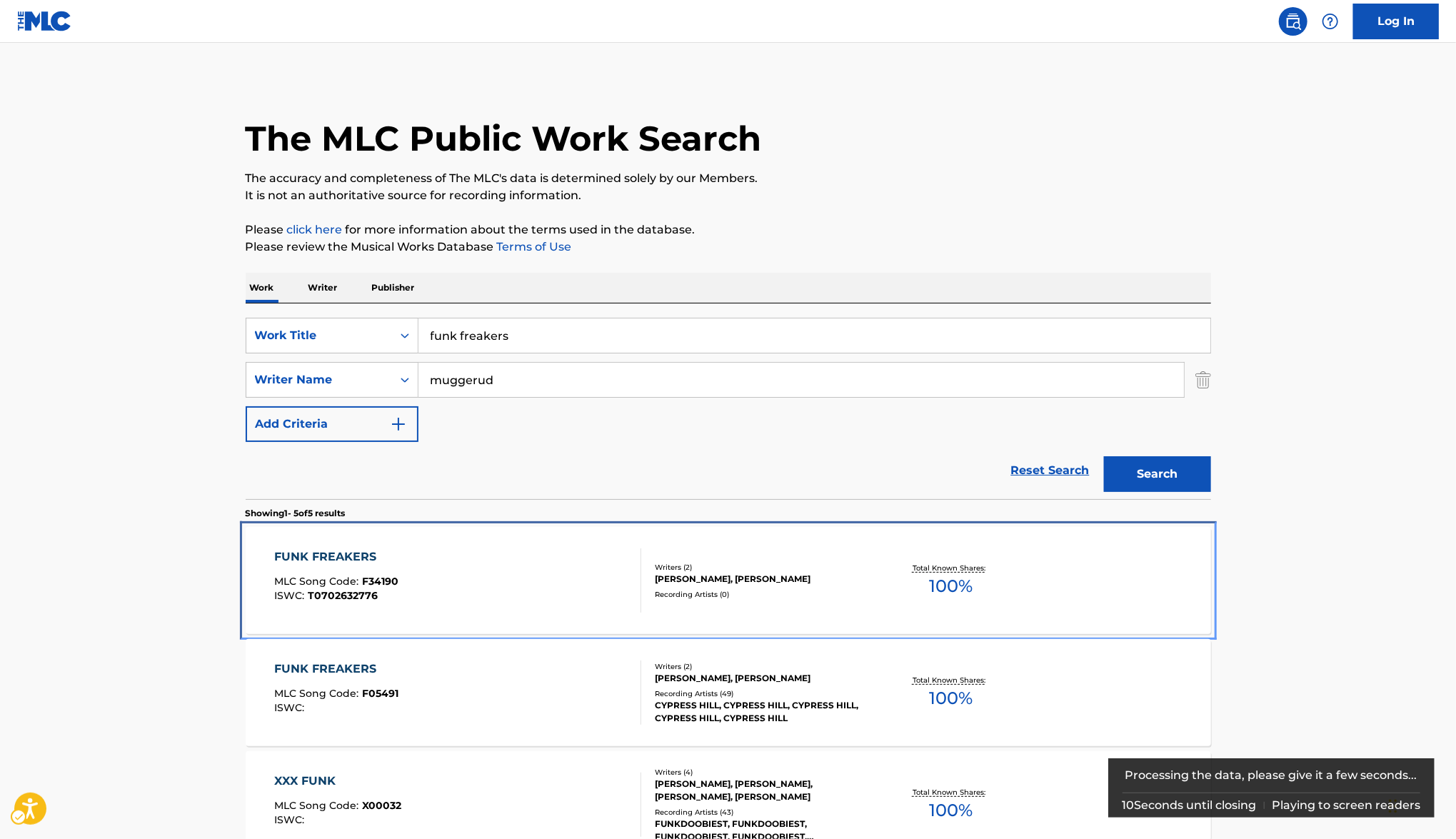
click at [336, 558] on div "FUNK FREAKERS" at bounding box center [336, 556] width 124 height 17
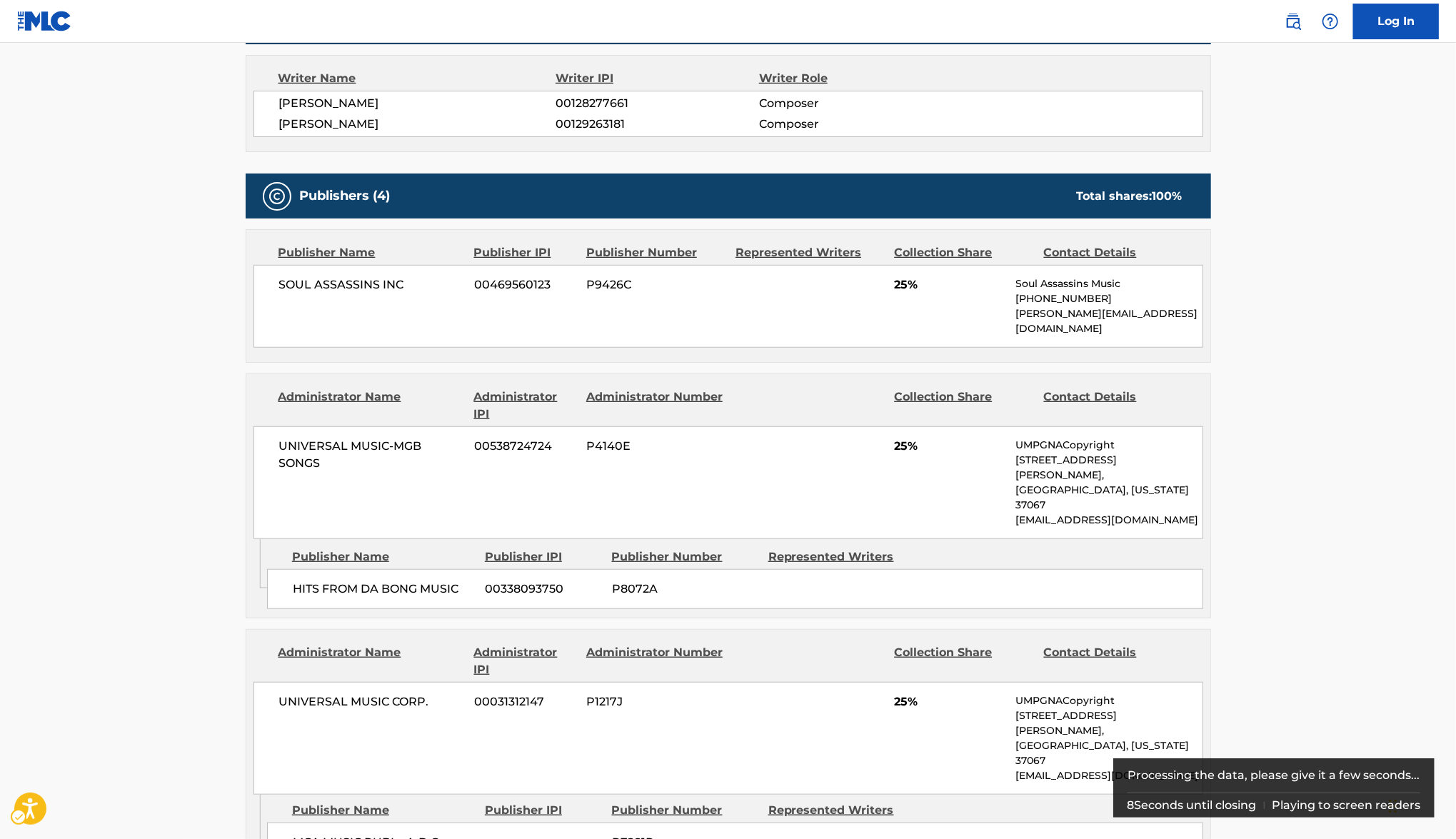
scroll to position [602, 0]
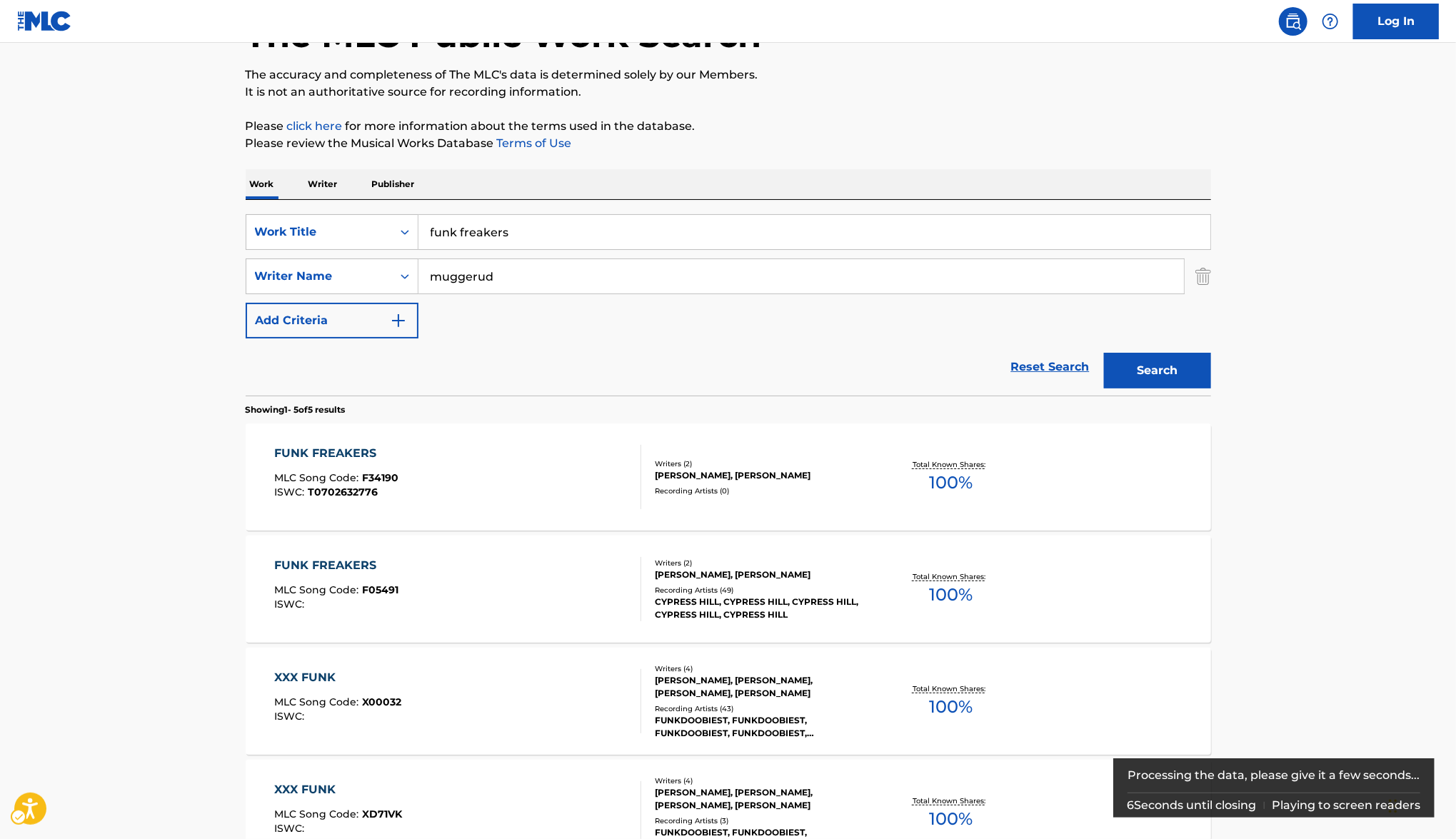
scroll to position [122, 0]
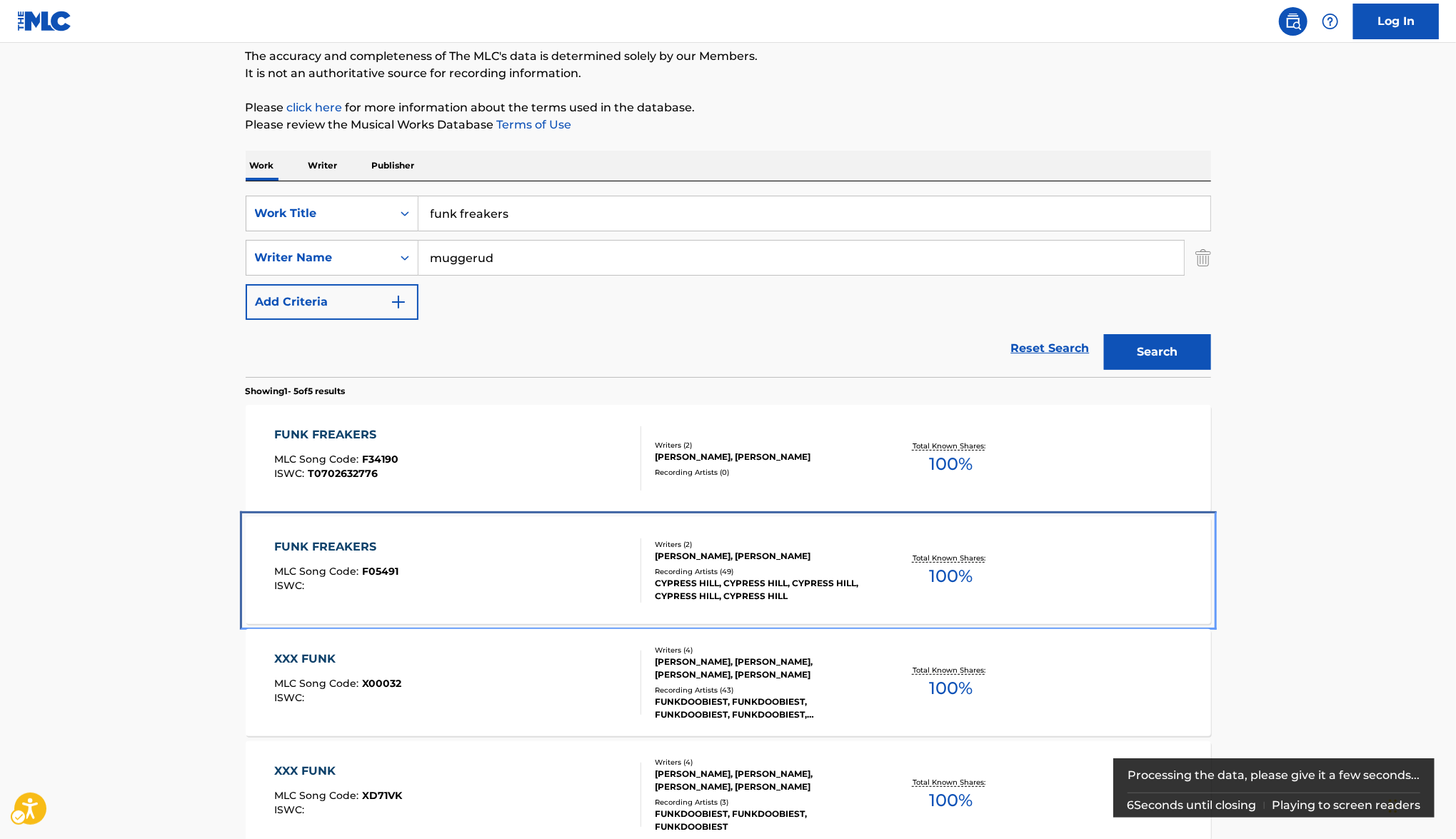
click at [360, 552] on div "FUNK FREAKERS" at bounding box center [336, 546] width 124 height 17
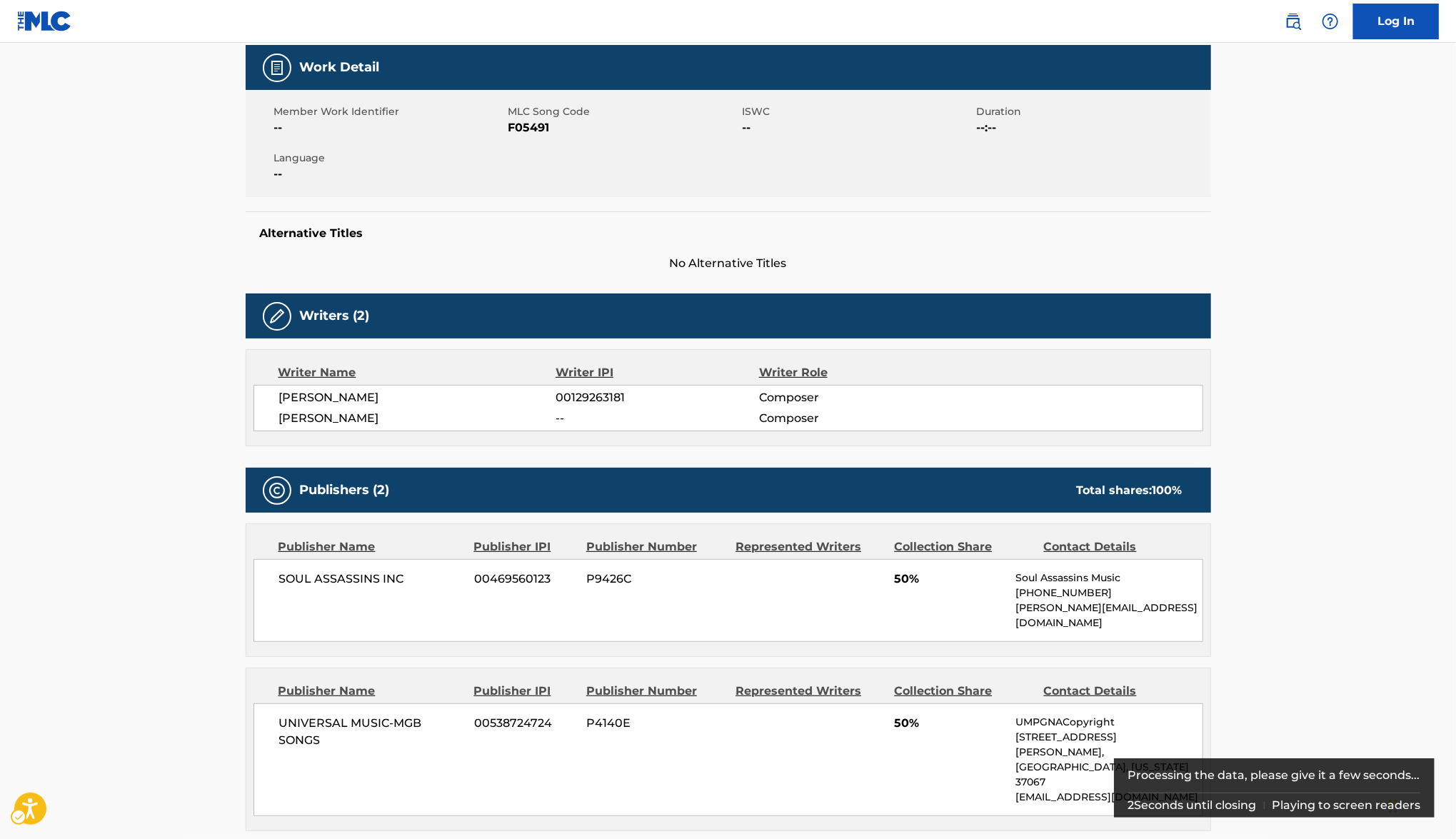
scroll to position [206, 0]
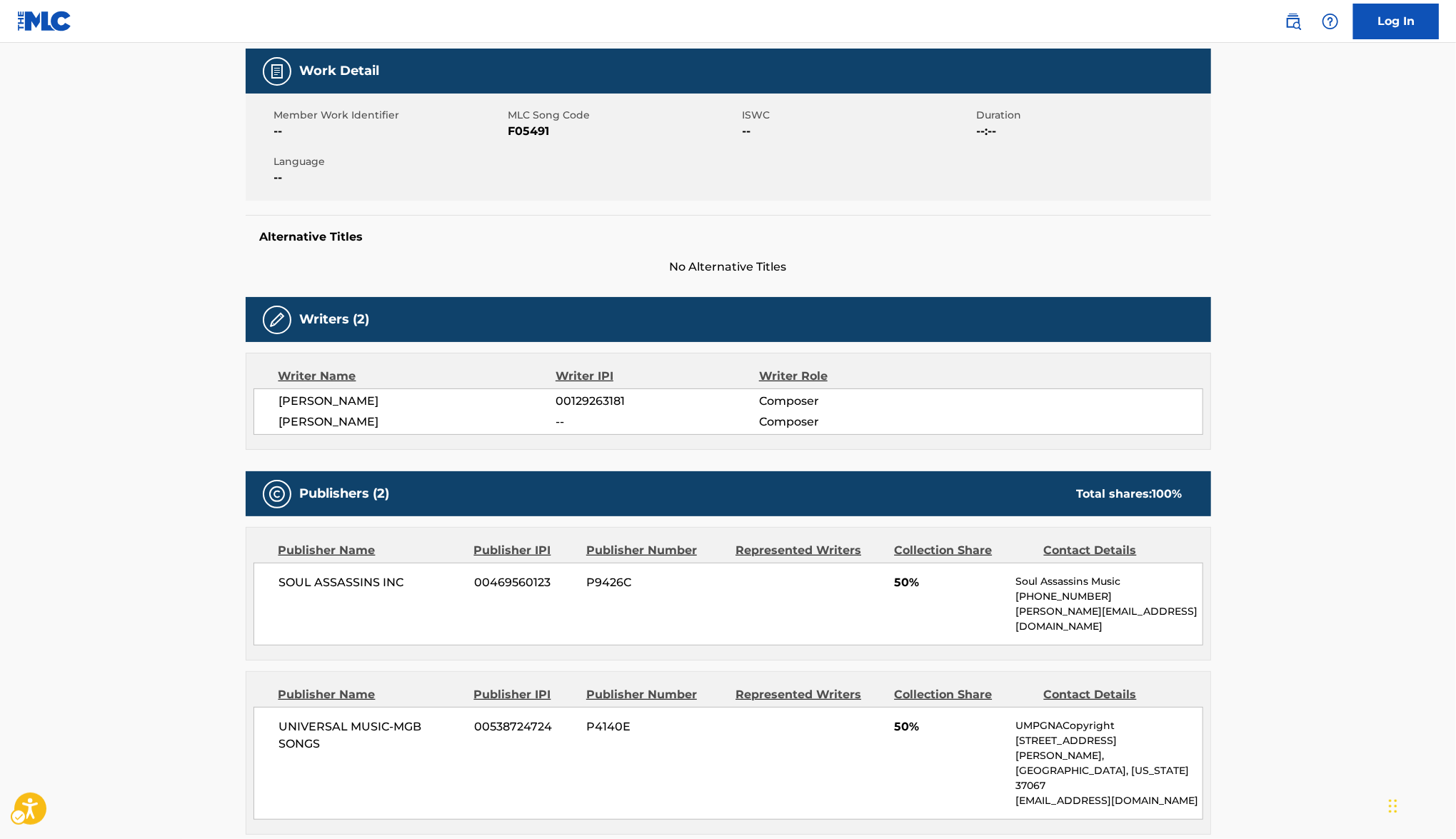
scroll to position [122, 0]
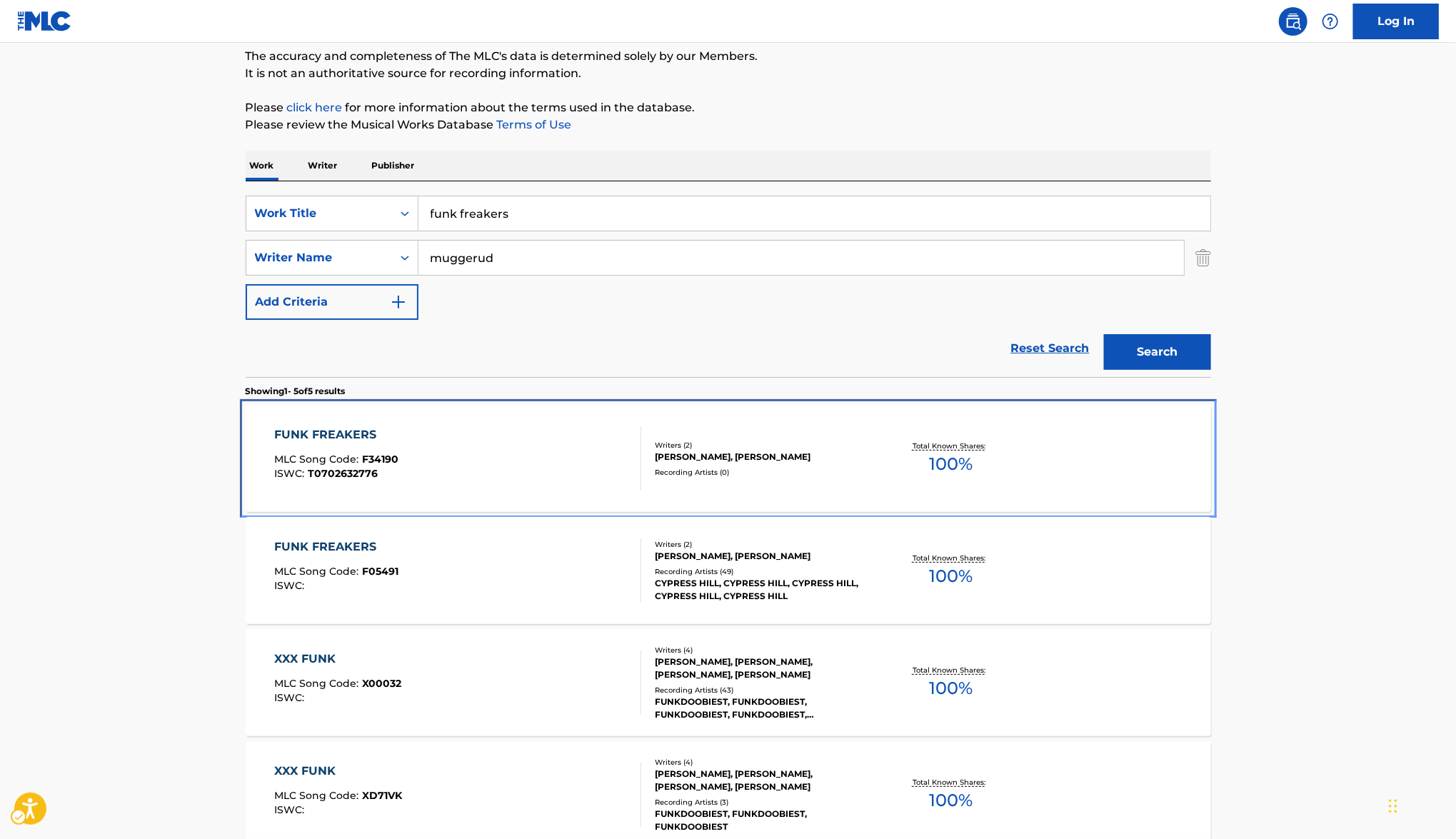
click at [336, 428] on div "FUNK FREAKERS" at bounding box center [336, 434] width 124 height 17
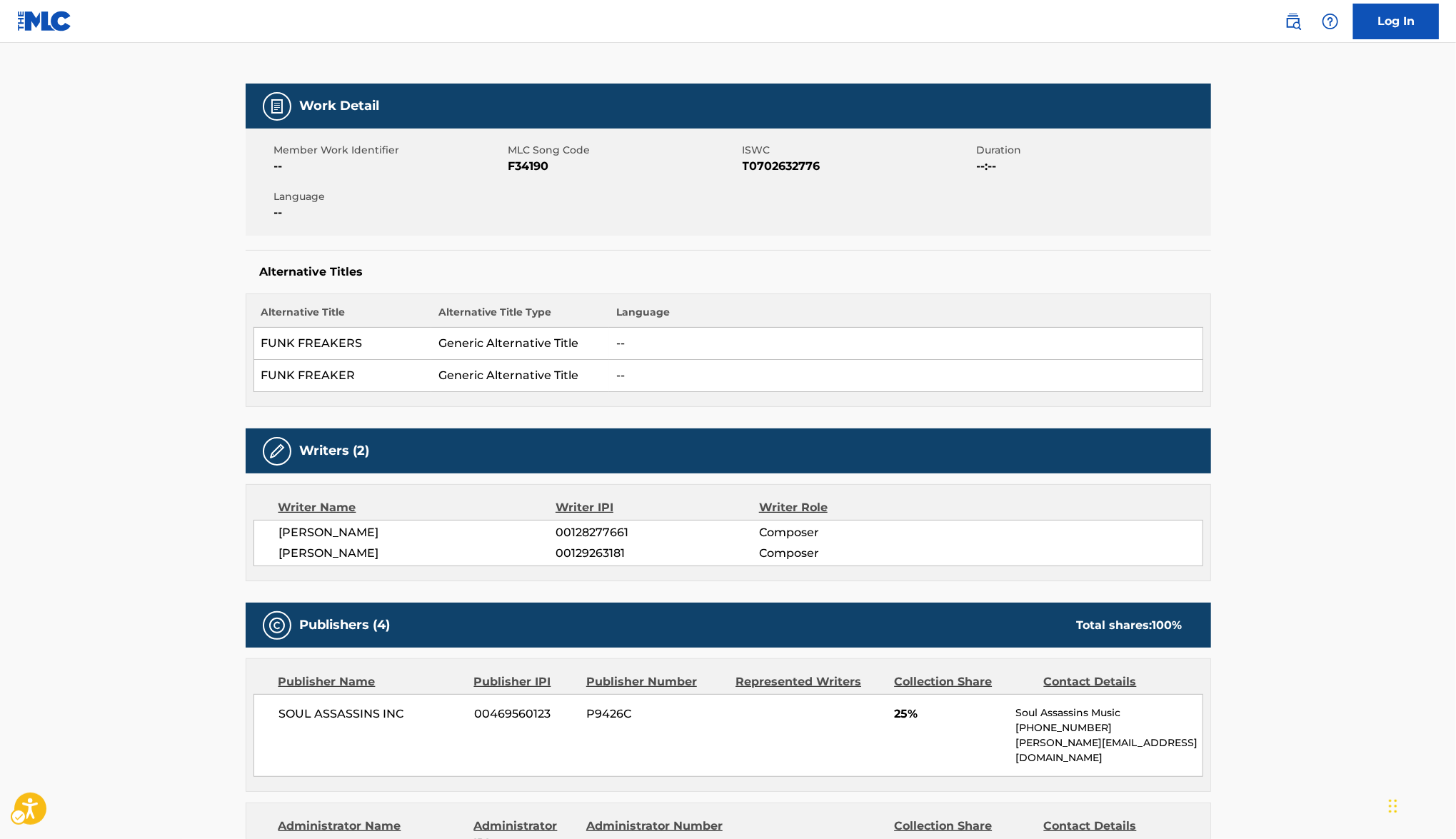
scroll to position [137, 0]
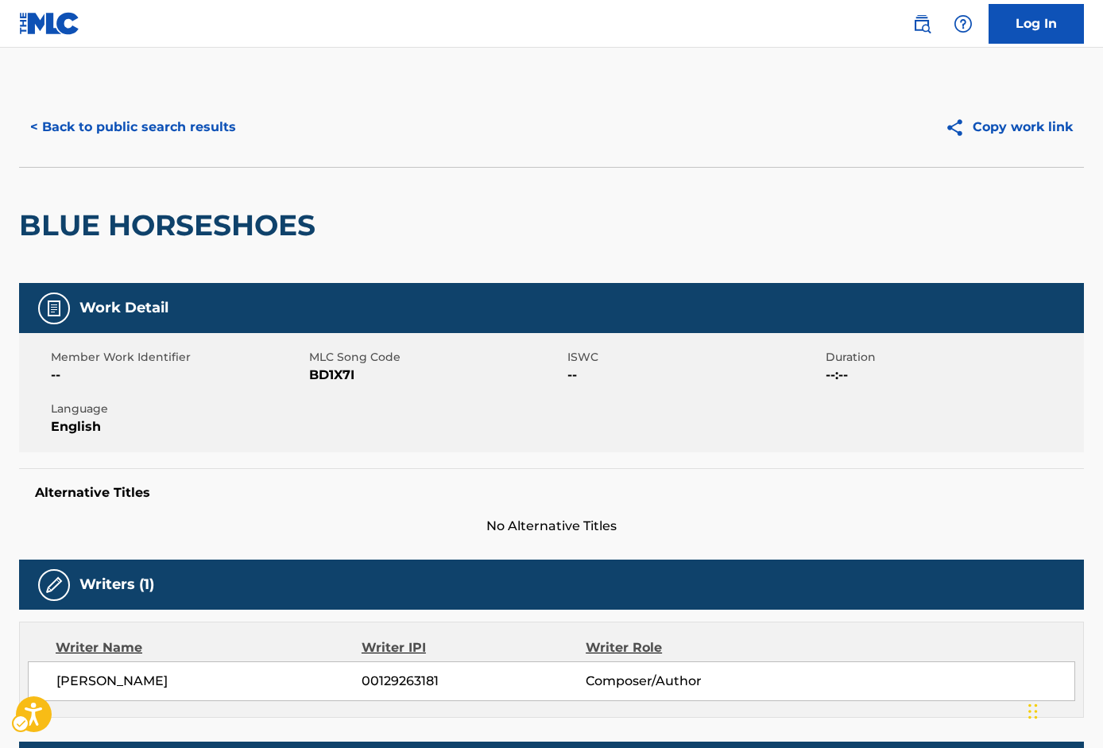
scroll to position [1, 0]
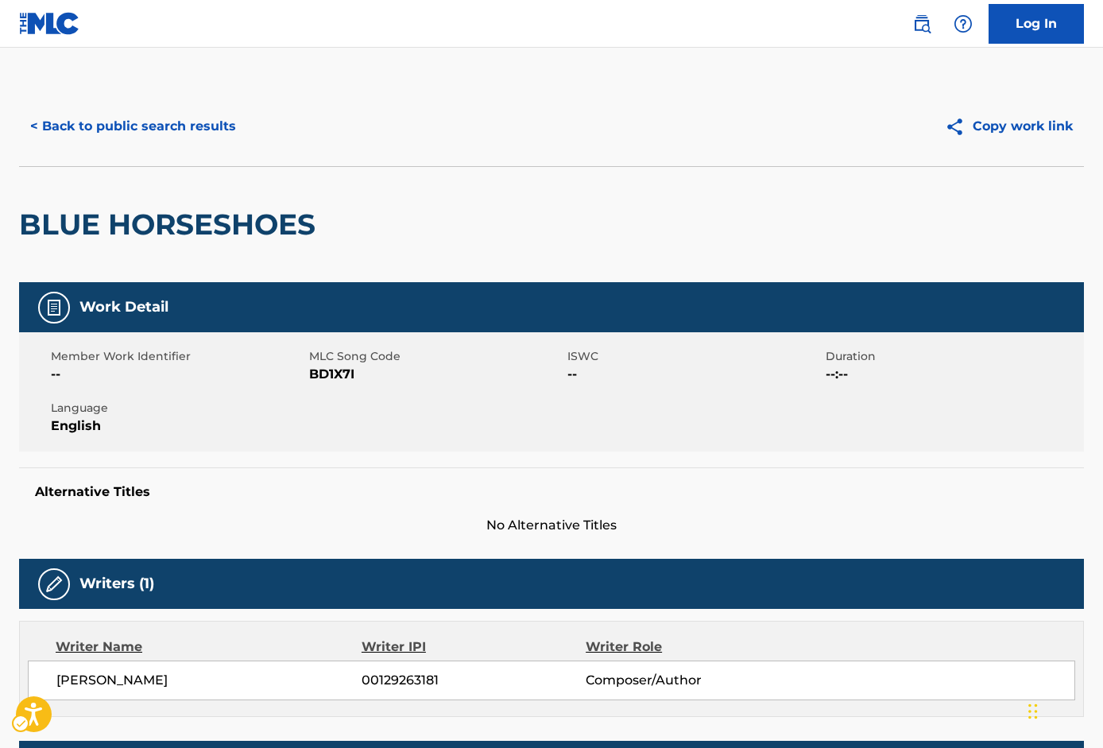
scroll to position [157, 0]
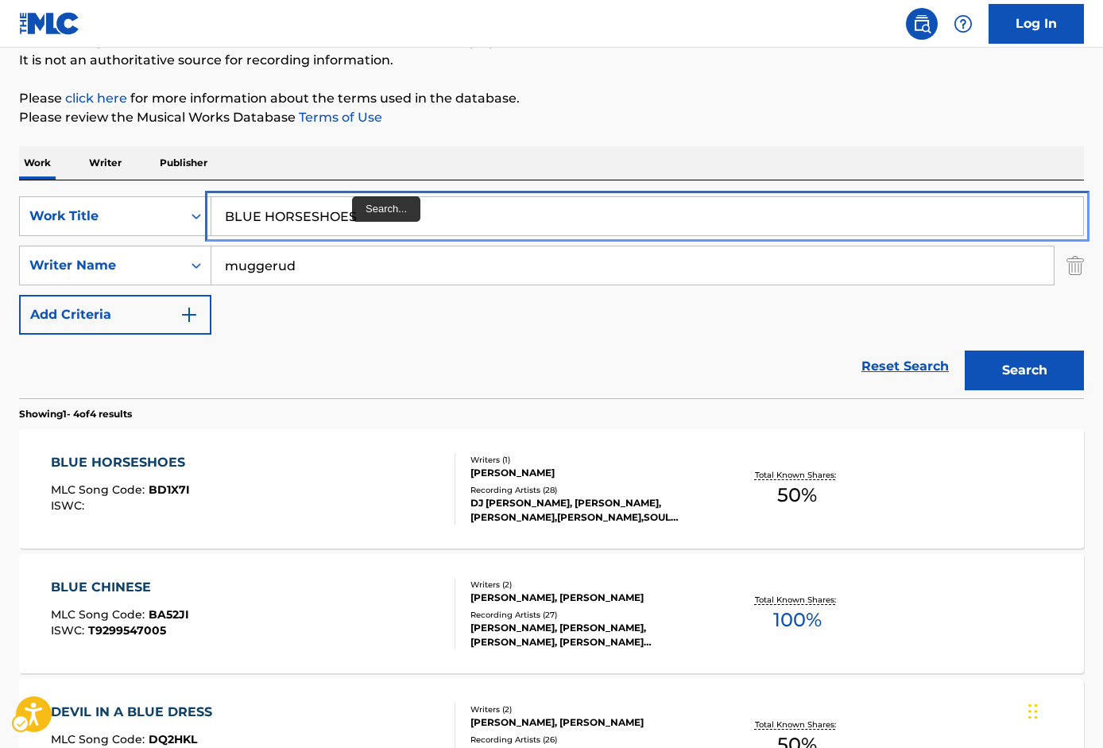
click at [355, 211] on input "BLUE HORSESHOES" at bounding box center [647, 216] width 872 height 38
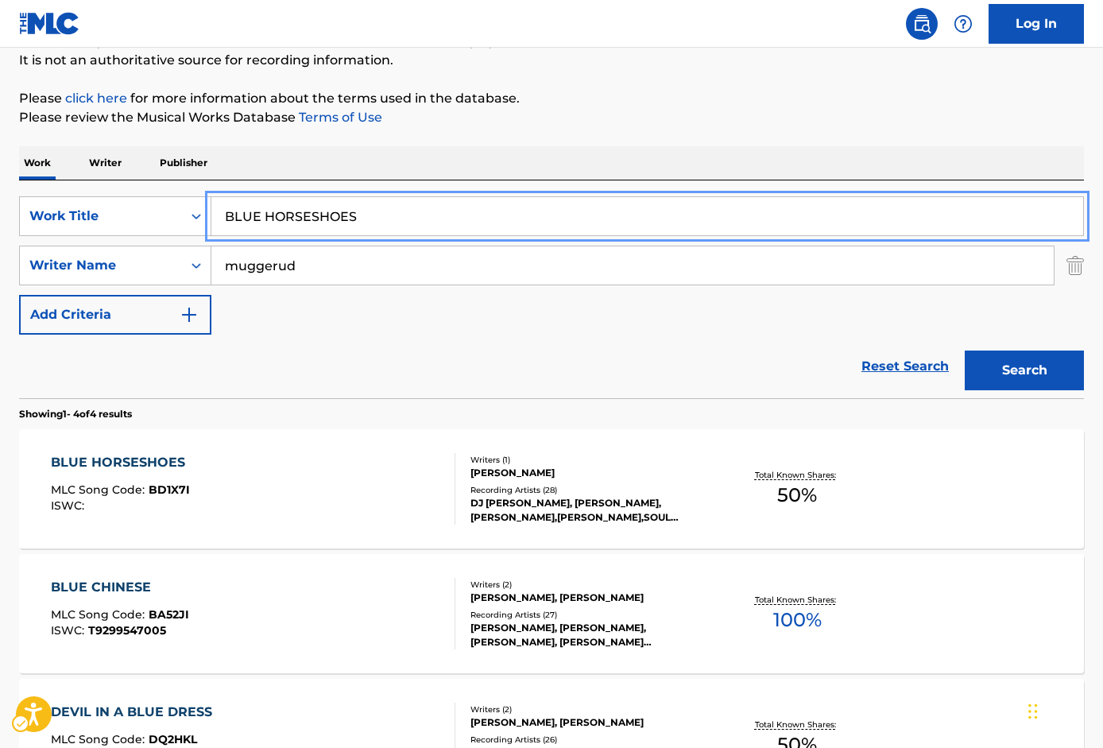
click at [355, 211] on input "BLUE HORSESHOES" at bounding box center [647, 216] width 872 height 38
type input "born to get busy"
click at [590, 135] on div "The MLC Public Work Search The accuracy and completeness of The MLC's data is d…" at bounding box center [551, 463] width 1103 height 1067
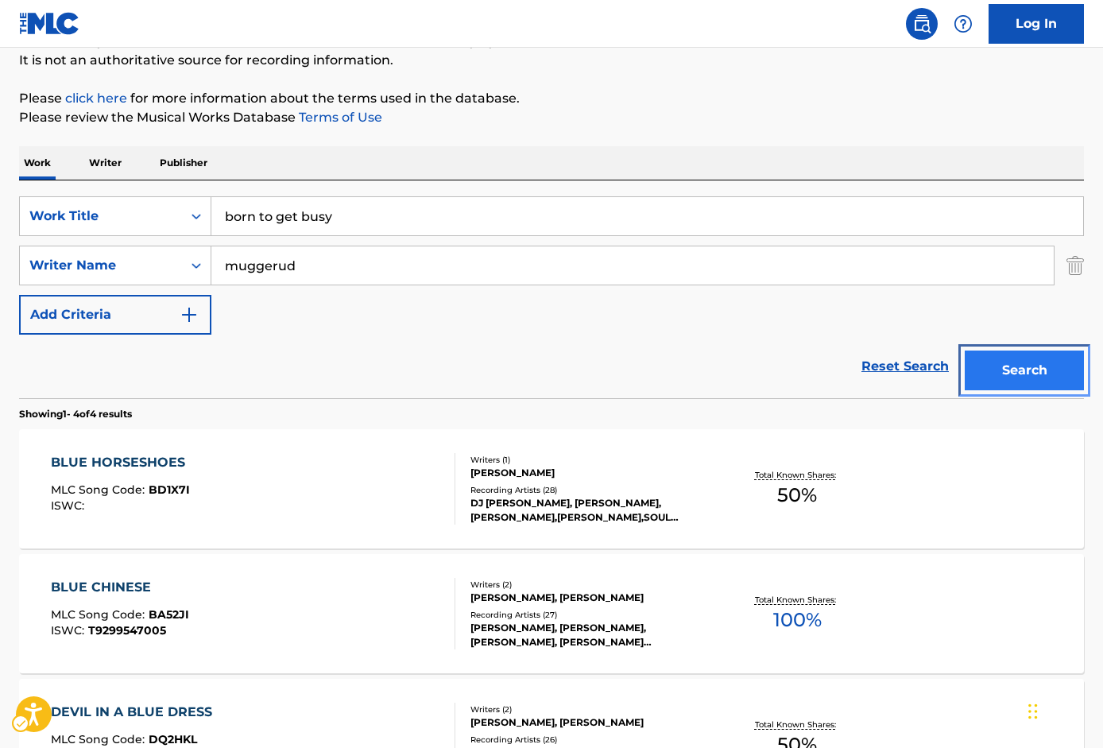
click at [1043, 369] on button "Search" at bounding box center [1024, 370] width 119 height 40
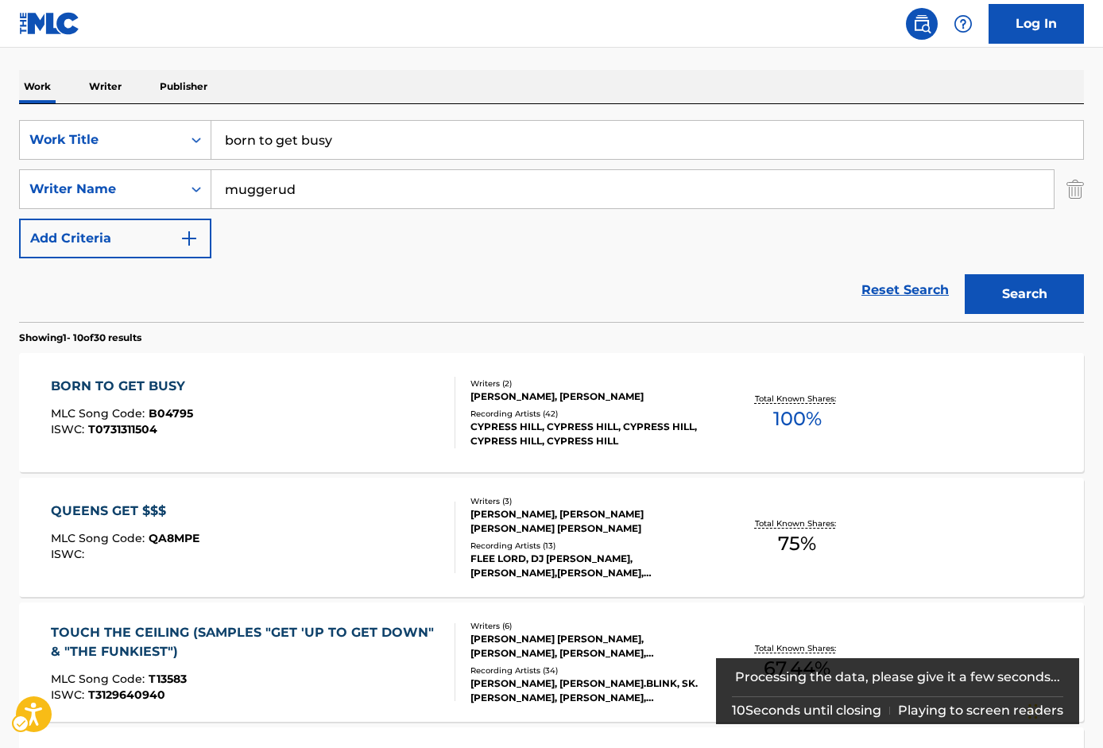
scroll to position [236, 0]
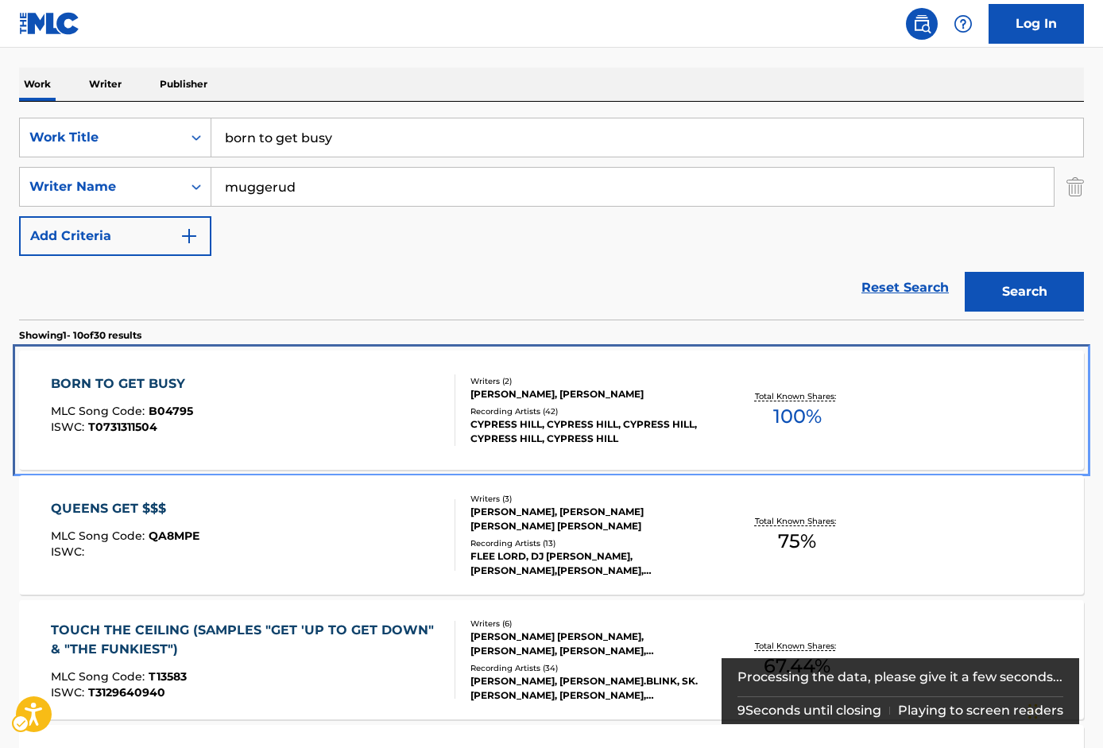
click at [137, 378] on div "BORN TO GET BUSY" at bounding box center [122, 383] width 142 height 19
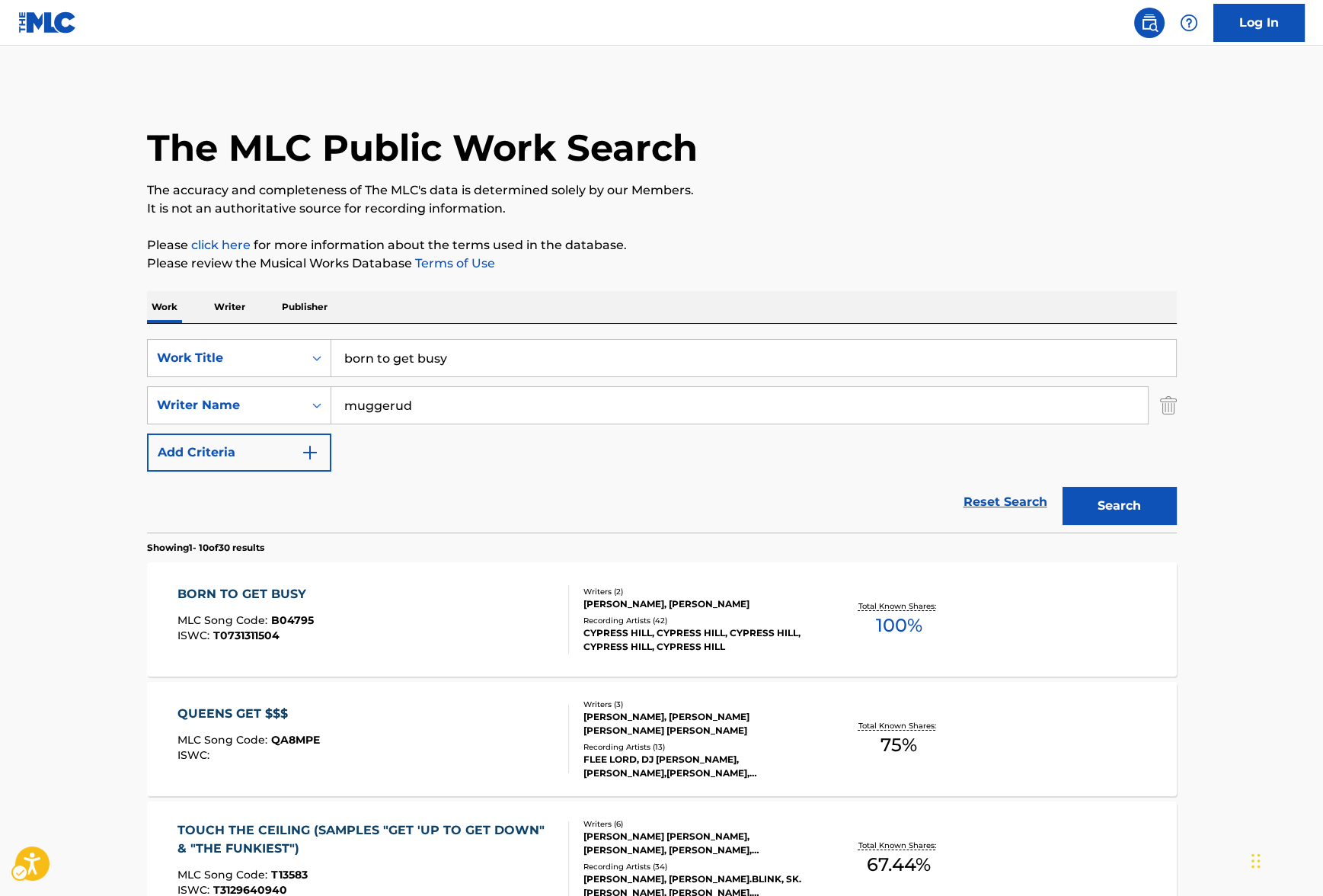
scroll to position [225, 0]
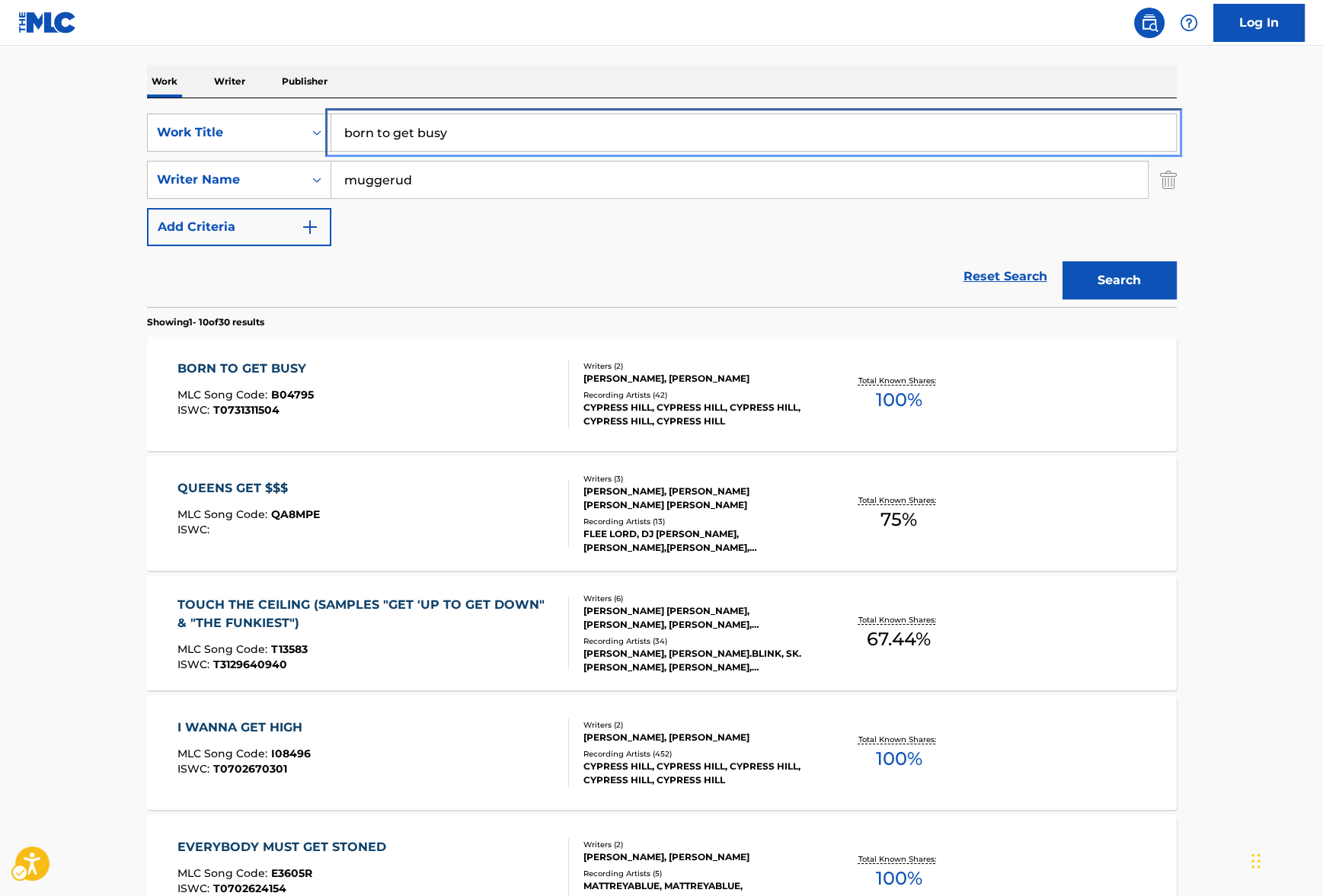
click at [452, 127] on input "born to get busy" at bounding box center [754, 132] width 845 height 36
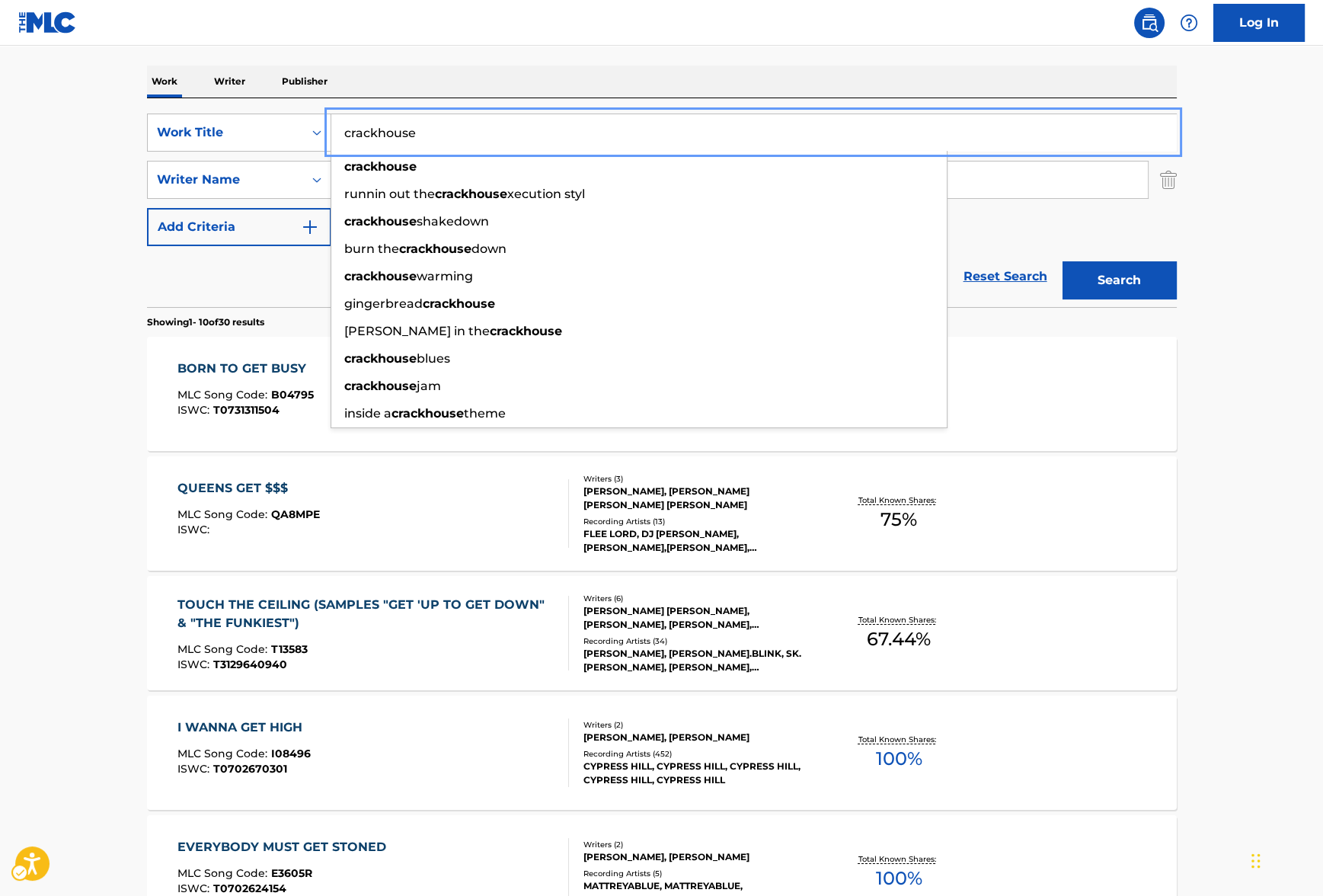
type input "crackhouse"
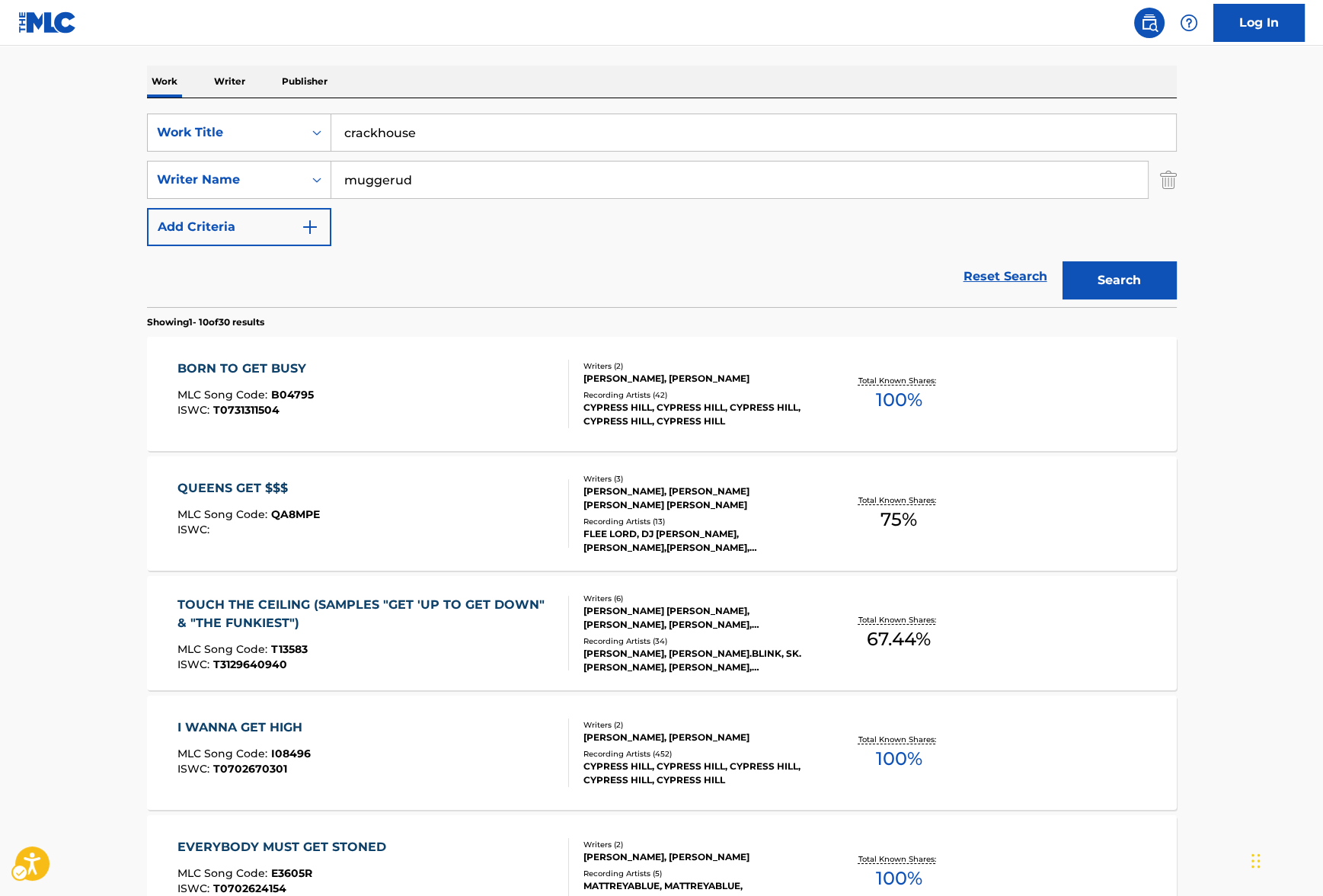
click at [874, 45] on nav "| Redirects to homepage Public Search Log In" at bounding box center [662, 23] width 1323 height 46
click at [1056, 290] on button "Search" at bounding box center [1120, 281] width 114 height 38
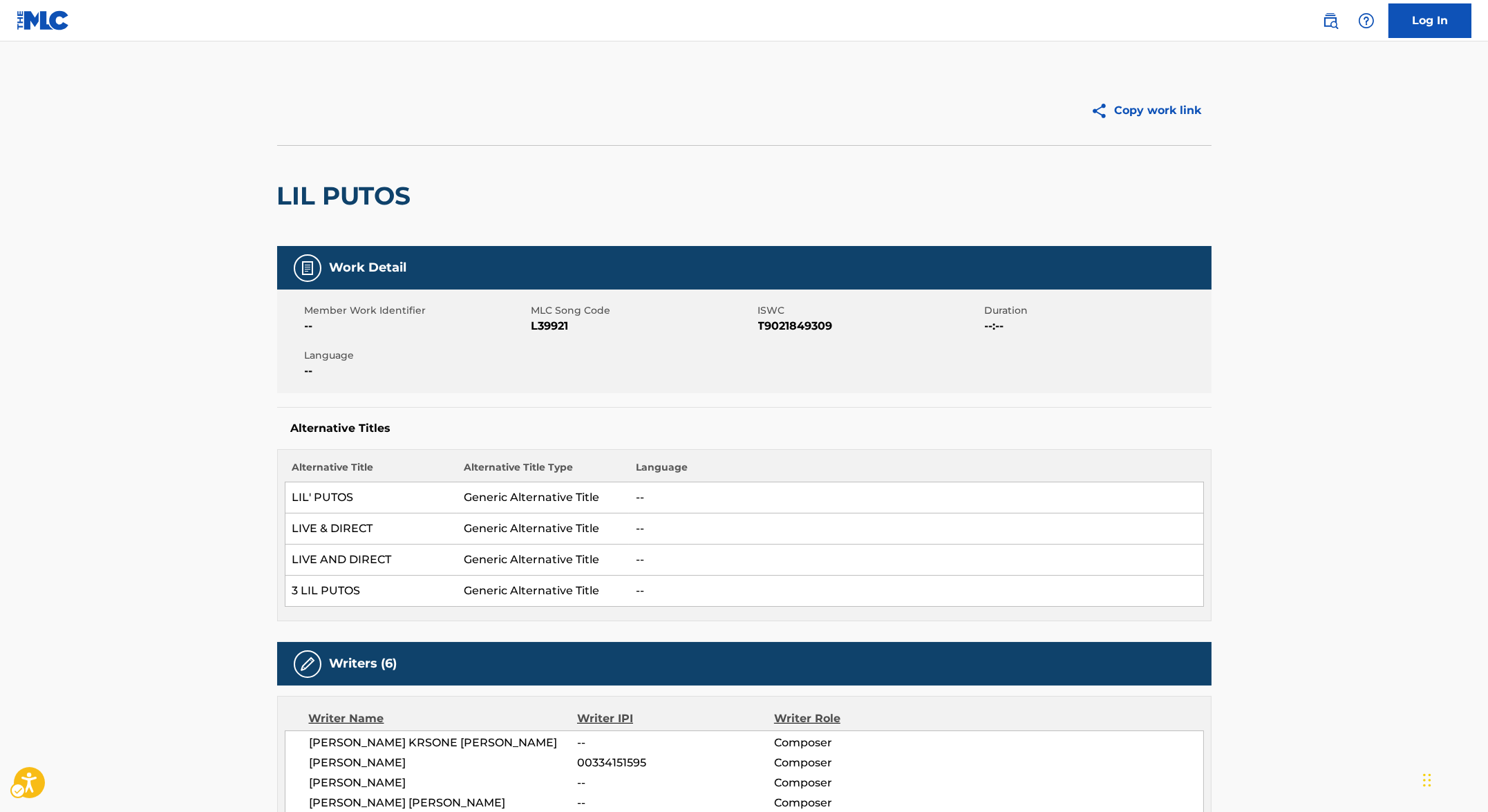
click at [540, 316] on span "MLC Song Code" at bounding box center [643, 310] width 224 height 15
click at [543, 325] on span "MLC Song Code - L39921" at bounding box center [643, 326] width 224 height 17
copy span "L39921"
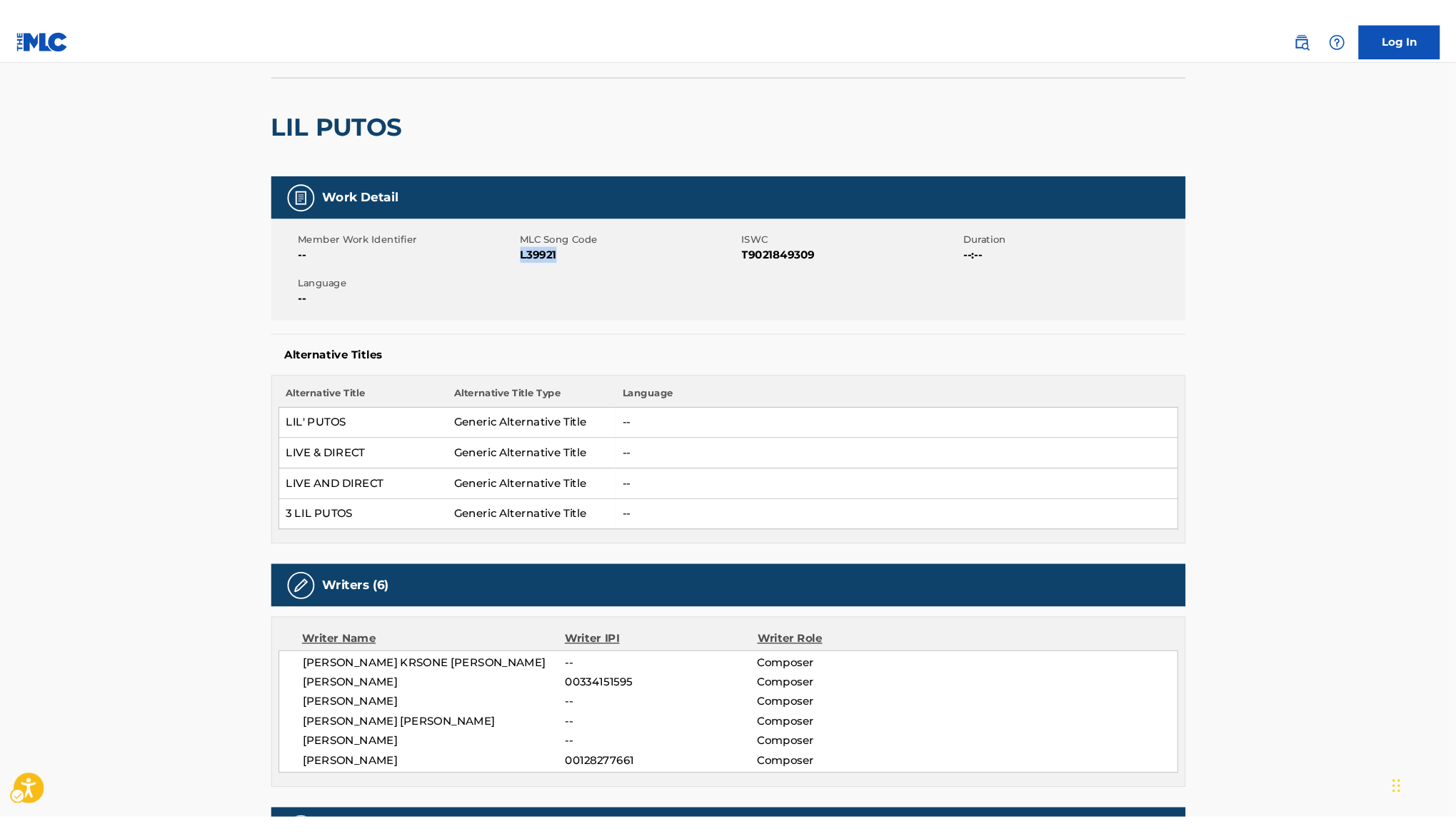
scroll to position [81, 0]
